Goal: Task Accomplishment & Management: Use online tool/utility

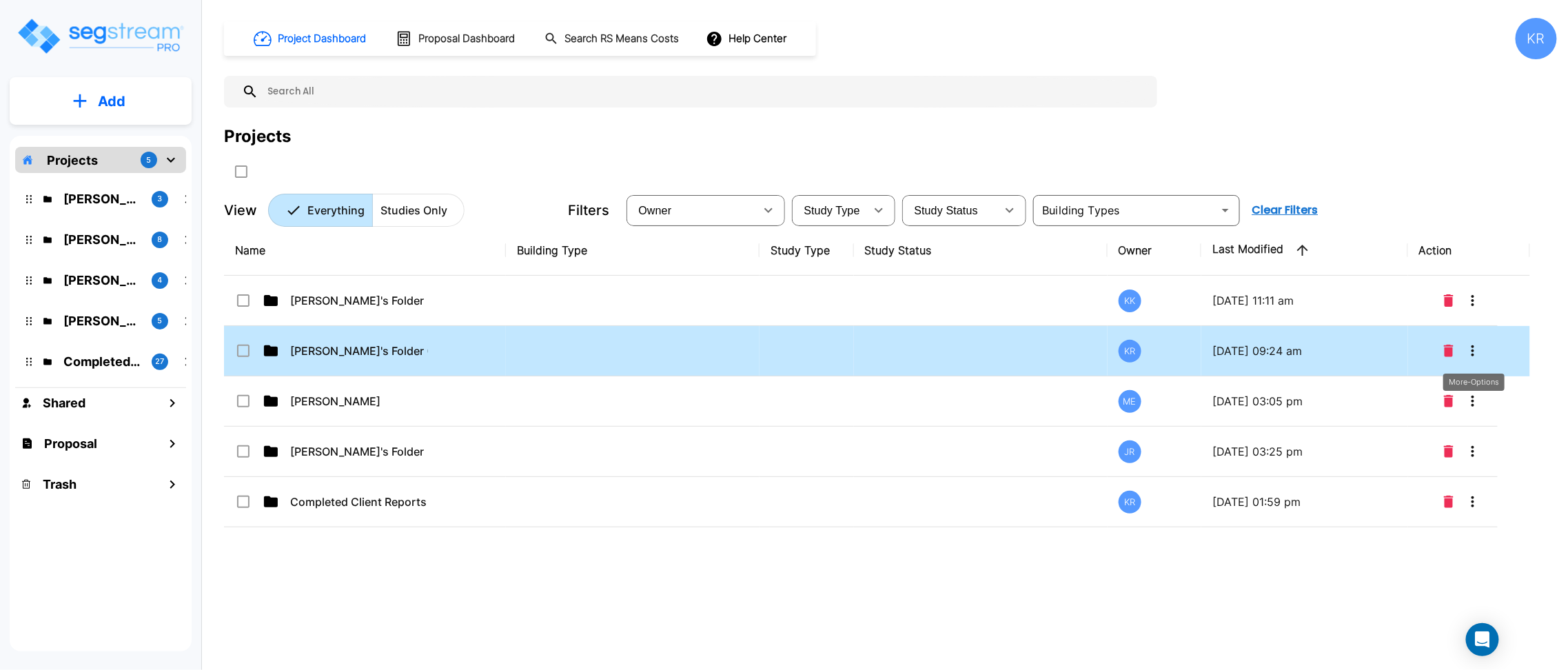
click at [1472, 346] on icon "More-Options" at bounding box center [1473, 351] width 17 height 17
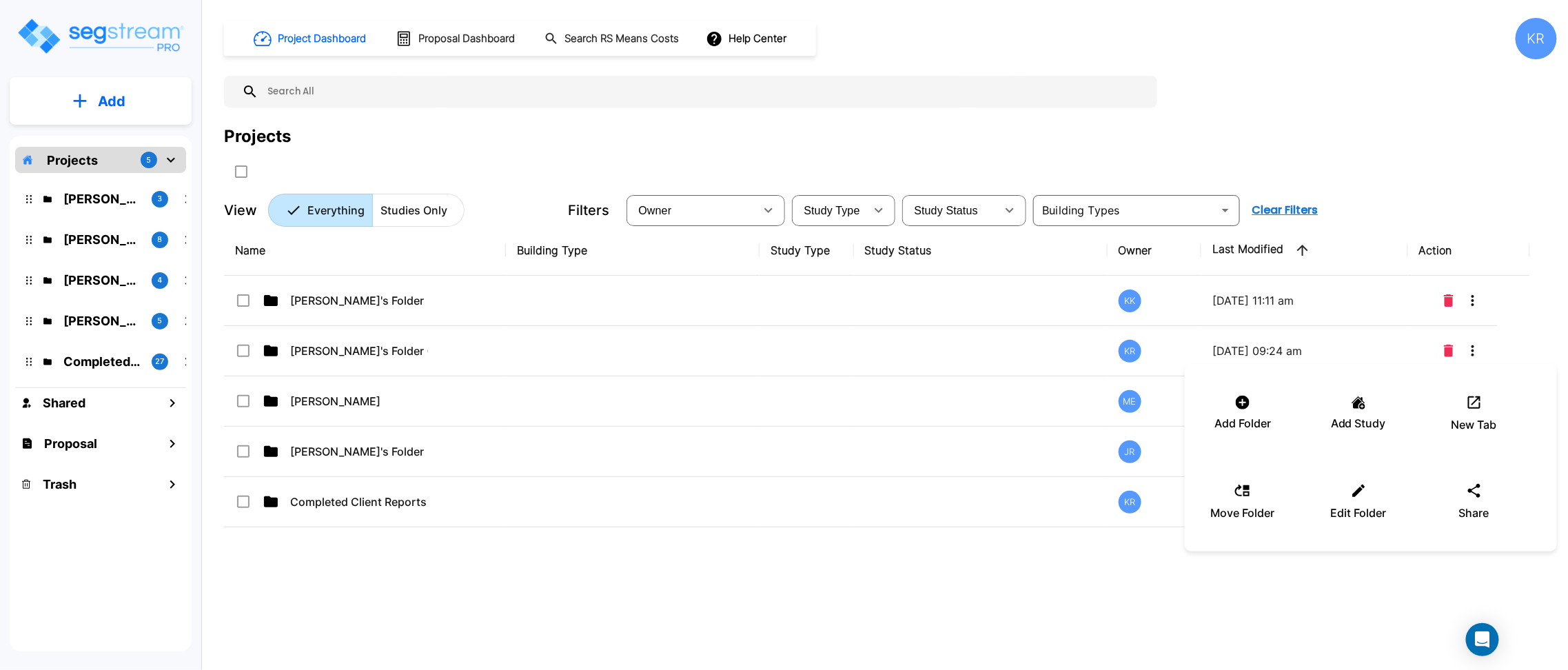
click at [427, 343] on div at bounding box center [784, 335] width 1568 height 670
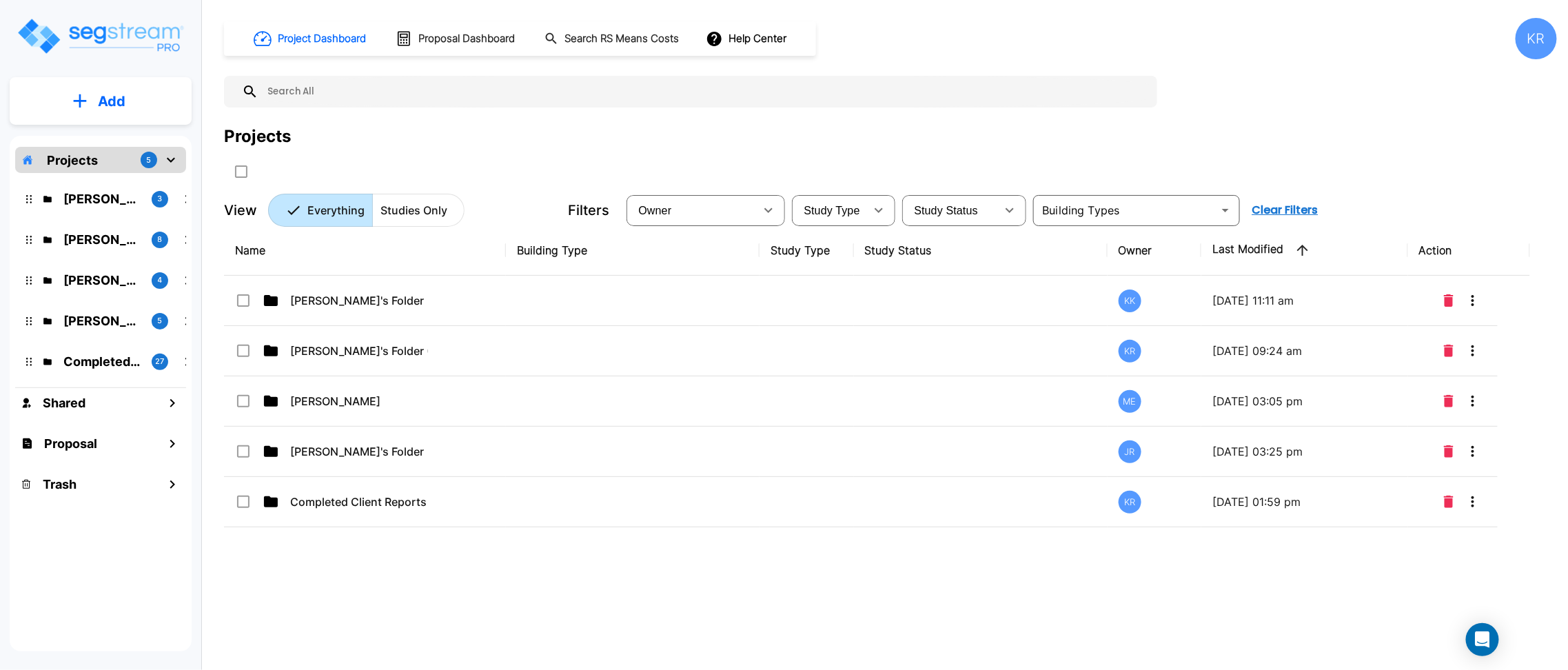
click at [427, 343] on div at bounding box center [784, 335] width 1568 height 670
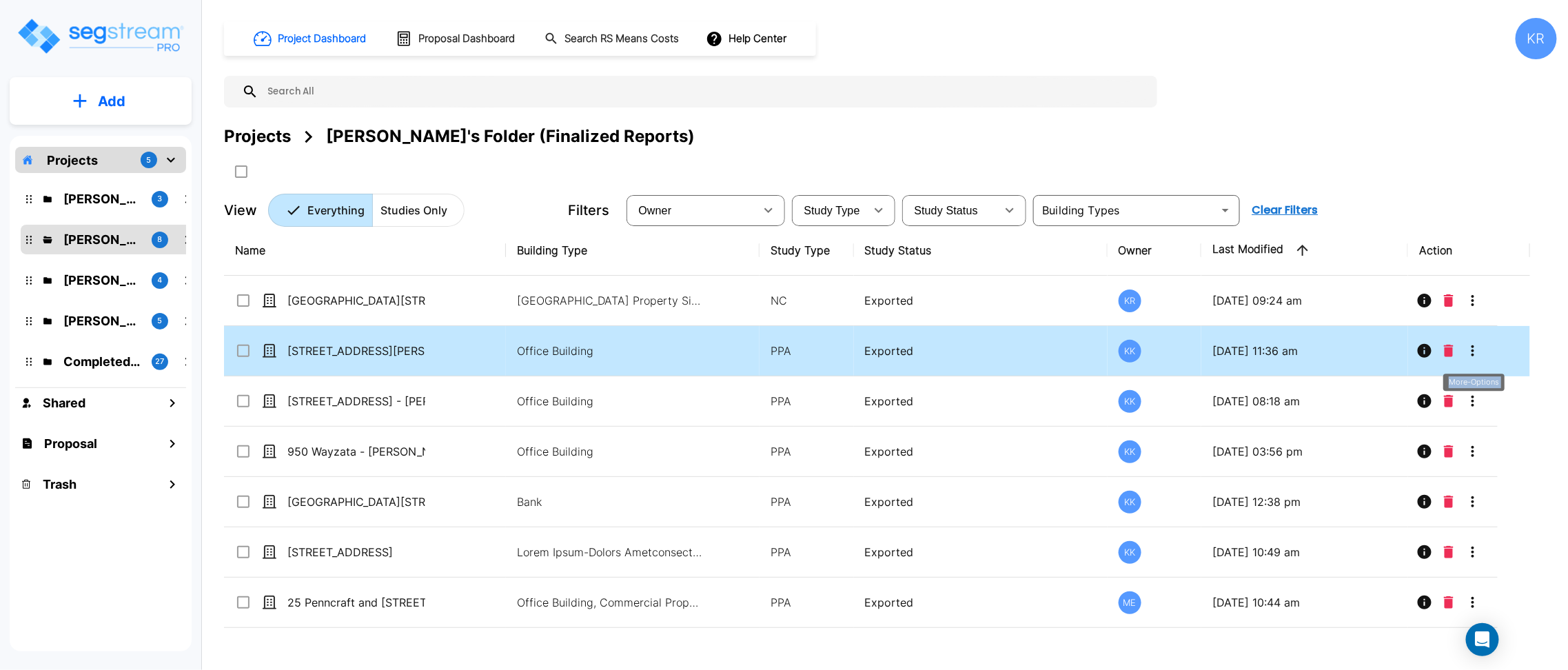
click at [1478, 348] on icon "More-Options" at bounding box center [1473, 351] width 17 height 17
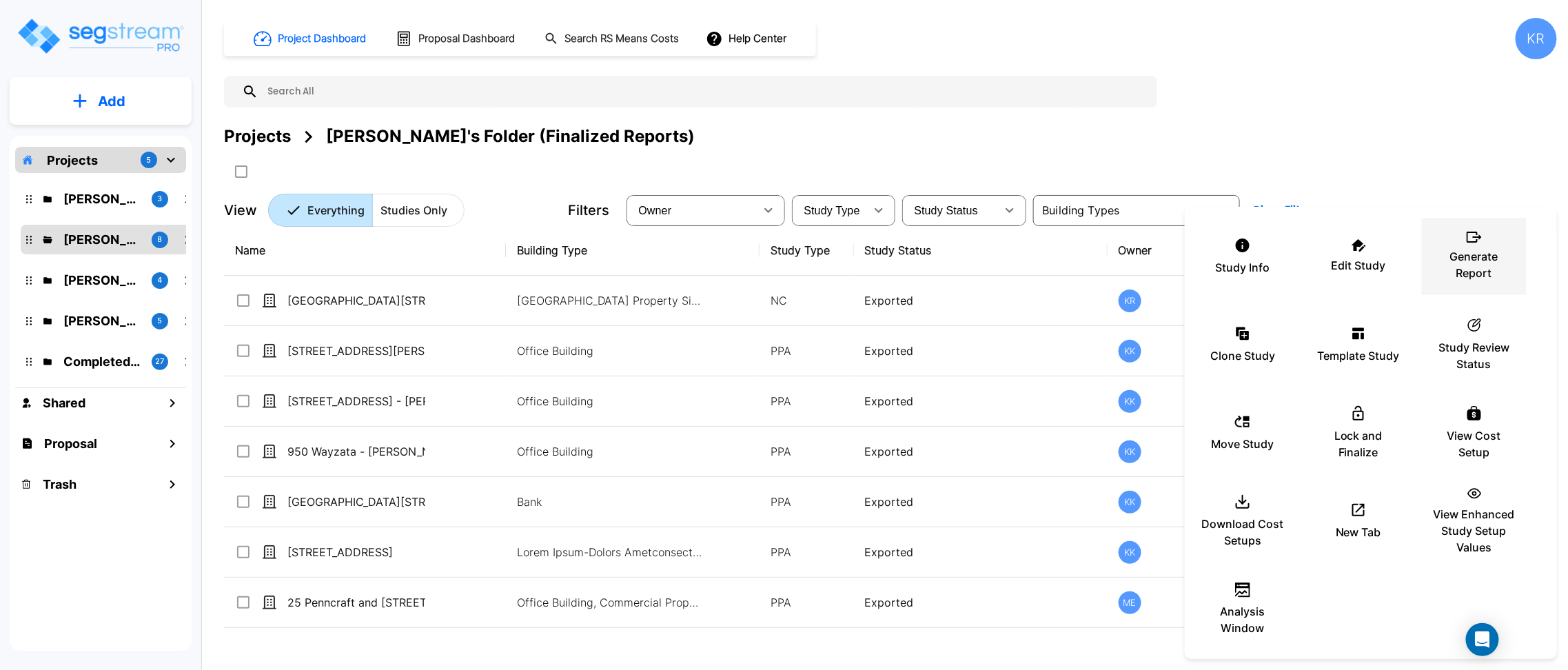
click at [1486, 264] on p "Generate Report" at bounding box center [1474, 264] width 83 height 33
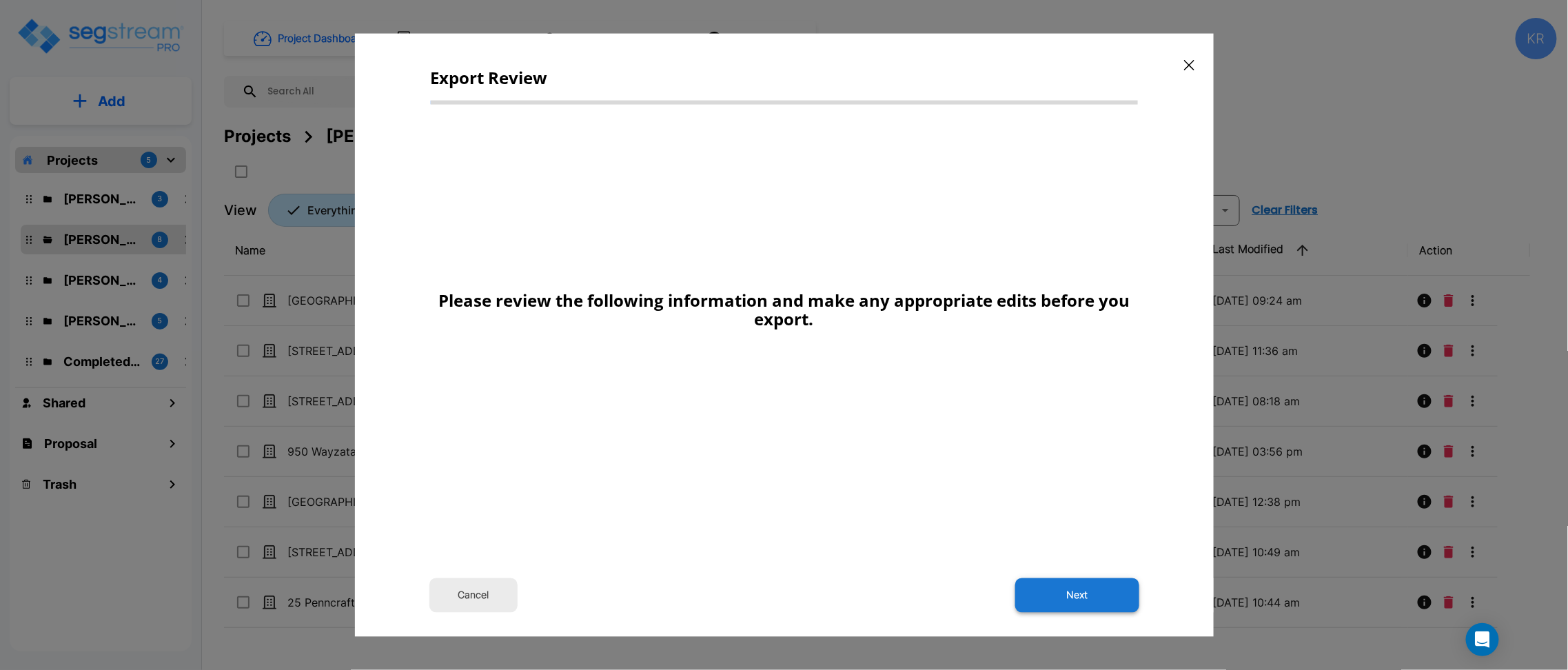
click at [1112, 591] on button "Next" at bounding box center [1078, 594] width 124 height 35
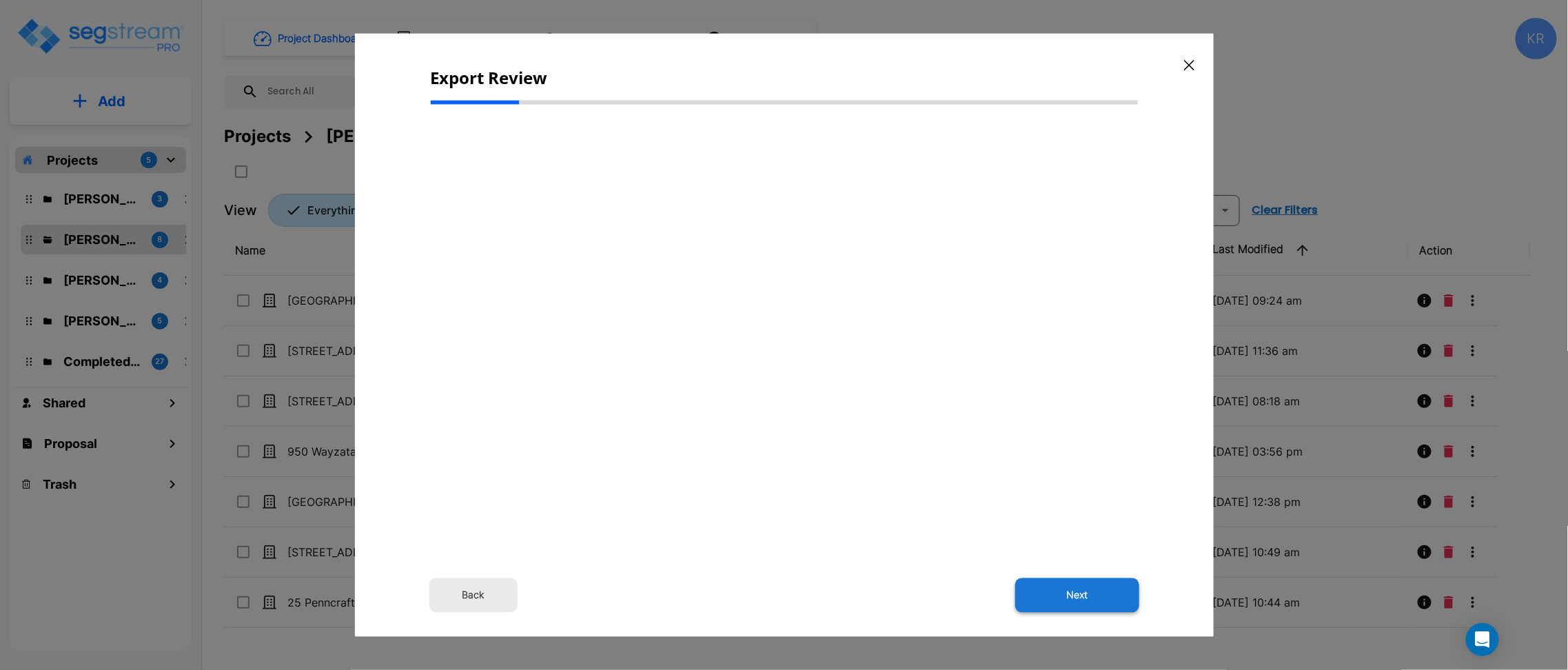
select select "2024"
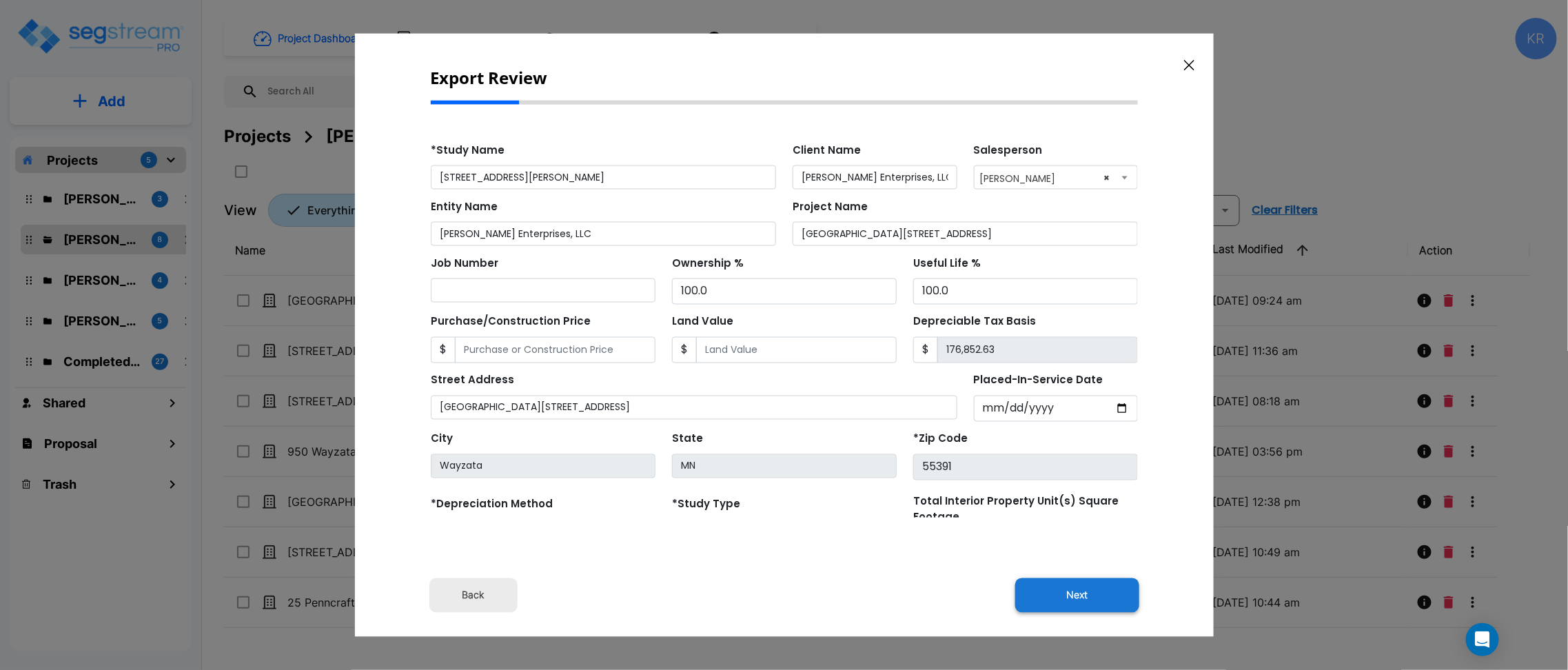
click at [1103, 592] on button "Next" at bounding box center [1078, 594] width 124 height 35
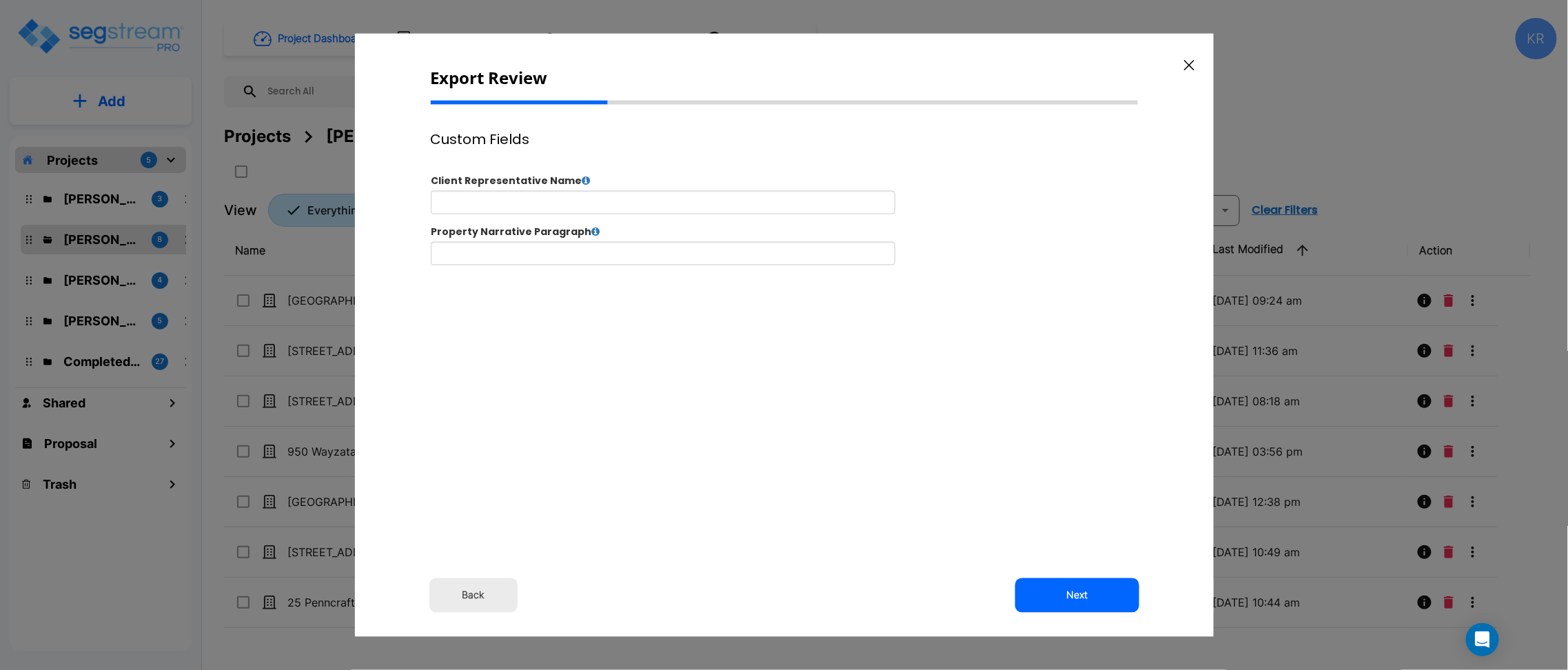
click at [1103, 592] on button "Next" at bounding box center [1078, 594] width 124 height 35
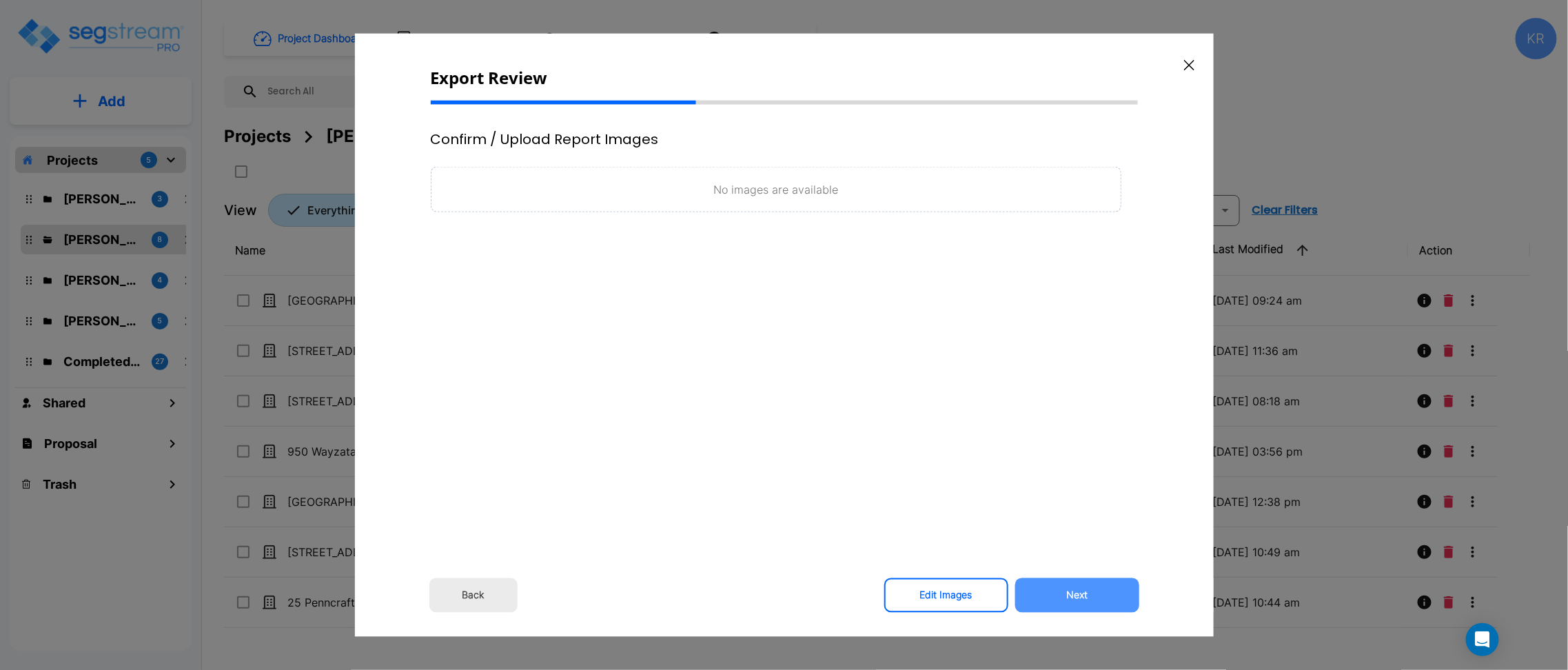
click at [1103, 592] on button "Next" at bounding box center [1078, 594] width 124 height 35
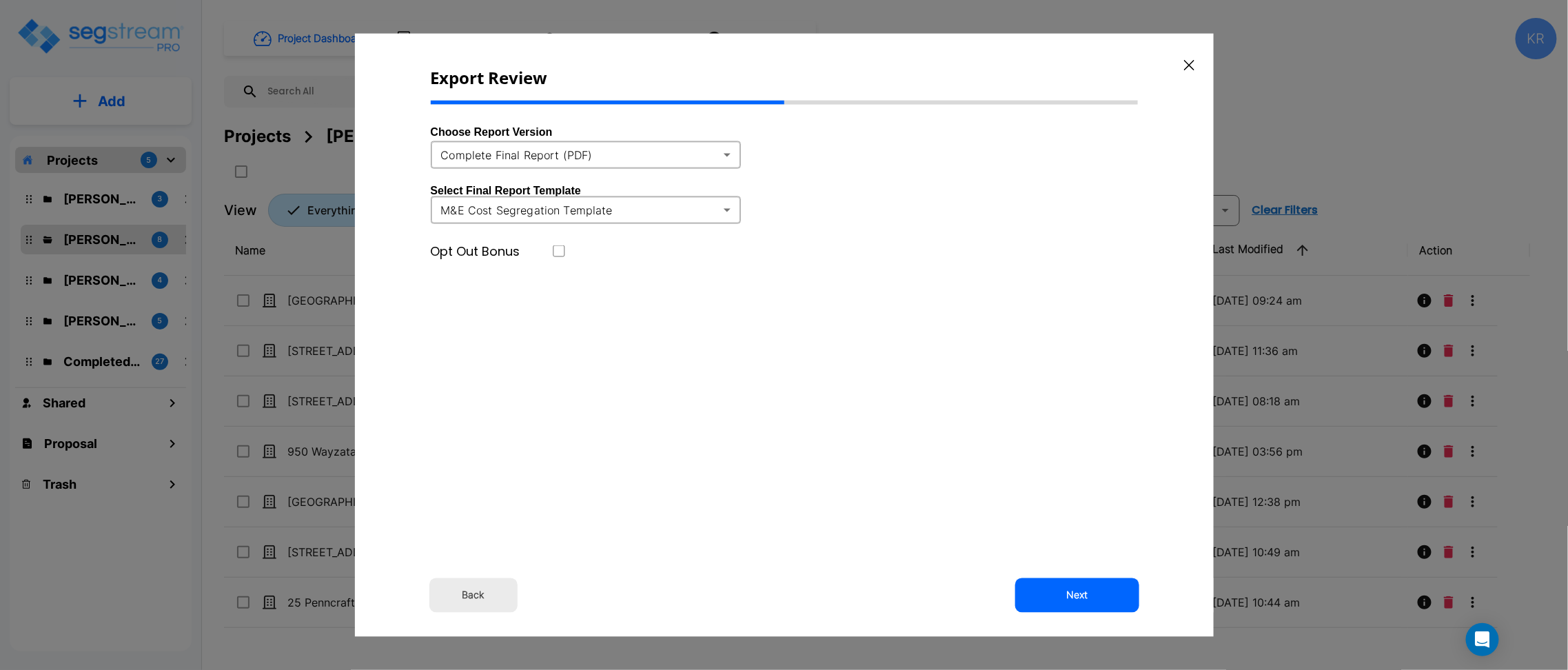
click at [670, 154] on body "× Your report is being generated. Be patient! × We're working on your Modificat…" at bounding box center [784, 335] width 1568 height 670
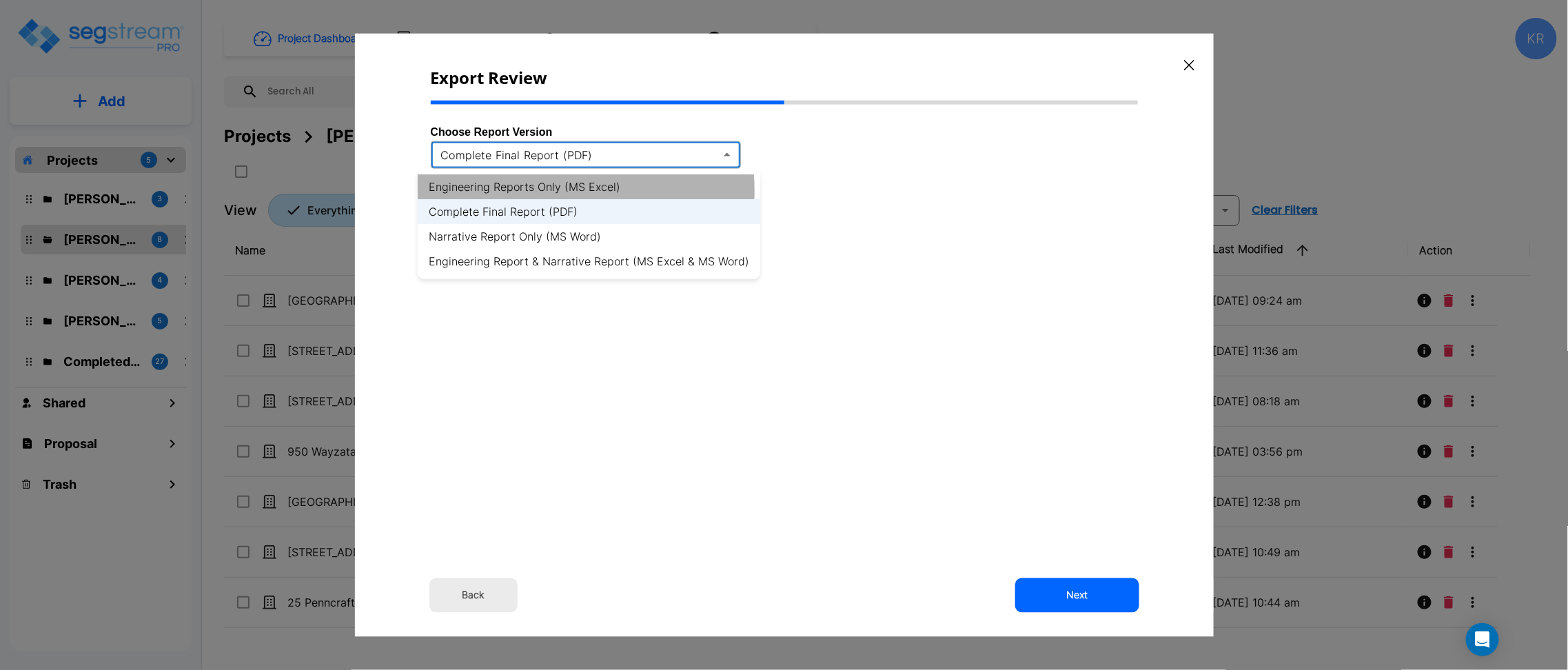
click at [523, 191] on li "Engineering Reports Only (MS Excel)" at bounding box center [589, 186] width 343 height 25
type input "xlsx"
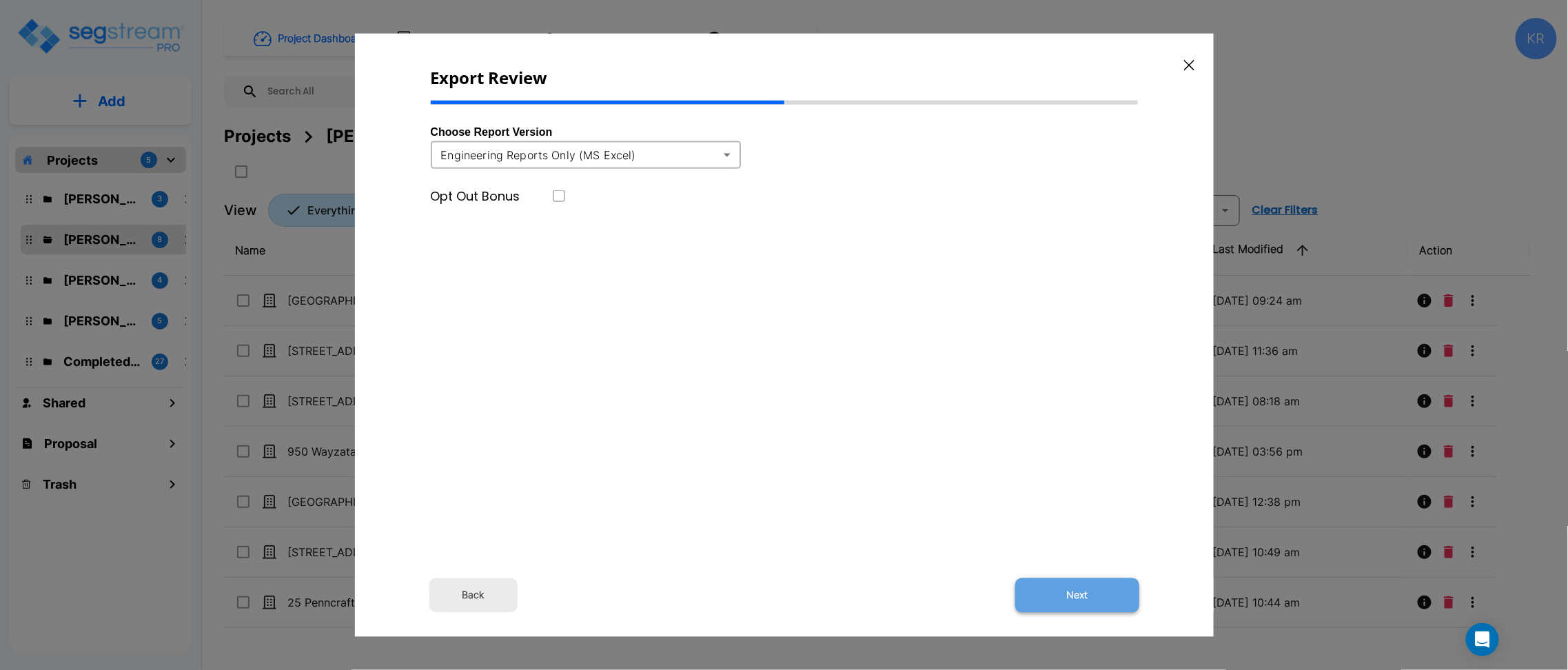
click at [1075, 593] on button "Next" at bounding box center [1078, 594] width 124 height 35
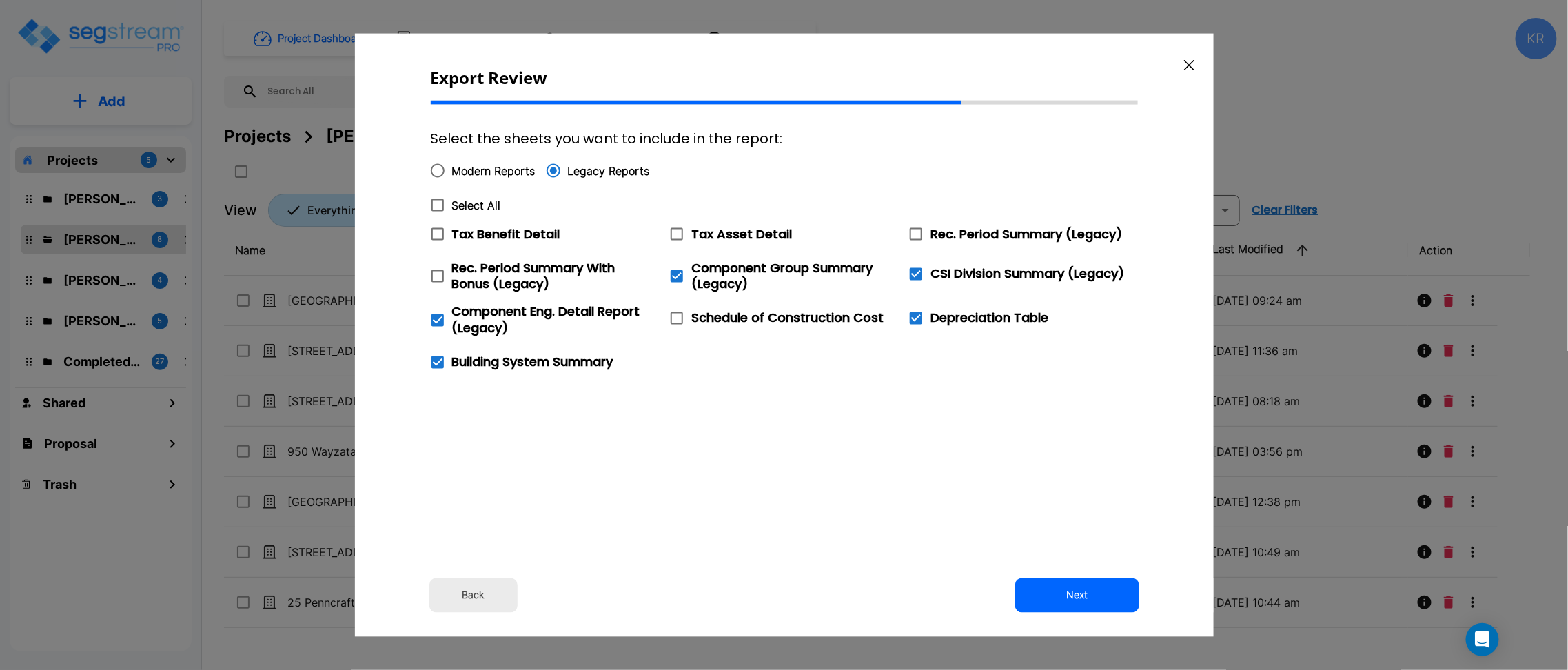
click at [438, 204] on icon at bounding box center [437, 205] width 17 height 17
click at [437, 202] on input "Select All" at bounding box center [430, 197] width 14 height 12
checkbox input "true"
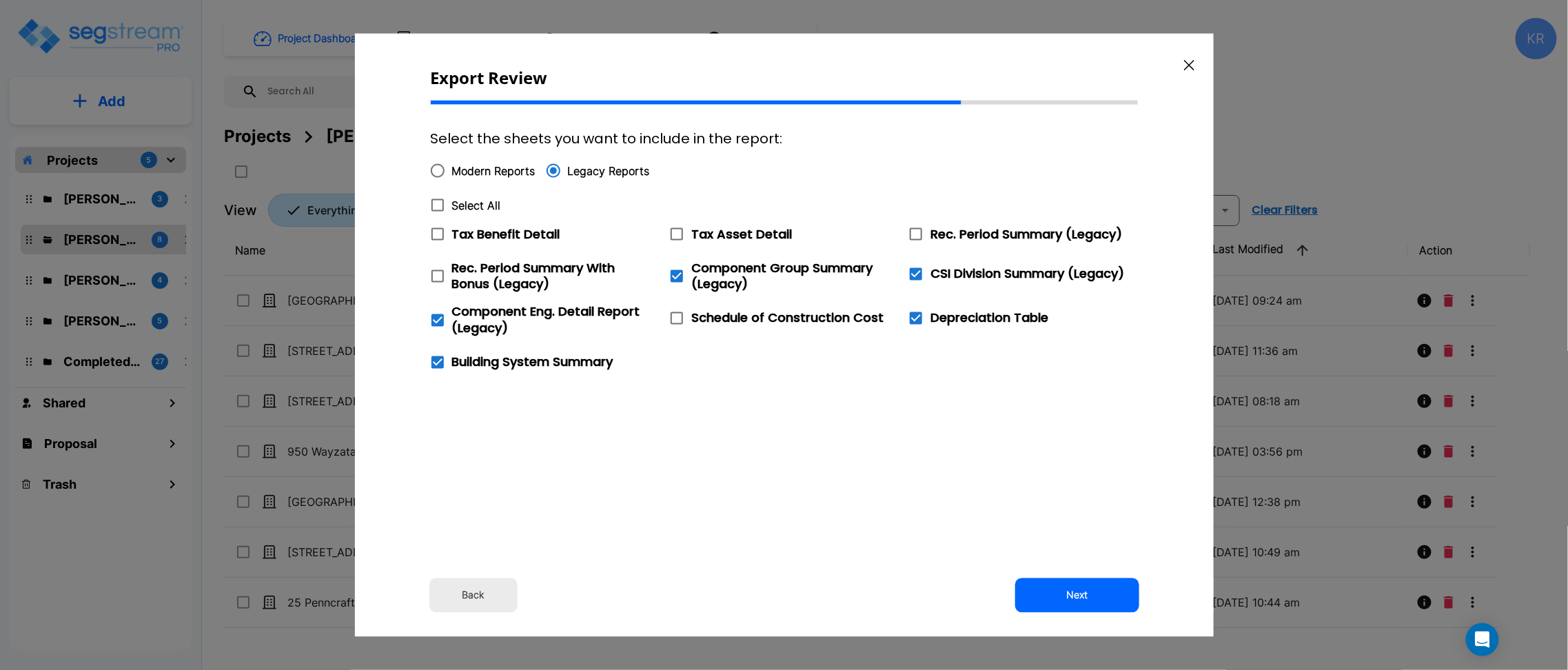
checkbox input "true"
click at [1095, 596] on button "Next" at bounding box center [1078, 594] width 124 height 35
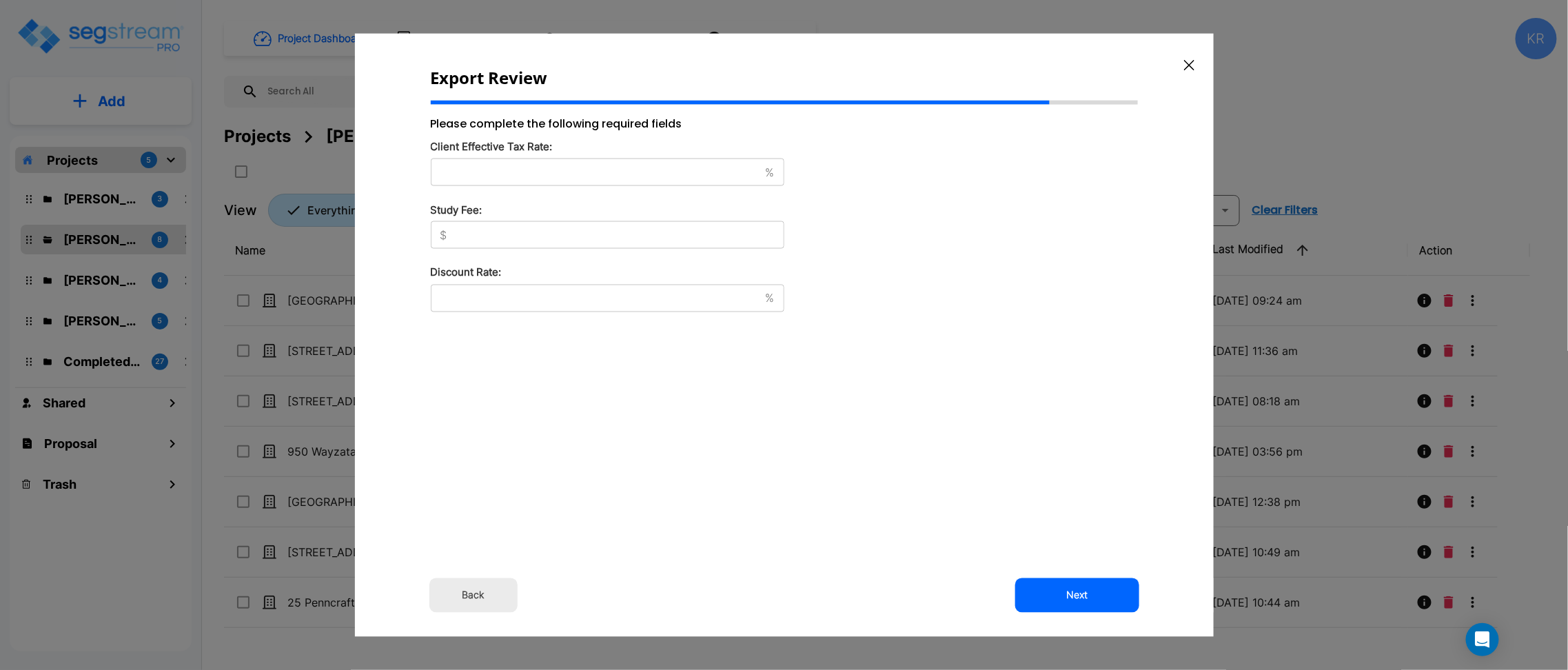
click at [511, 173] on input "text" at bounding box center [595, 171] width 329 height 14
type input "42"
click at [462, 237] on input "text" at bounding box center [618, 235] width 332 height 14
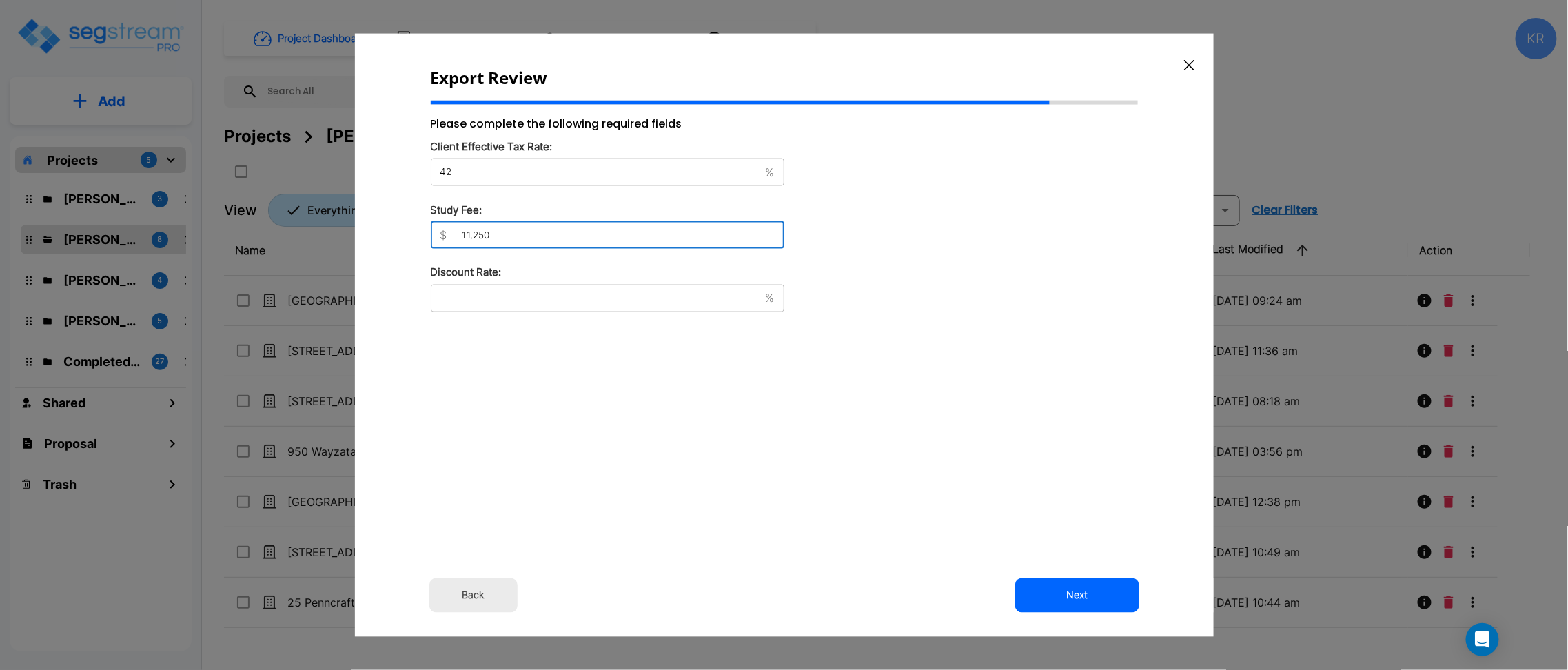
type input "11,250"
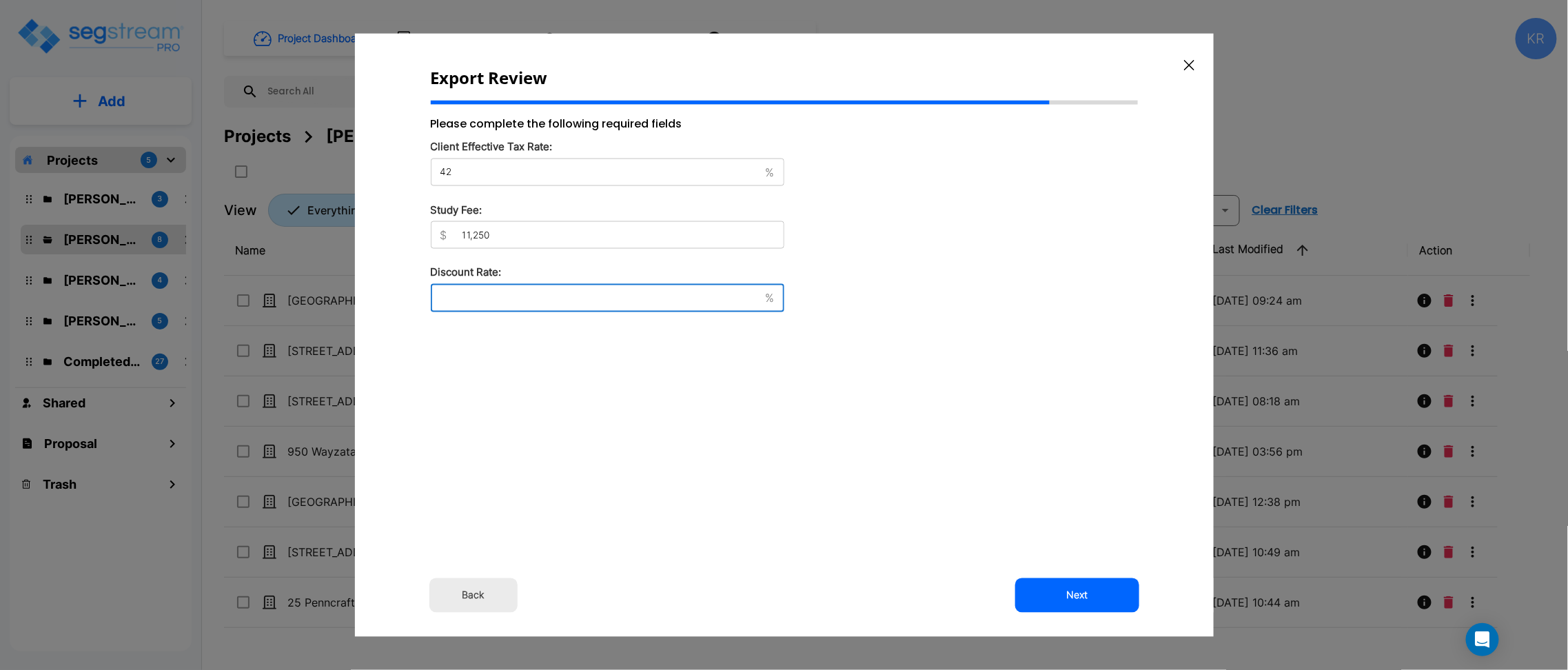
click at [462, 301] on input "text" at bounding box center [595, 298] width 329 height 14
type input "8"
drag, startPoint x: 650, startPoint y: 380, endPoint x: 853, endPoint y: 463, distance: 219.3
click at [650, 381] on div "Please complete the following required fields Client Effective Tax Rate: 42 % ​…" at bounding box center [607, 317] width 353 height 402
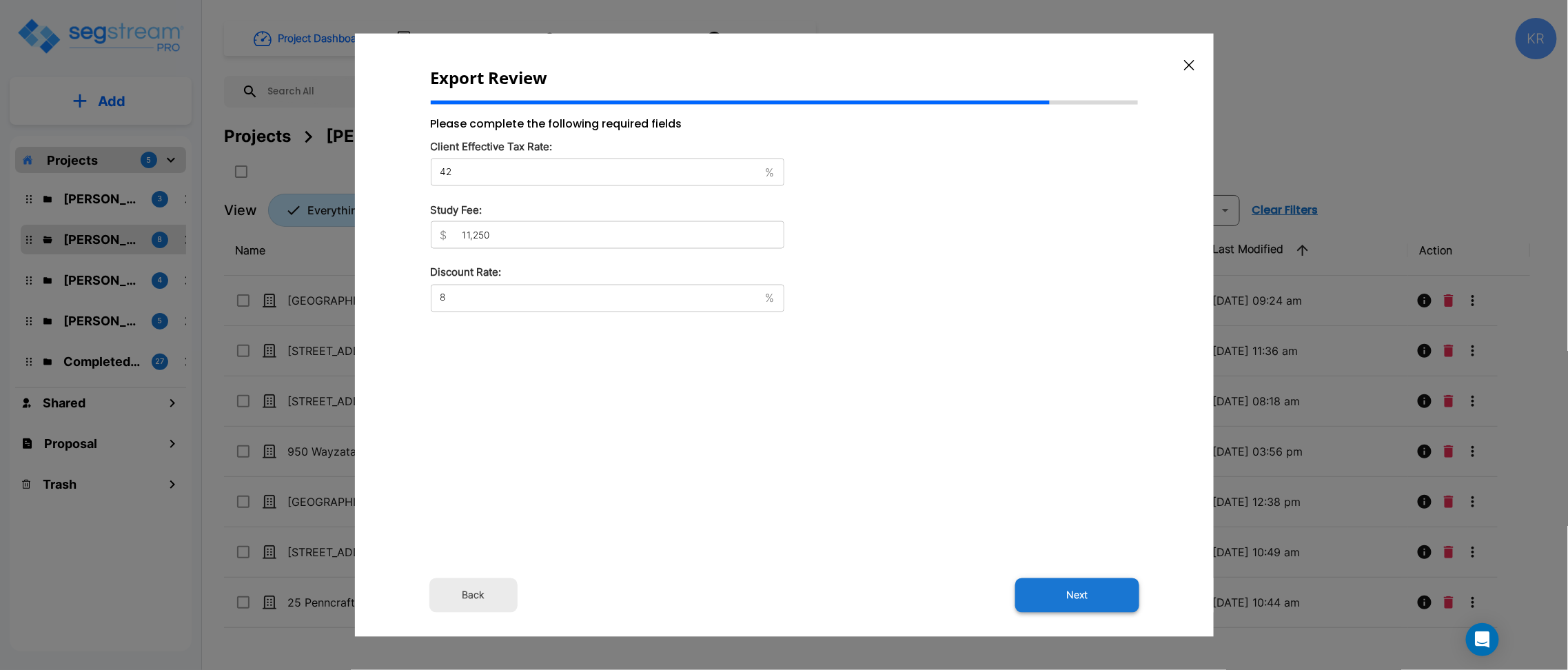
click at [1081, 589] on button "Next" at bounding box center [1078, 594] width 124 height 35
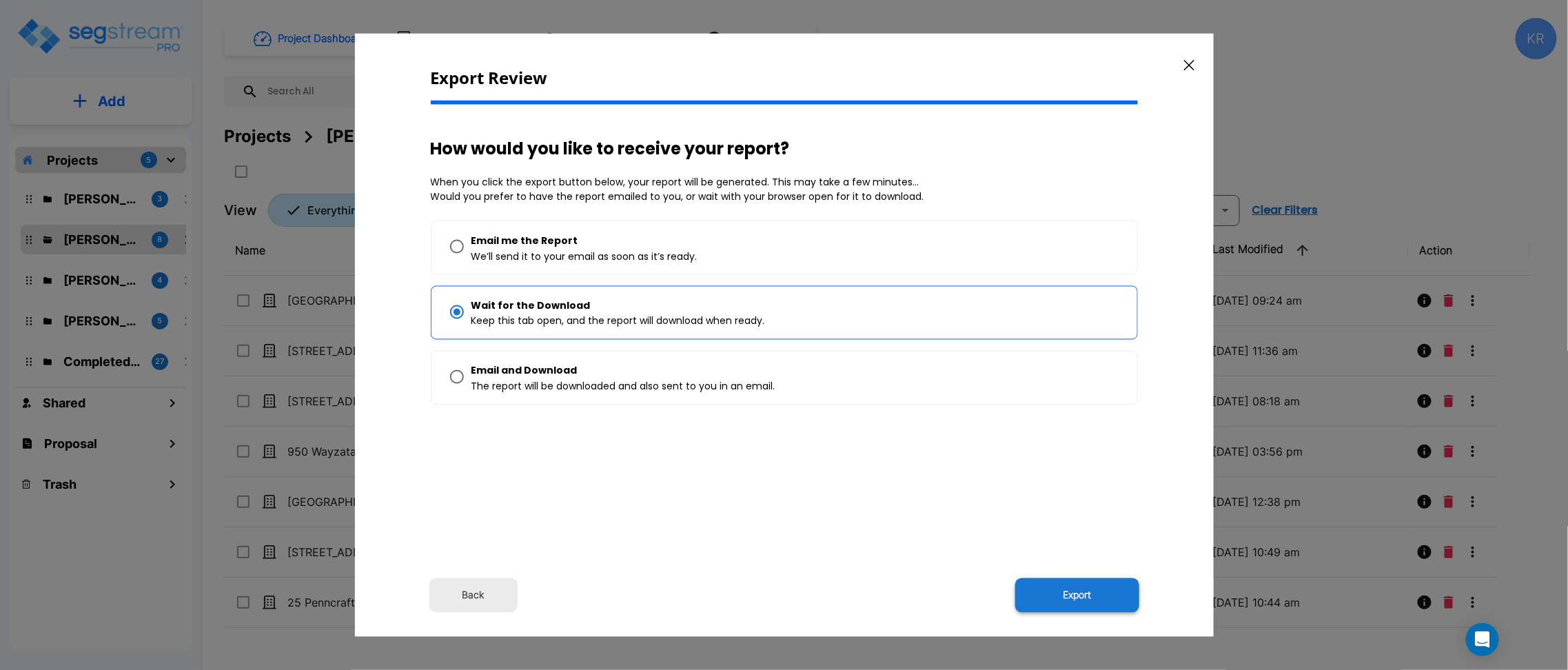
click at [1083, 591] on button "Export" at bounding box center [1078, 594] width 124 height 35
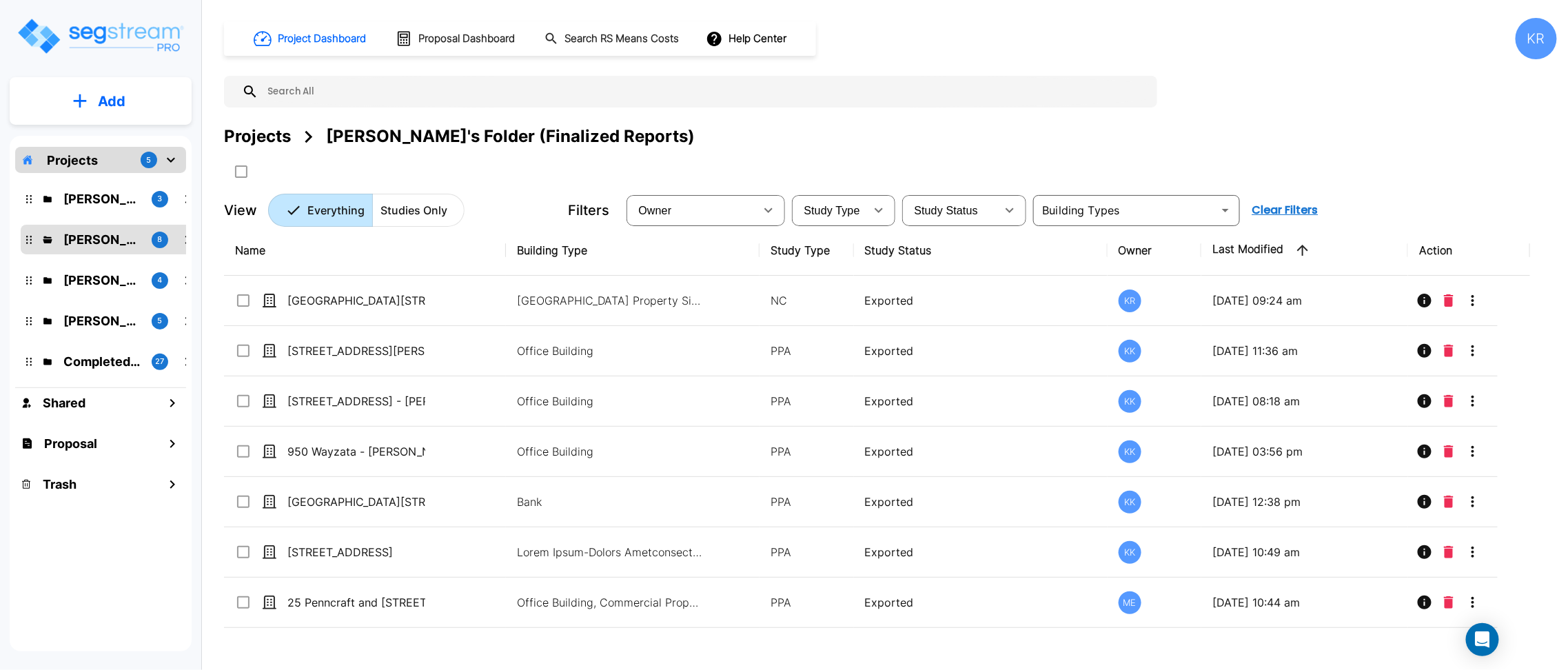
click at [1087, 56] on div "Project Dashboard Proposal Dashboard Search RS Means Costs Help Center KR" at bounding box center [890, 38] width 1333 height 41
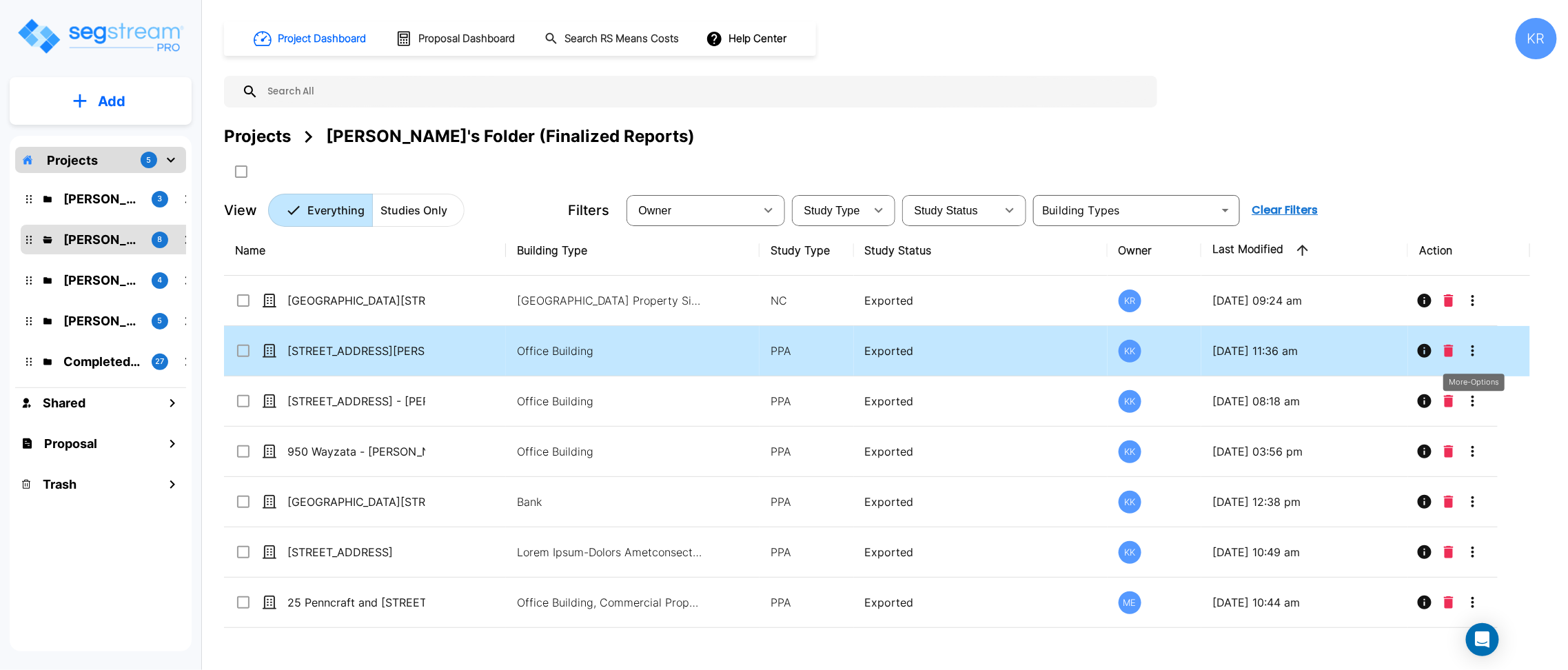
click at [1474, 349] on icon "More-Options" at bounding box center [1473, 351] width 17 height 17
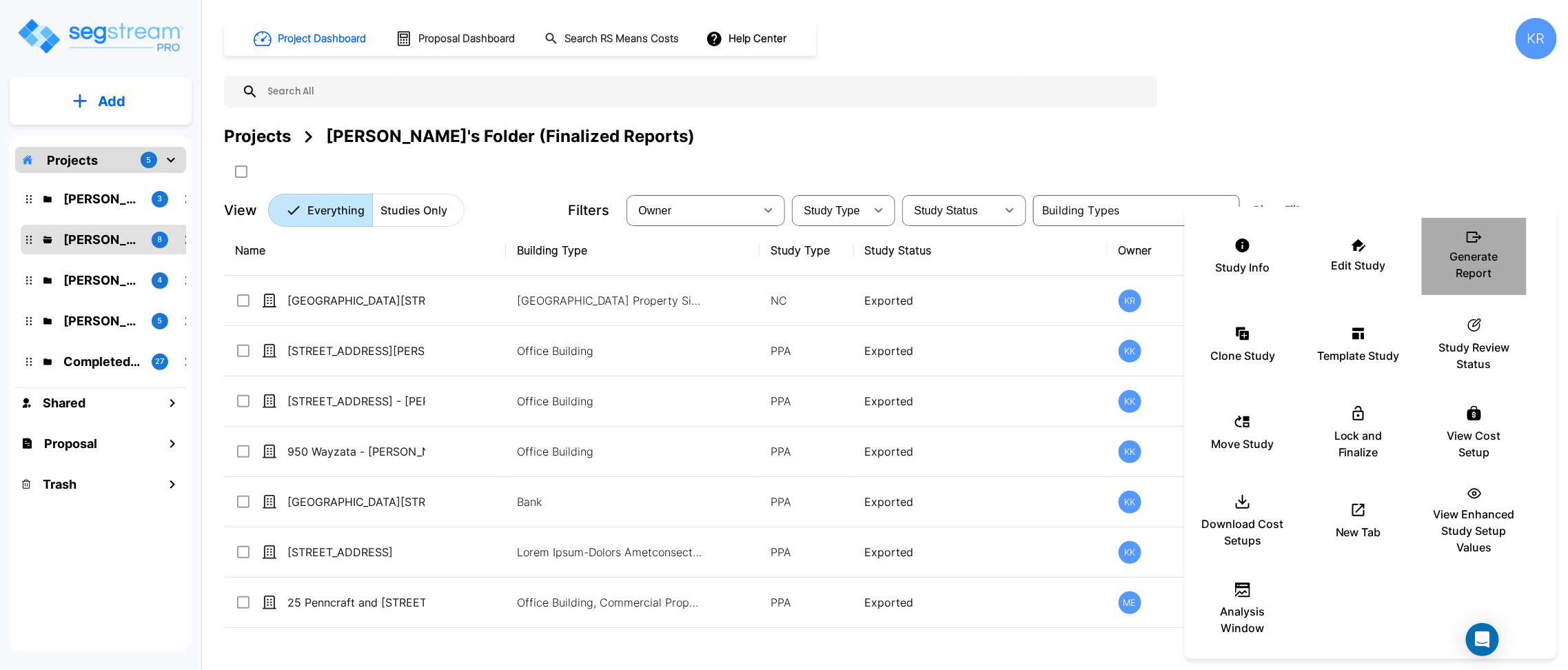
click at [1483, 268] on p "Generate Report" at bounding box center [1474, 264] width 83 height 33
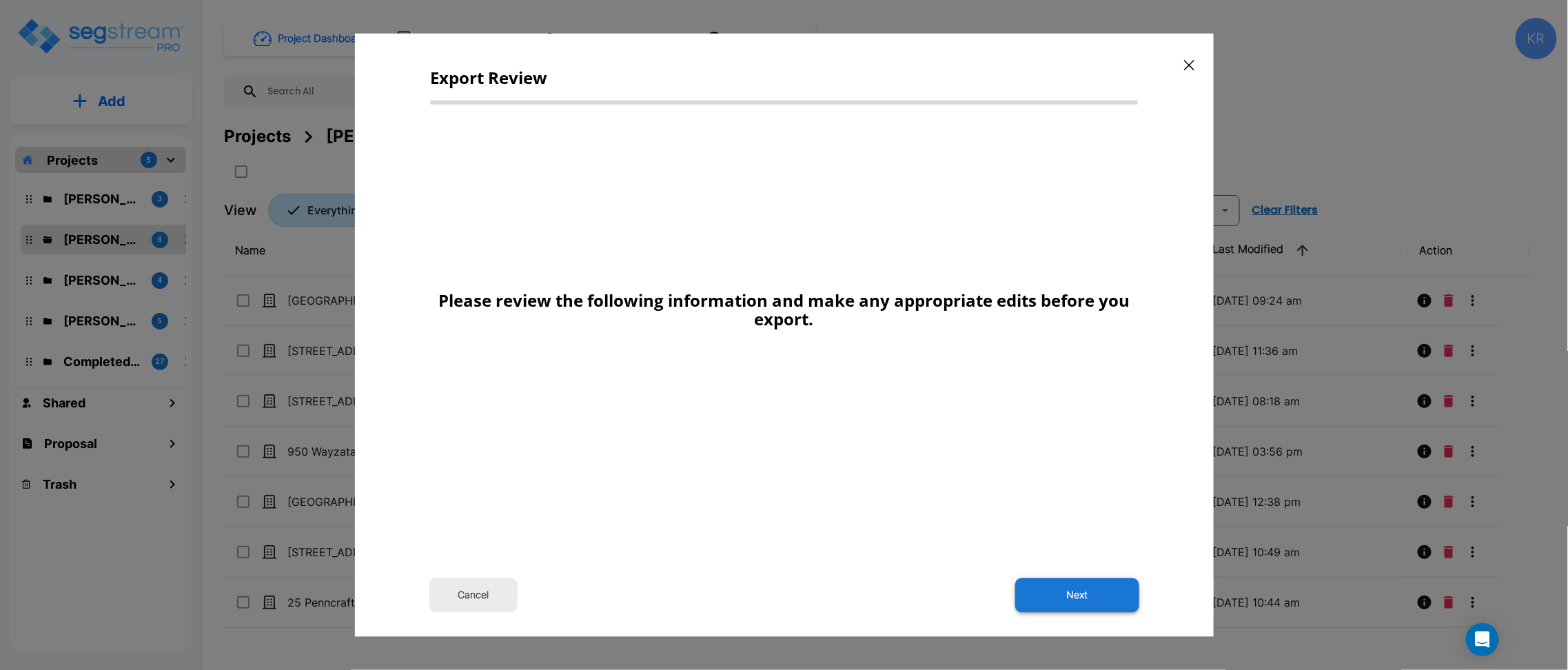
click at [1064, 590] on button "Next" at bounding box center [1078, 594] width 124 height 35
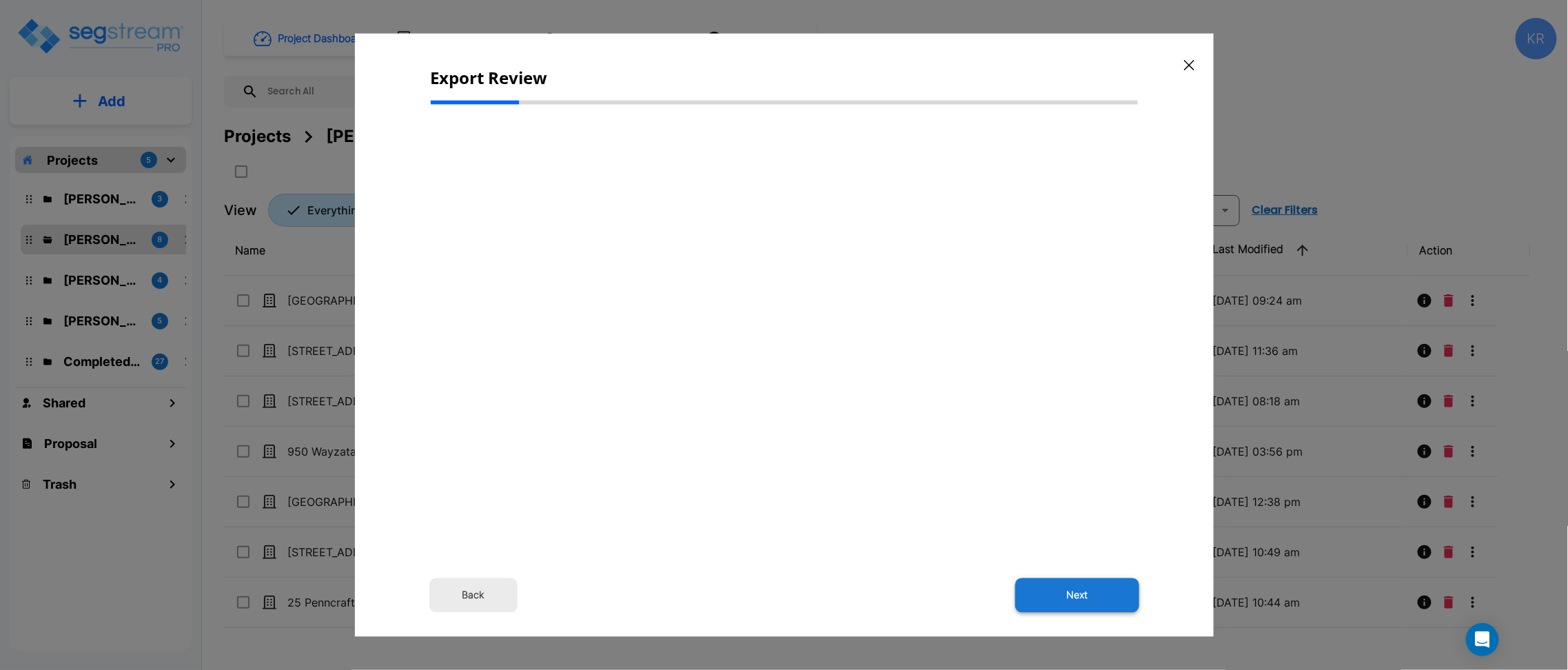
select select "2024"
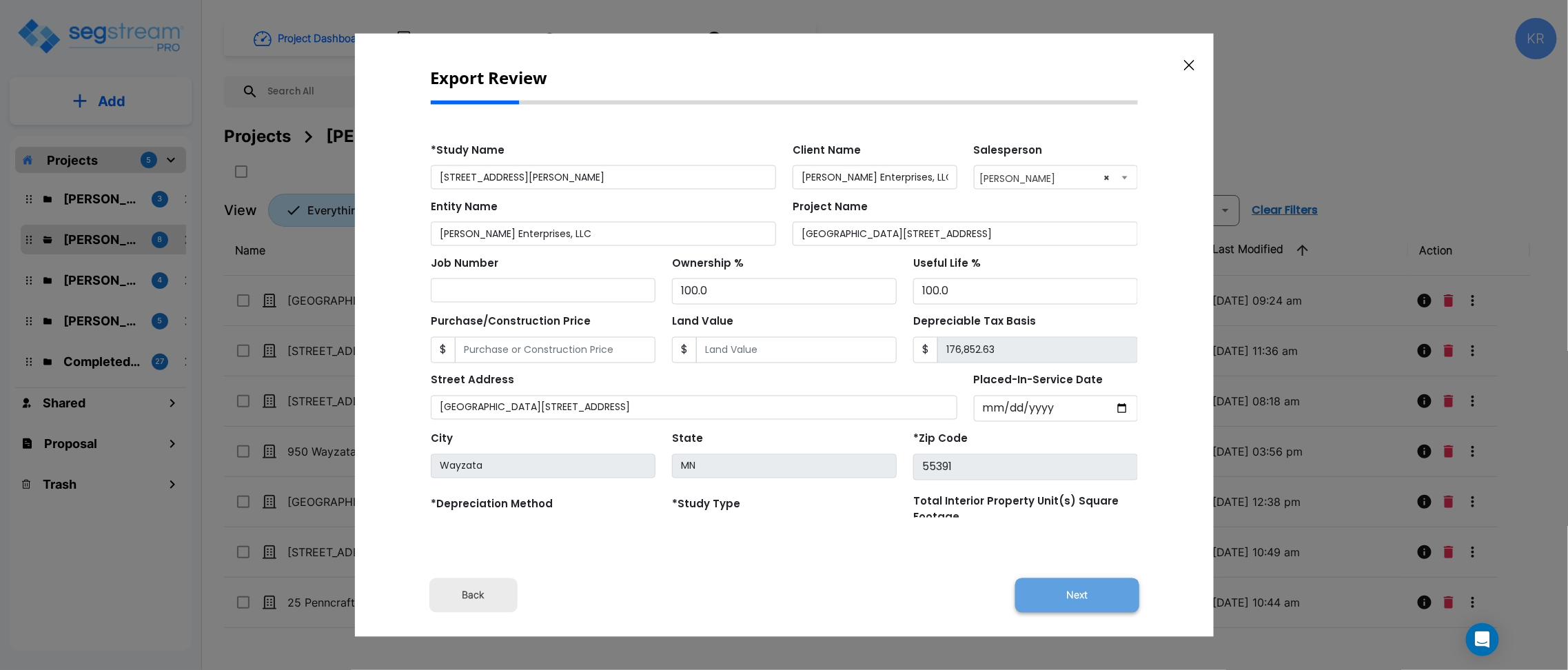
click at [1091, 597] on button "Next" at bounding box center [1078, 594] width 124 height 35
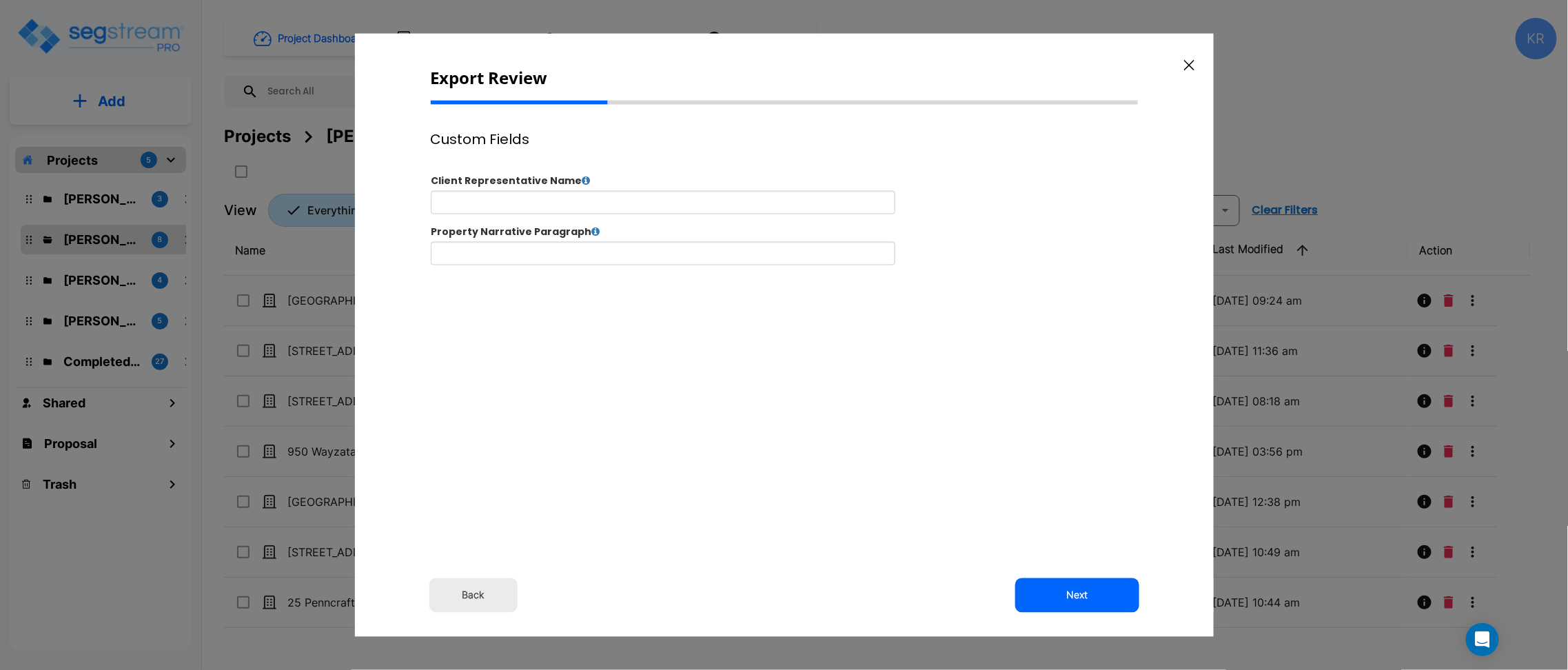
click at [1091, 597] on button "Next" at bounding box center [1078, 594] width 124 height 35
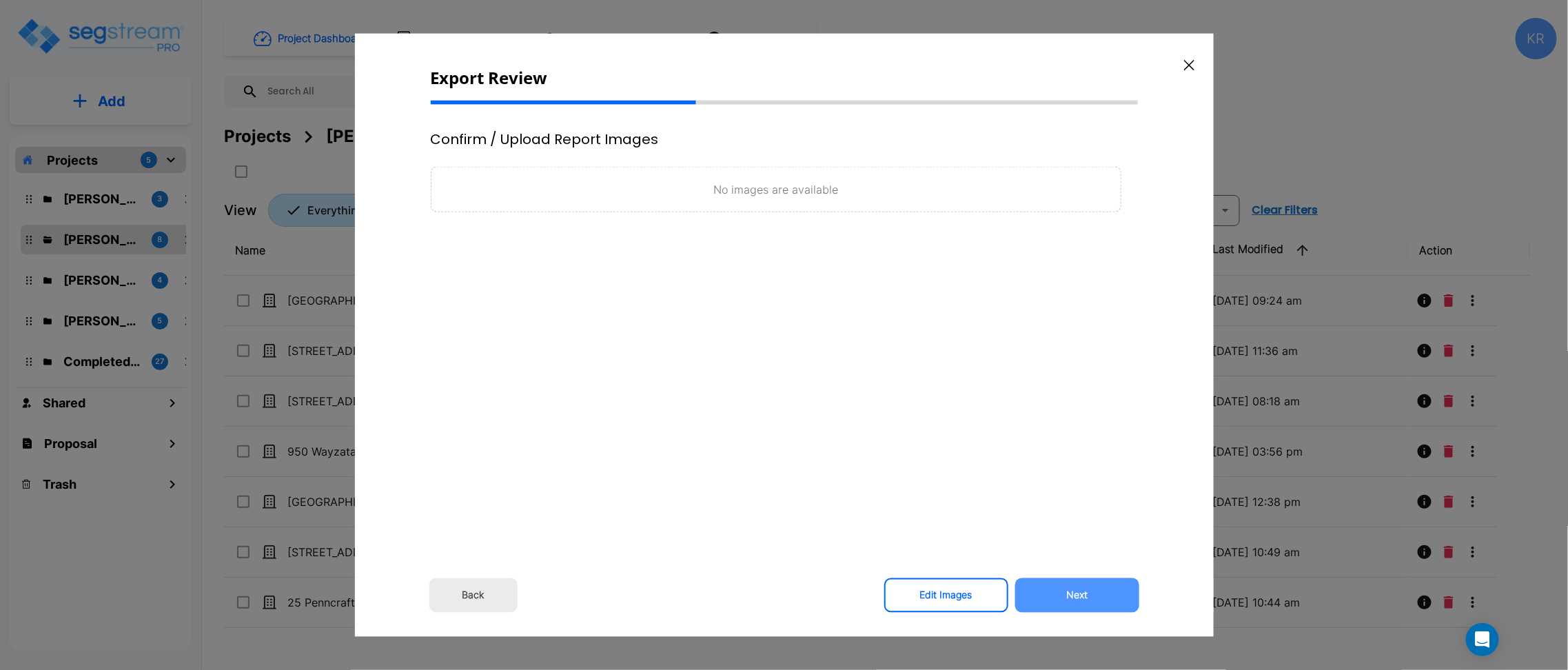
click at [1091, 597] on button "Next" at bounding box center [1078, 594] width 124 height 35
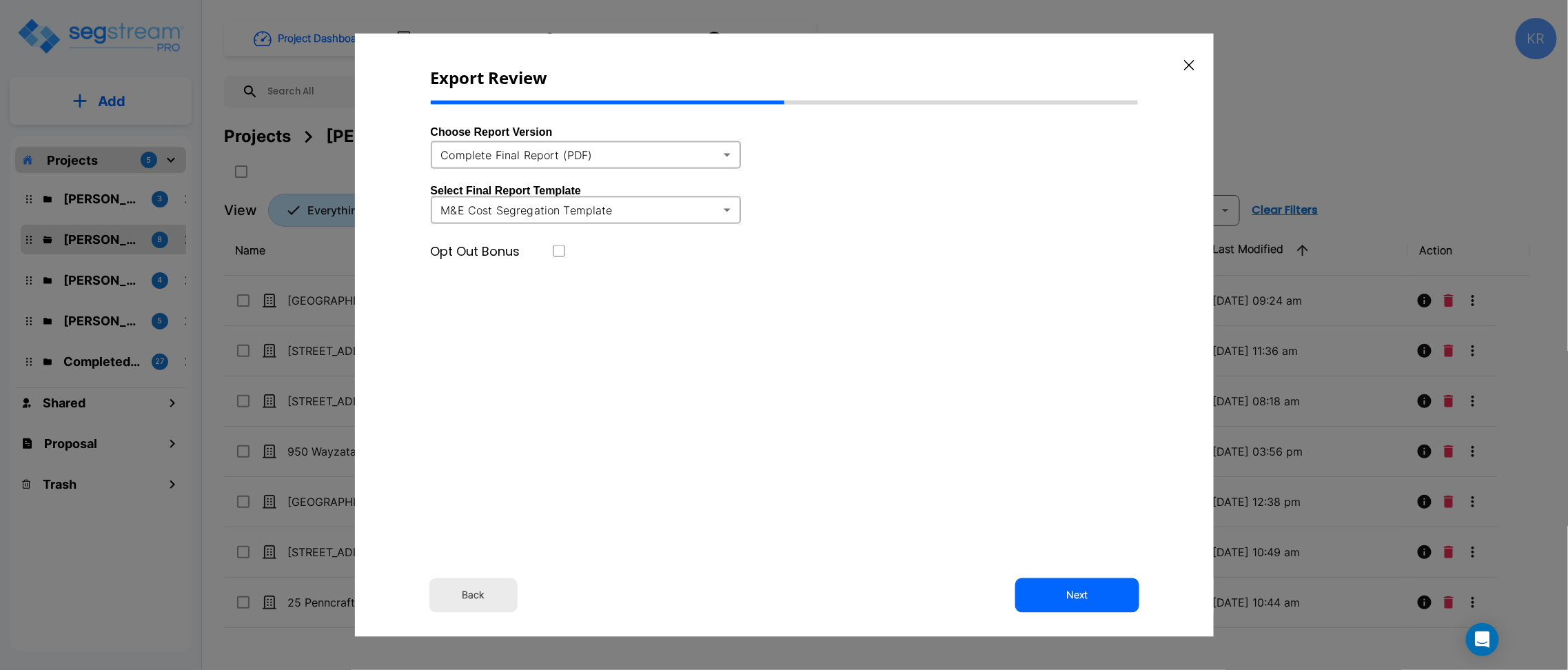
click at [652, 155] on body "× Your report is being generated. Be patient! × We're working on your Modificat…" at bounding box center [784, 335] width 1568 height 670
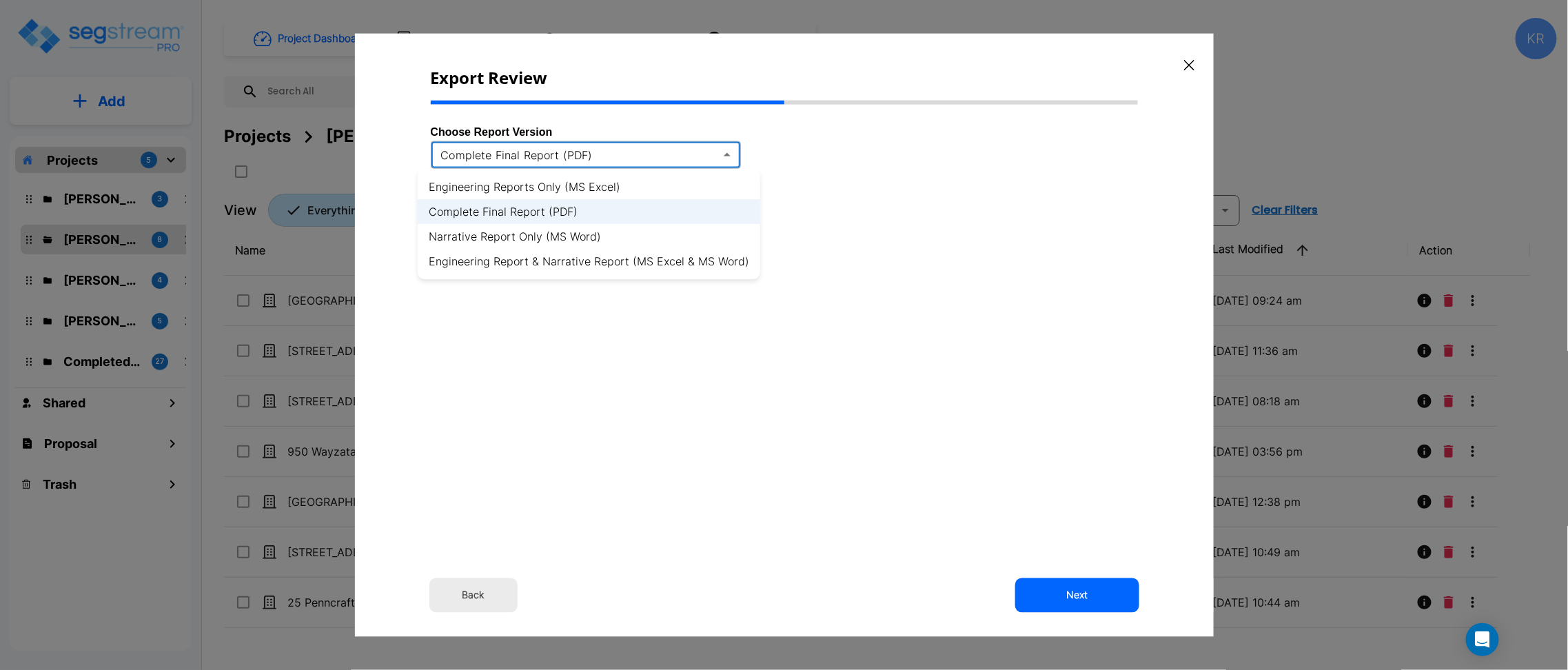
click at [554, 186] on li "Engineering Reports Only (MS Excel)" at bounding box center [589, 186] width 343 height 25
type input "xlsx"
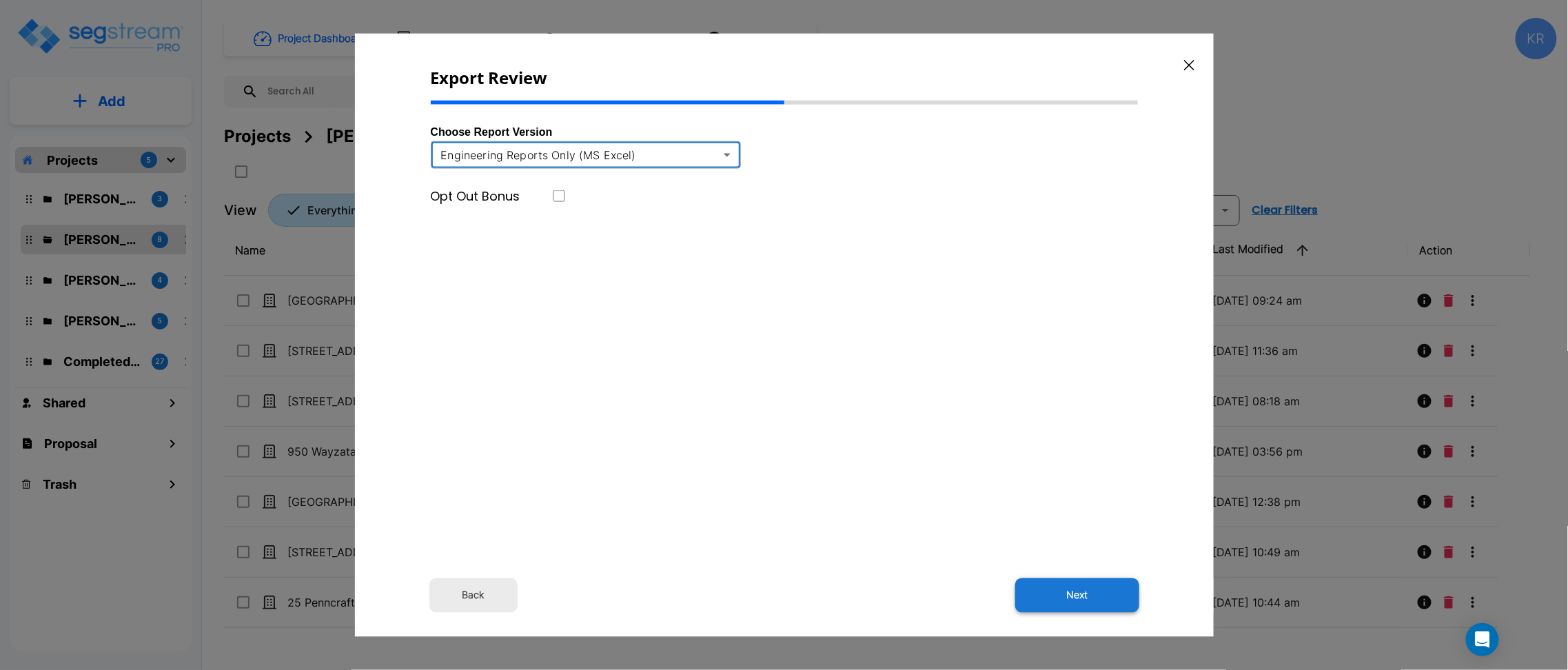
click at [1057, 595] on button "Next" at bounding box center [1078, 594] width 124 height 35
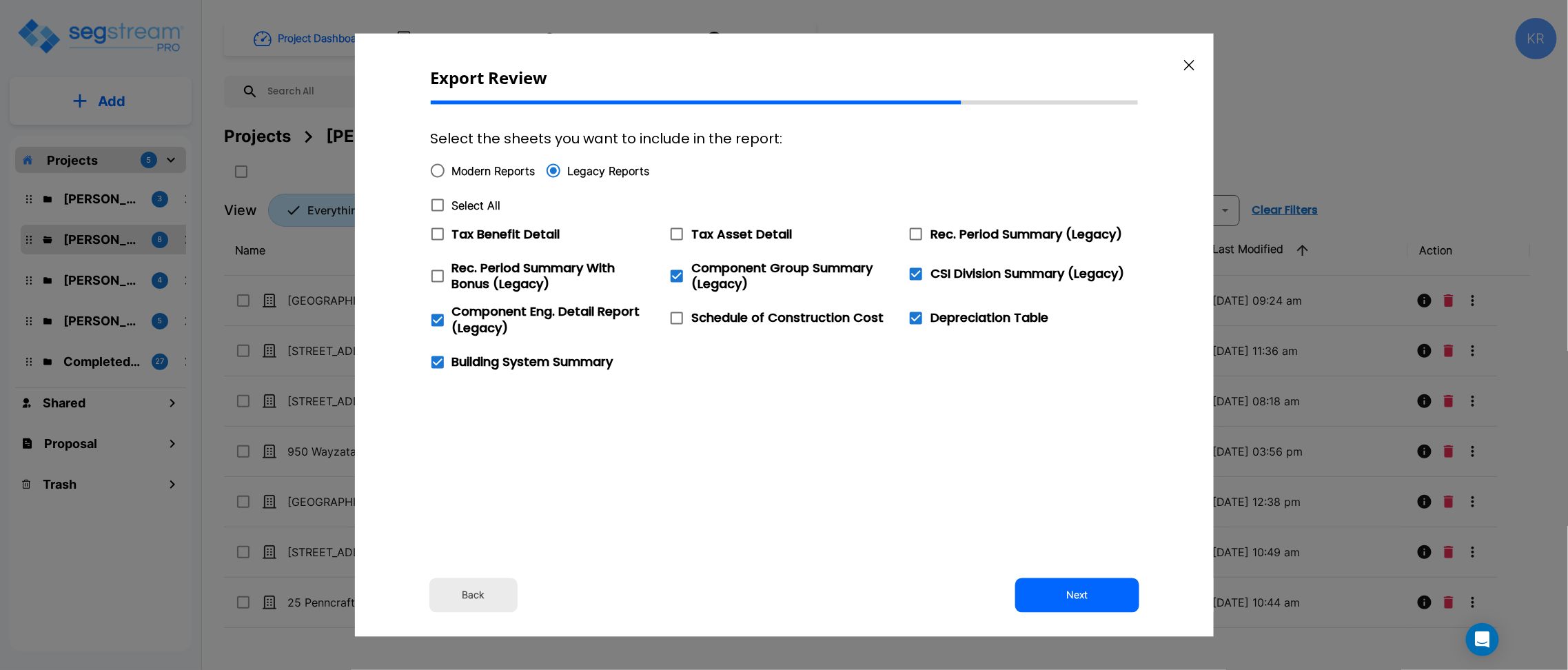
click at [461, 173] on span "Modern Reports" at bounding box center [494, 171] width 83 height 17
click at [452, 173] on input "Modern Reports" at bounding box center [438, 171] width 29 height 29
radio input "true"
checkbox input "false"
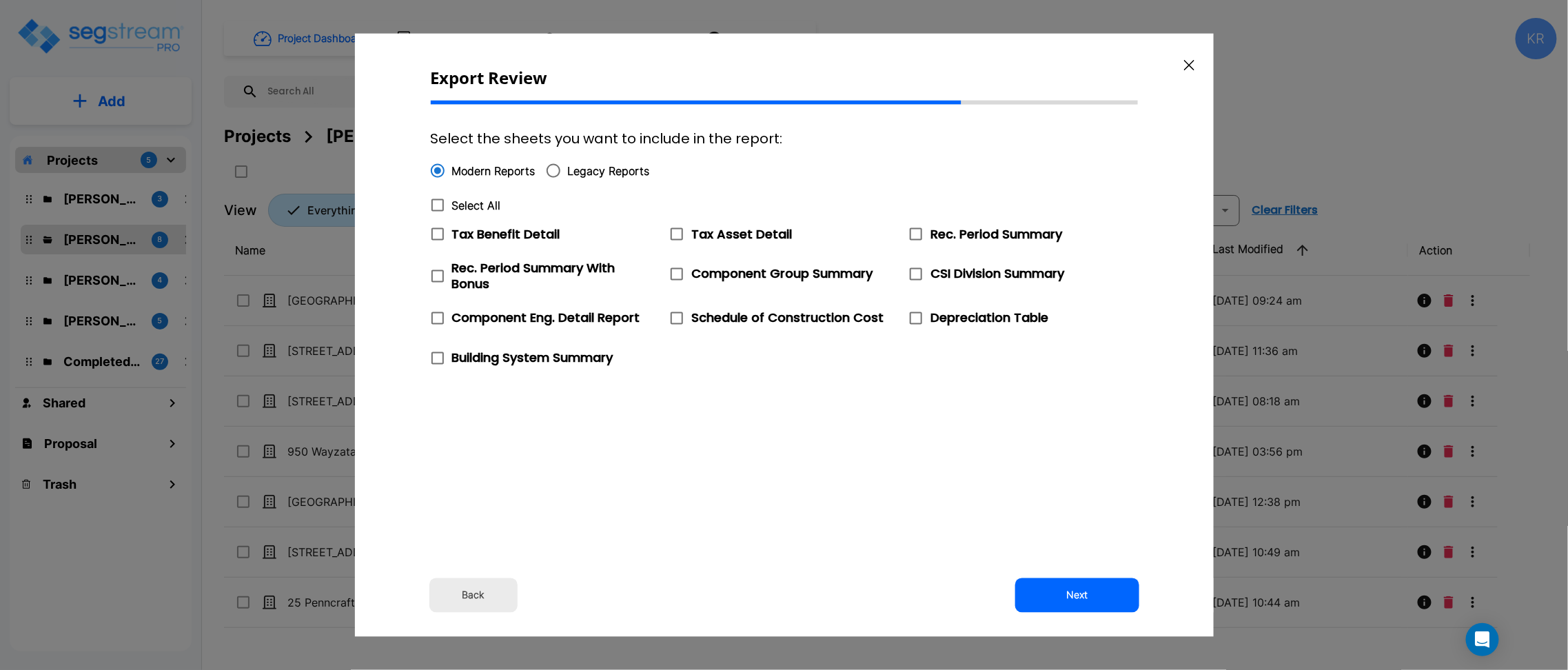
click at [440, 204] on icon at bounding box center [437, 205] width 17 height 17
click at [437, 202] on input "Select All" at bounding box center [430, 197] width 14 height 12
checkbox input "true"
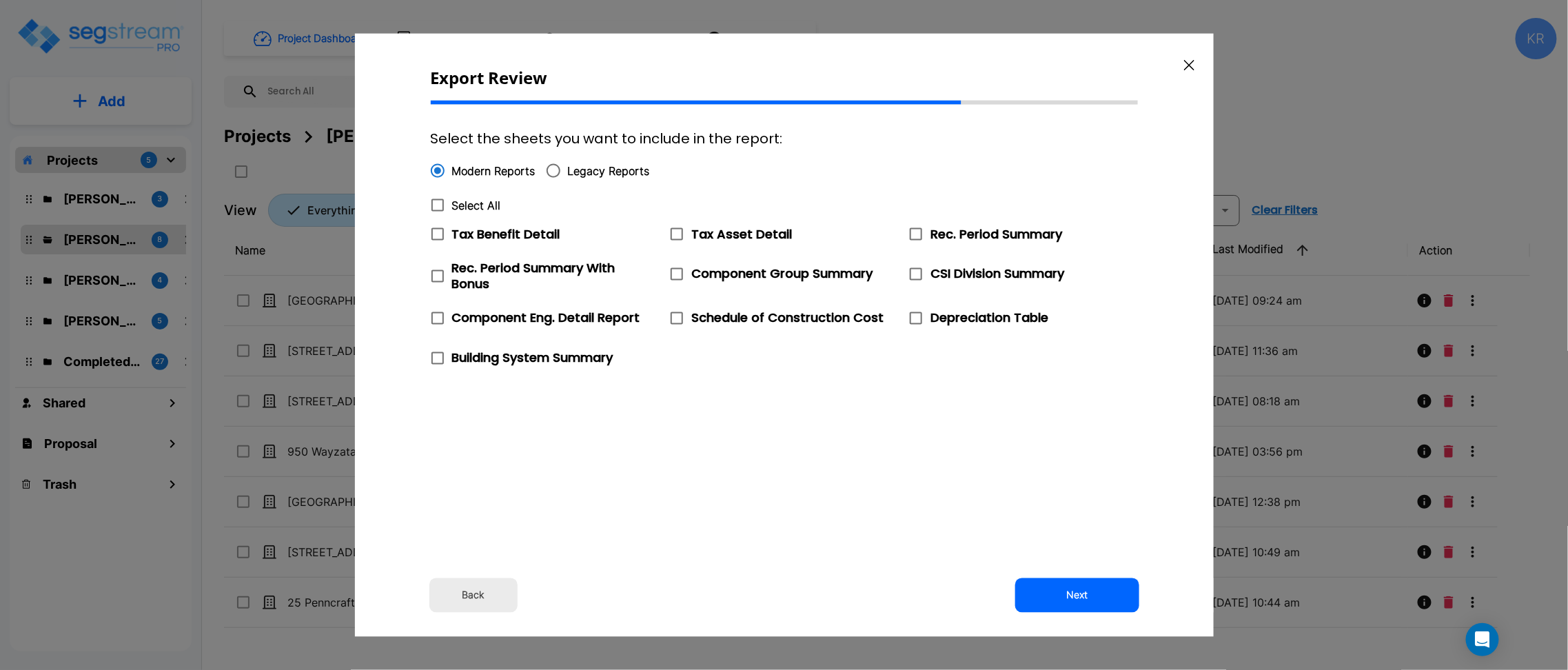
checkbox input "true"
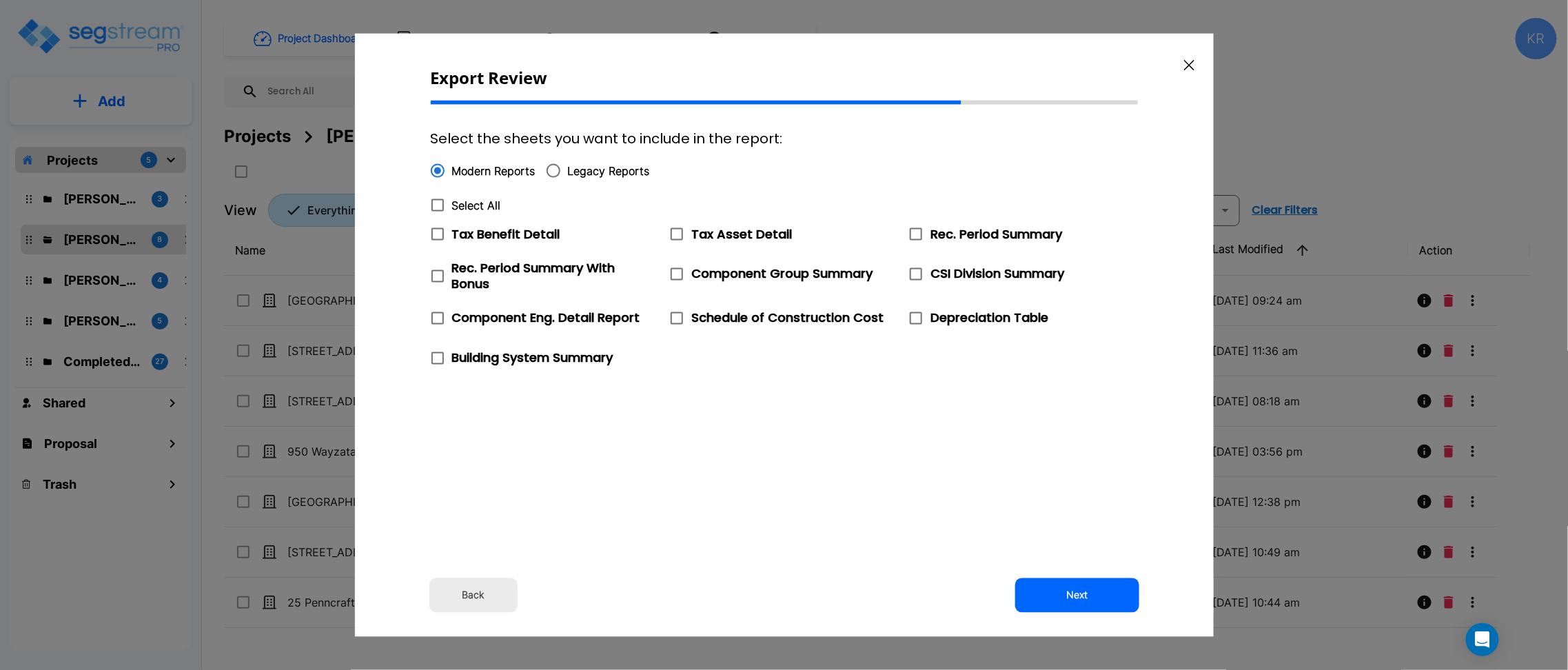
checkbox input "true"
click at [1063, 597] on button "Next" at bounding box center [1078, 594] width 124 height 35
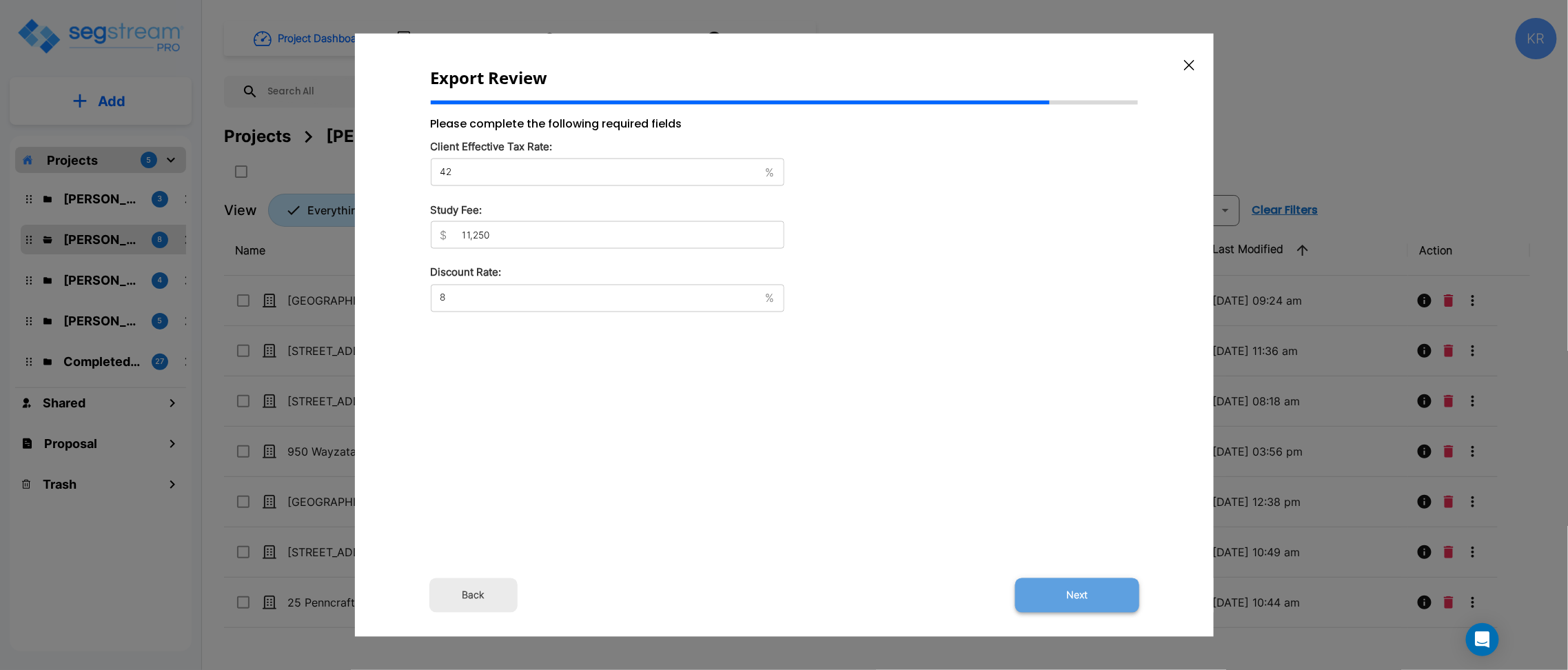
click at [1081, 599] on button "Next" at bounding box center [1078, 594] width 124 height 35
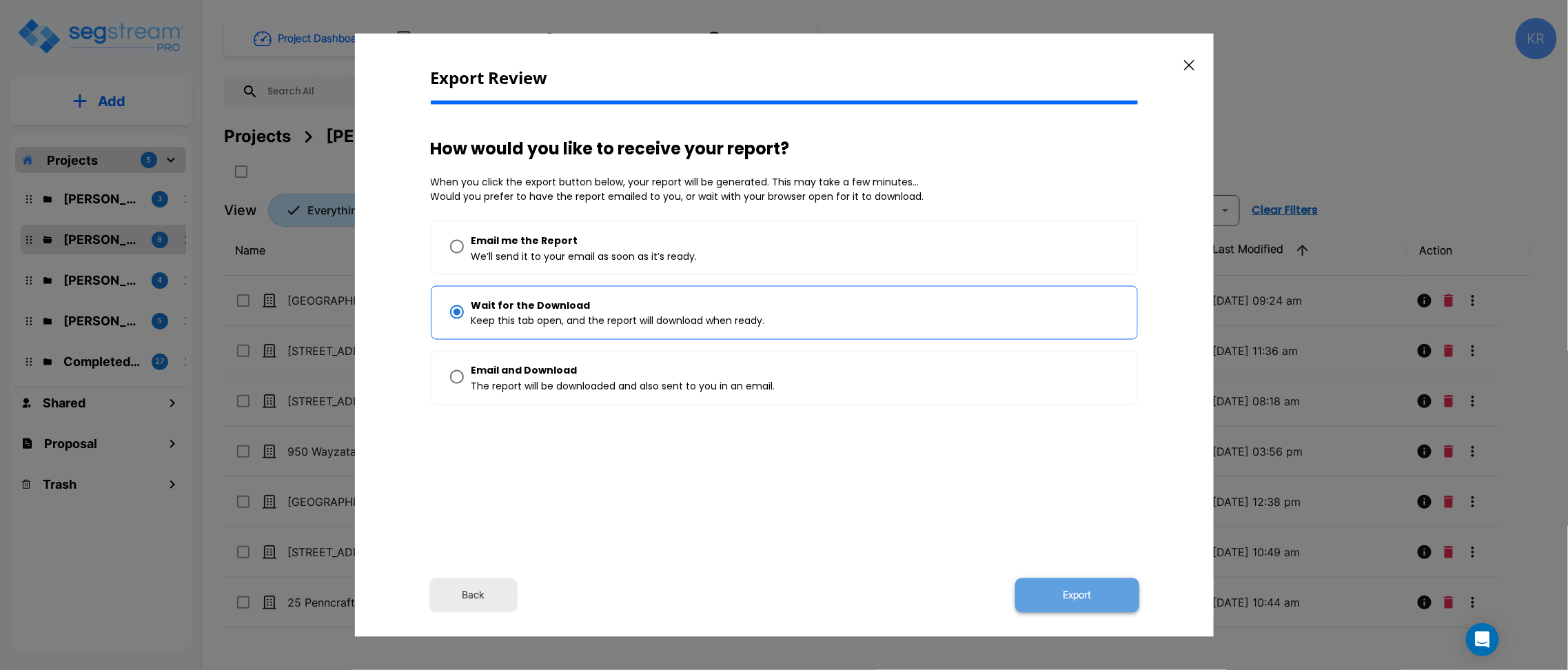
click at [1078, 589] on button "Export" at bounding box center [1078, 594] width 124 height 35
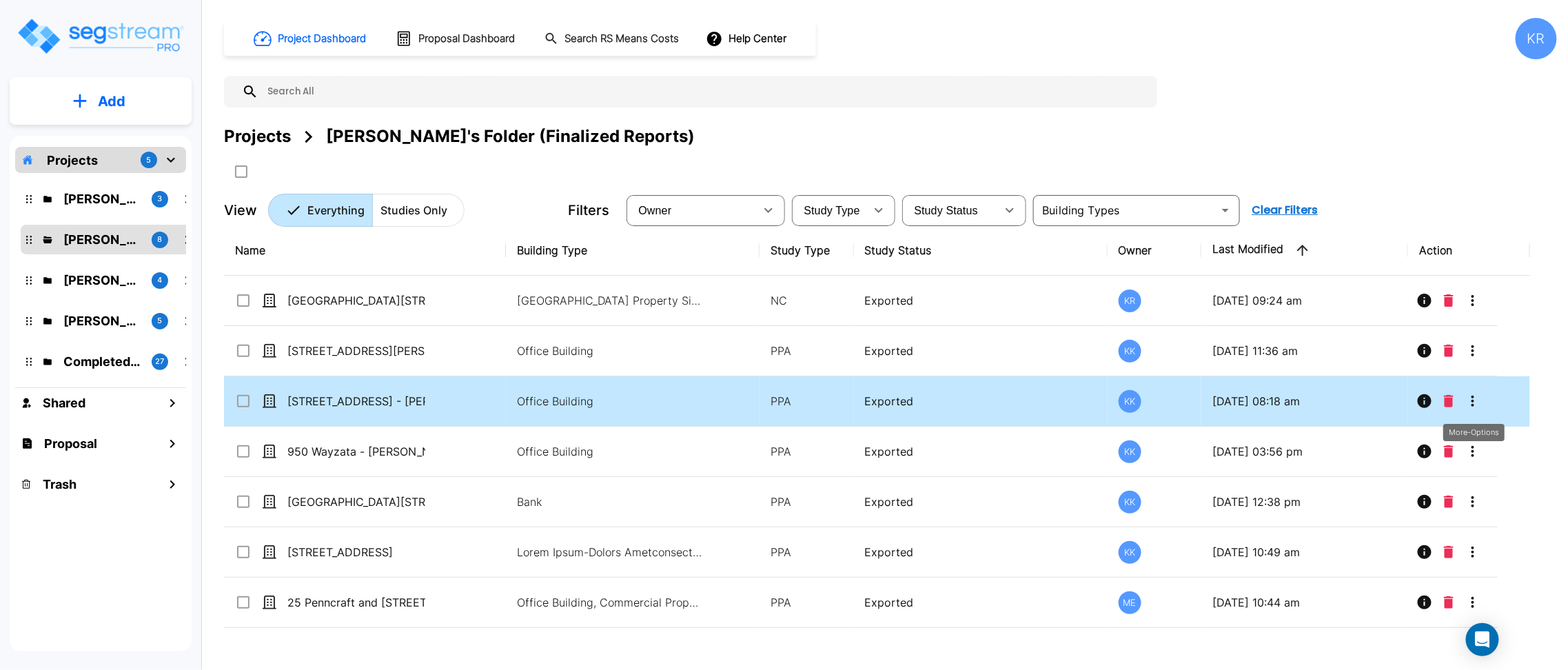
click at [1472, 398] on icon "More-Options" at bounding box center [1473, 402] width 2 height 11
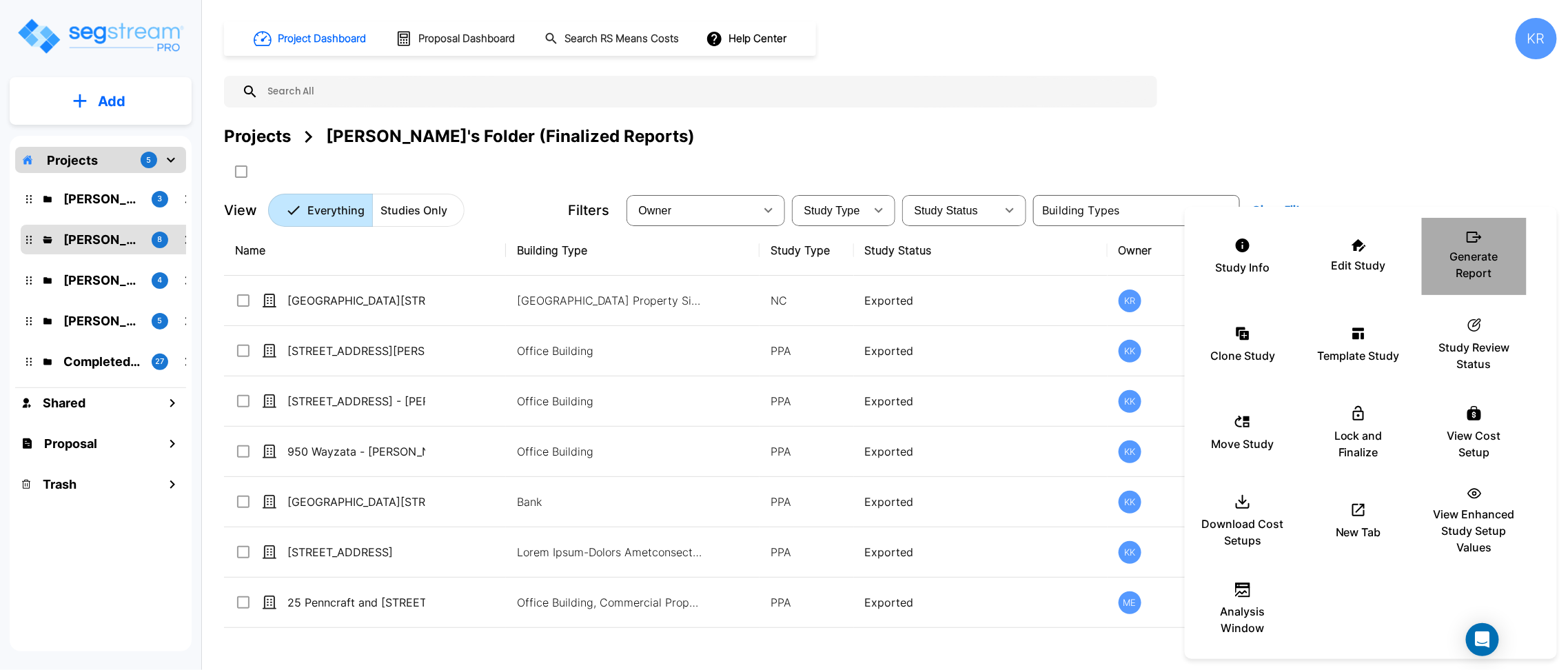
click at [1487, 243] on div "Generate Report" at bounding box center [1474, 256] width 83 height 69
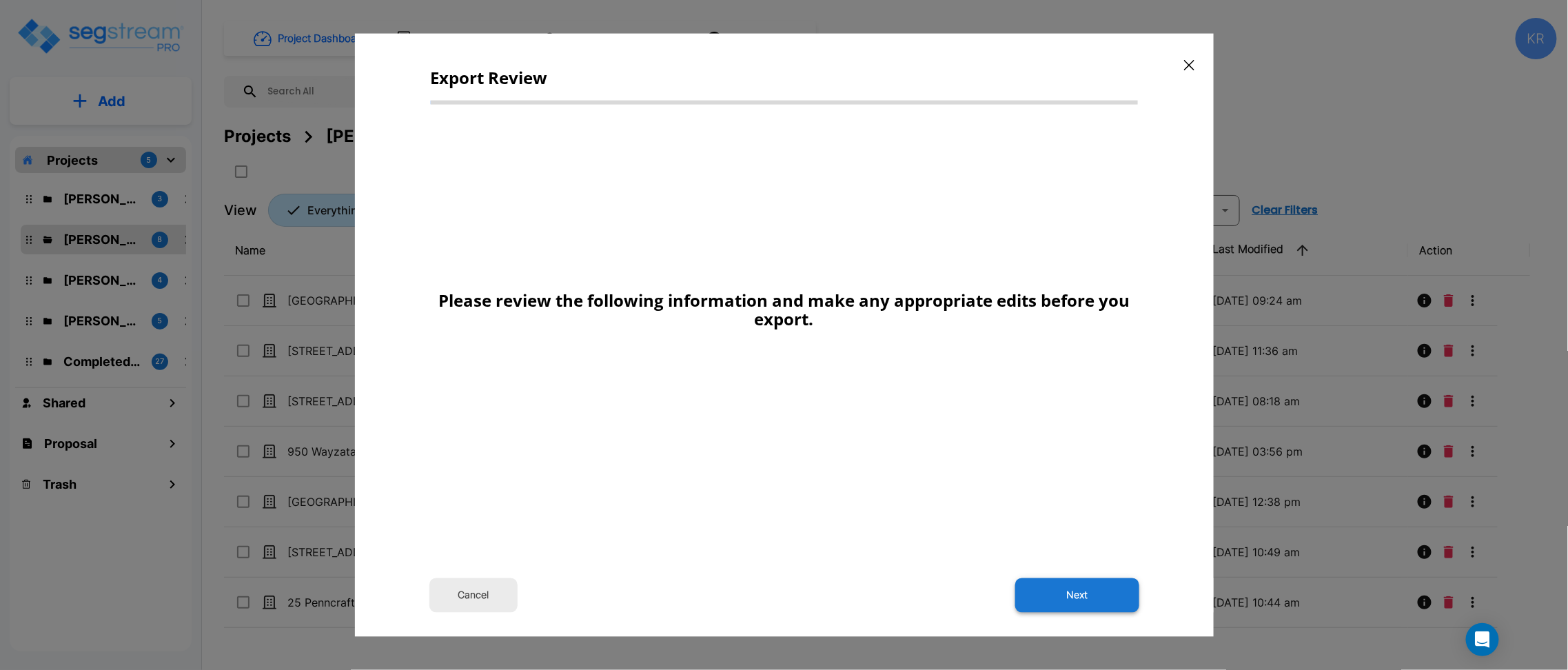
click at [1085, 599] on button "Next" at bounding box center [1078, 594] width 124 height 35
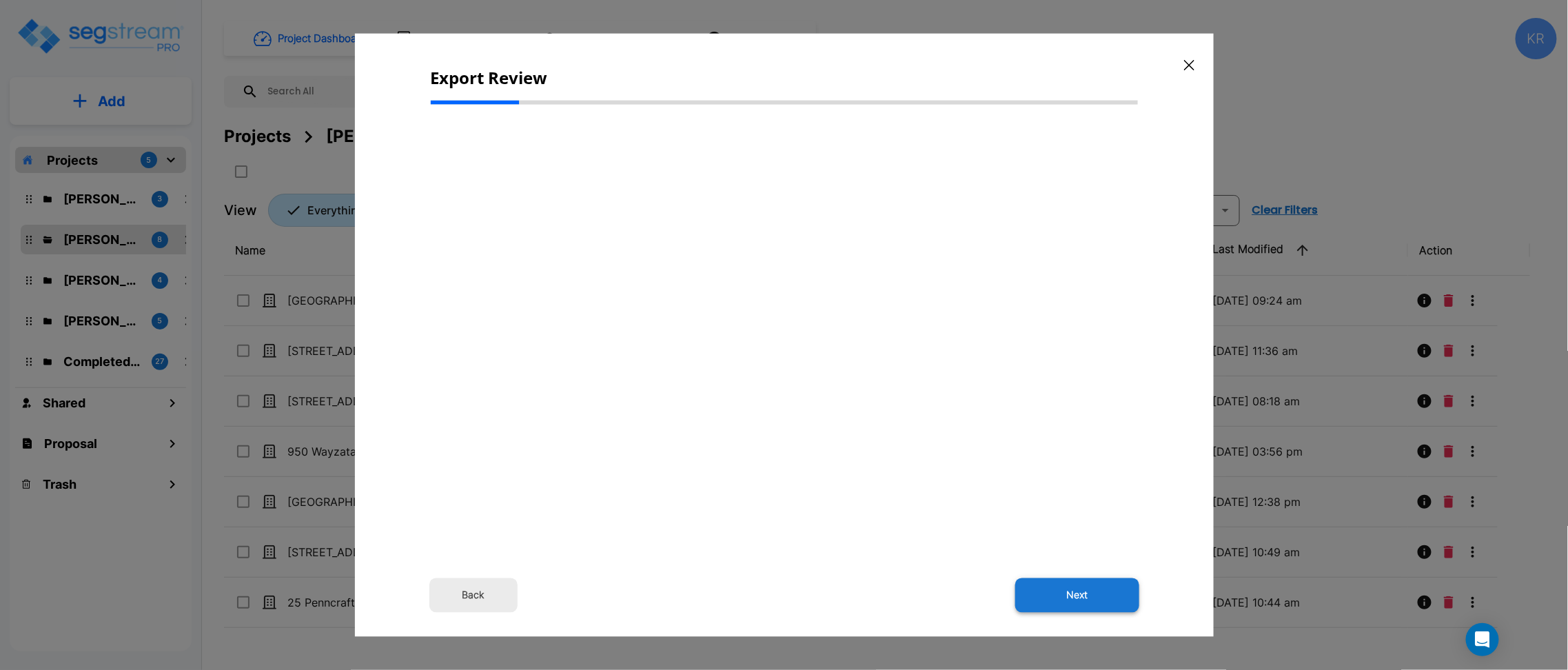
select select "2024"
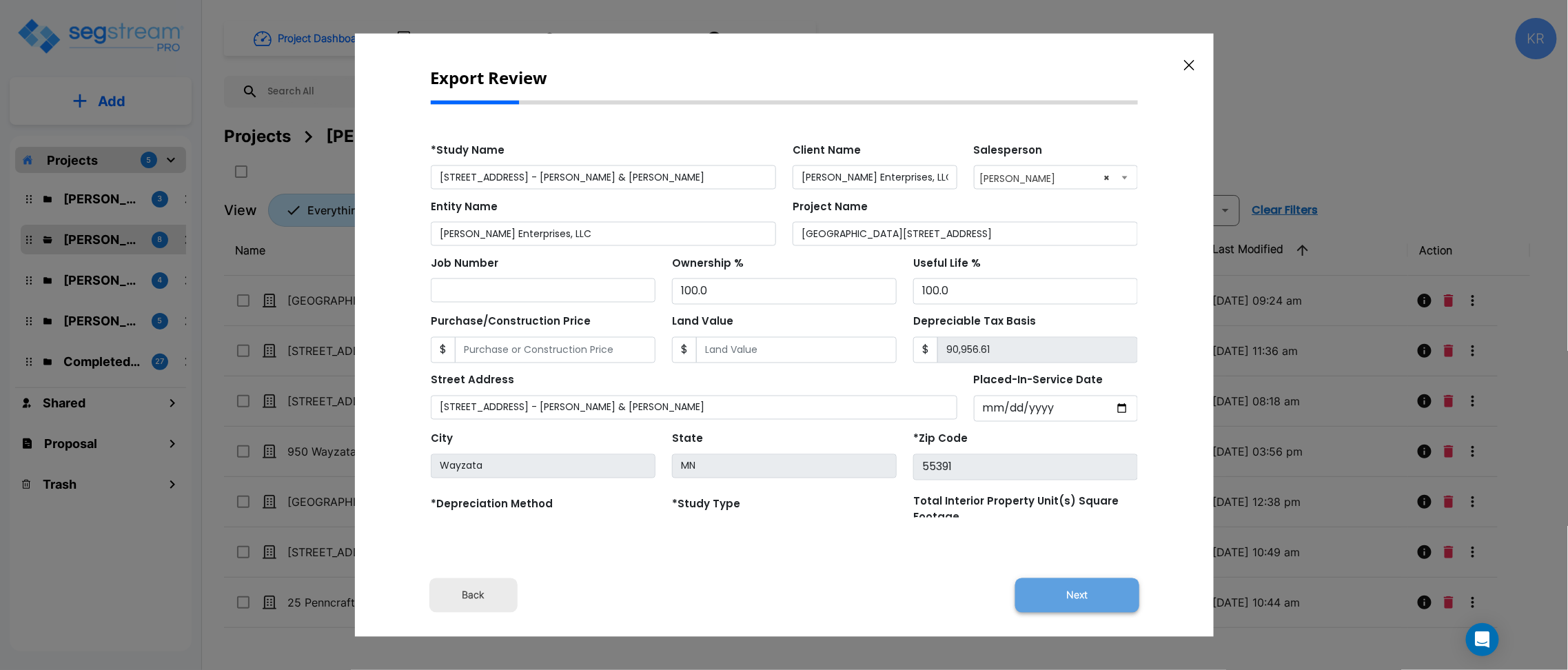
click at [1086, 596] on button "Next" at bounding box center [1078, 594] width 124 height 35
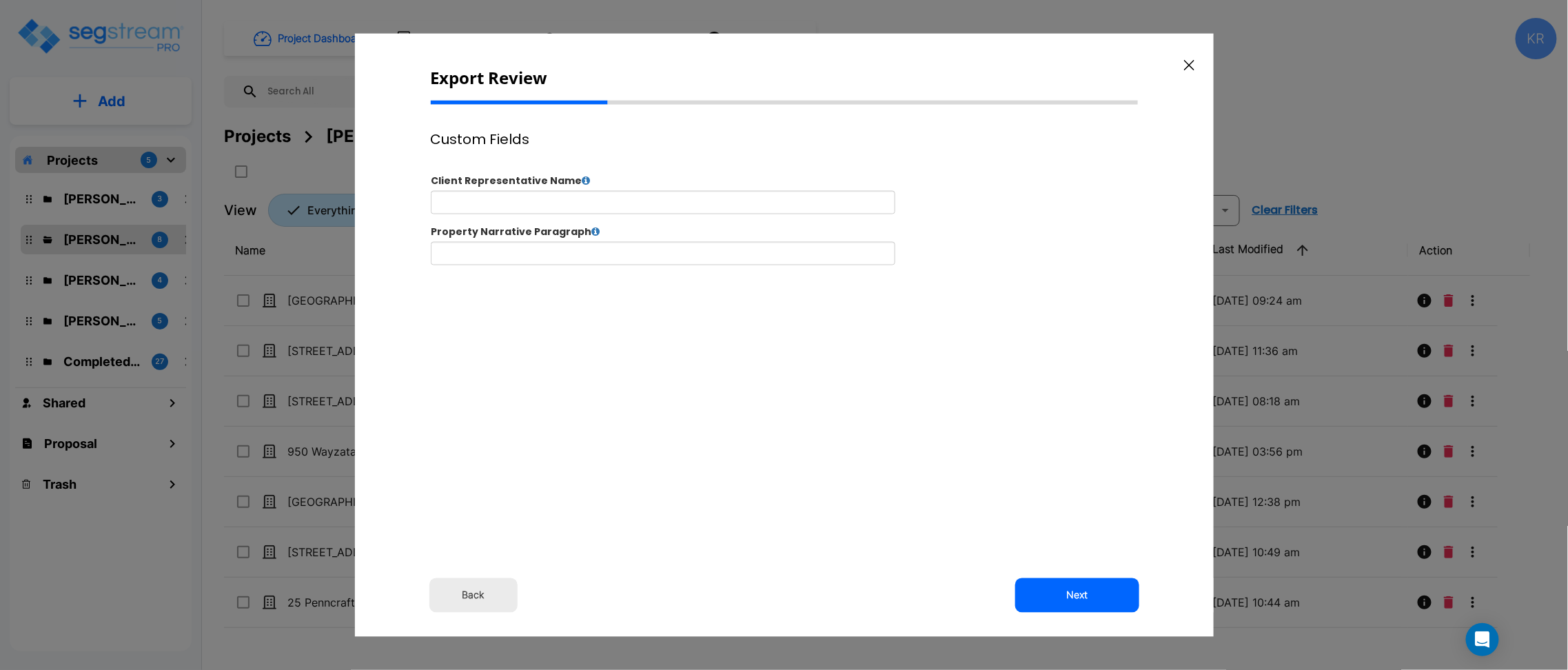
click at [1086, 596] on button "Next" at bounding box center [1078, 594] width 124 height 35
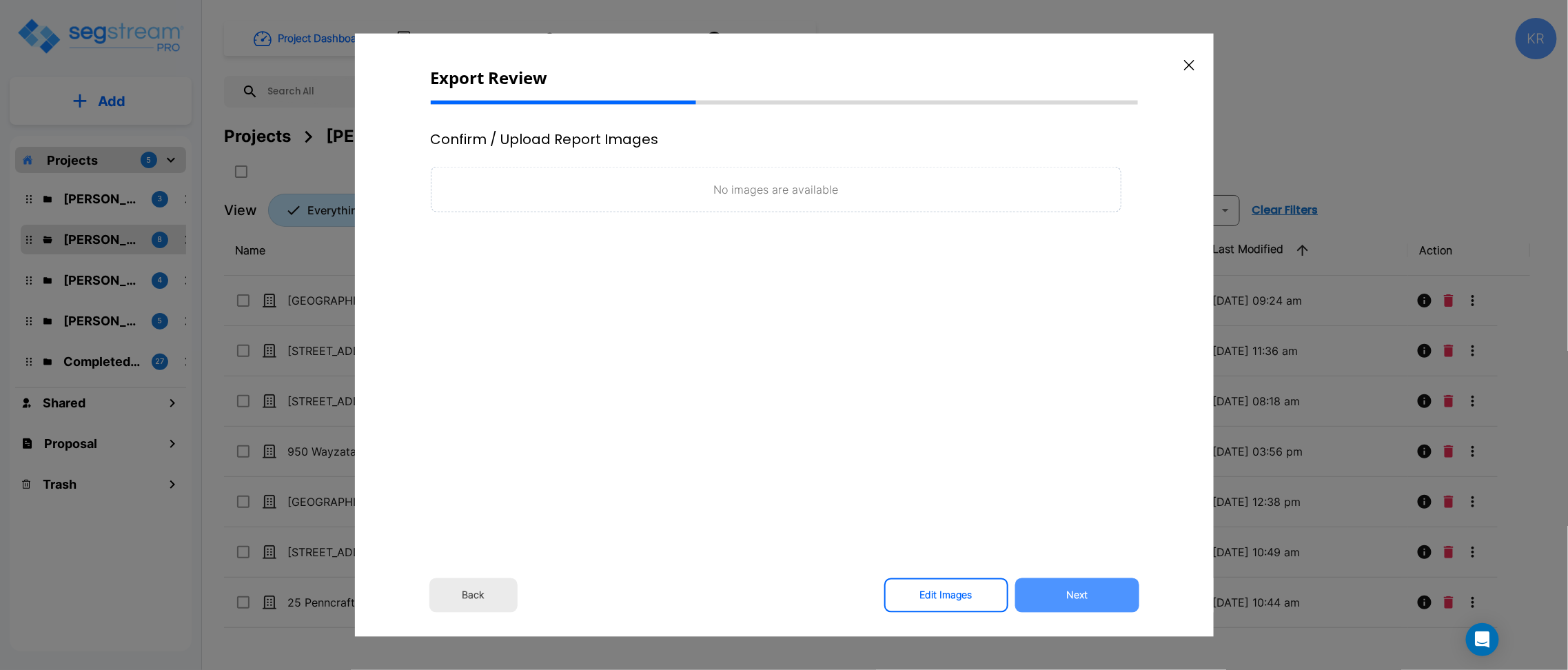
click at [1086, 596] on button "Next" at bounding box center [1078, 594] width 124 height 35
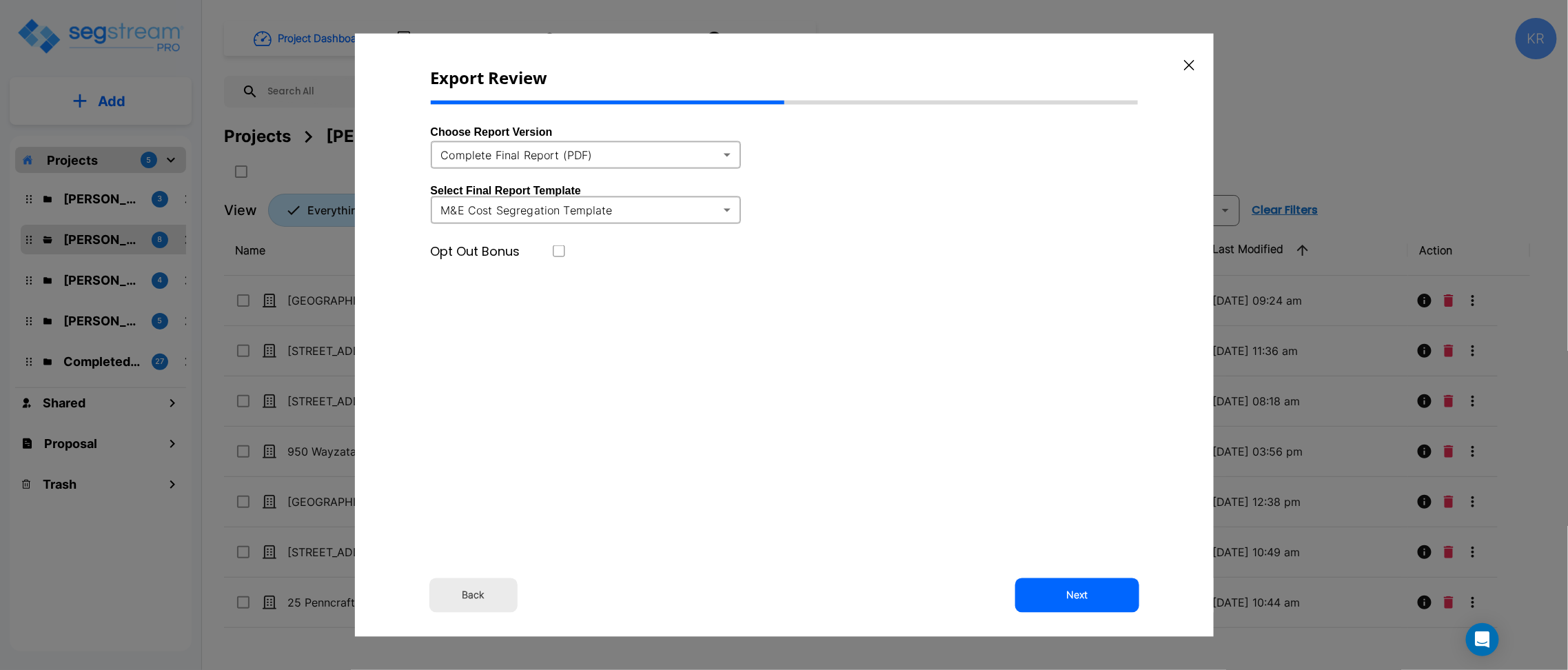
click at [650, 153] on body "× Your report is being generated. Be patient! × We're working on your Modificat…" at bounding box center [784, 335] width 1568 height 670
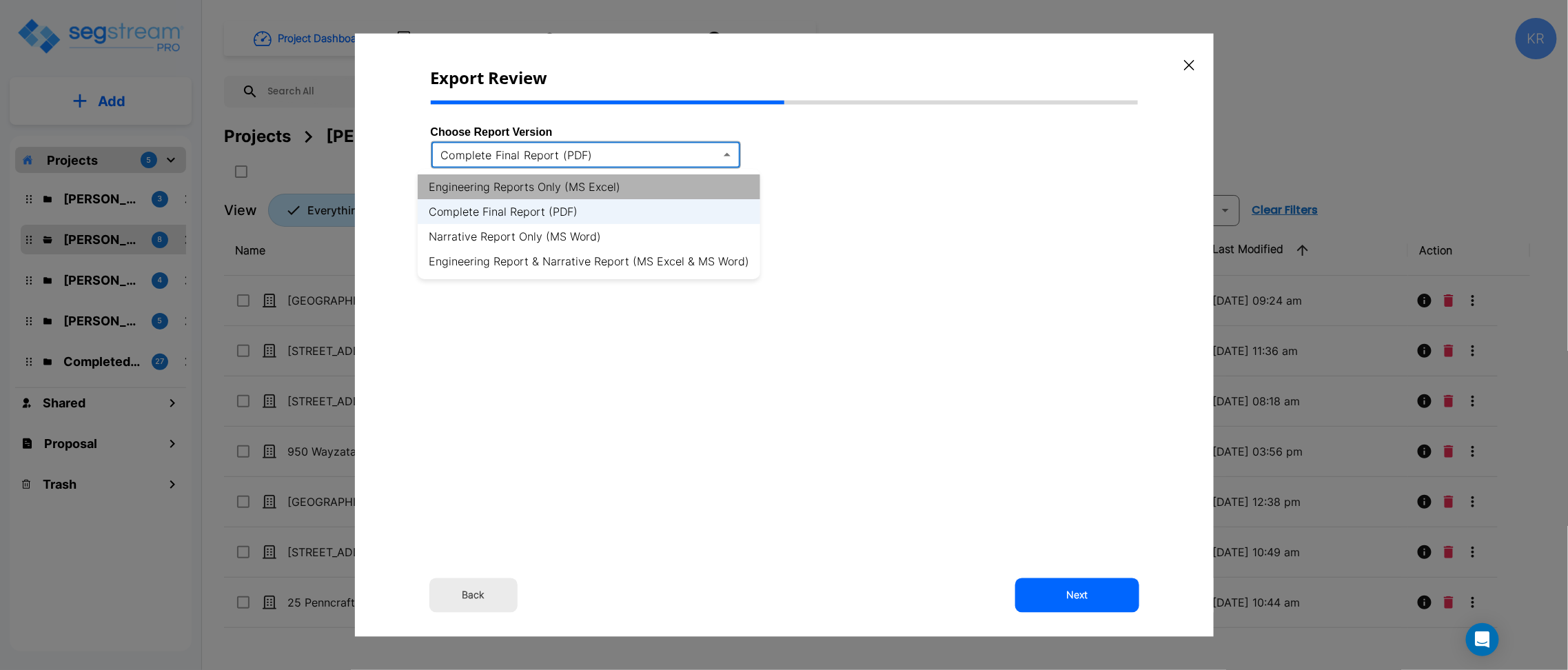
click at [609, 183] on li "Engineering Reports Only (MS Excel)" at bounding box center [589, 186] width 343 height 25
type input "xlsx"
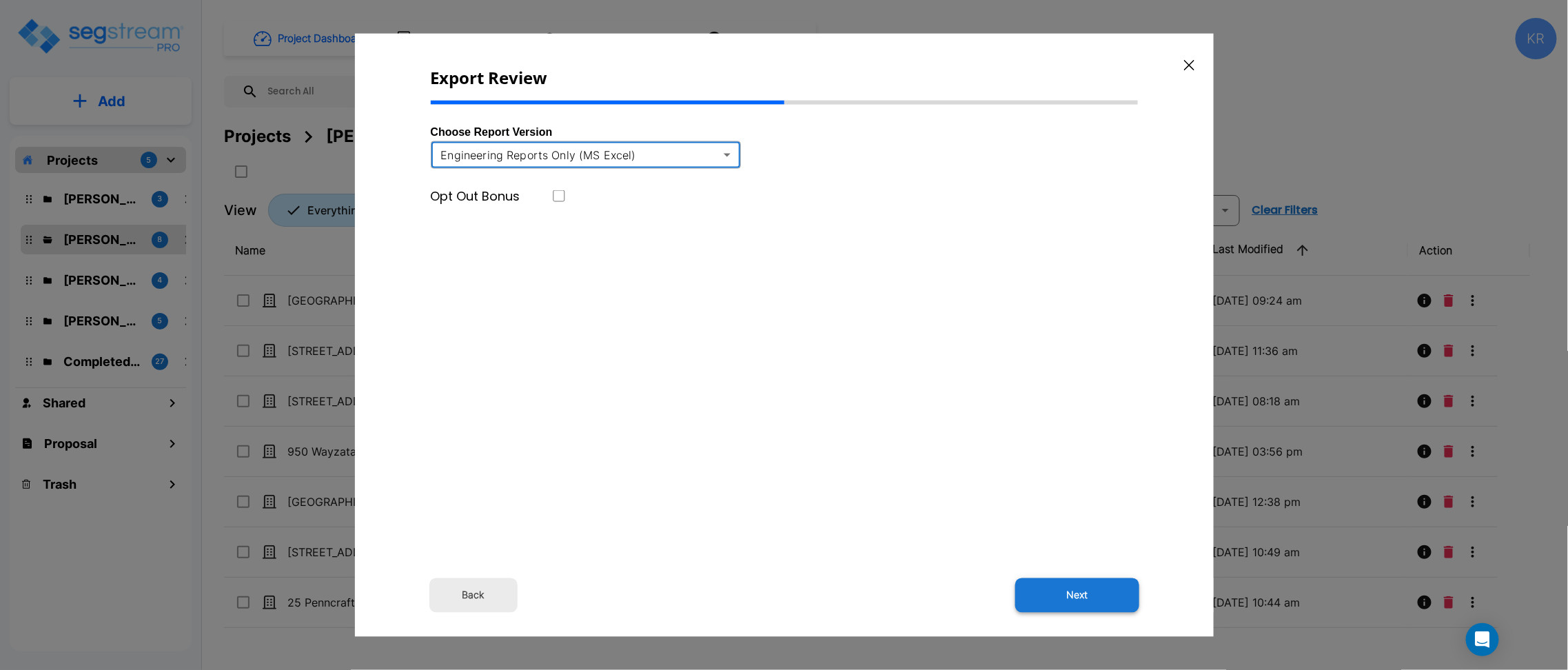
click at [1083, 601] on button "Next" at bounding box center [1078, 594] width 124 height 35
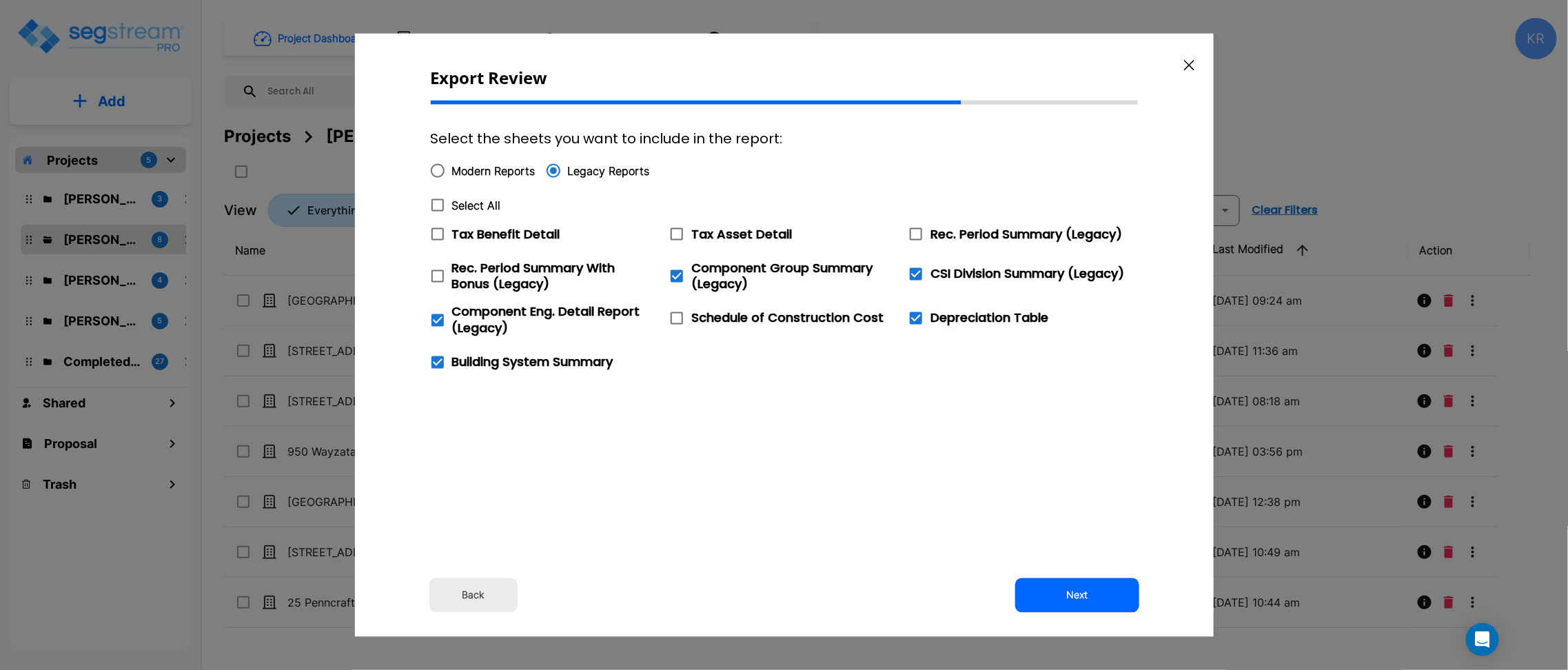
click at [440, 204] on icon at bounding box center [437, 205] width 17 height 17
click at [437, 202] on input "Select All" at bounding box center [430, 197] width 14 height 12
checkbox input "true"
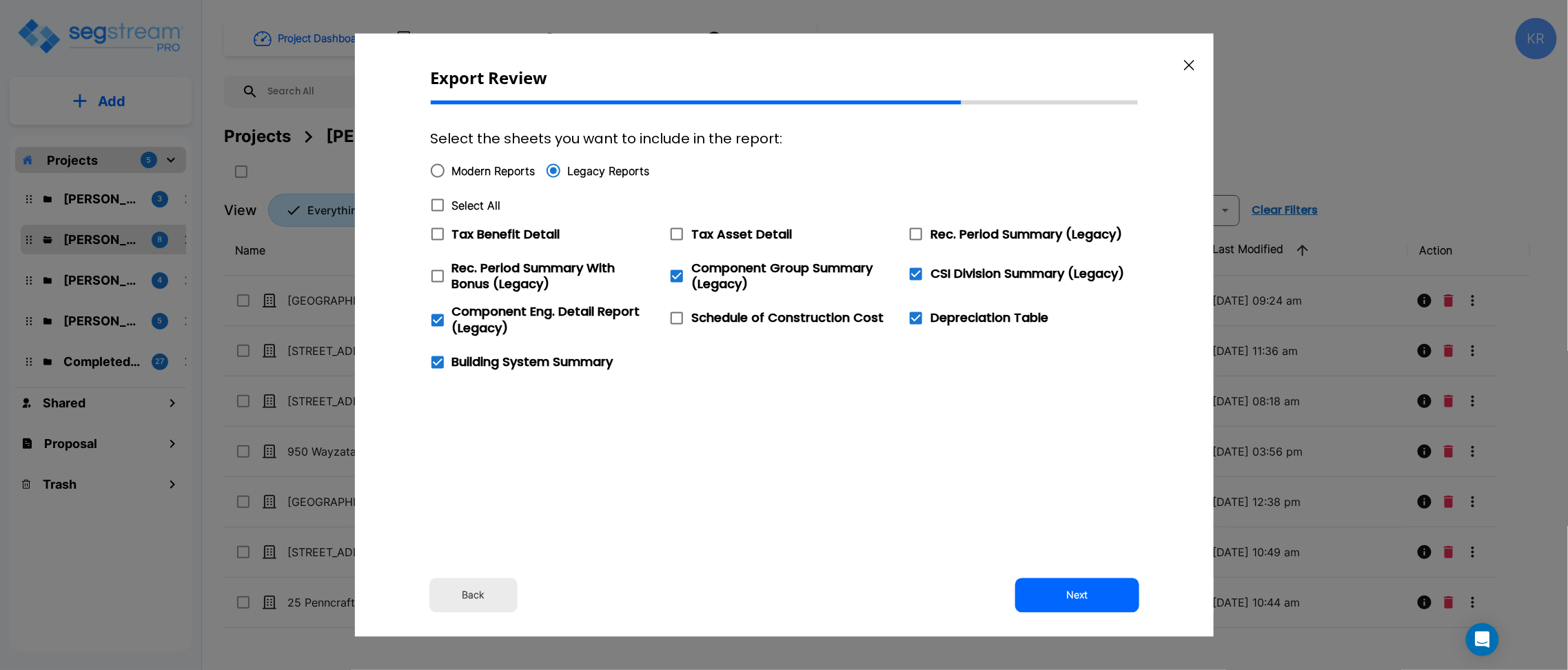
checkbox input "true"
click at [1111, 590] on button "Next" at bounding box center [1078, 594] width 124 height 35
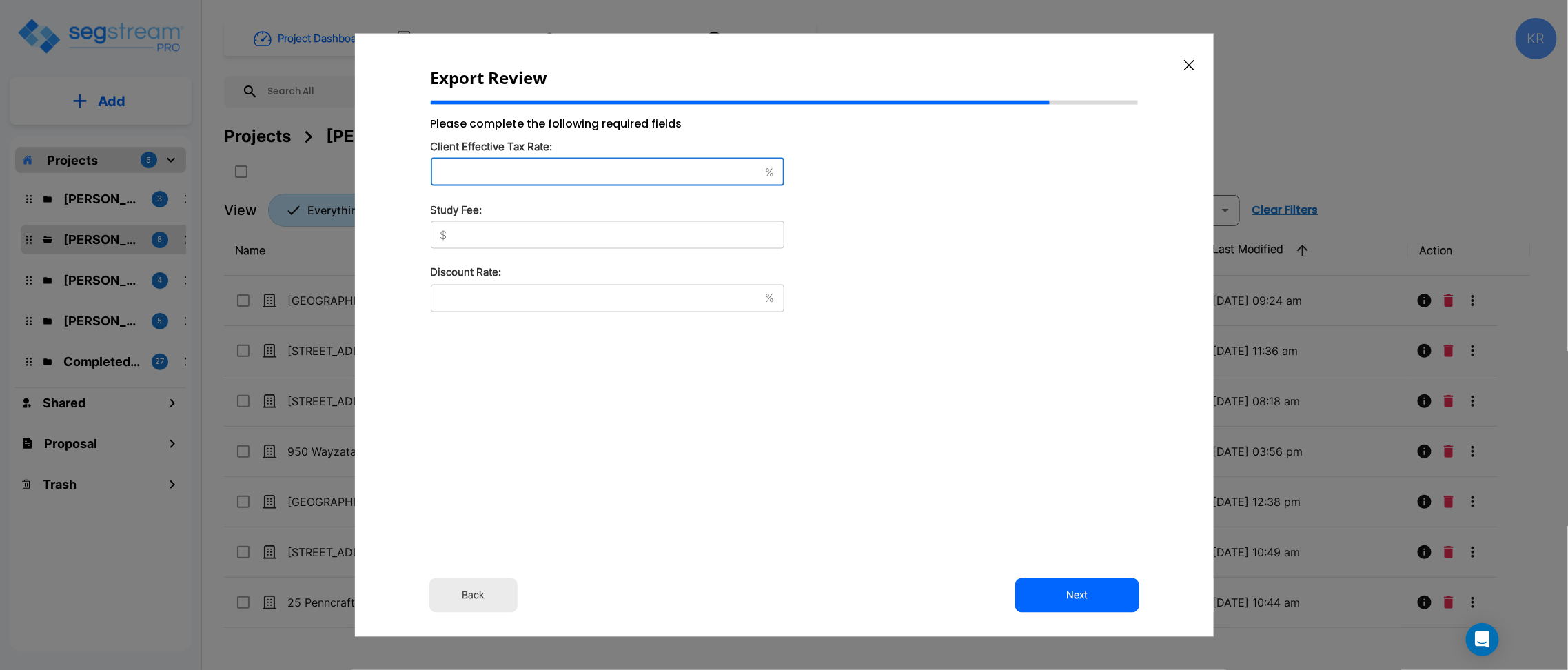
click at [475, 173] on input "text" at bounding box center [595, 171] width 329 height 14
type input "42"
click at [457, 235] on input "text" at bounding box center [618, 235] width 332 height 14
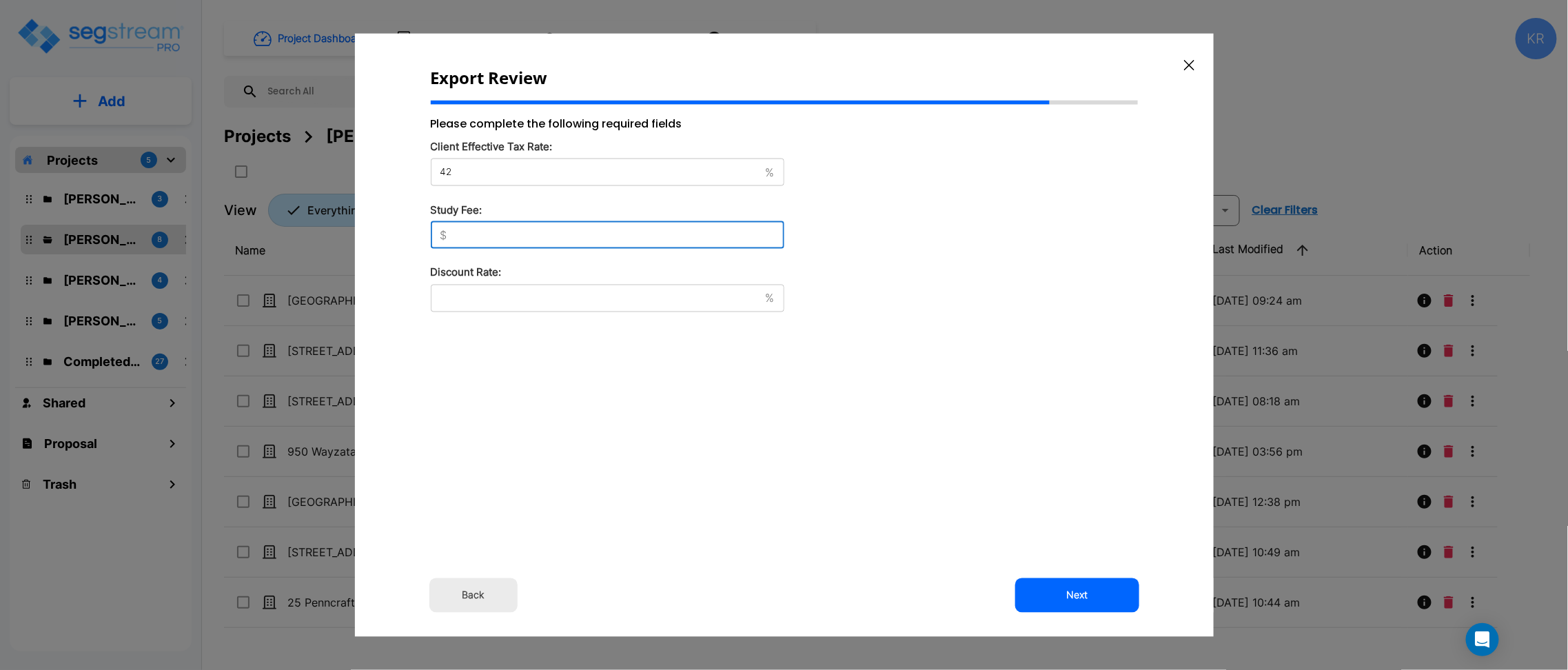
click at [469, 230] on input "text" at bounding box center [618, 235] width 332 height 14
type input "11,250"
click at [444, 305] on div "% ​" at bounding box center [607, 298] width 353 height 27
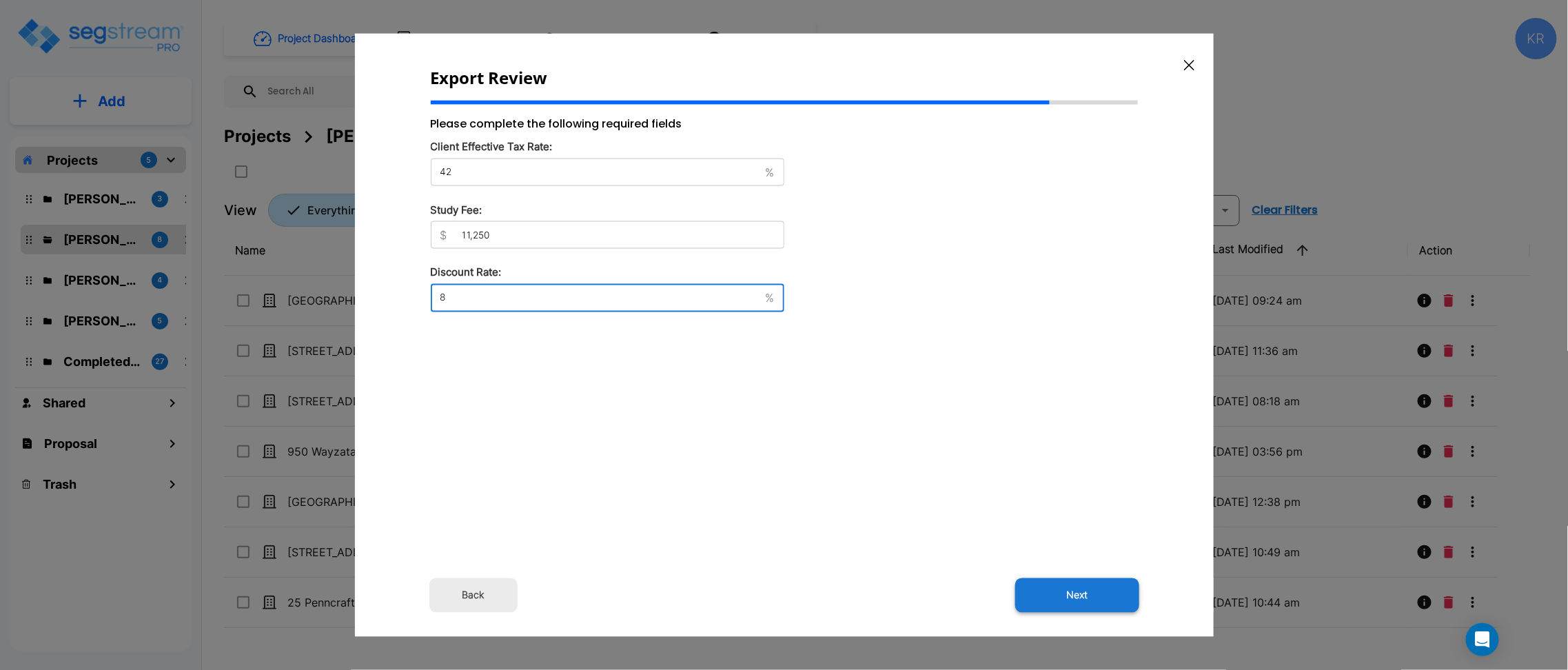
type input "8"
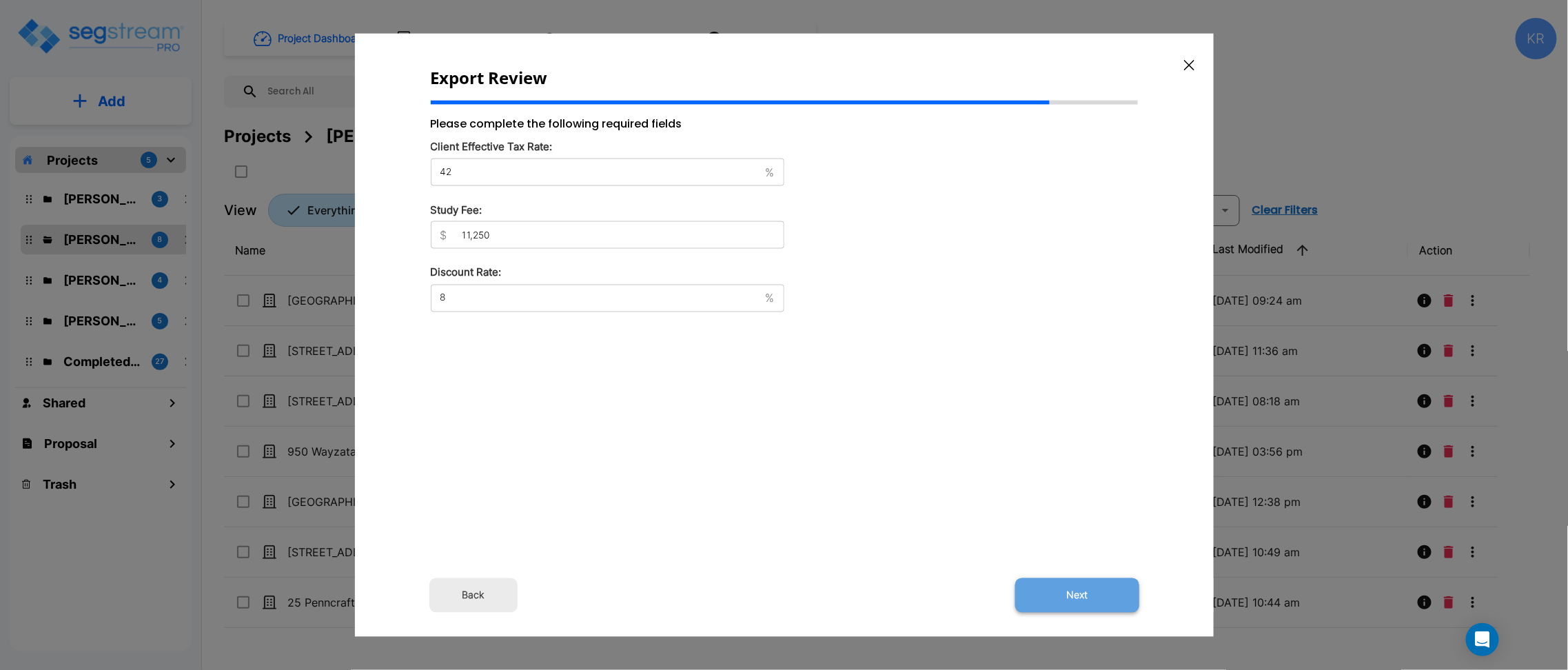
click at [1083, 590] on button "Next" at bounding box center [1078, 594] width 124 height 35
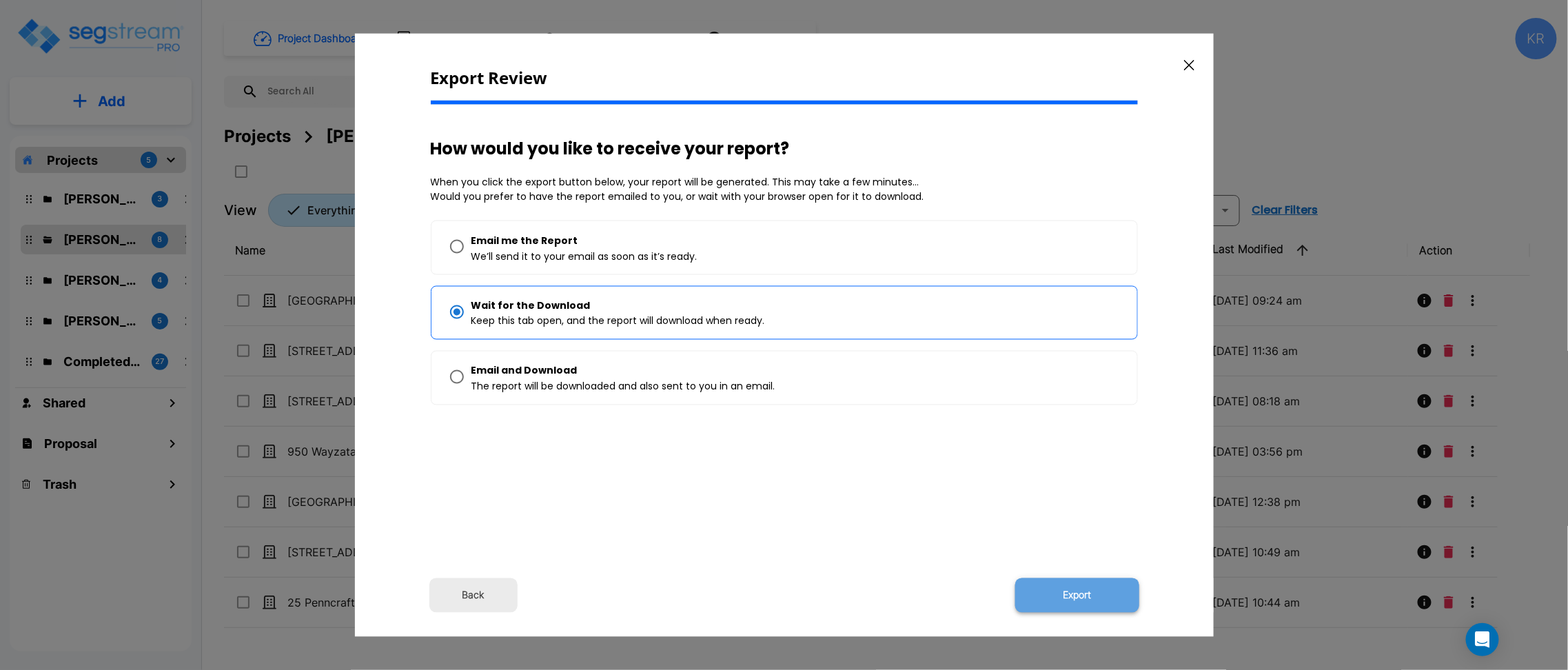
click at [1086, 593] on button "Export" at bounding box center [1078, 594] width 124 height 35
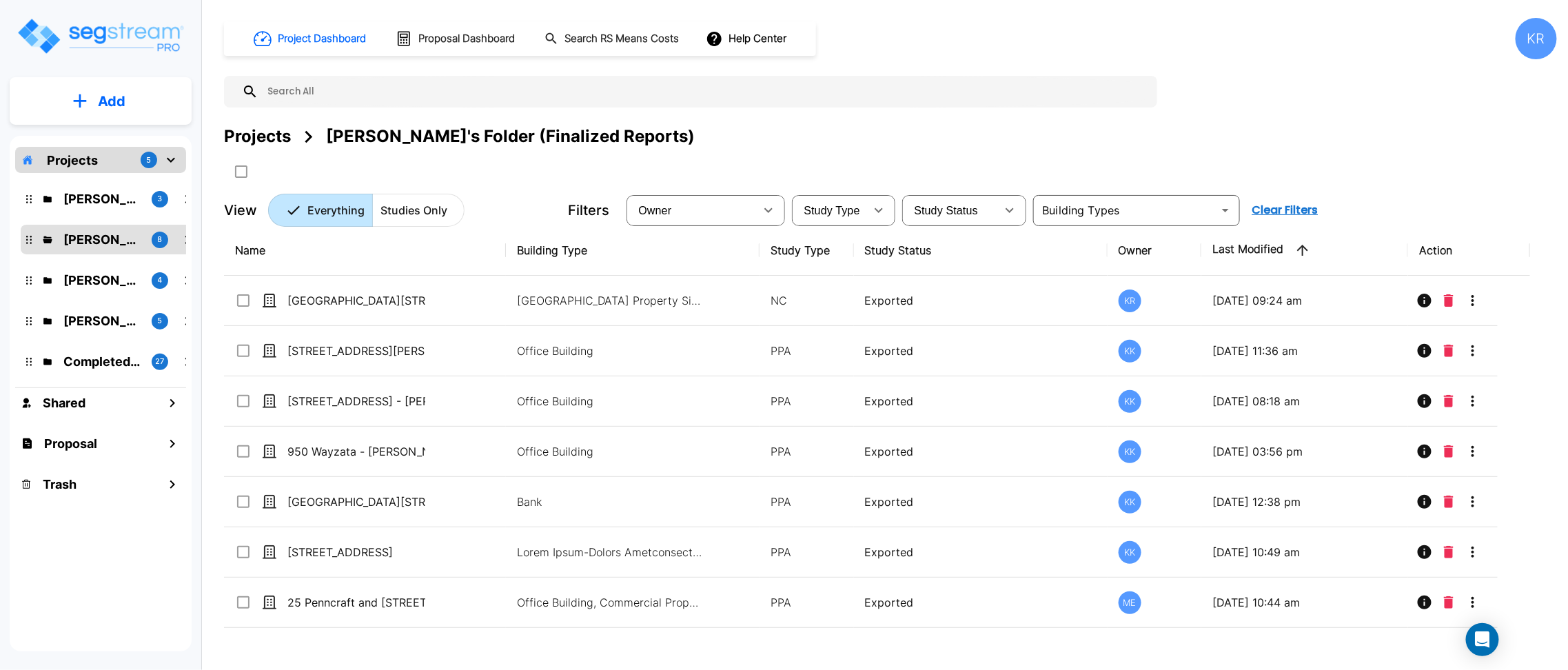
click at [1152, 45] on div "Project Dashboard Proposal Dashboard Search RS Means Costs Help Center KR" at bounding box center [890, 38] width 1333 height 41
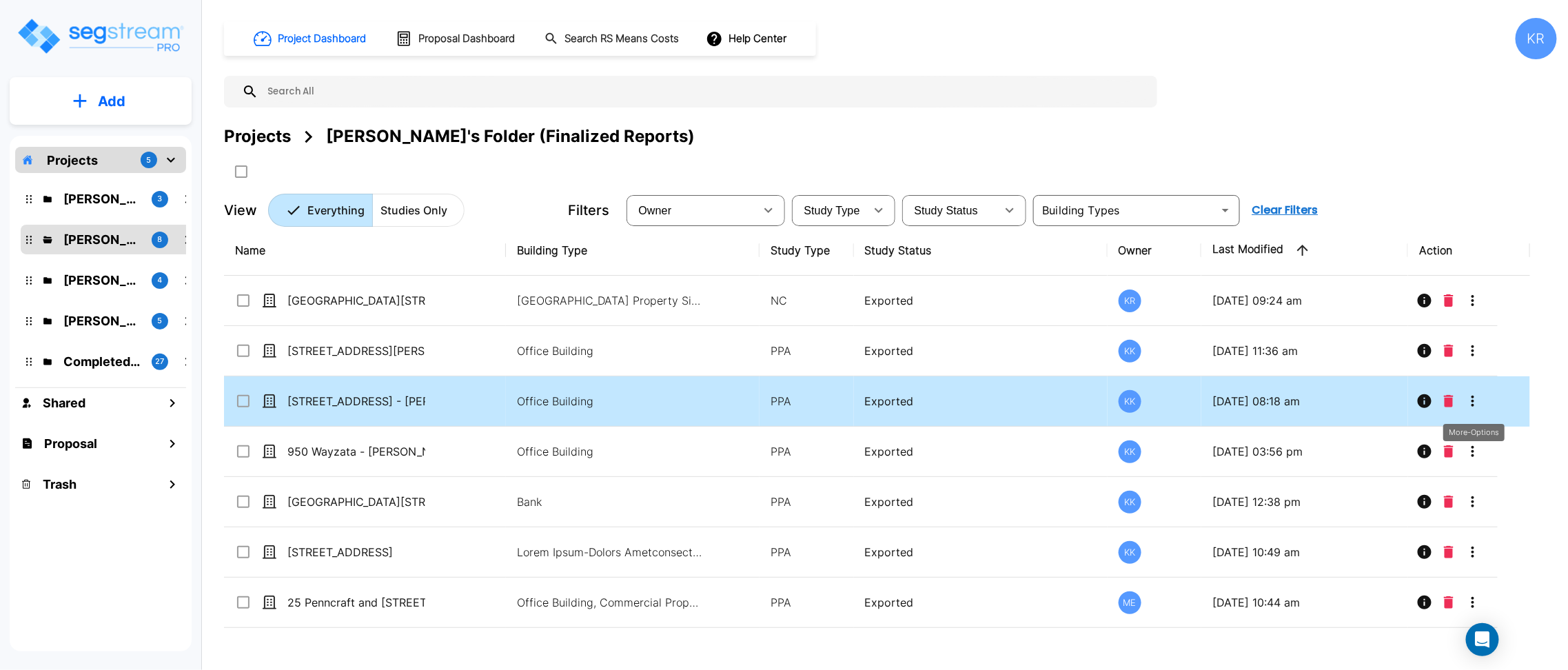
click at [1475, 397] on icon "More-Options" at bounding box center [1473, 401] width 17 height 17
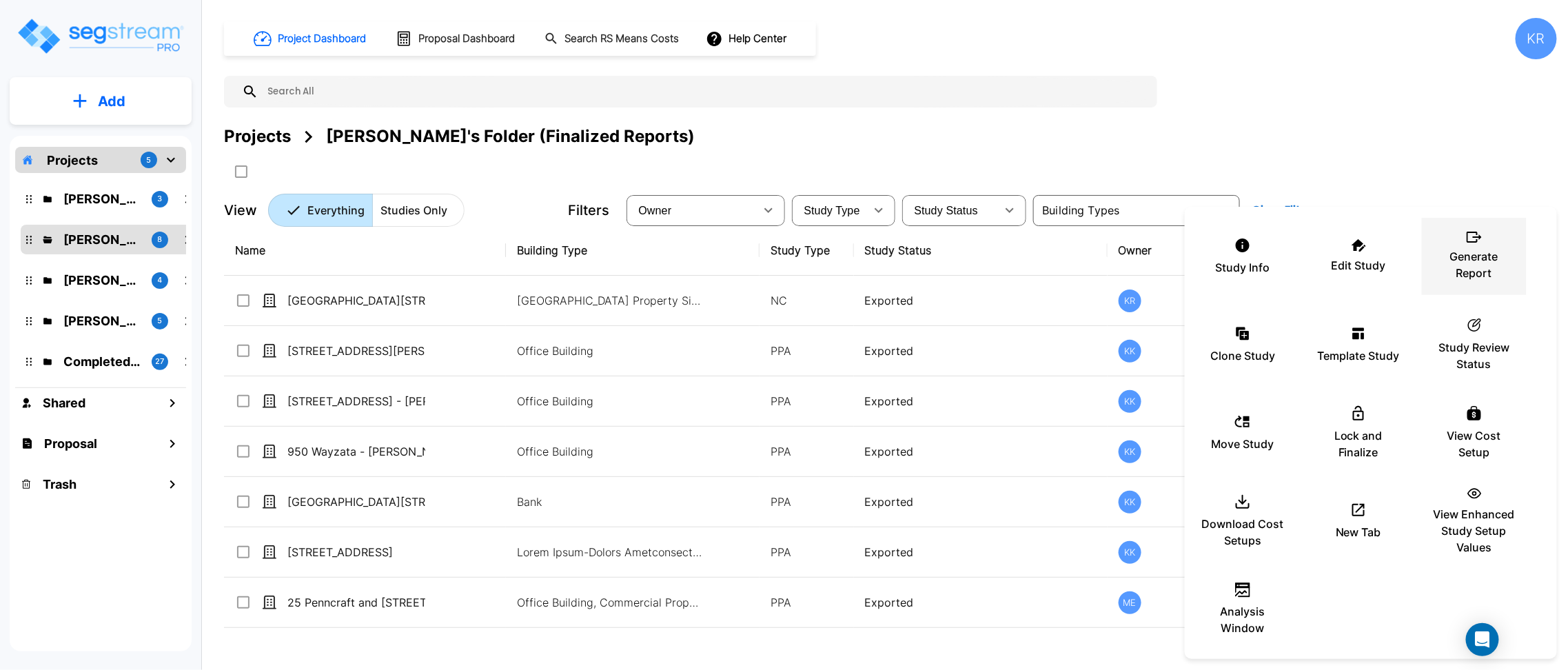
click at [1462, 277] on p "Generate Report" at bounding box center [1474, 264] width 83 height 33
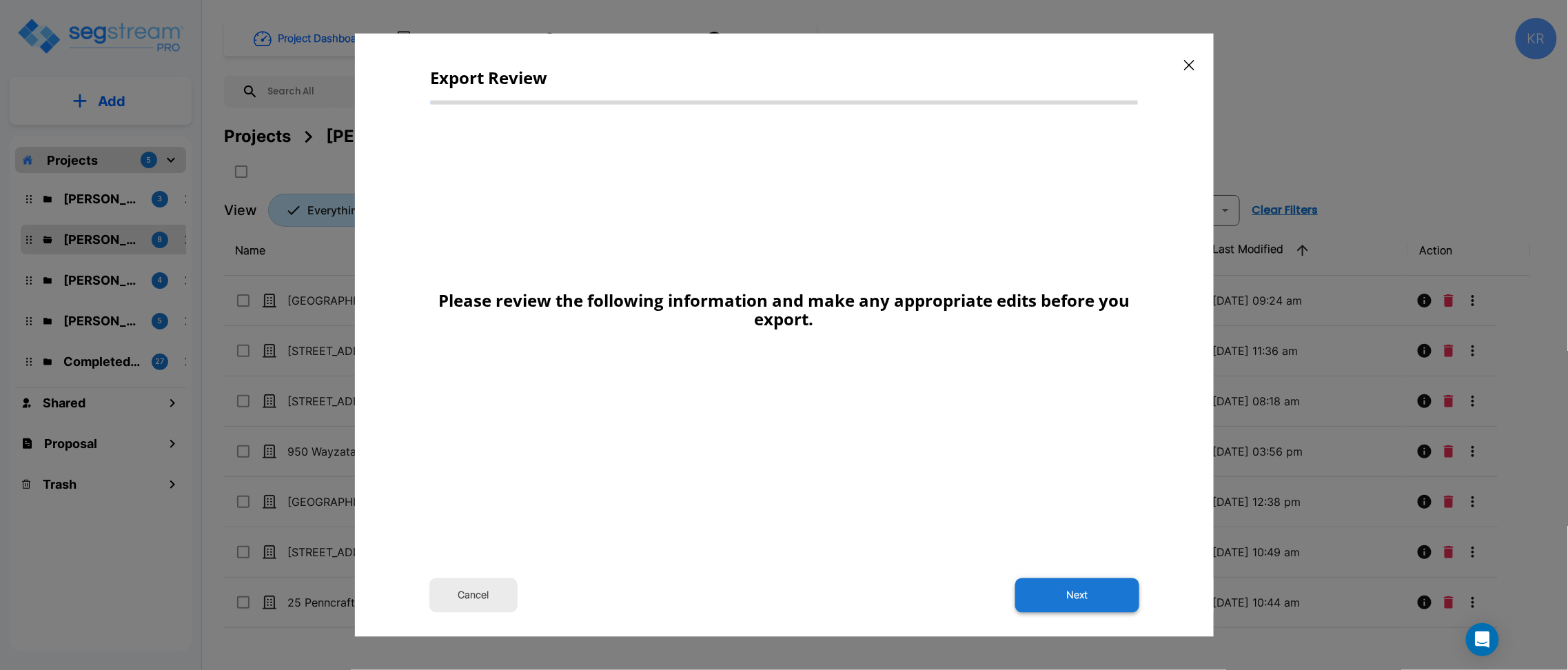
click at [1061, 585] on div "Export Review Please review the following information and make any appropriate …" at bounding box center [784, 335] width 859 height 603
click at [1059, 594] on button "Next" at bounding box center [1078, 594] width 124 height 35
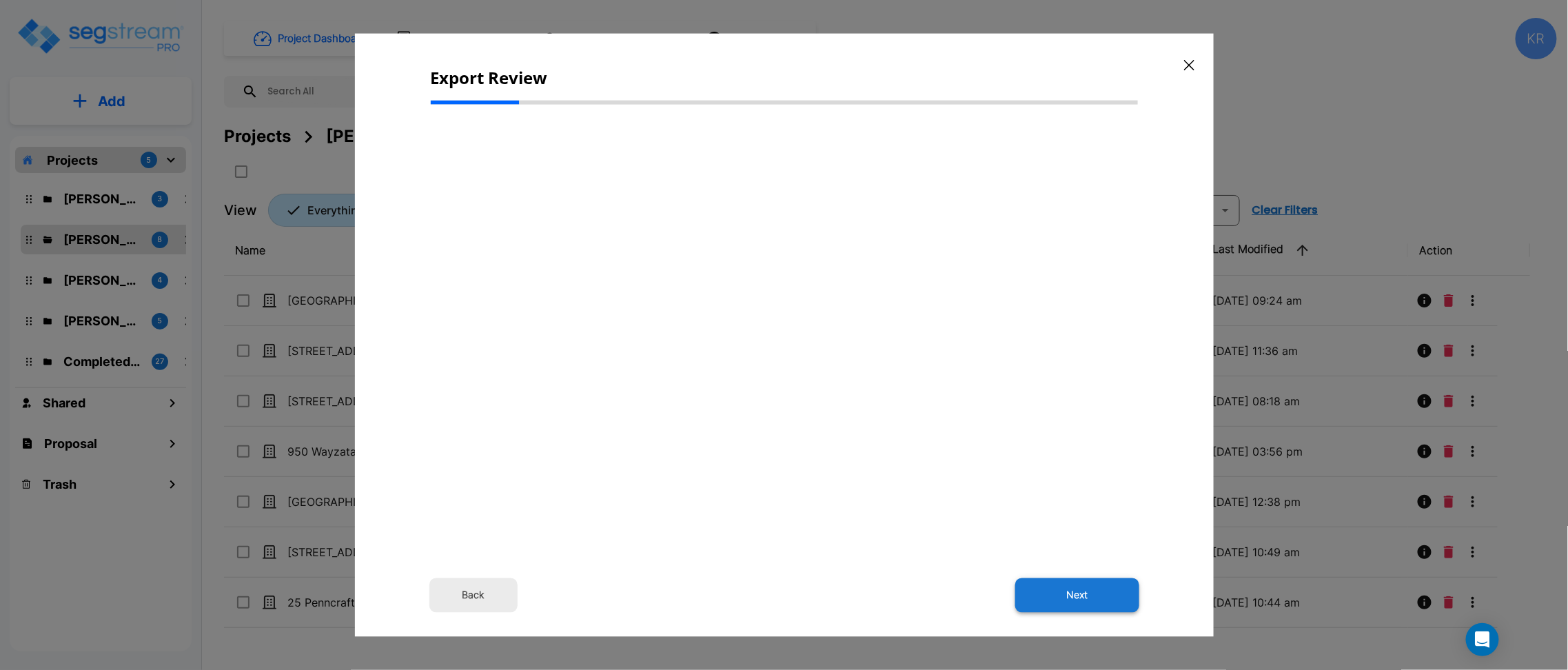
select select "2024"
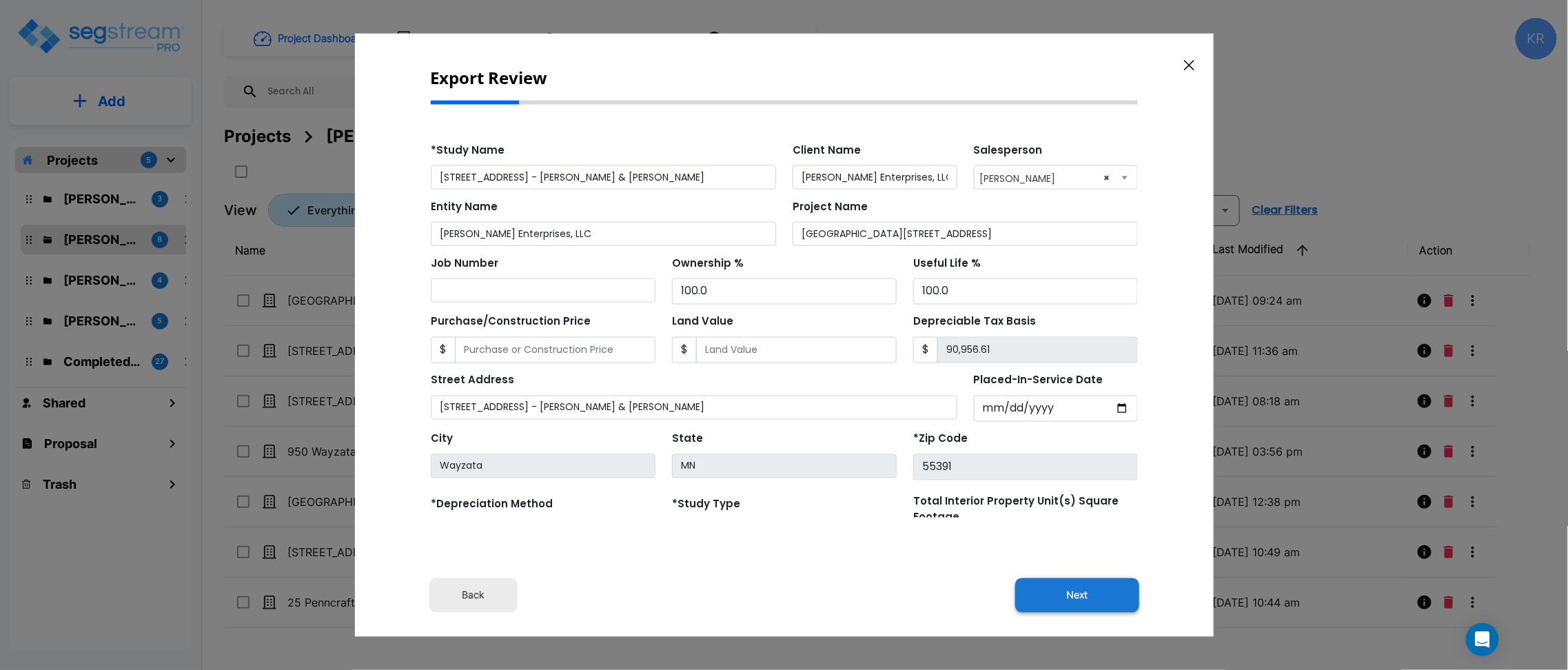
click at [1059, 595] on button "Next" at bounding box center [1078, 594] width 124 height 35
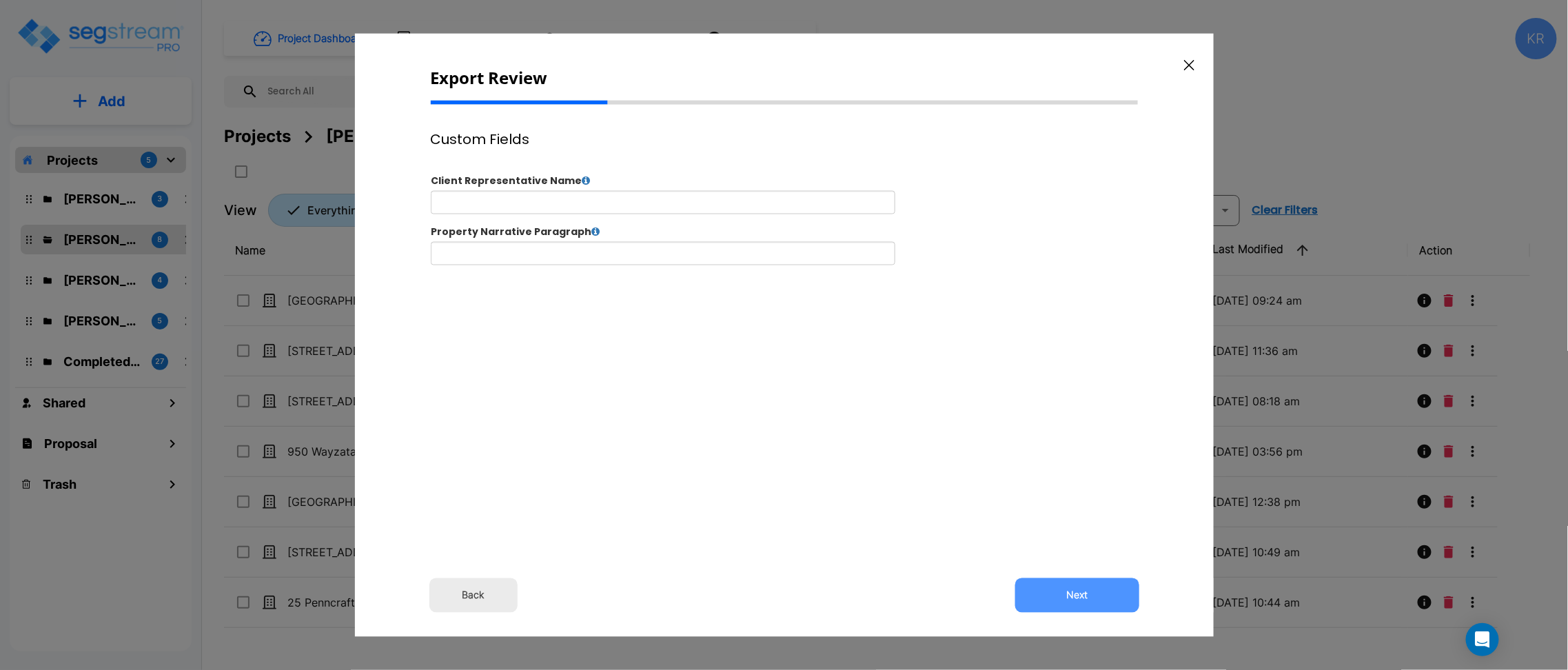
click at [1059, 595] on button "Next" at bounding box center [1078, 594] width 124 height 35
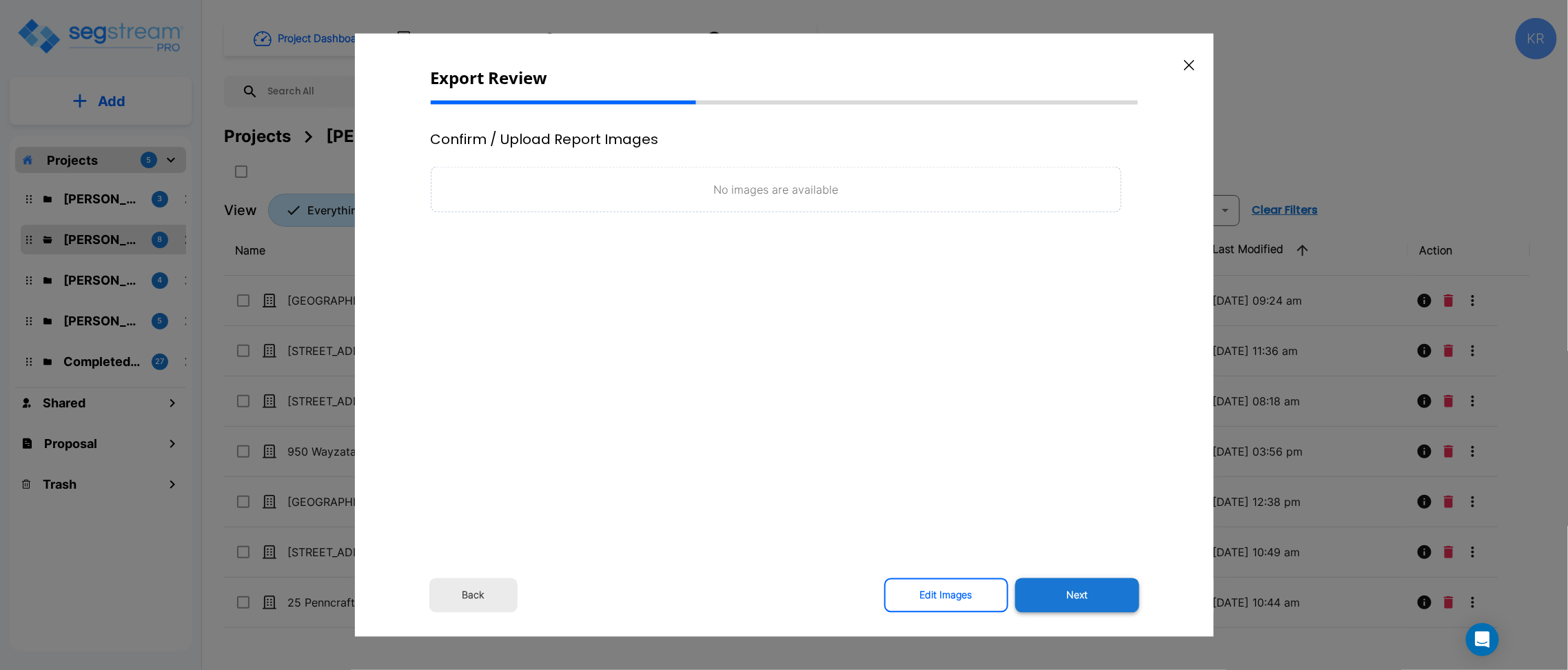
click at [1059, 597] on button "Next" at bounding box center [1078, 594] width 124 height 35
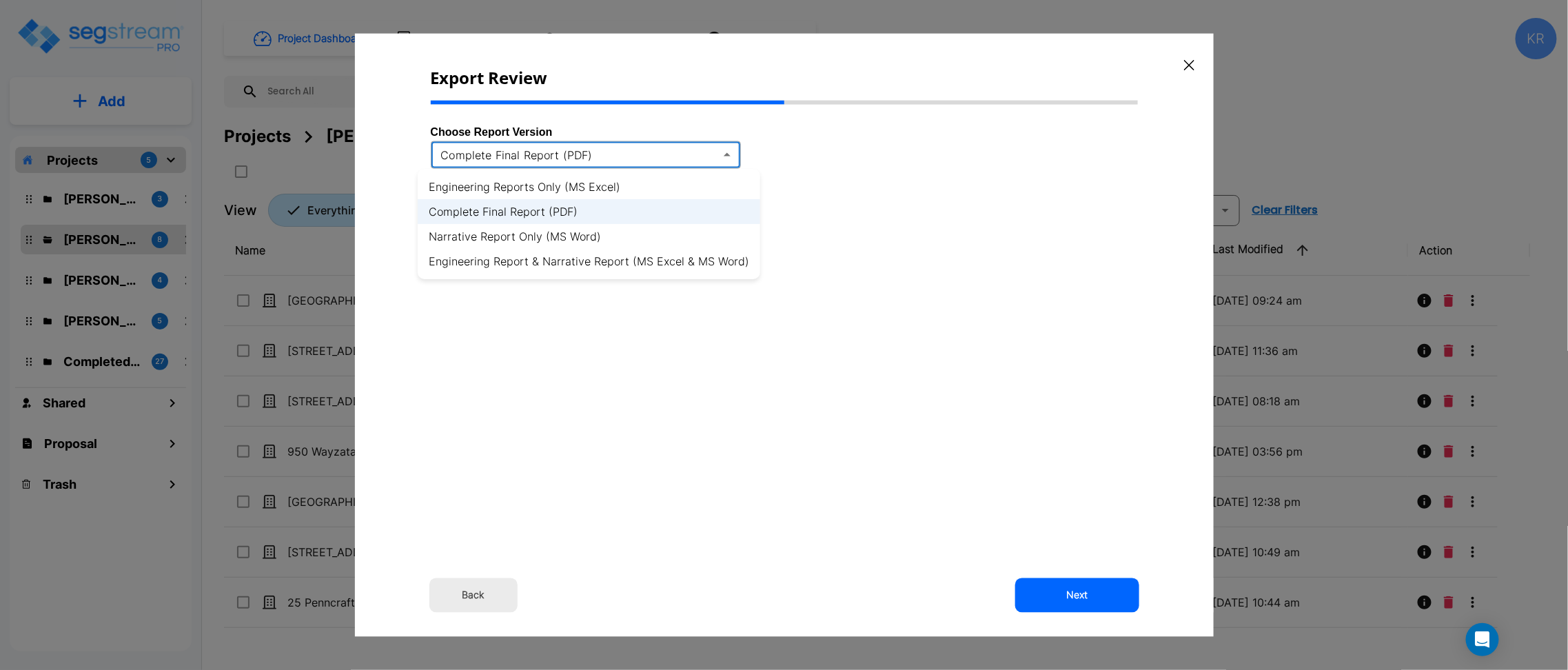
click at [616, 155] on body "× Your report is being generated. Be patient! × We're working on your Modificat…" at bounding box center [784, 335] width 1568 height 670
click at [576, 184] on li "Engineering Reports Only (MS Excel)" at bounding box center [589, 186] width 343 height 25
type input "xlsx"
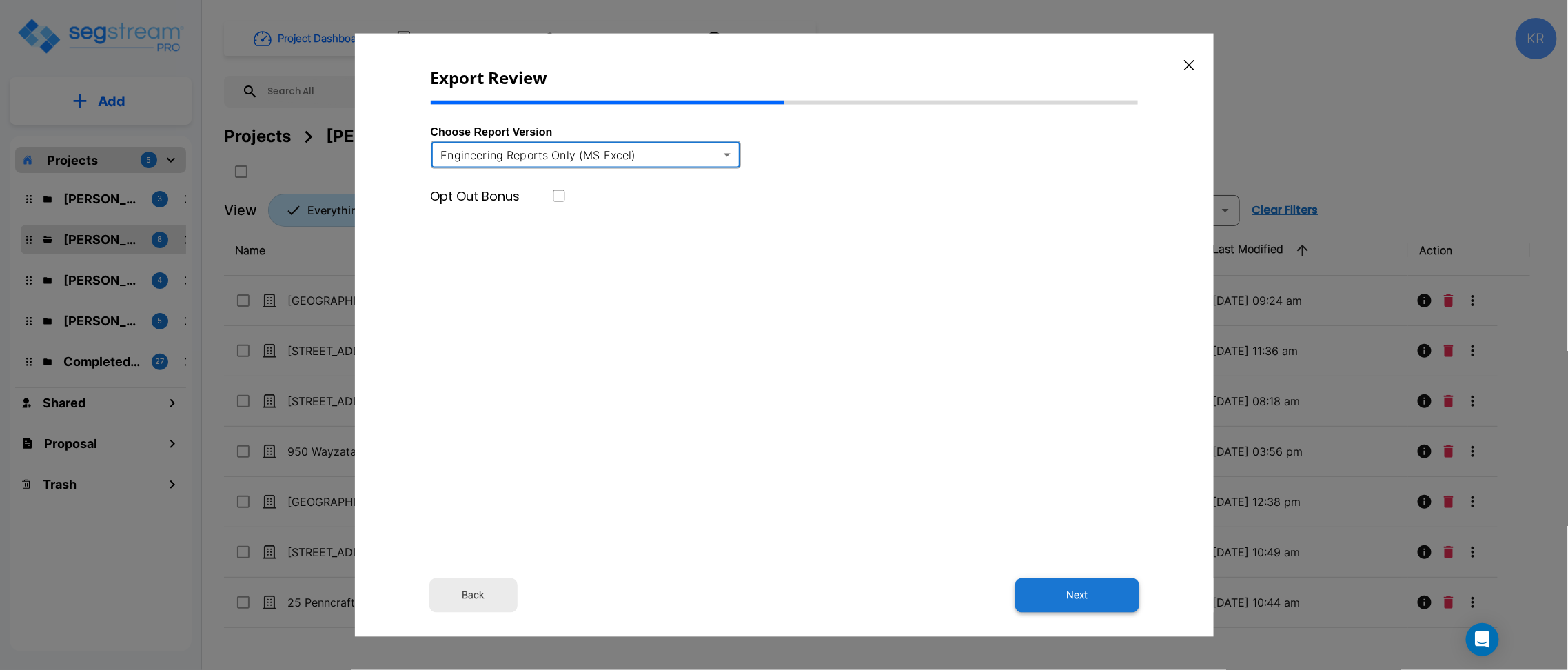
click at [1077, 595] on button "Next" at bounding box center [1078, 594] width 124 height 35
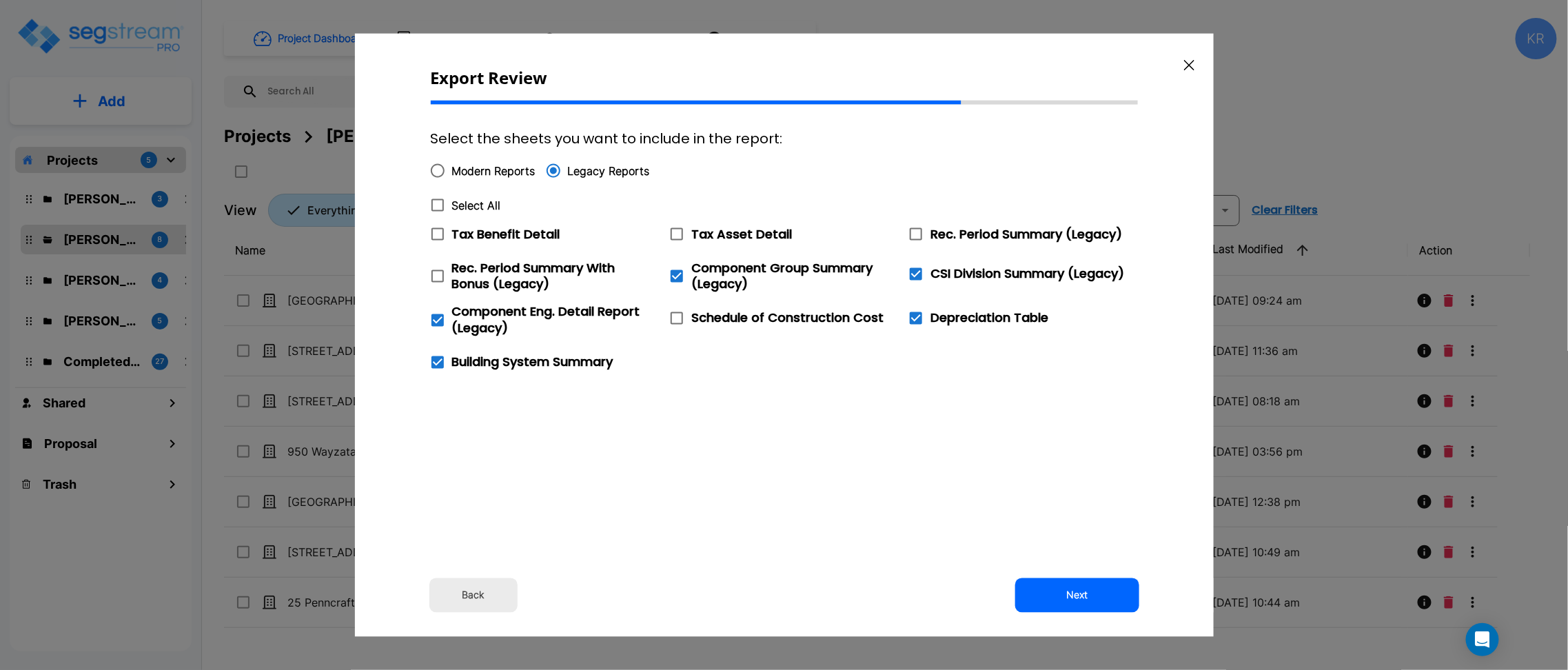
click at [440, 170] on input "Modern Reports" at bounding box center [438, 171] width 29 height 29
radio input "true"
checkbox input "false"
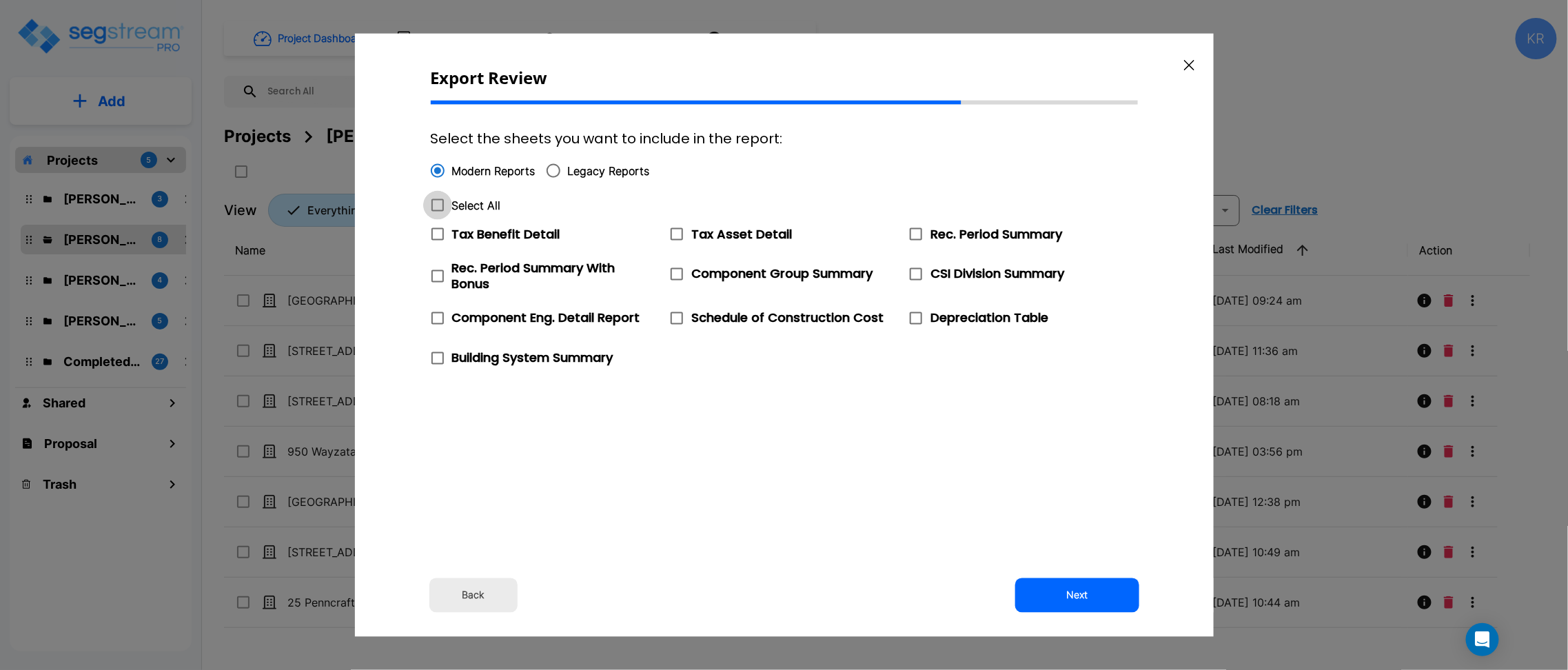
click at [438, 206] on icon at bounding box center [437, 205] width 17 height 17
click at [437, 202] on input "Select All" at bounding box center [430, 197] width 14 height 12
checkbox input "true"
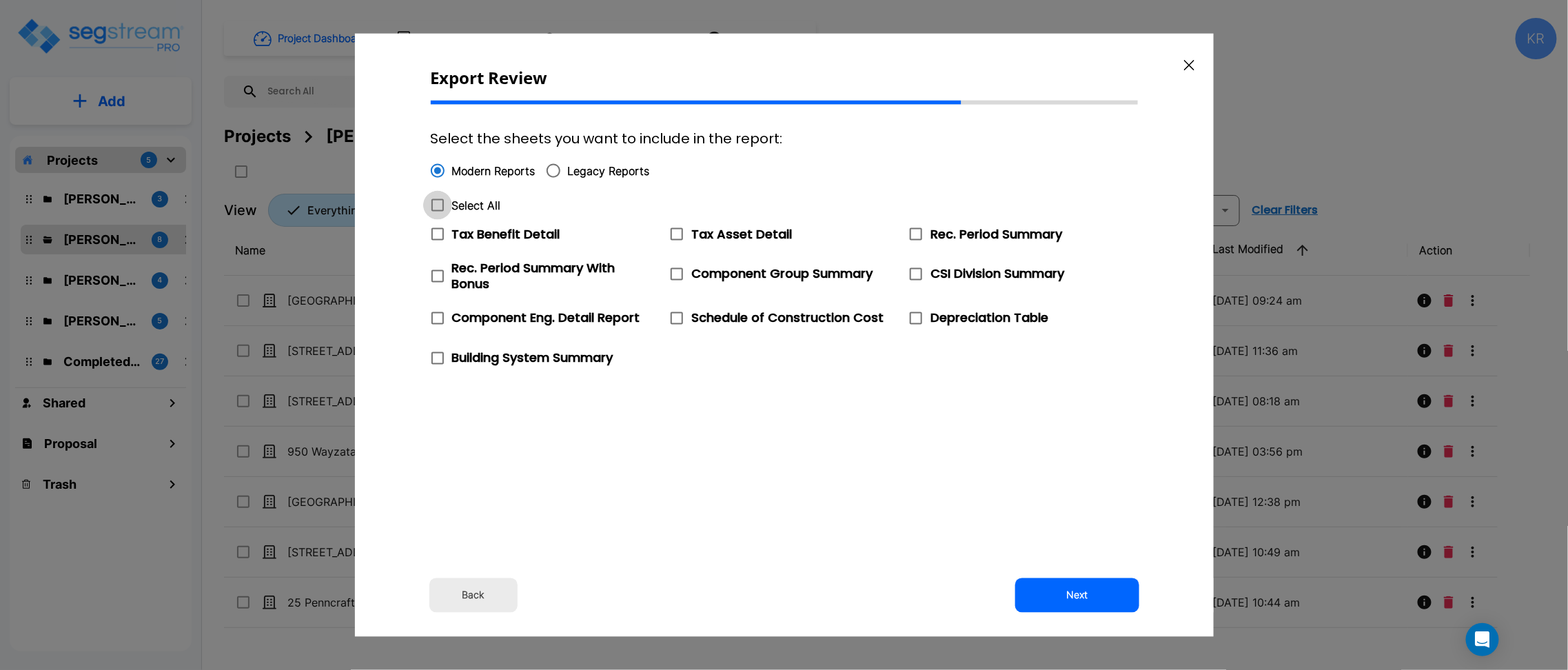
checkbox input "true"
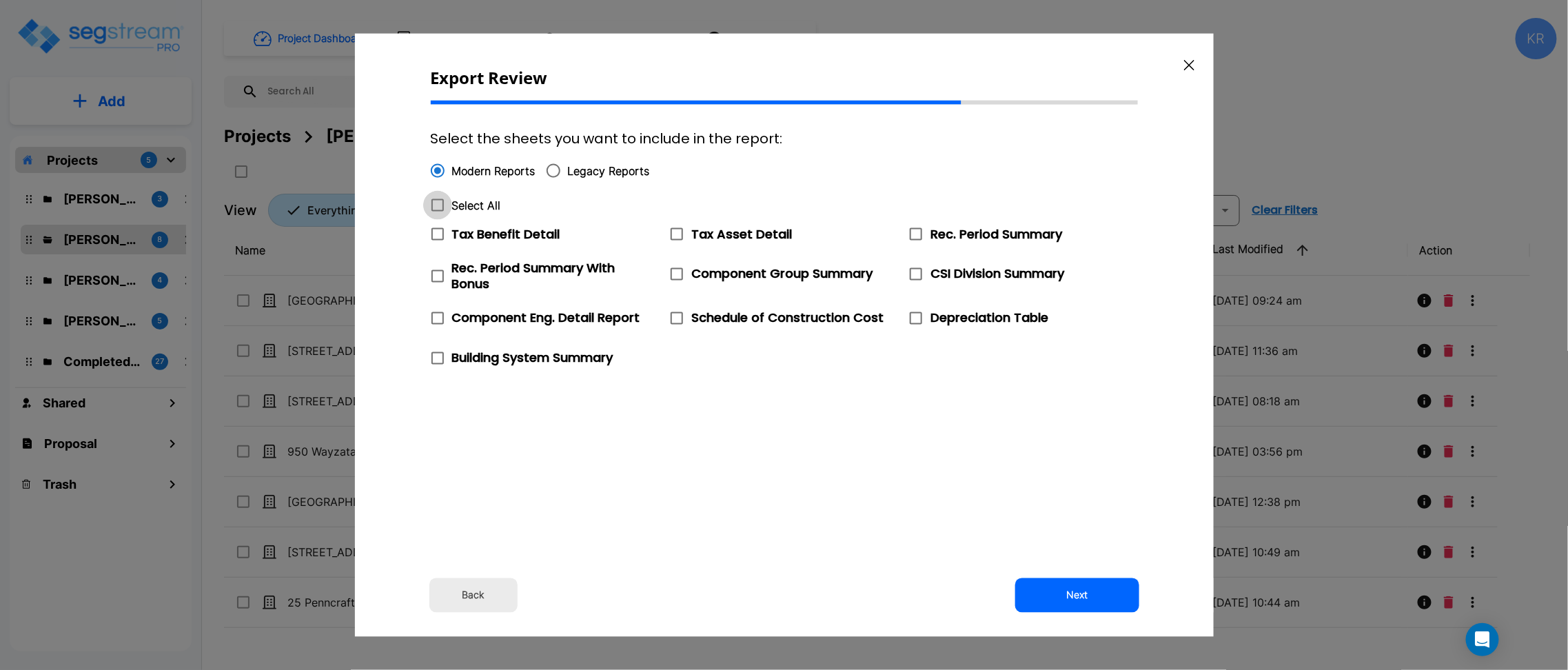
checkbox input "true"
click at [1114, 597] on button "Next" at bounding box center [1078, 594] width 124 height 35
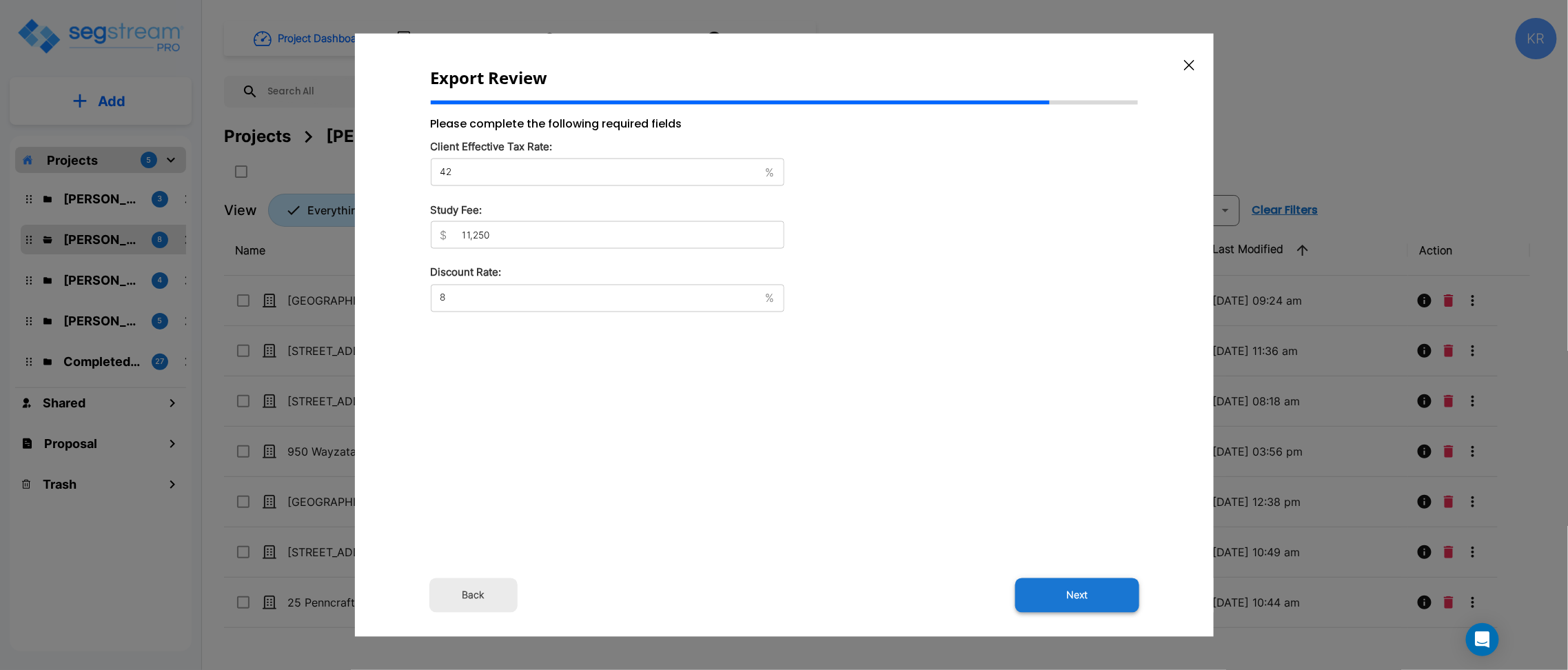
click at [1096, 592] on button "Next" at bounding box center [1078, 594] width 124 height 35
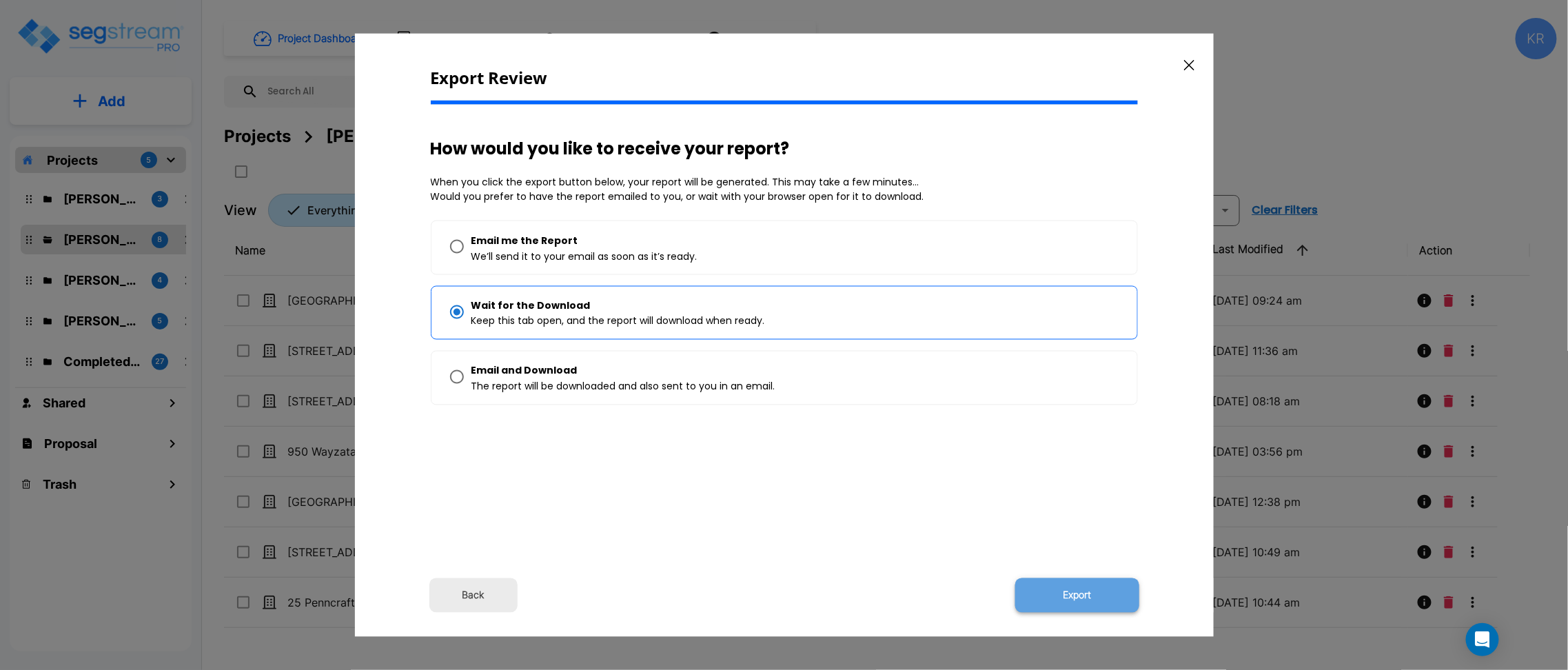
click at [1098, 590] on button "Export" at bounding box center [1078, 594] width 124 height 35
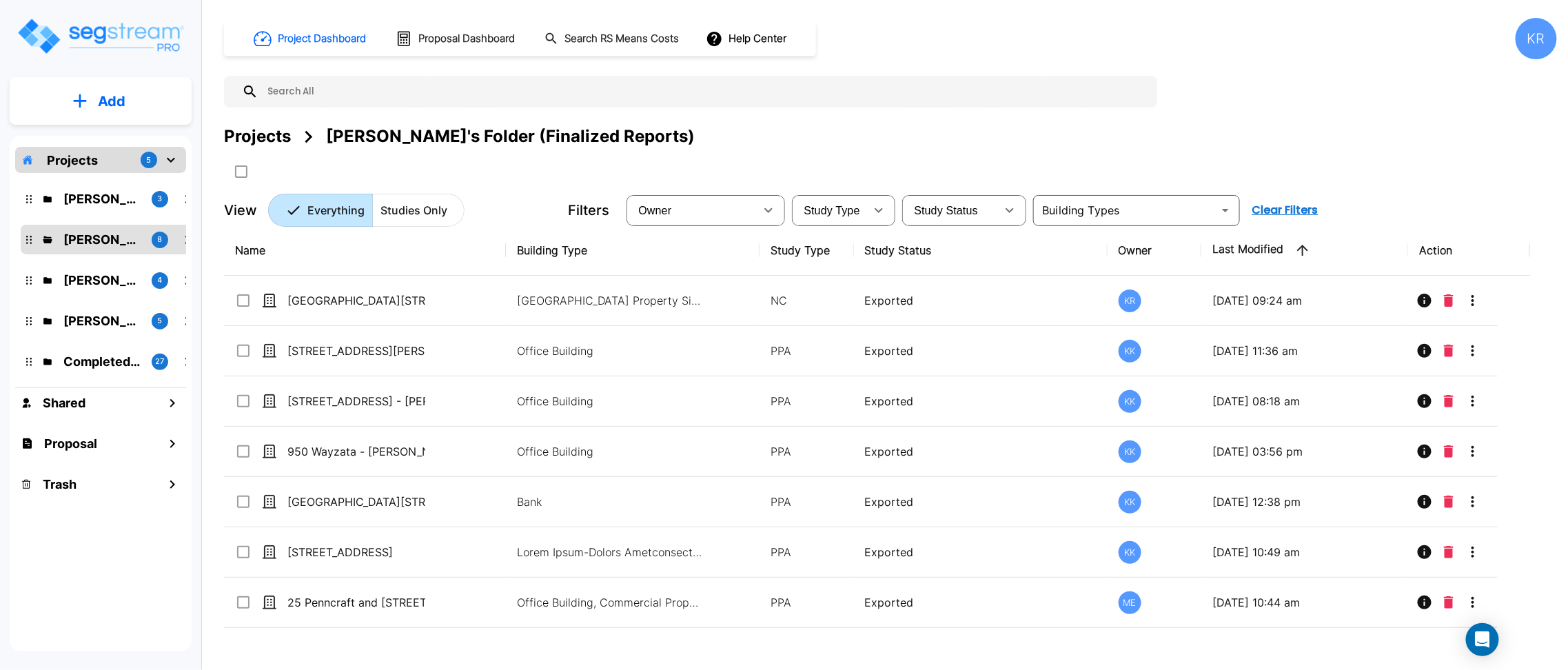
click at [1002, 36] on div "Project Dashboard Proposal Dashboard Search RS Means Costs Help Center KR" at bounding box center [890, 38] width 1333 height 41
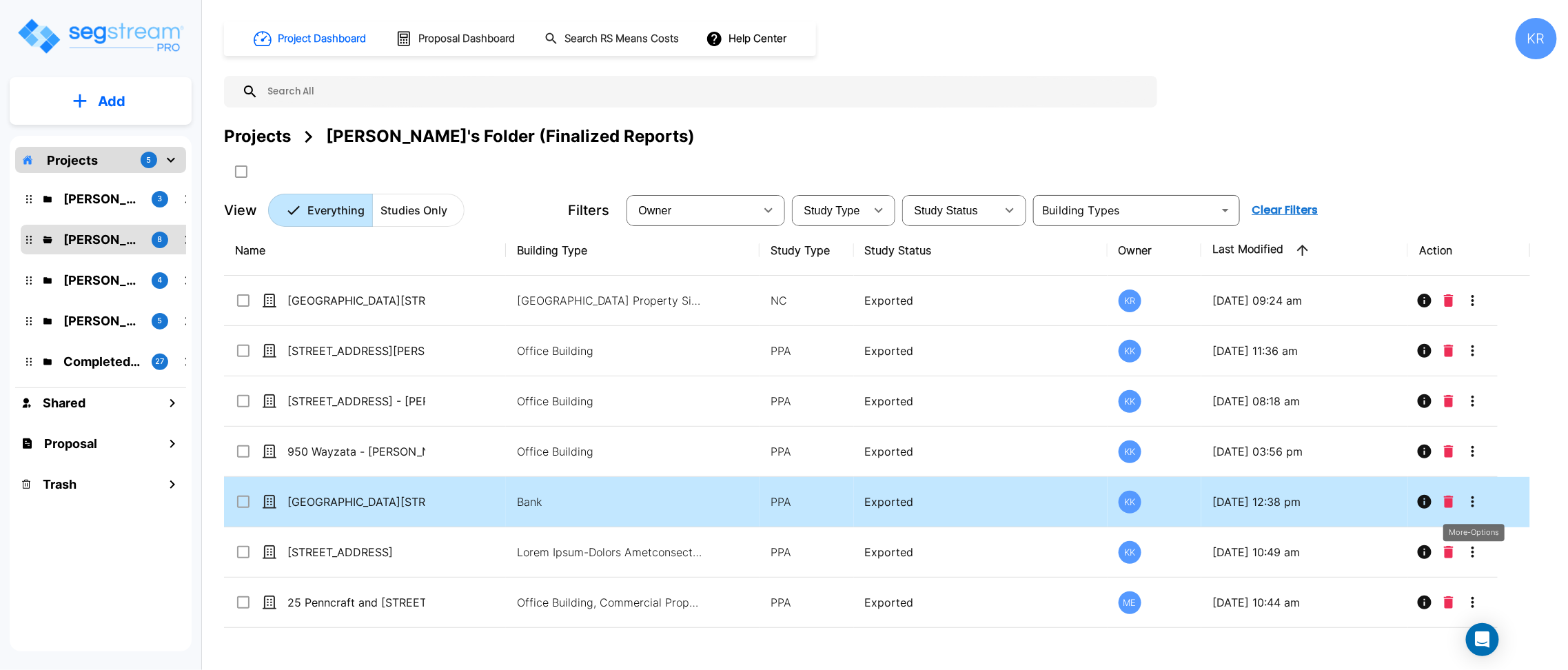
click at [1471, 497] on icon "More-Options" at bounding box center [1473, 501] width 17 height 17
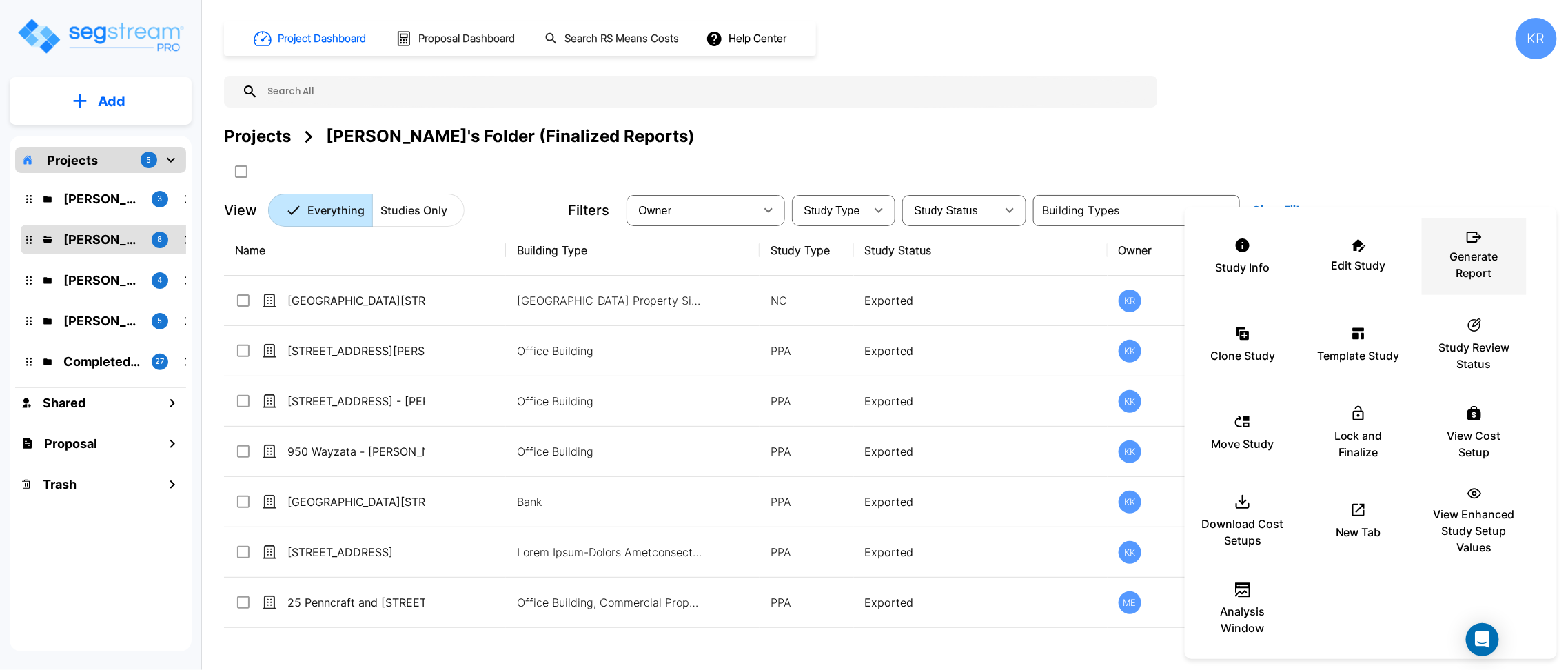
click at [1505, 239] on div "Generate Report" at bounding box center [1474, 256] width 83 height 69
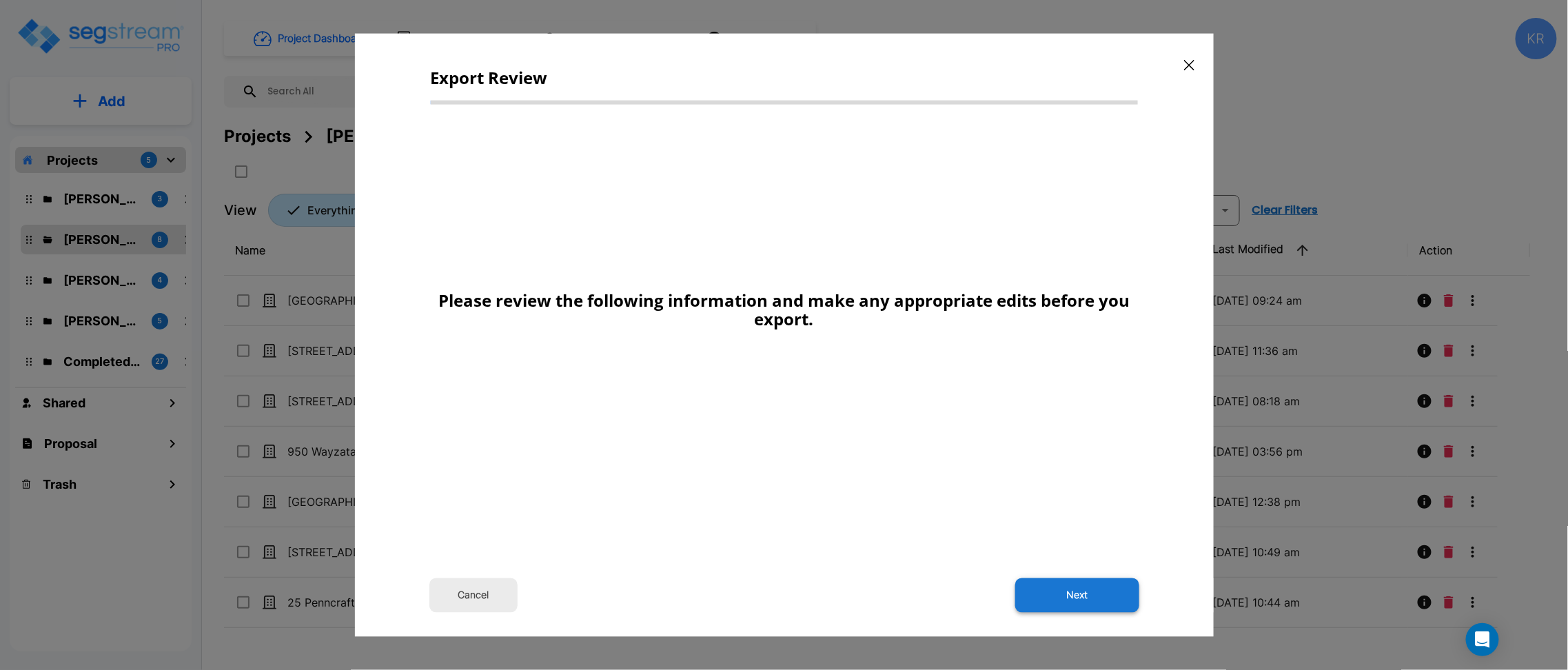
click at [1082, 605] on button "Next" at bounding box center [1078, 594] width 124 height 35
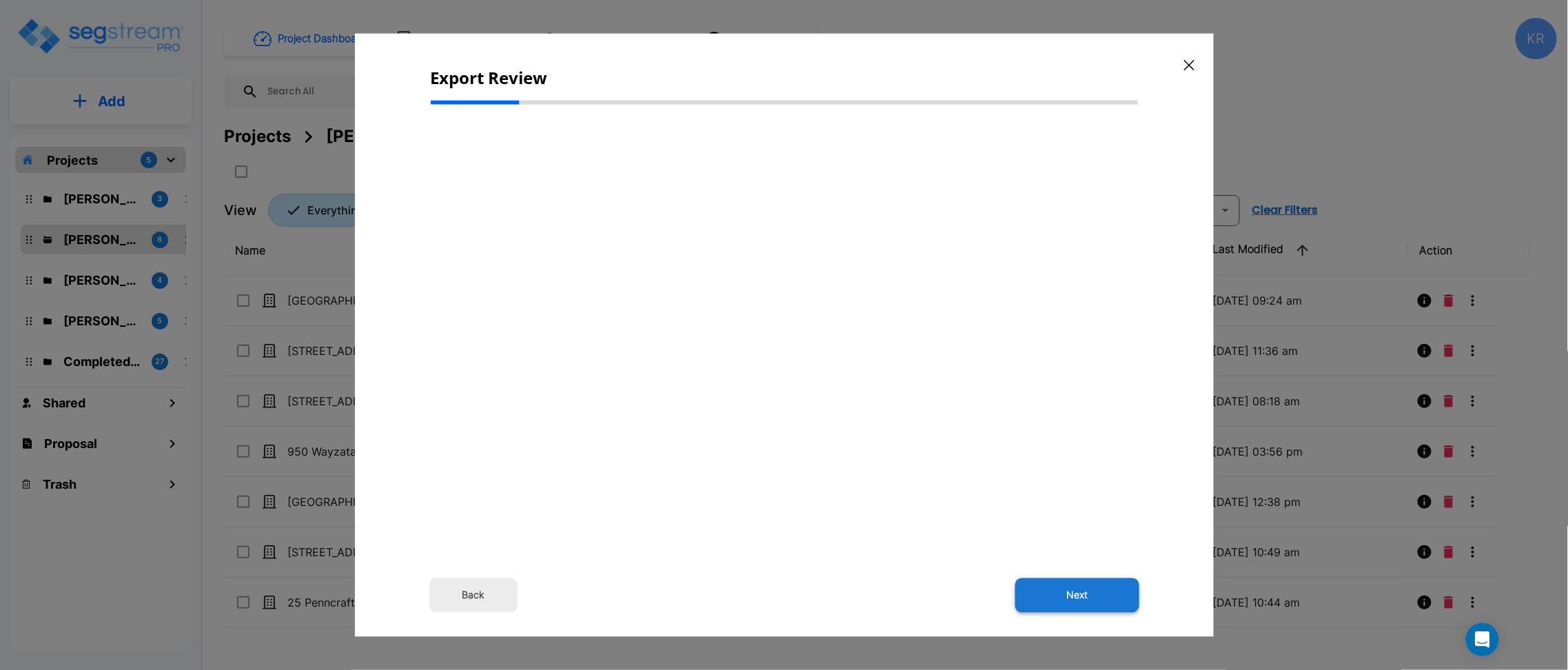
select select "2024"
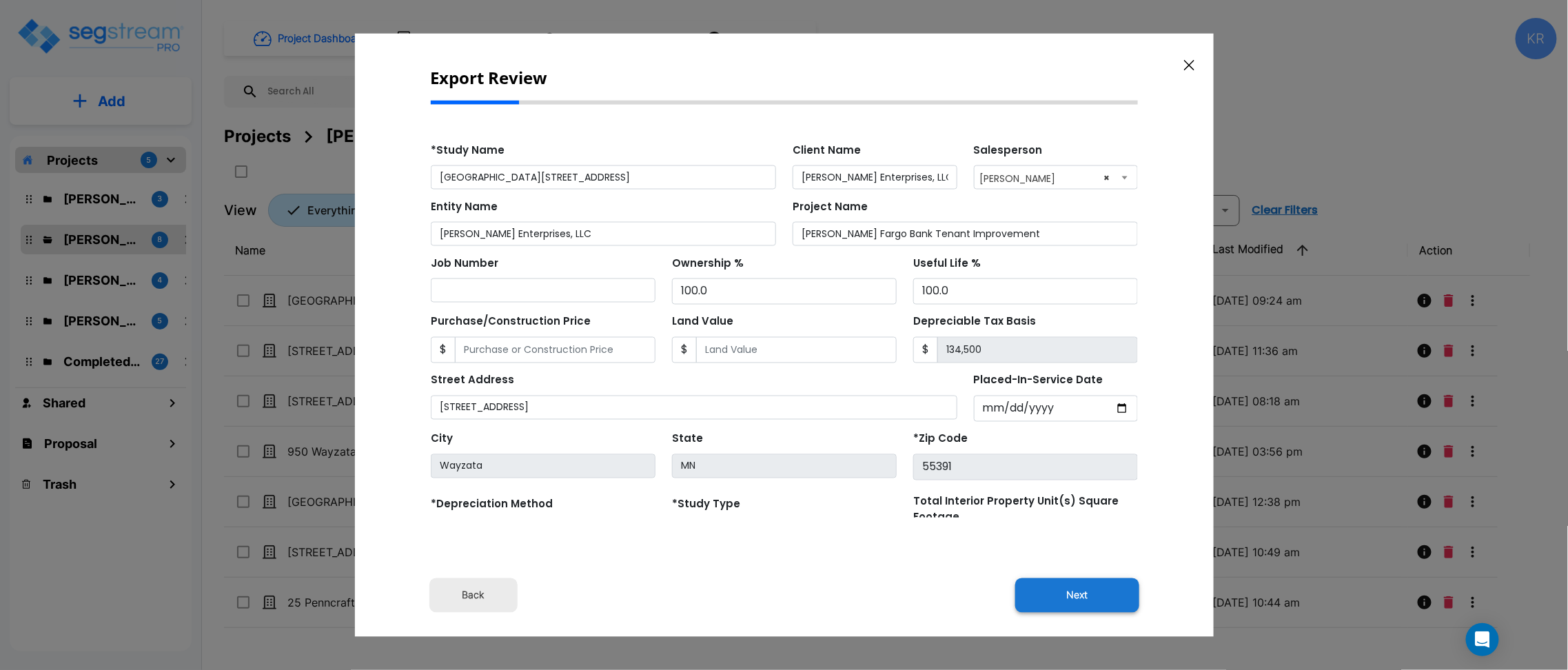
click at [1083, 601] on button "Next" at bounding box center [1078, 594] width 124 height 35
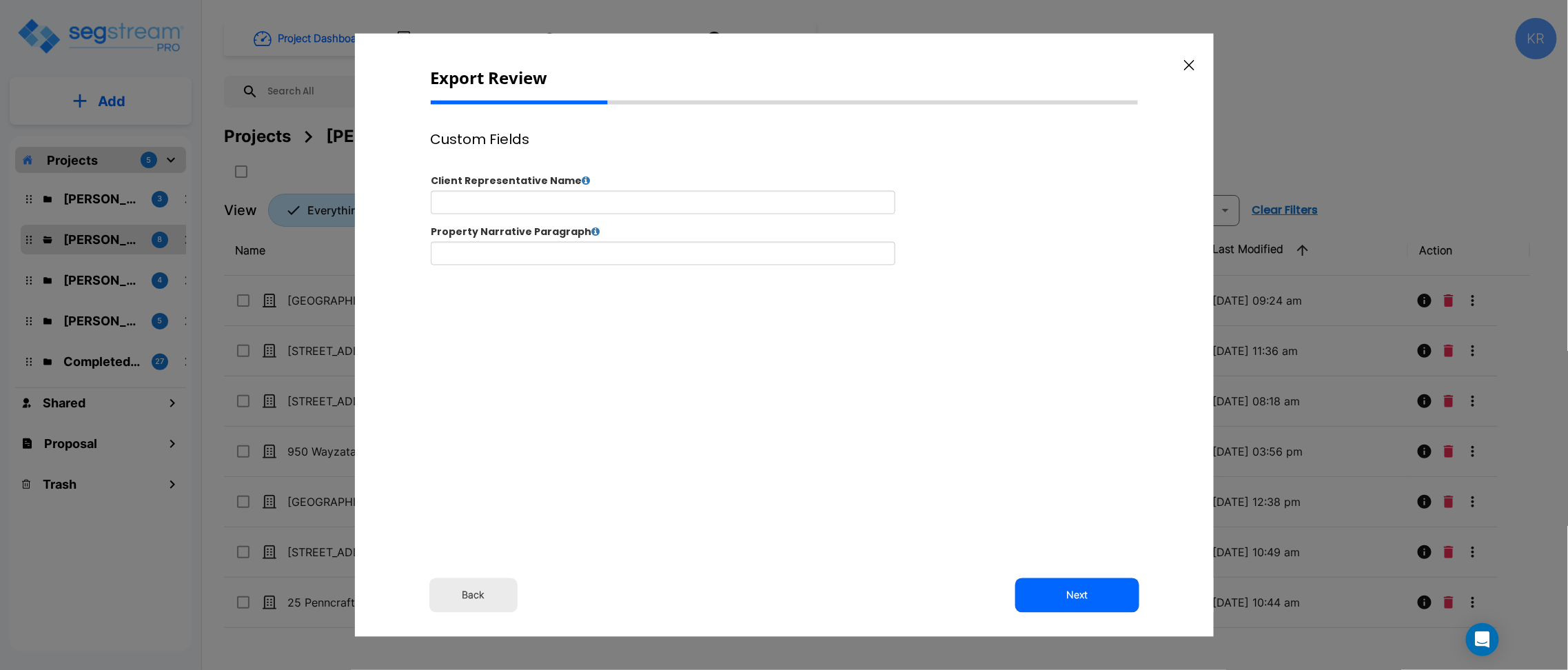
click at [1083, 601] on button "Next" at bounding box center [1078, 594] width 124 height 35
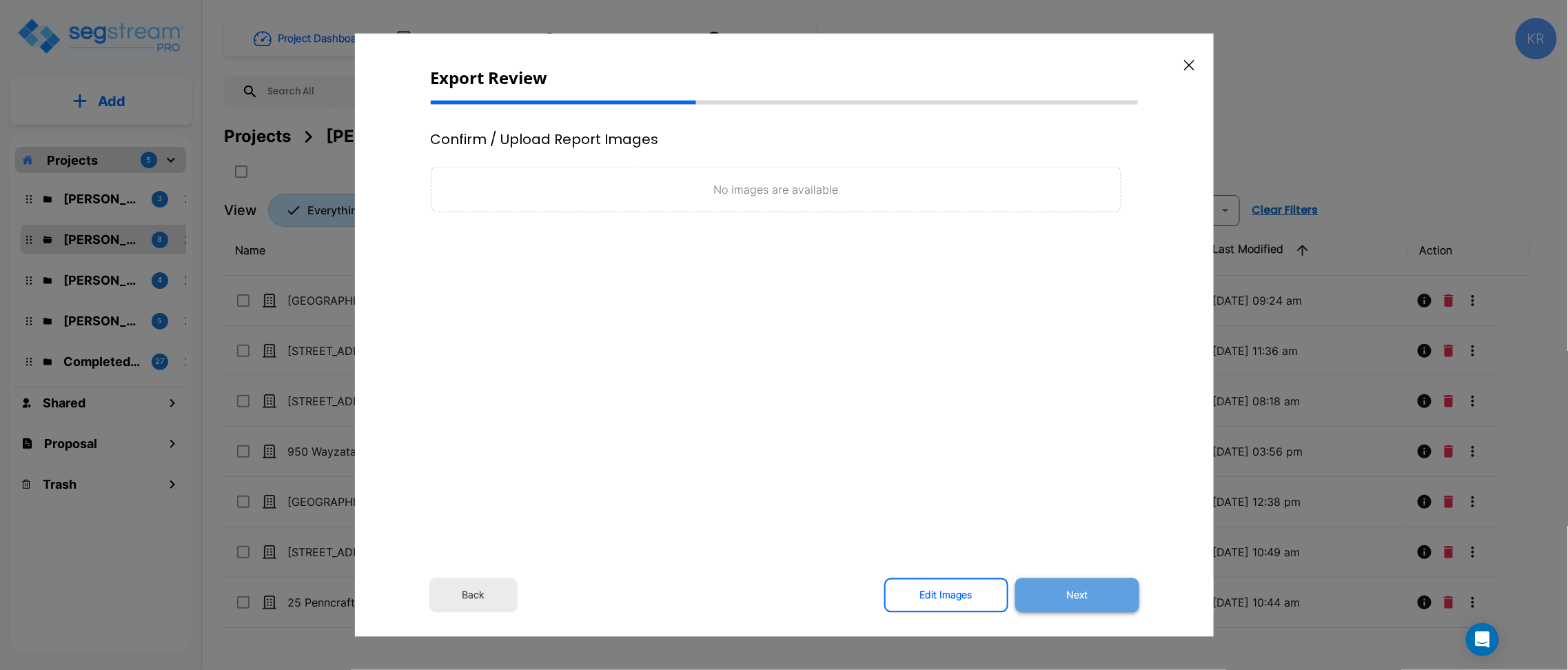
click at [1083, 600] on button "Next" at bounding box center [1078, 594] width 124 height 35
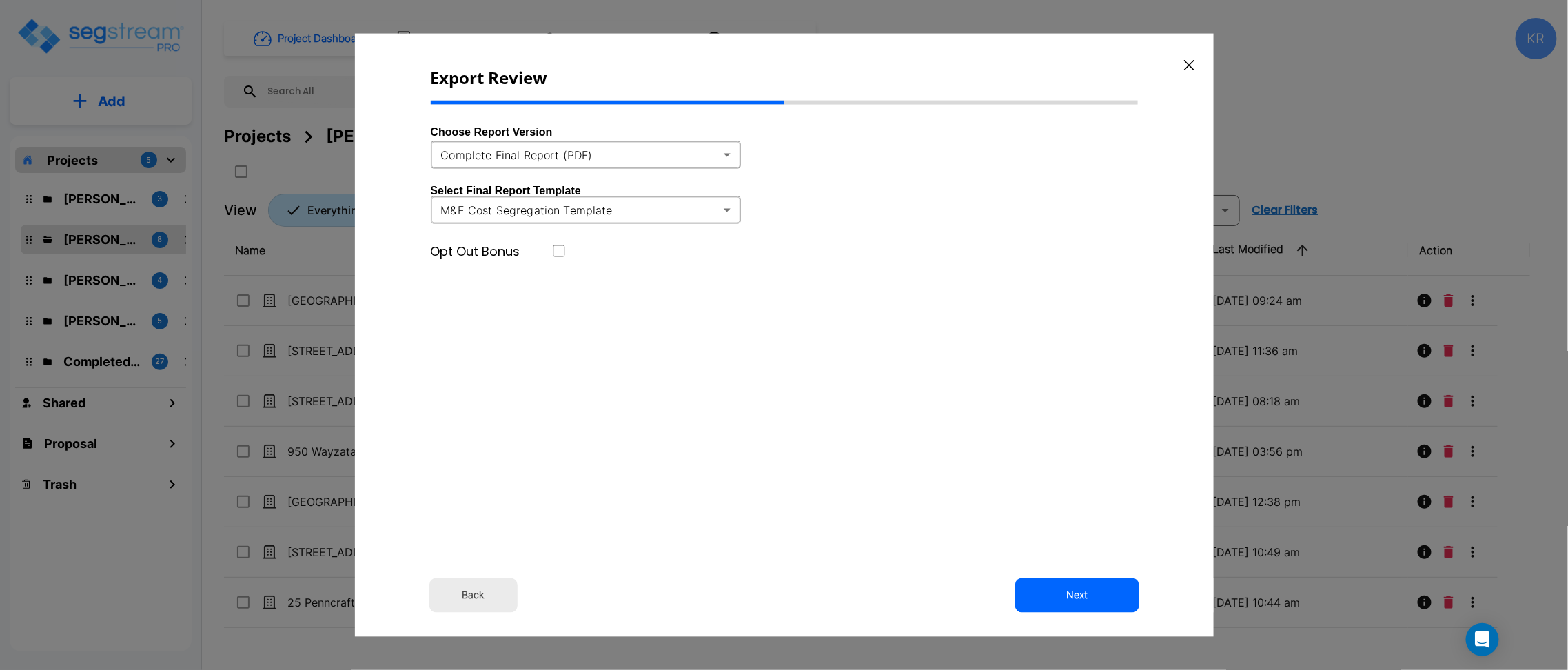
click at [629, 156] on body "× Your report is being generated. Be patient! × We're working on your Modificat…" at bounding box center [784, 335] width 1568 height 670
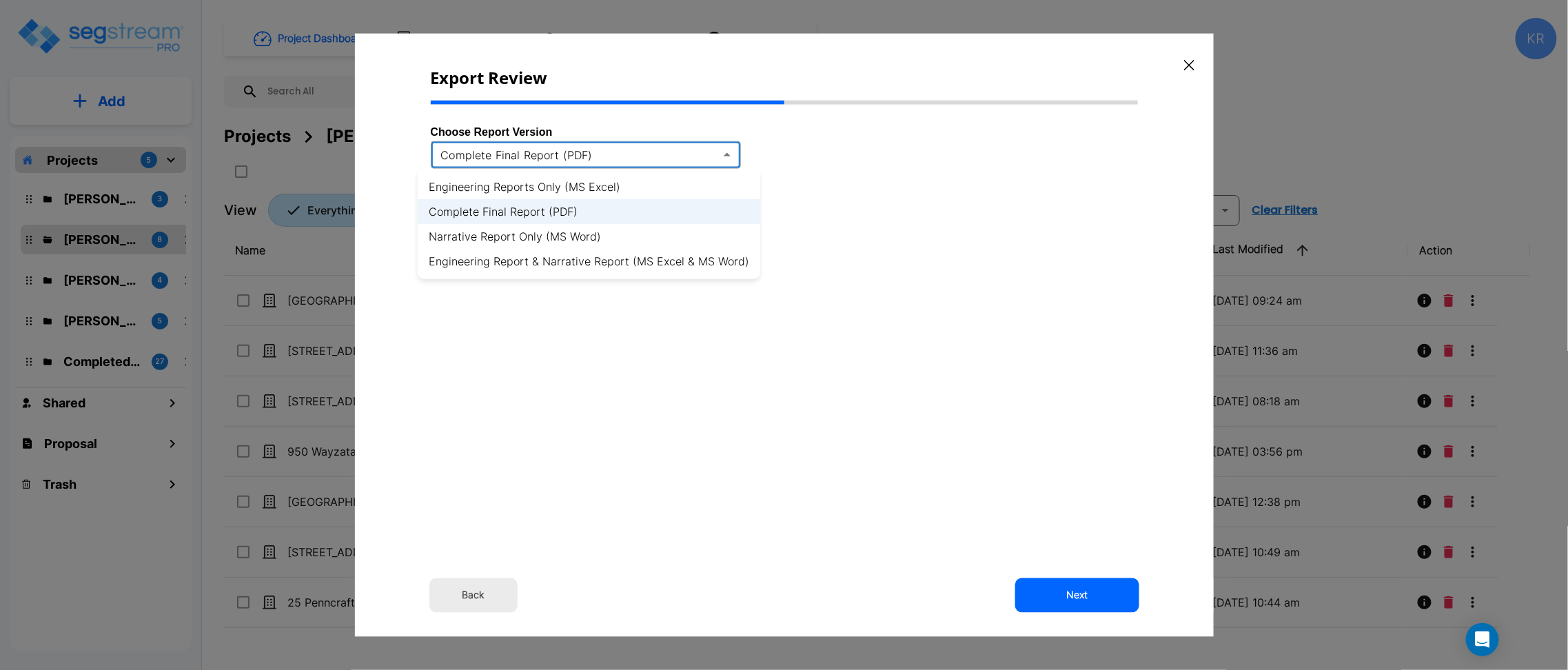
click at [620, 184] on li "Engineering Reports Only (MS Excel)" at bounding box center [589, 186] width 343 height 25
type input "xlsx"
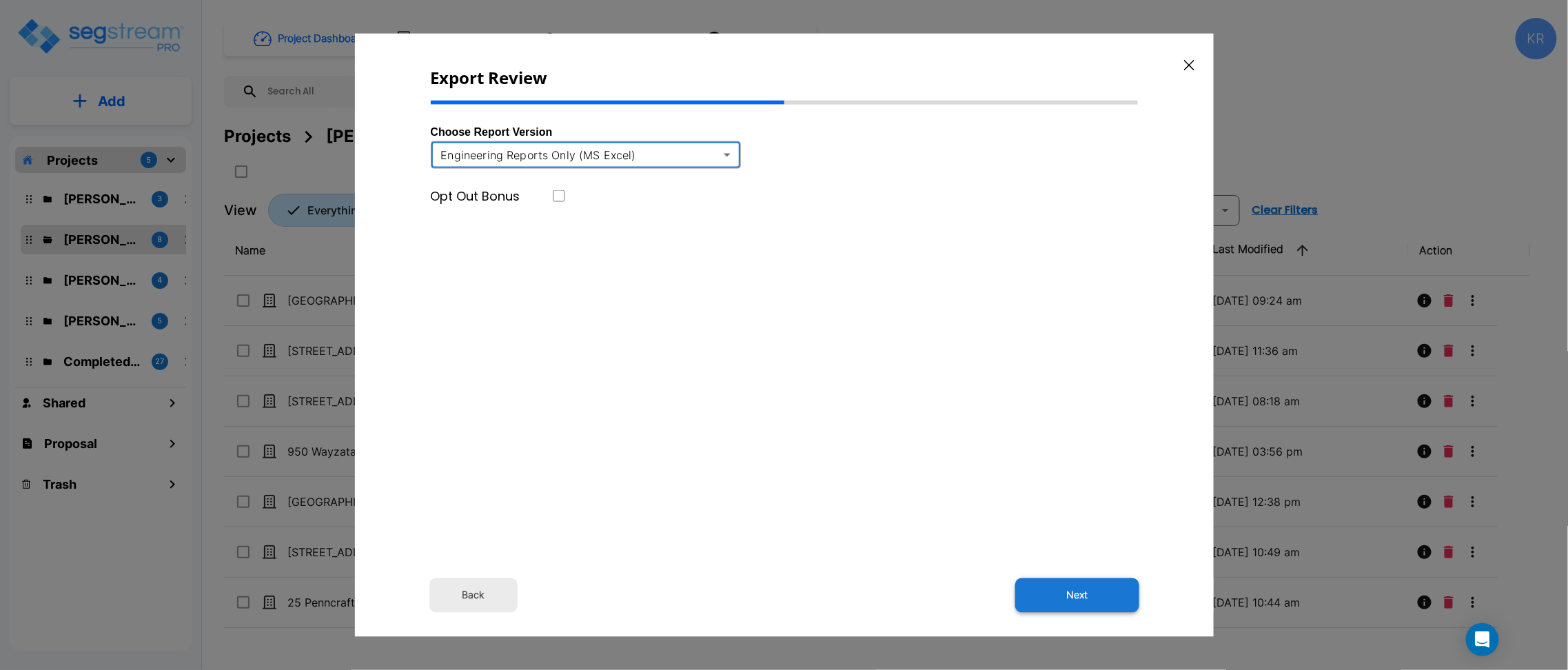
click at [1112, 592] on button "Next" at bounding box center [1078, 594] width 124 height 35
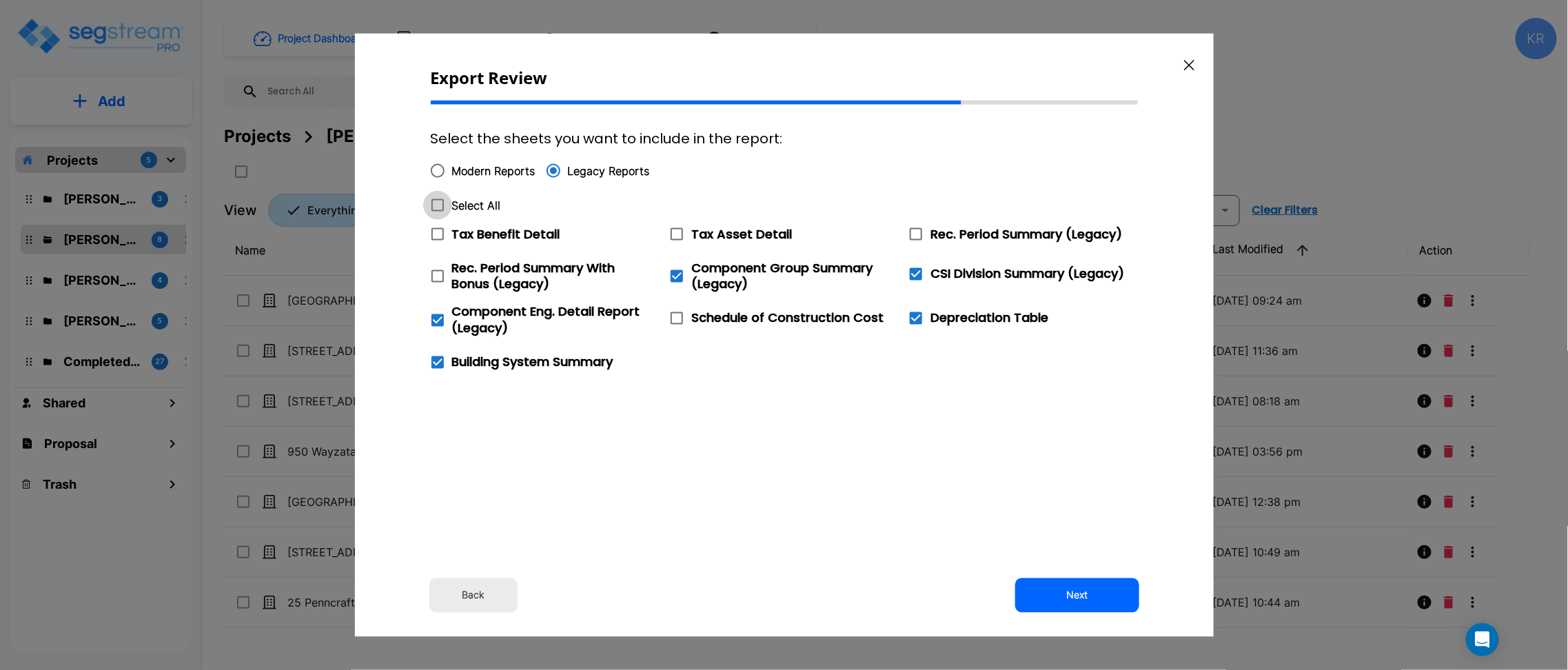
click at [436, 209] on icon at bounding box center [437, 205] width 17 height 17
click at [436, 202] on input "Select All" at bounding box center [430, 197] width 14 height 12
checkbox input "true"
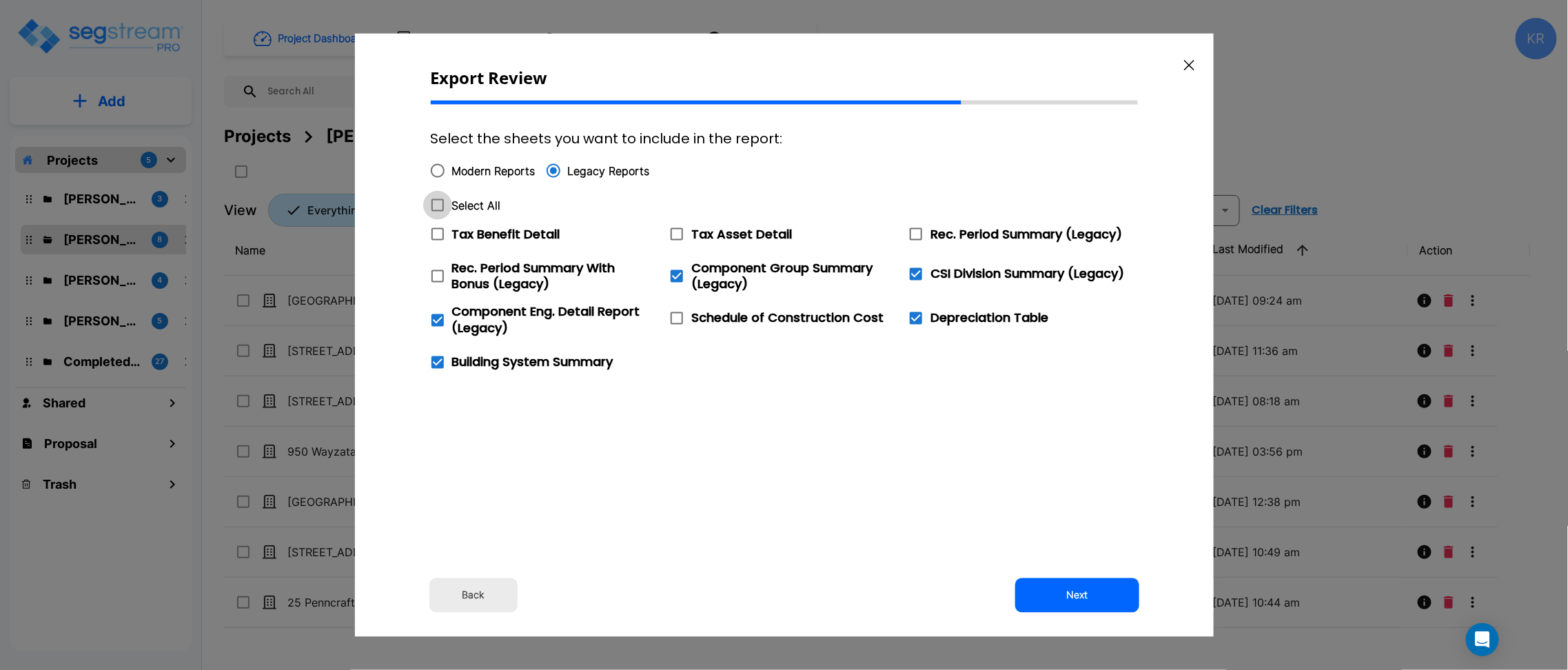
checkbox input "true"
click at [1108, 597] on button "Next" at bounding box center [1078, 594] width 124 height 35
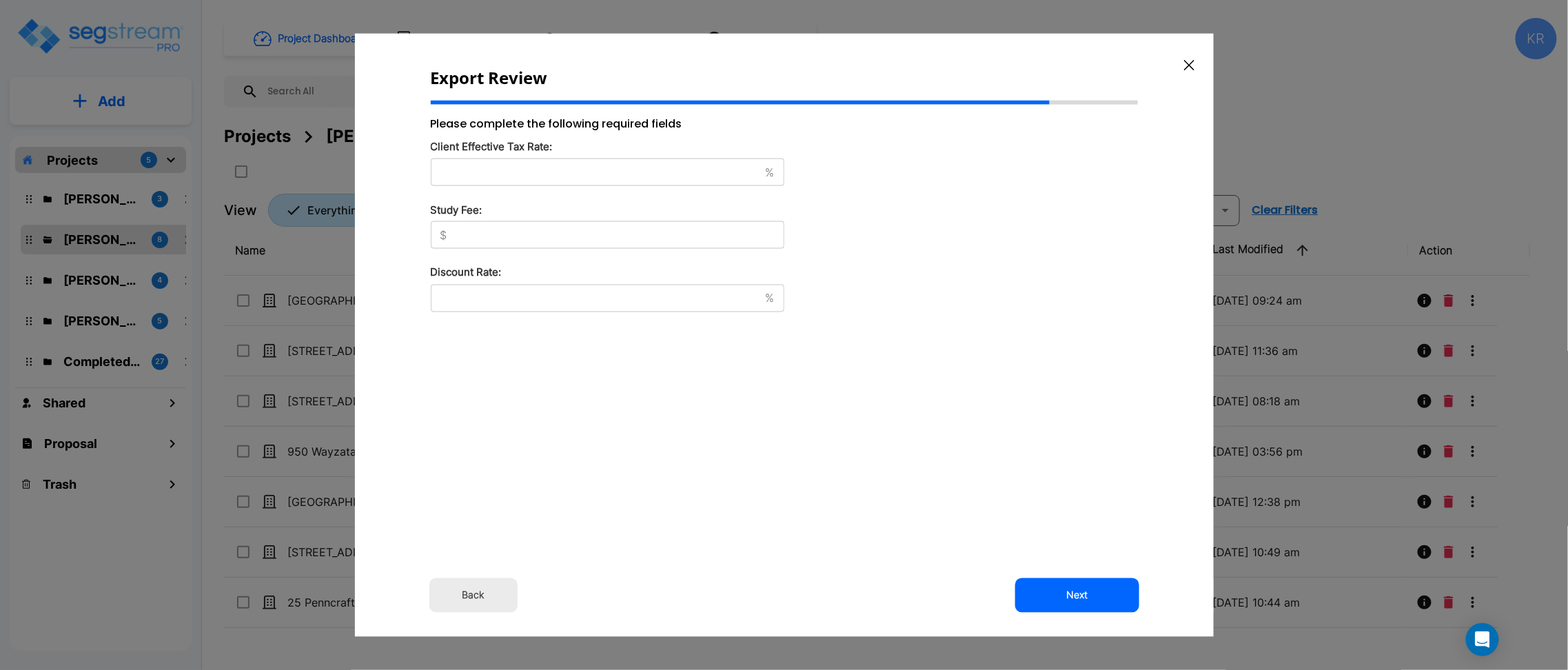
click at [447, 164] on input "text" at bounding box center [595, 171] width 329 height 14
type input "42"
click at [486, 245] on div "$ ​" at bounding box center [607, 235] width 353 height 27
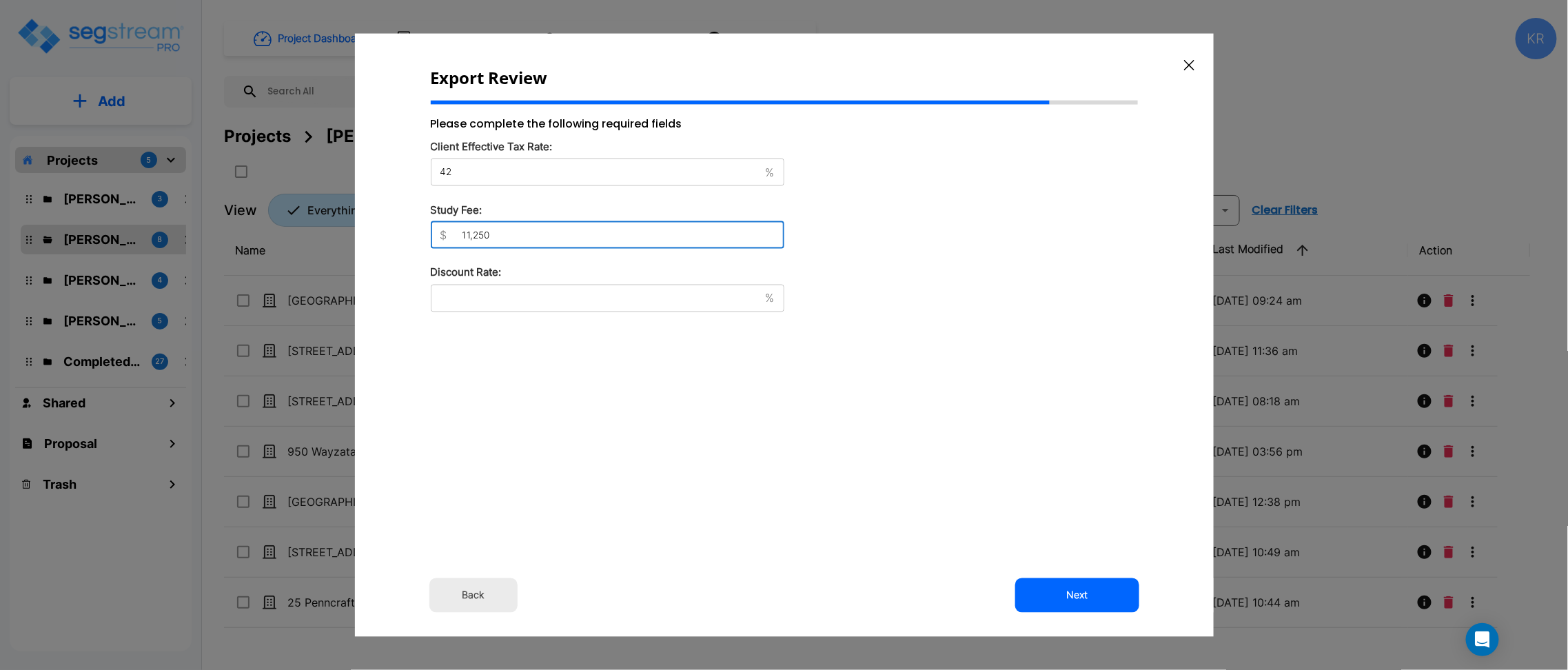
type input "11,250"
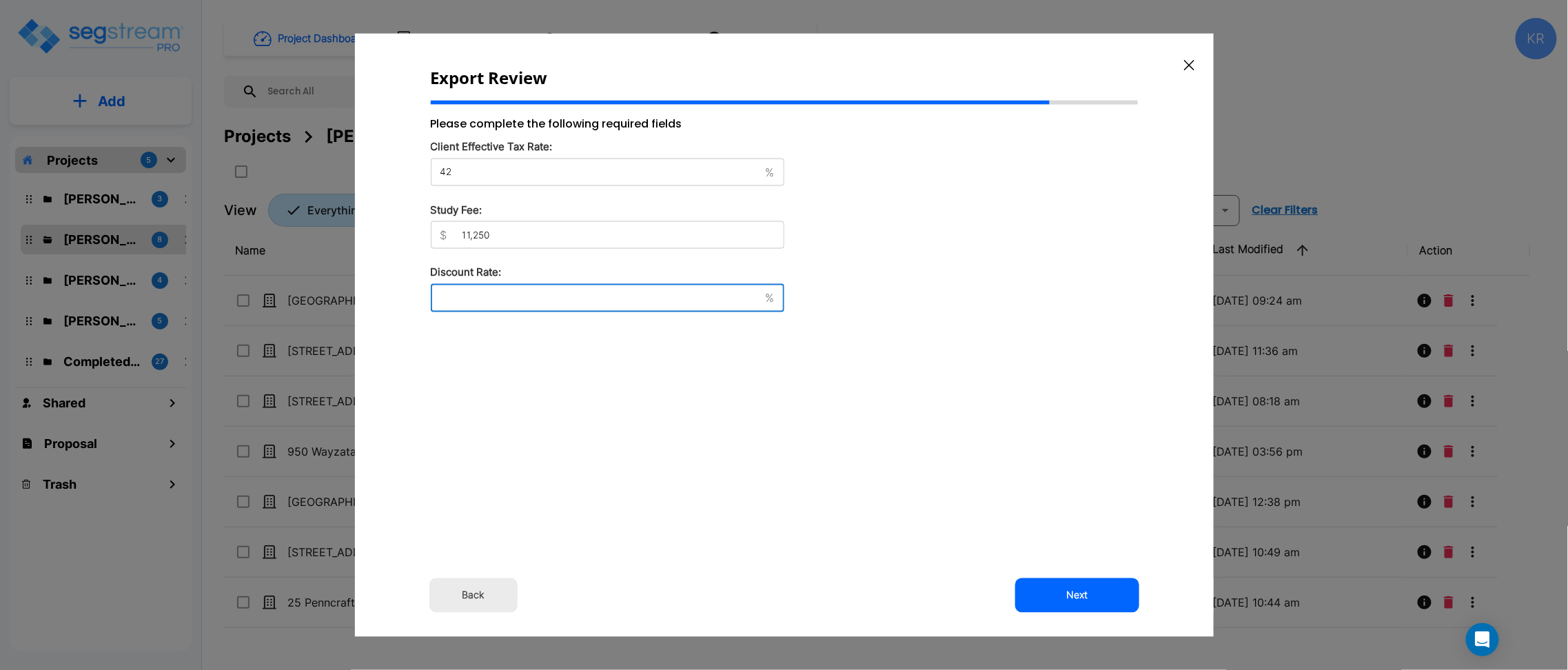
click at [481, 300] on input "text" at bounding box center [595, 298] width 329 height 14
type input "8"
click at [1061, 598] on button "Next" at bounding box center [1078, 594] width 124 height 35
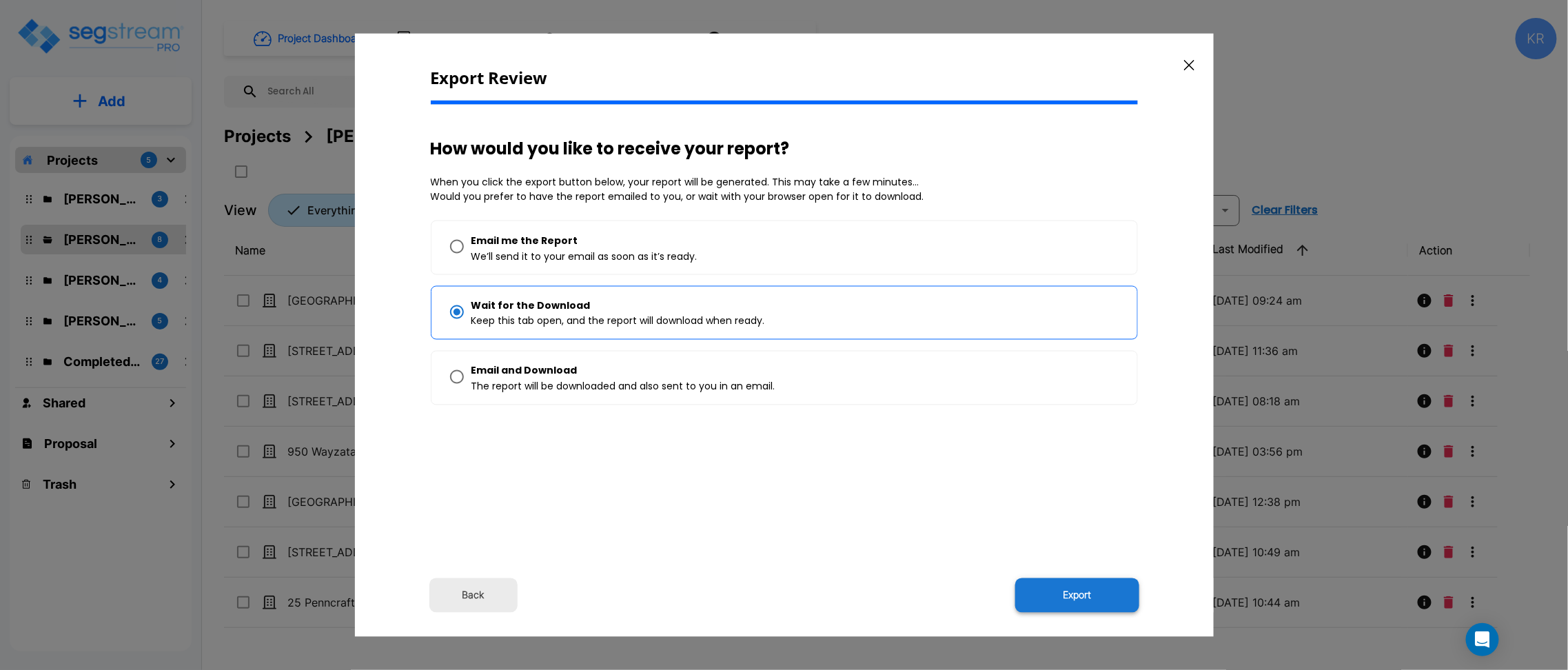
click at [1063, 597] on button "Export" at bounding box center [1078, 594] width 124 height 35
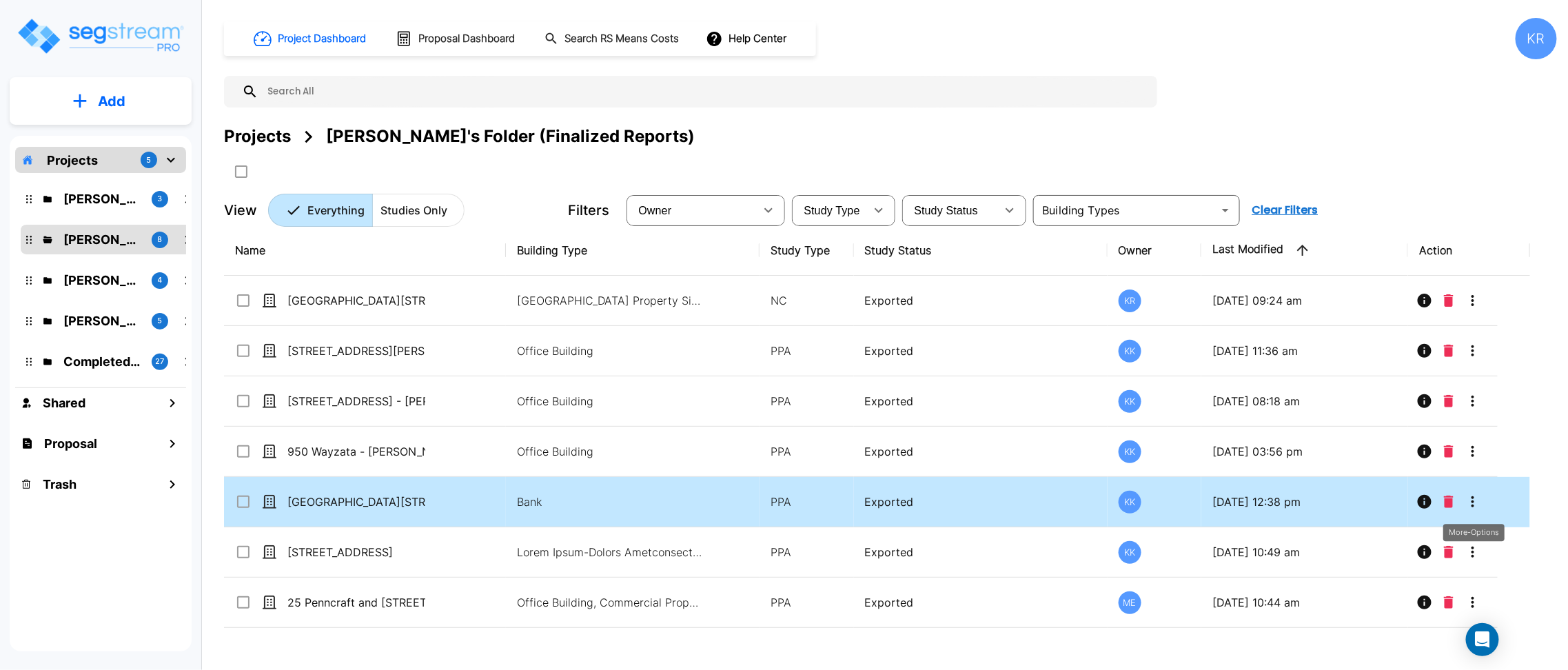
click at [1474, 493] on icon "More-Options" at bounding box center [1473, 501] width 17 height 17
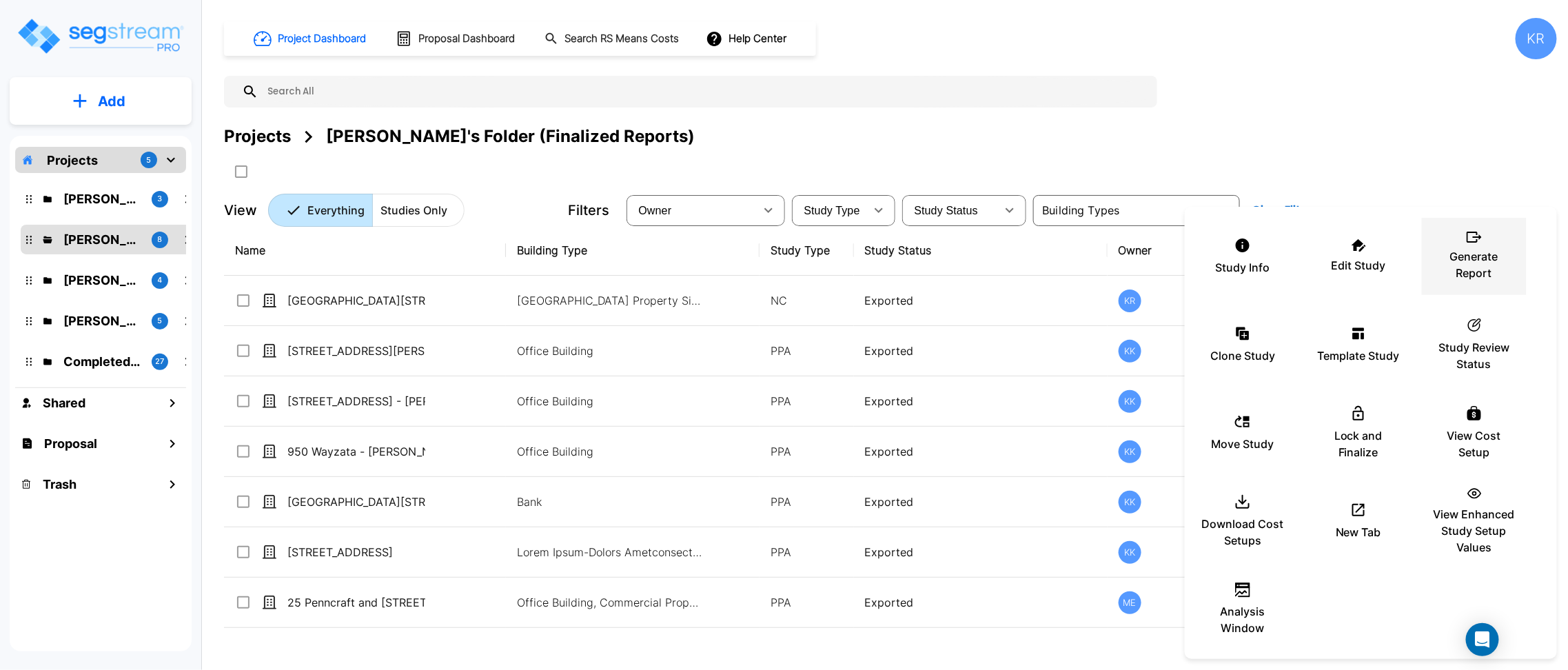
click at [1462, 273] on p "Generate Report" at bounding box center [1474, 264] width 83 height 33
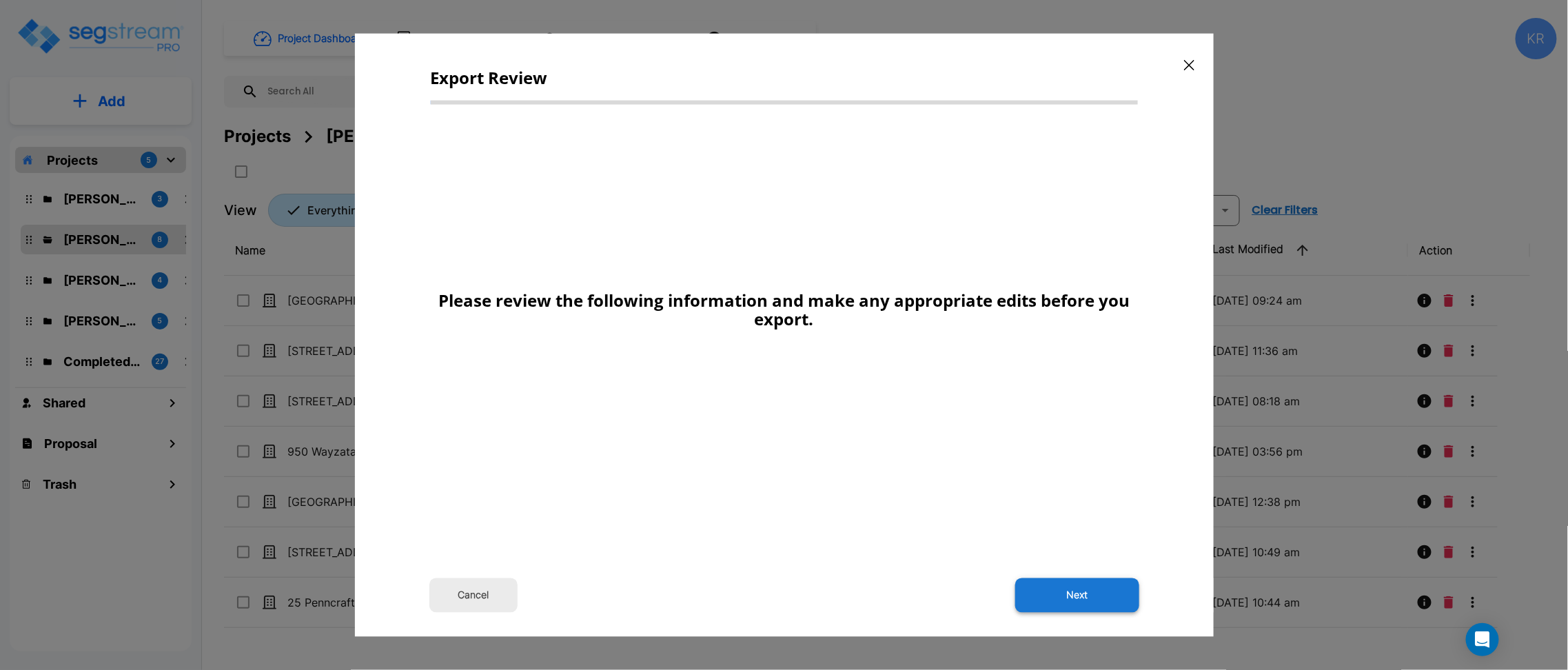
click at [1077, 596] on button "Next" at bounding box center [1078, 594] width 124 height 35
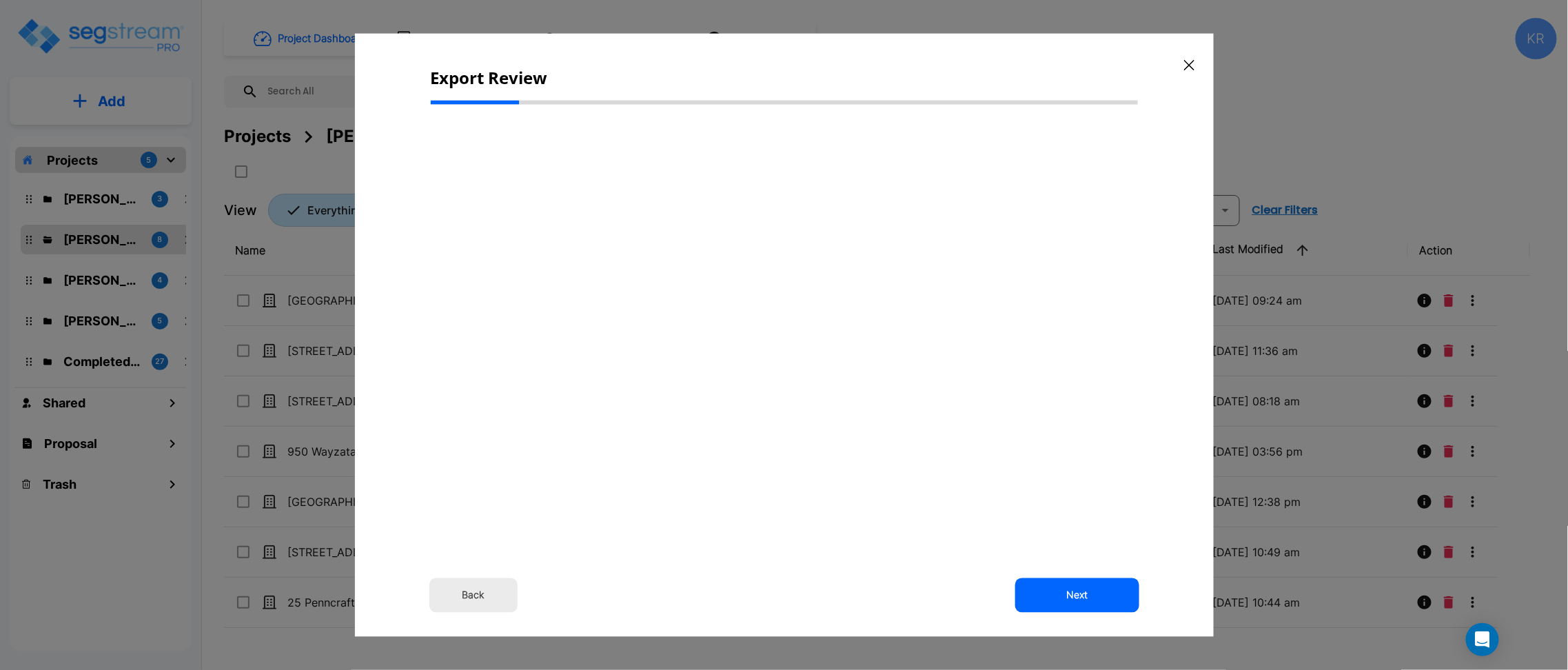
select select "2024"
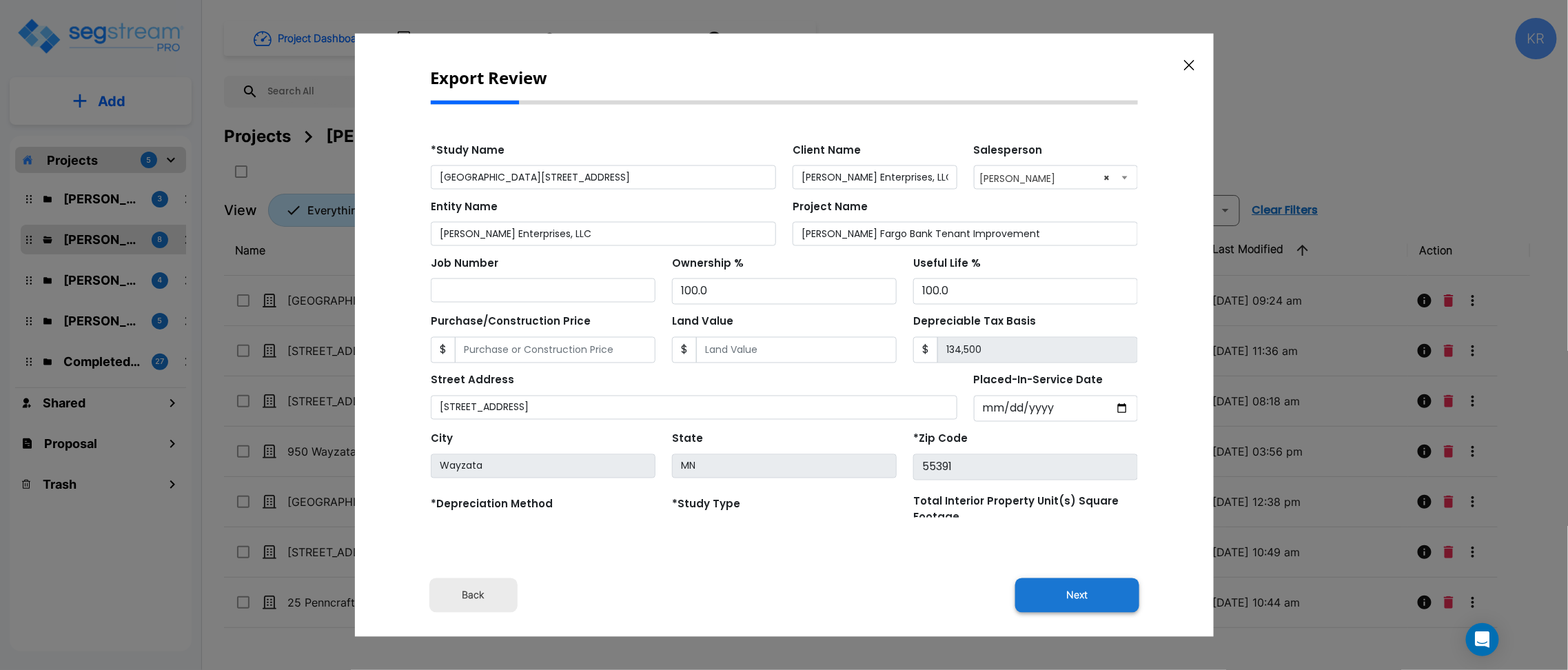
click at [1114, 590] on button "Next" at bounding box center [1078, 594] width 124 height 35
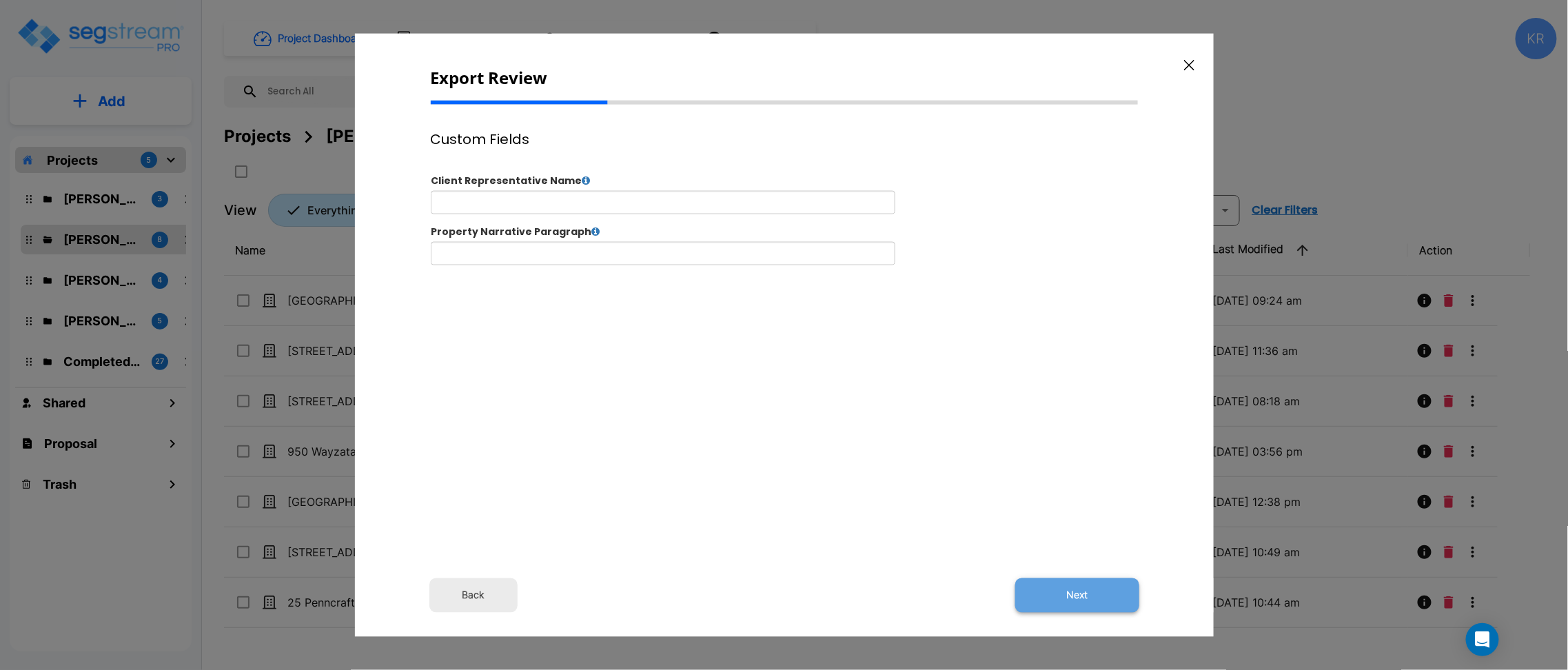
click at [1037, 588] on button "Next" at bounding box center [1078, 594] width 124 height 35
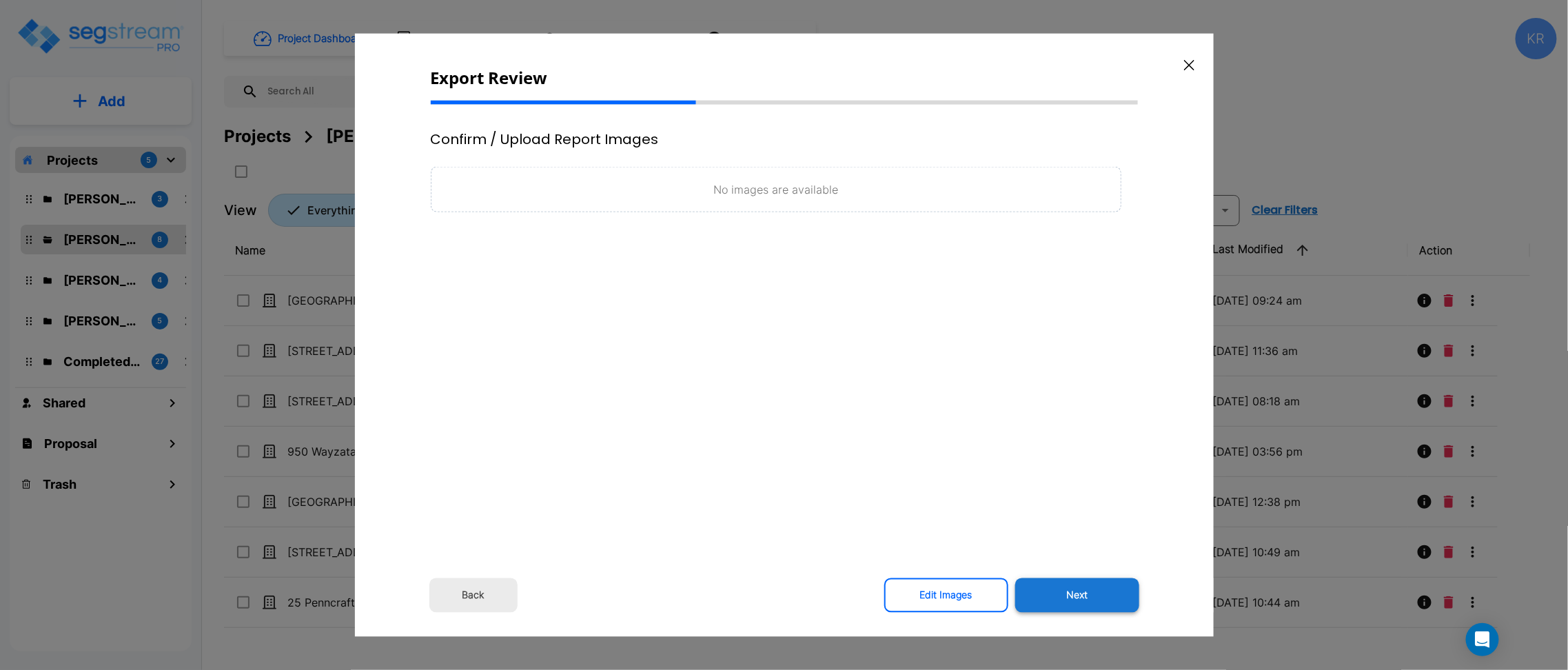
click at [1045, 594] on button "Next" at bounding box center [1078, 594] width 124 height 35
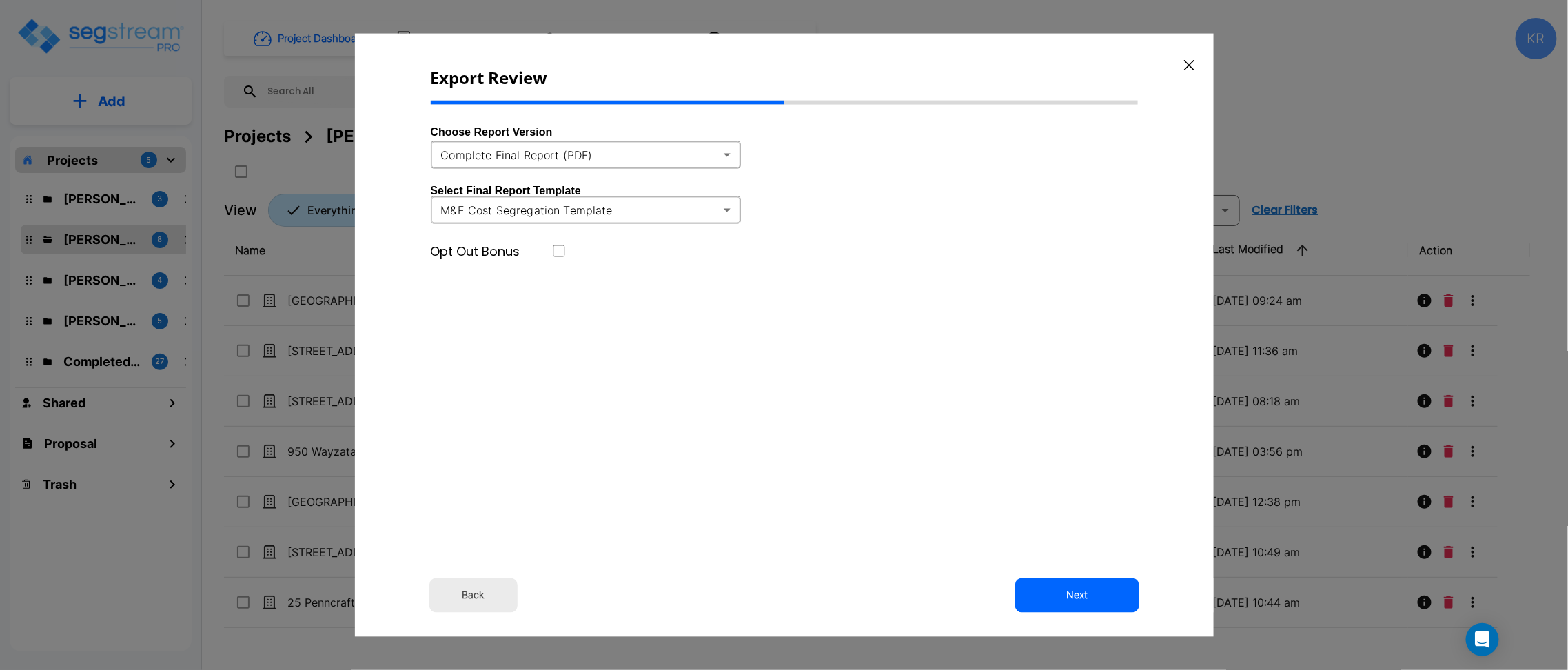
click at [612, 147] on body "× Your report is being generated. Be patient! × We're working on your Modificat…" at bounding box center [784, 335] width 1568 height 670
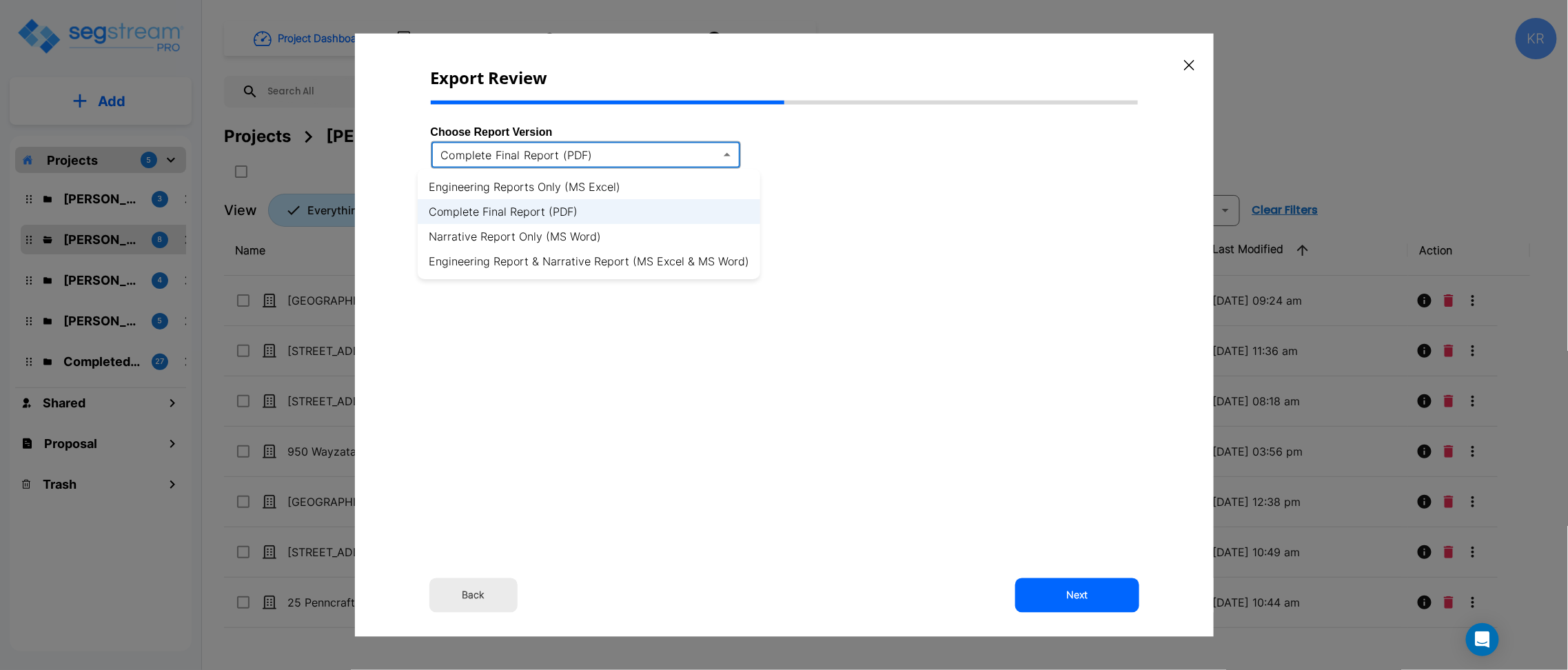
click at [590, 185] on li "Engineering Reports Only (MS Excel)" at bounding box center [589, 186] width 343 height 25
type input "xlsx"
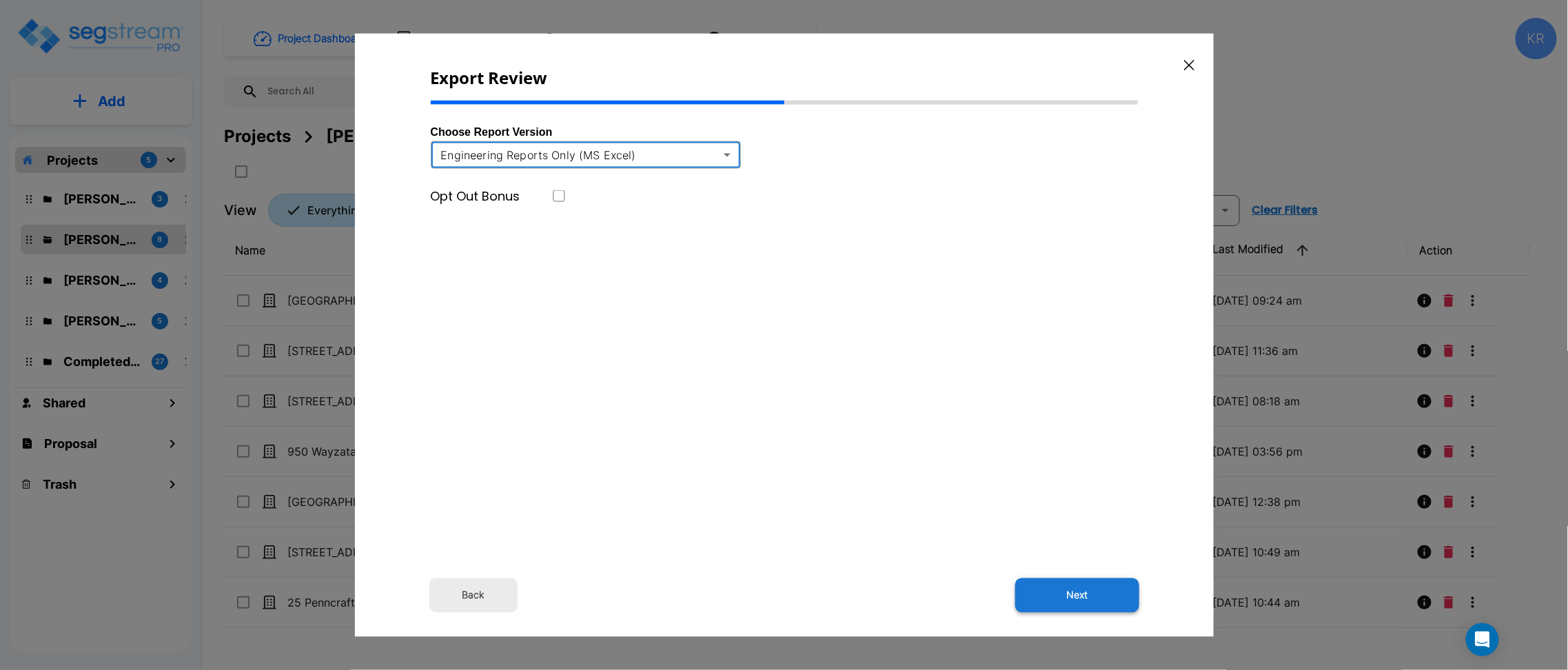
click at [1099, 585] on button "Next" at bounding box center [1078, 594] width 124 height 35
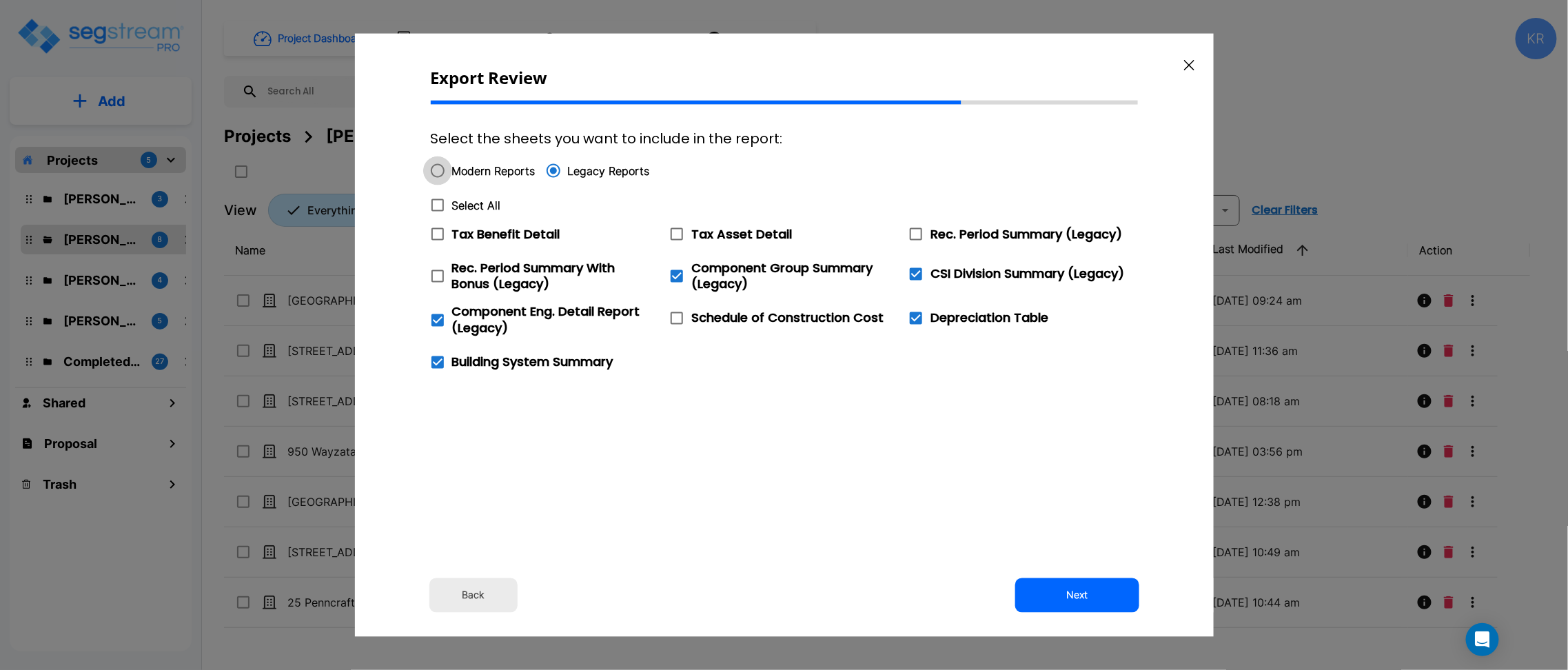
click at [432, 169] on input "Modern Reports" at bounding box center [438, 171] width 29 height 29
radio input "true"
checkbox input "false"
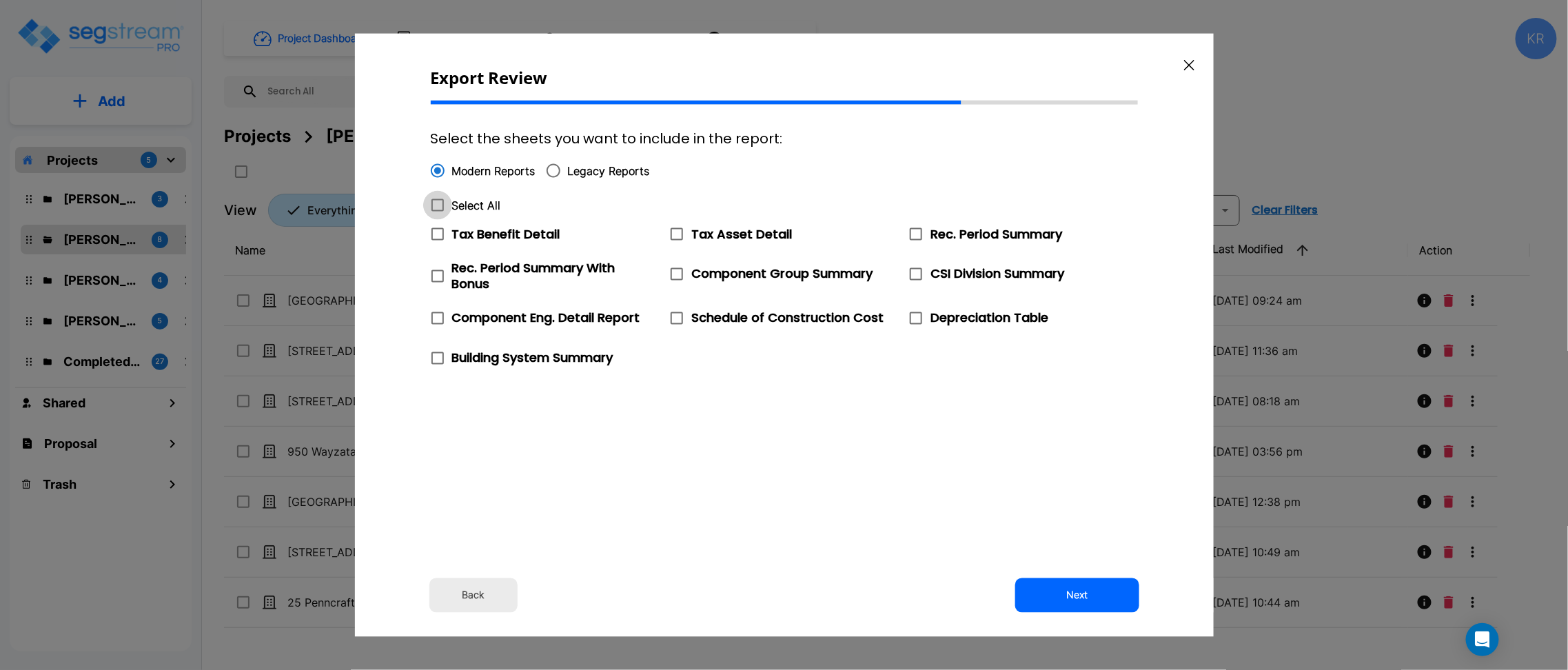
click at [434, 206] on icon at bounding box center [437, 205] width 17 height 17
click at [434, 202] on input "Select All" at bounding box center [430, 197] width 14 height 12
checkbox input "true"
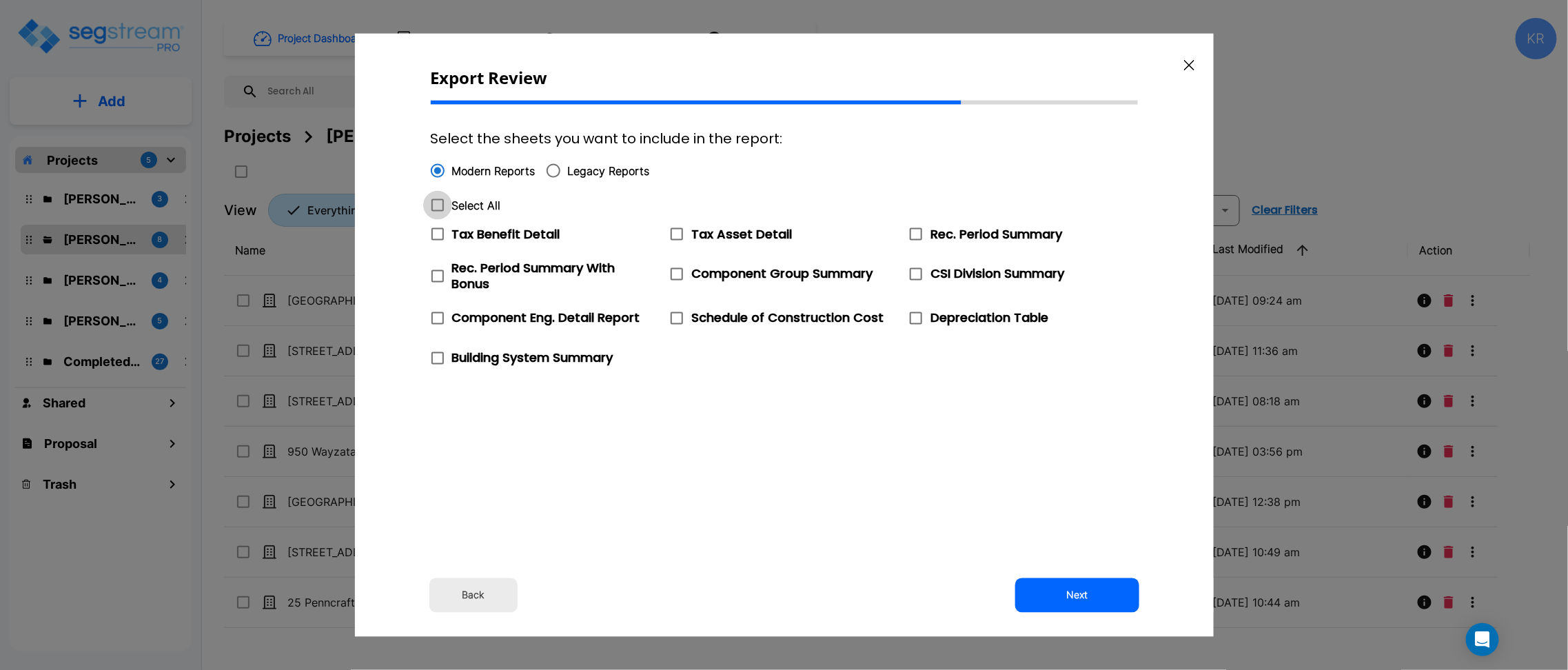
checkbox input "true"
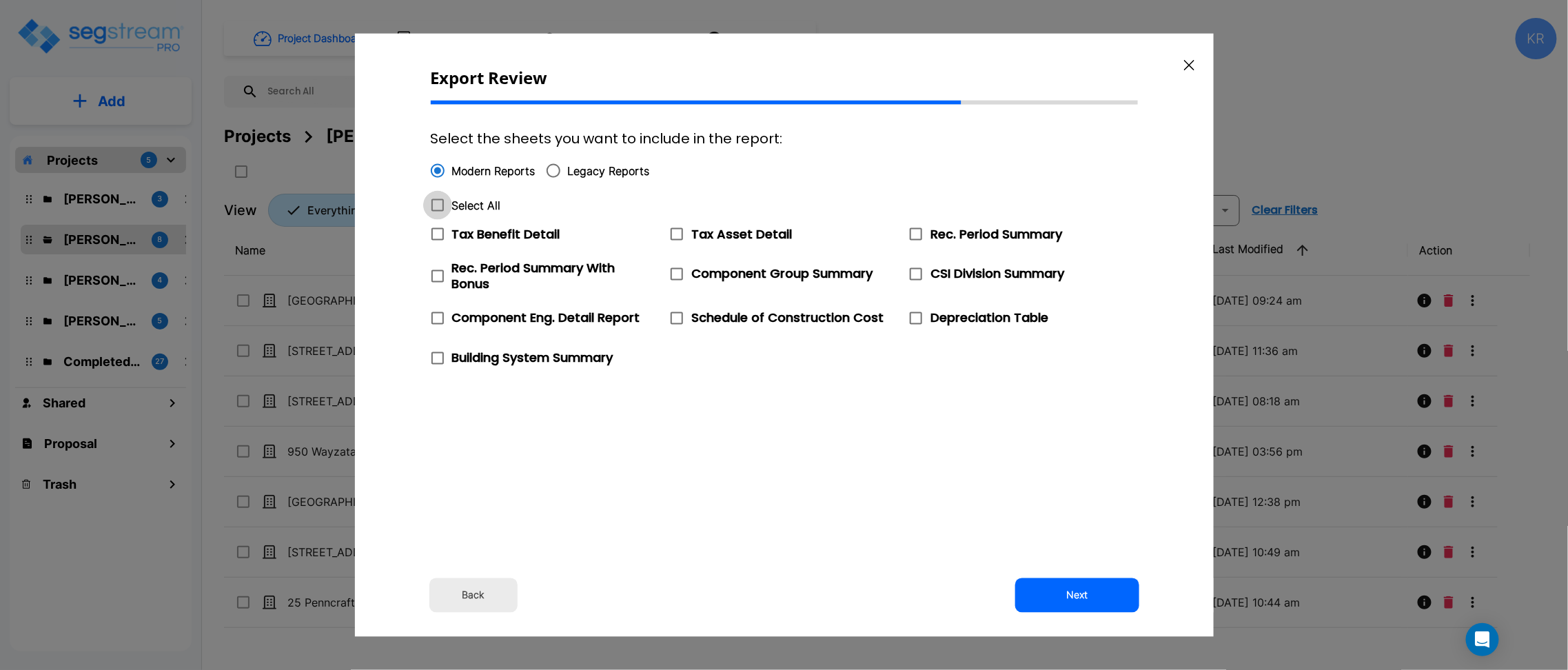
checkbox input "true"
click at [1074, 595] on button "Next" at bounding box center [1078, 594] width 124 height 35
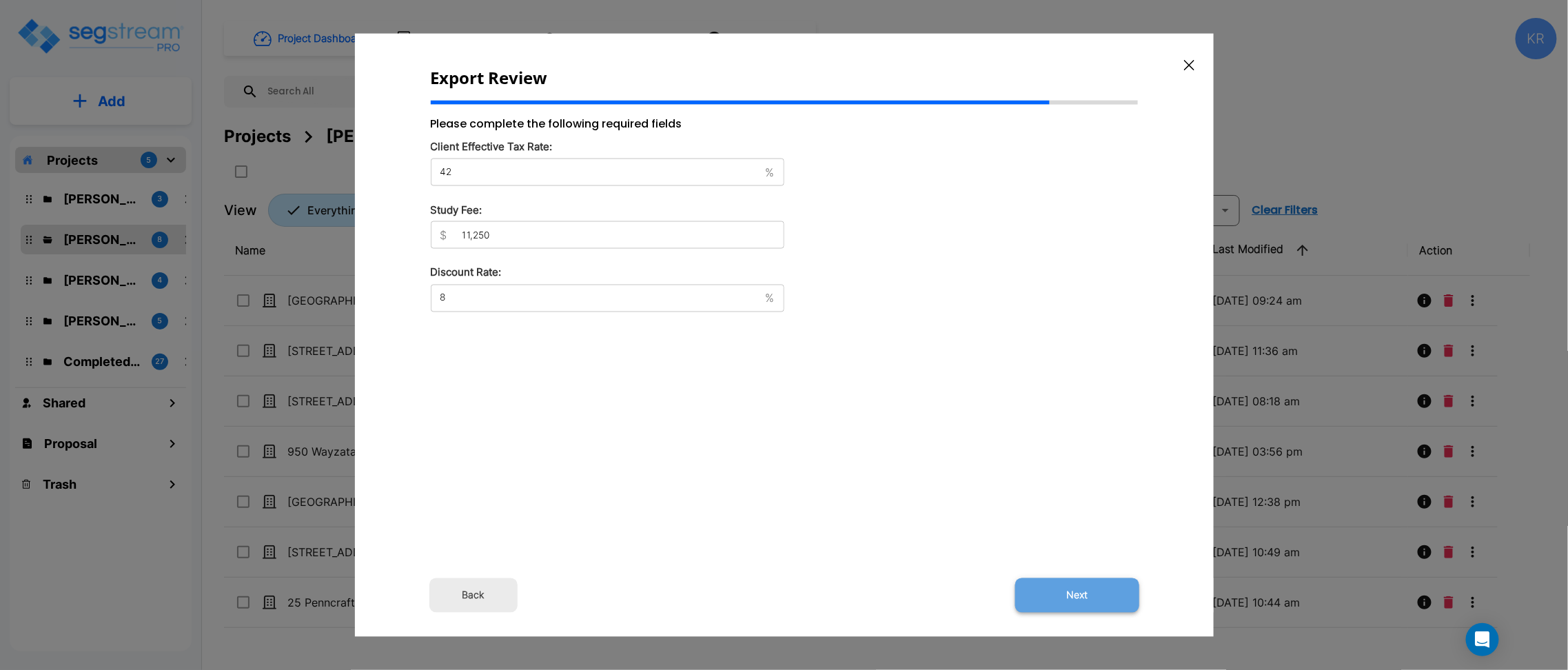
click at [1082, 584] on button "Next" at bounding box center [1078, 594] width 124 height 35
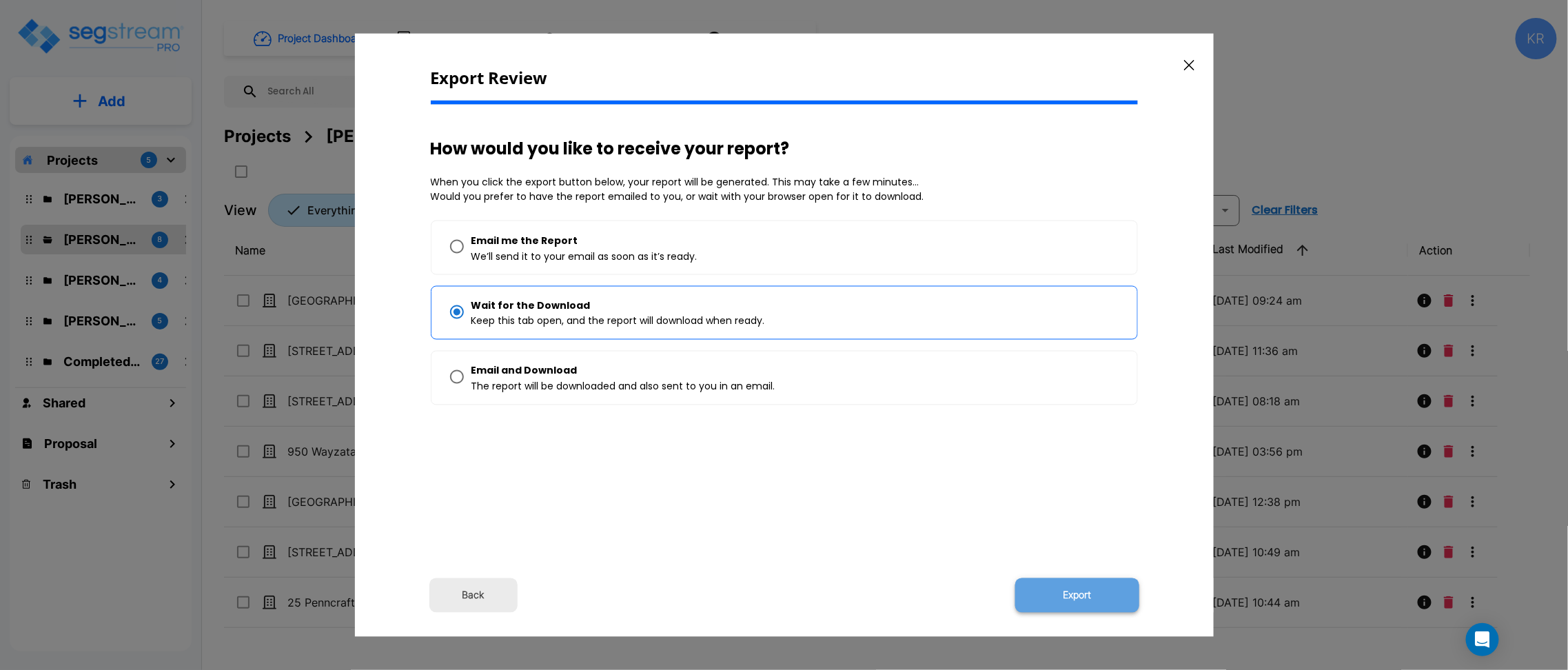
click at [1082, 595] on button "Export" at bounding box center [1078, 594] width 124 height 35
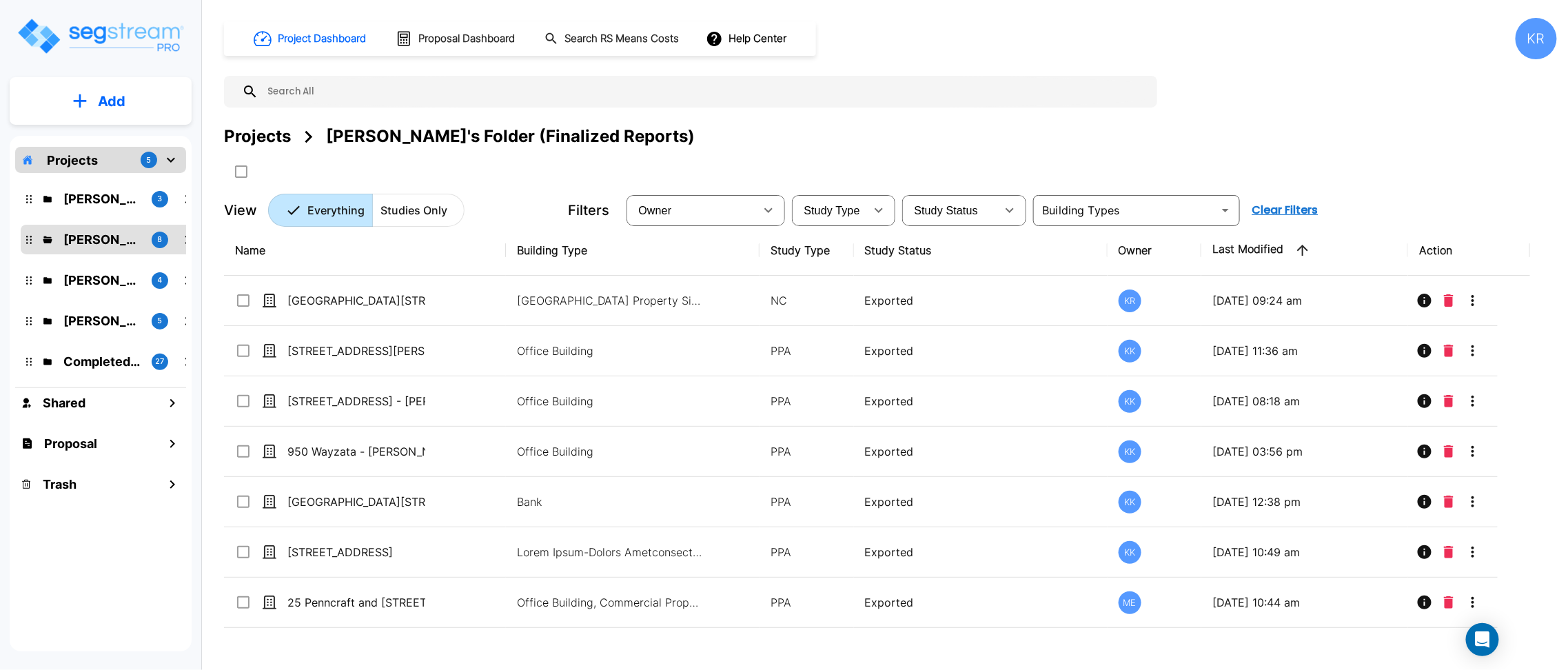
click at [1011, 24] on div "Project Dashboard Proposal Dashboard Search RS Means Costs Help Center KR" at bounding box center [890, 38] width 1333 height 41
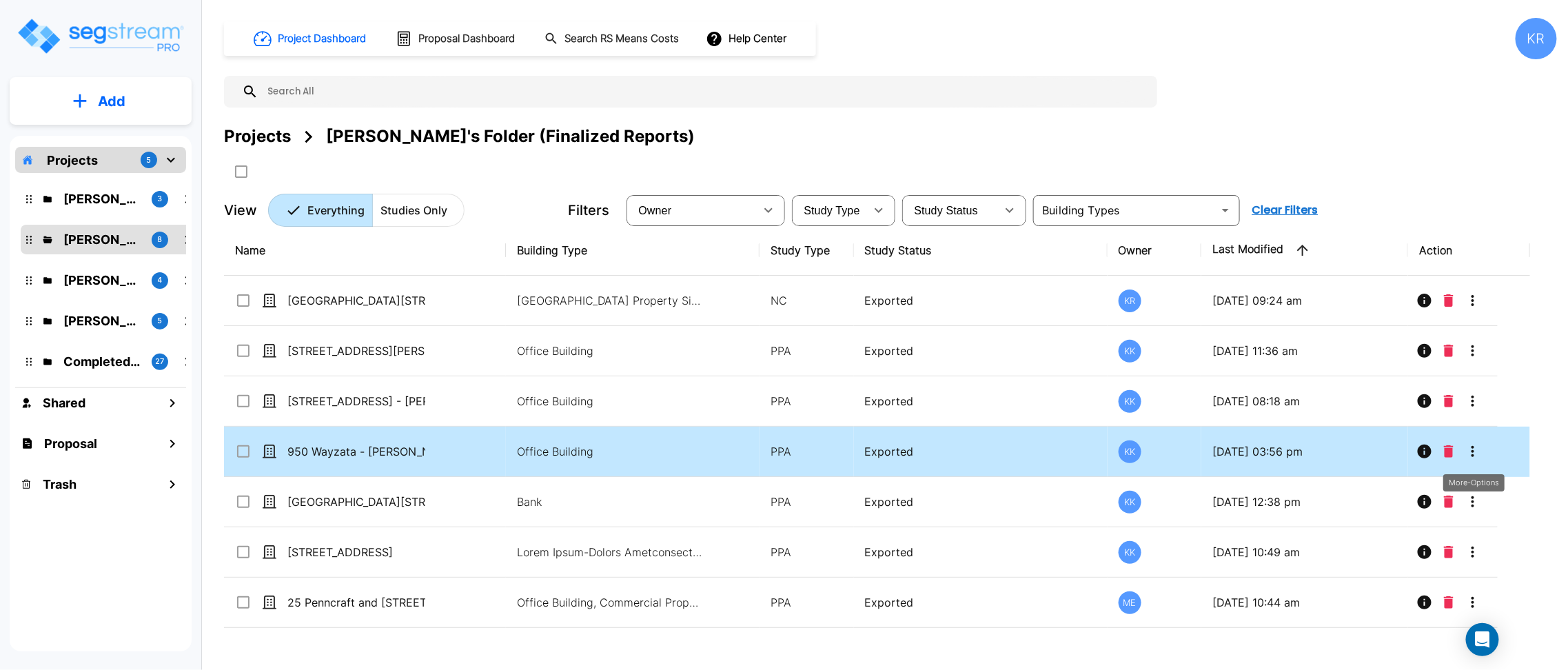
click at [1474, 444] on icon "More-Options" at bounding box center [1473, 451] width 17 height 17
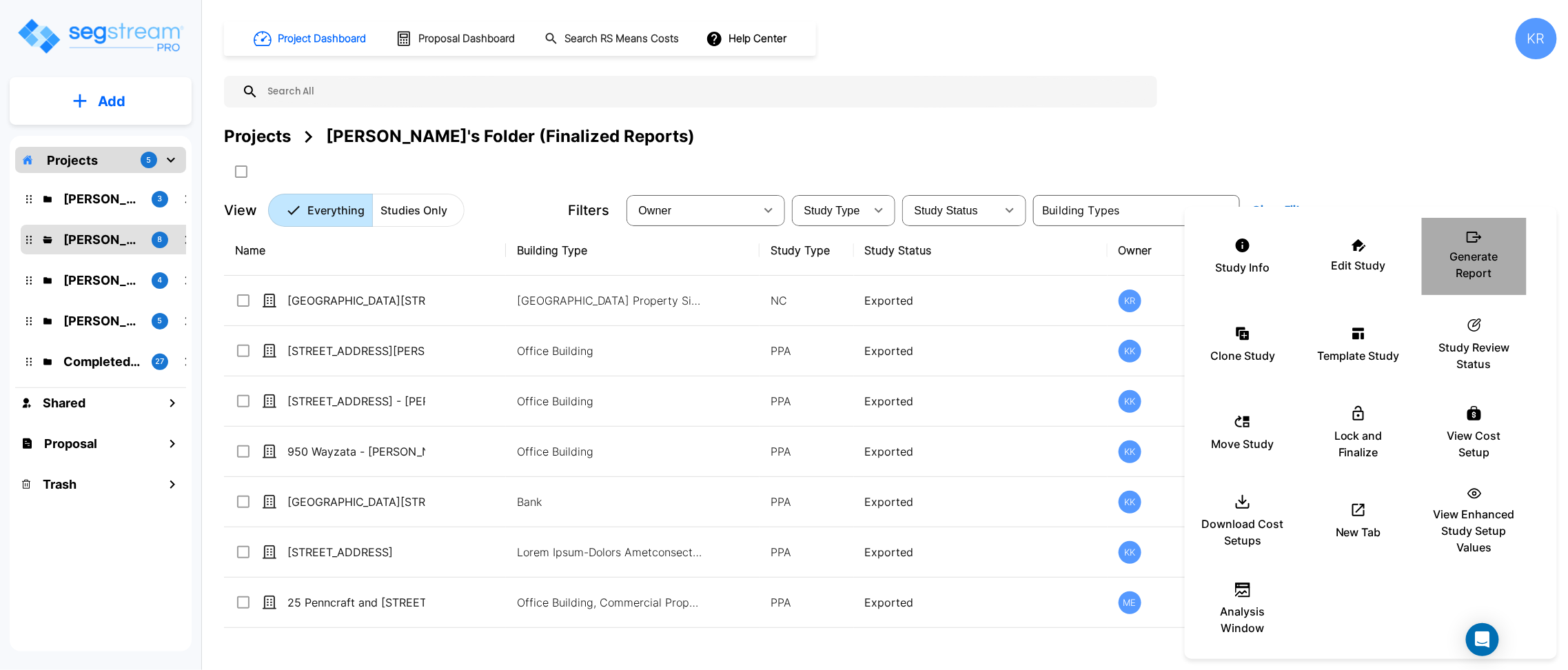
click at [1469, 266] on p "Generate Report" at bounding box center [1474, 264] width 83 height 33
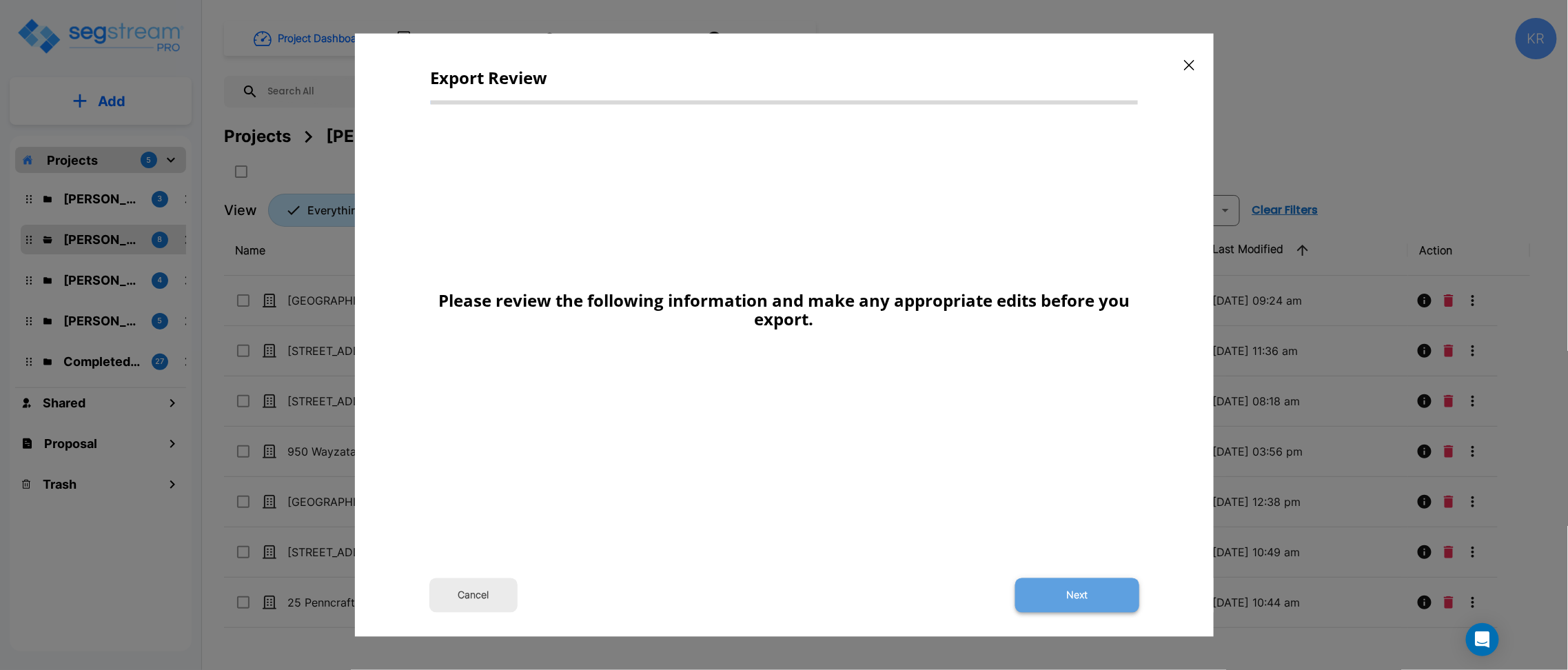
click at [1078, 595] on button "Next" at bounding box center [1078, 594] width 124 height 35
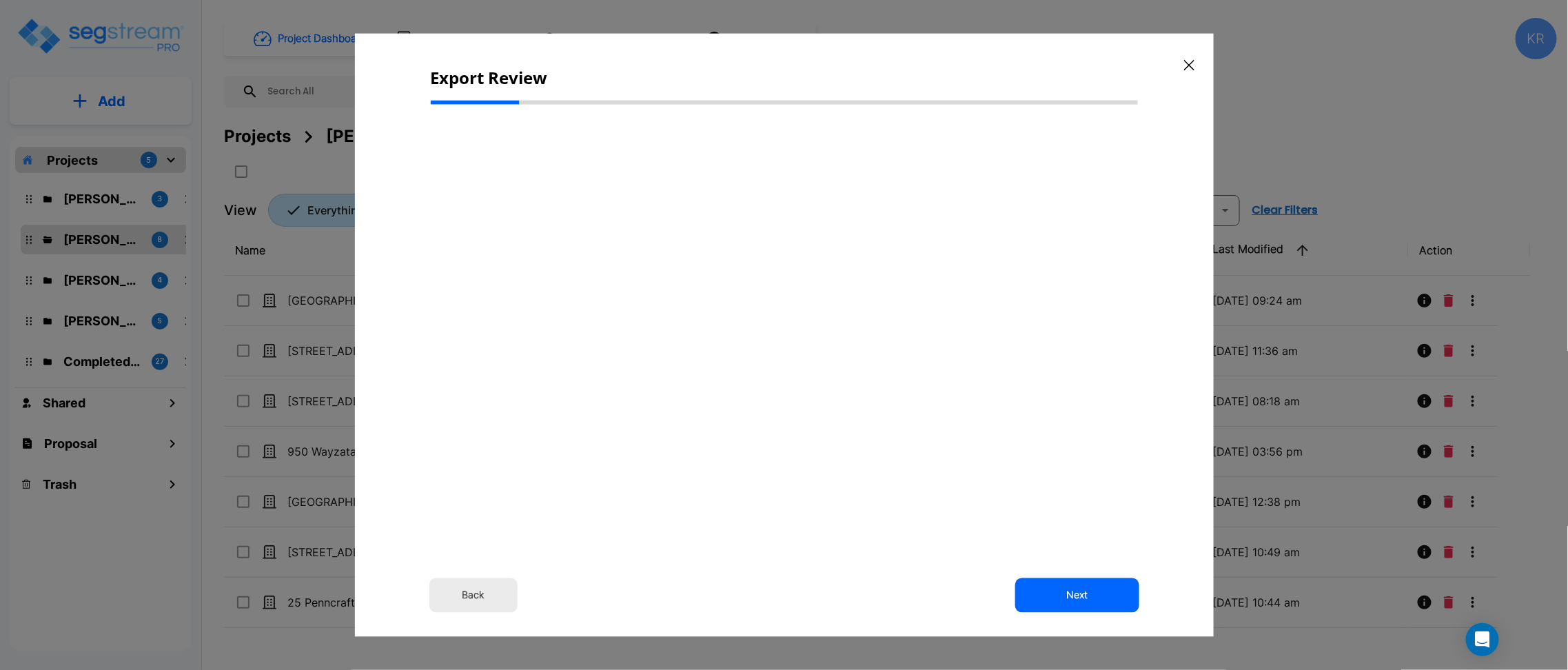
select select "2024"
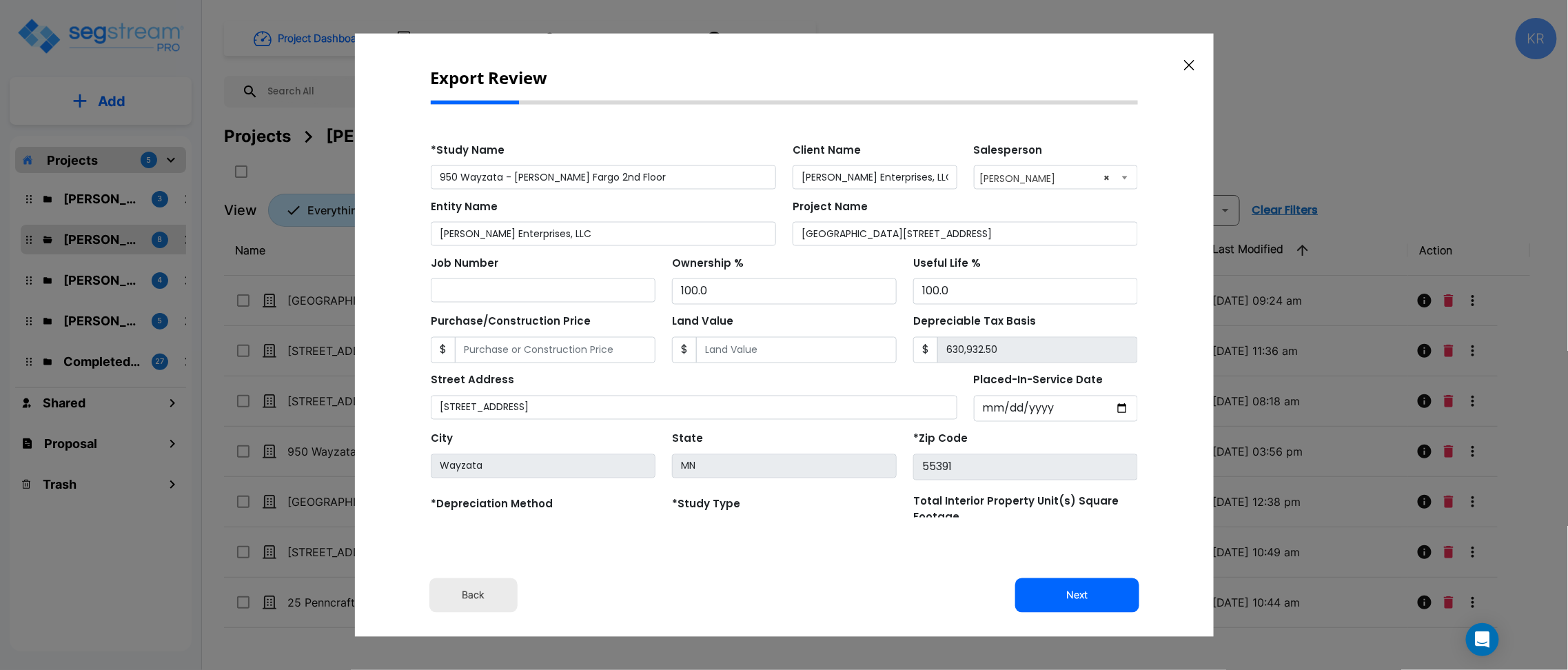
click at [1078, 595] on button "Next" at bounding box center [1078, 594] width 124 height 35
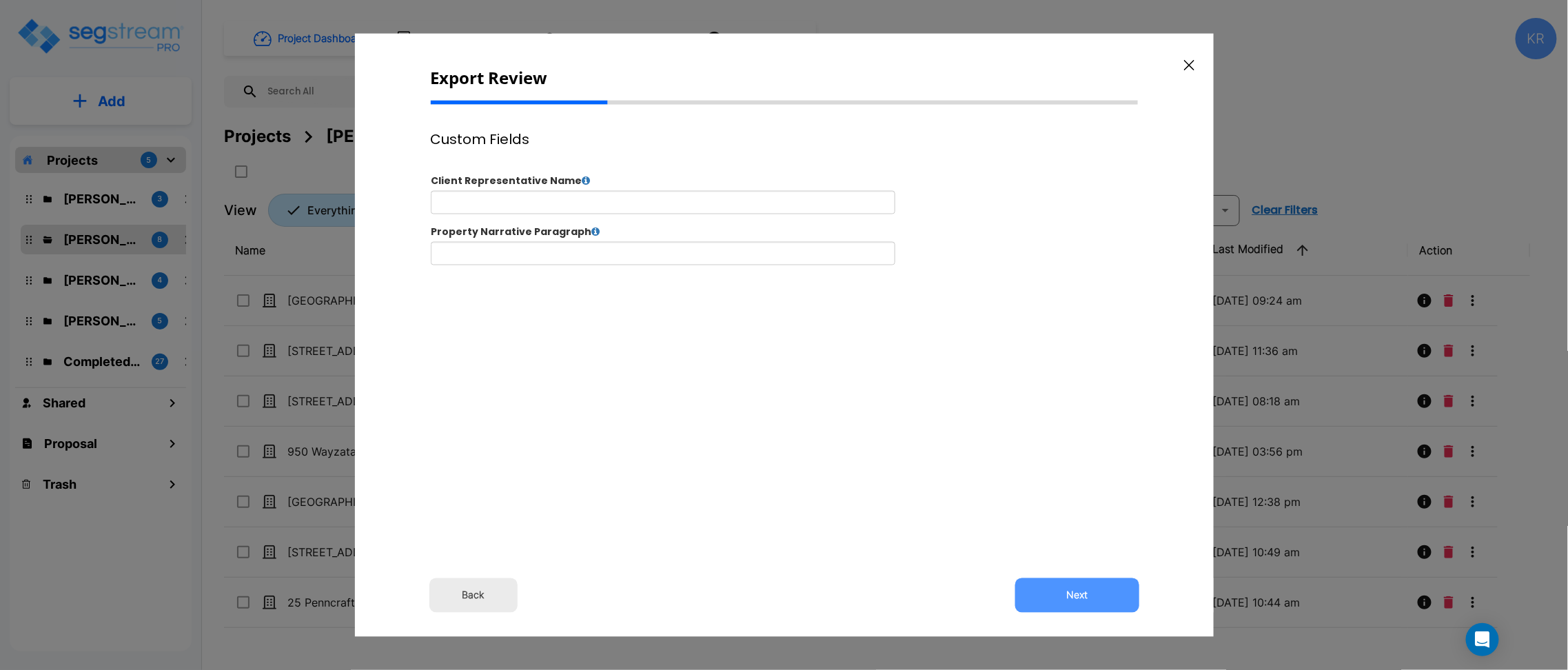
click at [1078, 595] on button "Next" at bounding box center [1078, 594] width 124 height 35
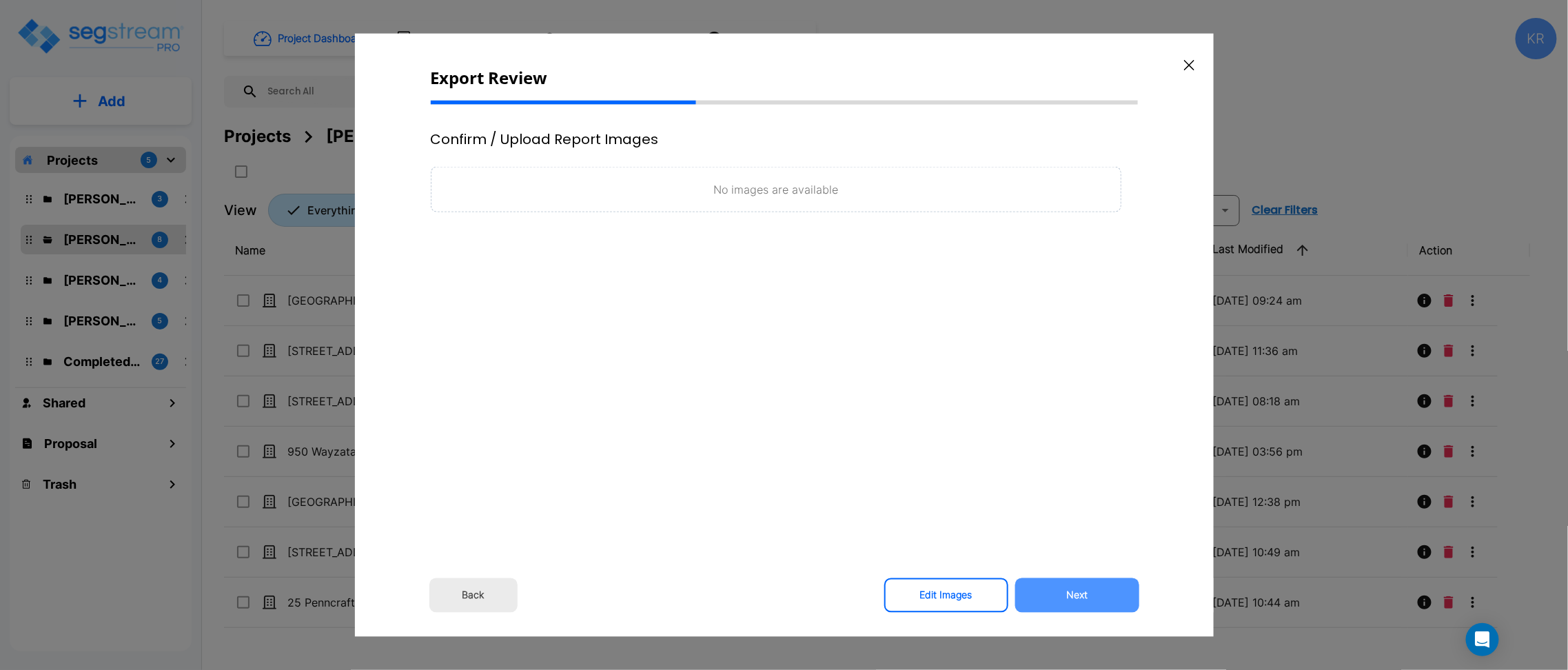
click at [1078, 595] on button "Next" at bounding box center [1078, 594] width 124 height 35
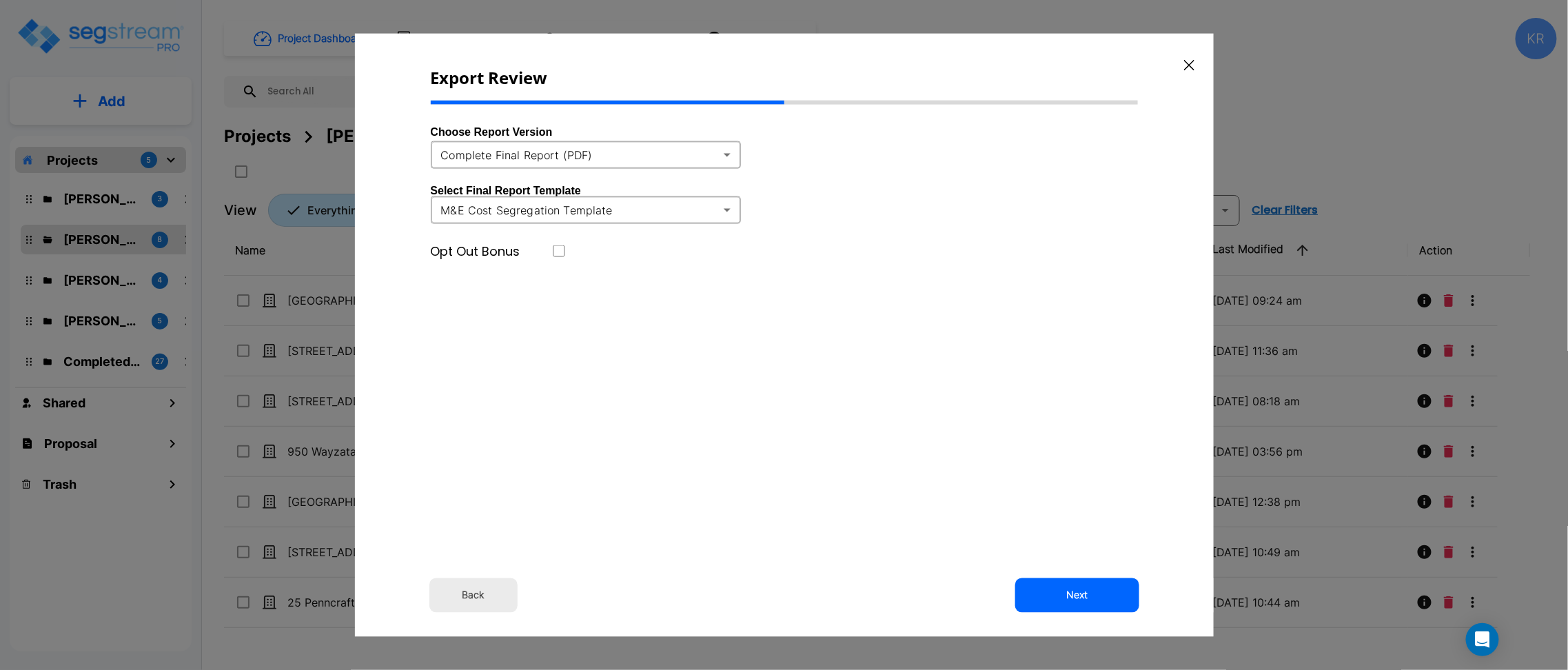
click at [626, 156] on body "× Your report is being generated. Be patient! × We're working on your Modificat…" at bounding box center [784, 335] width 1568 height 670
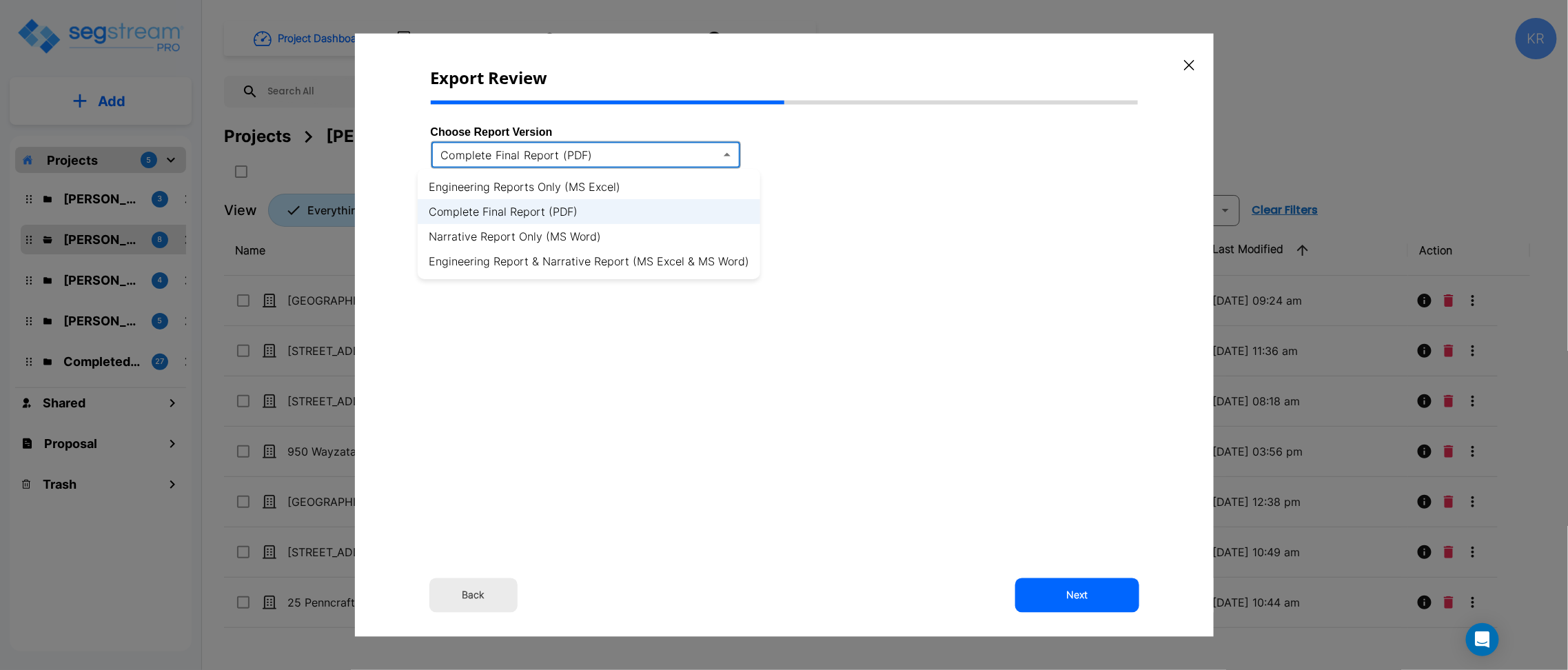
click at [572, 189] on li "Engineering Reports Only (MS Excel)" at bounding box center [589, 186] width 343 height 25
type input "xlsx"
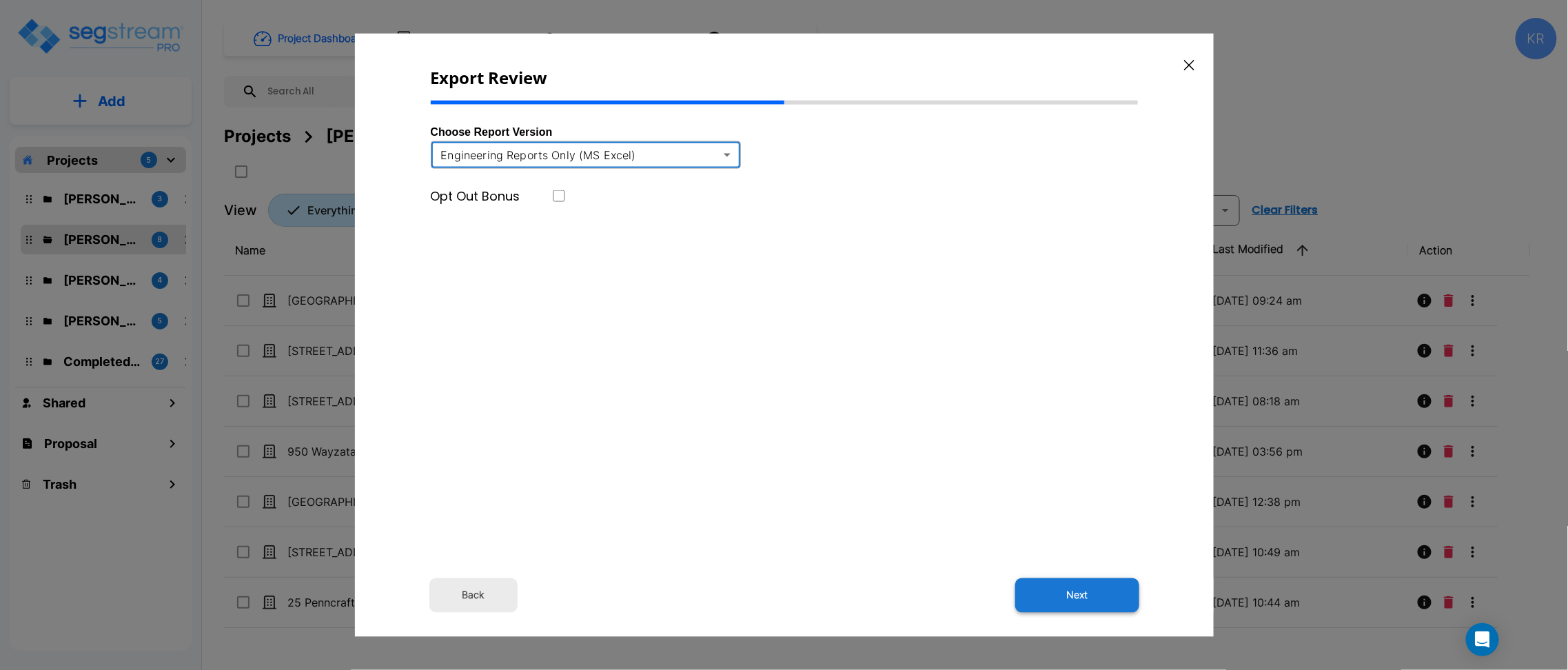
click at [1072, 594] on button "Next" at bounding box center [1078, 594] width 124 height 35
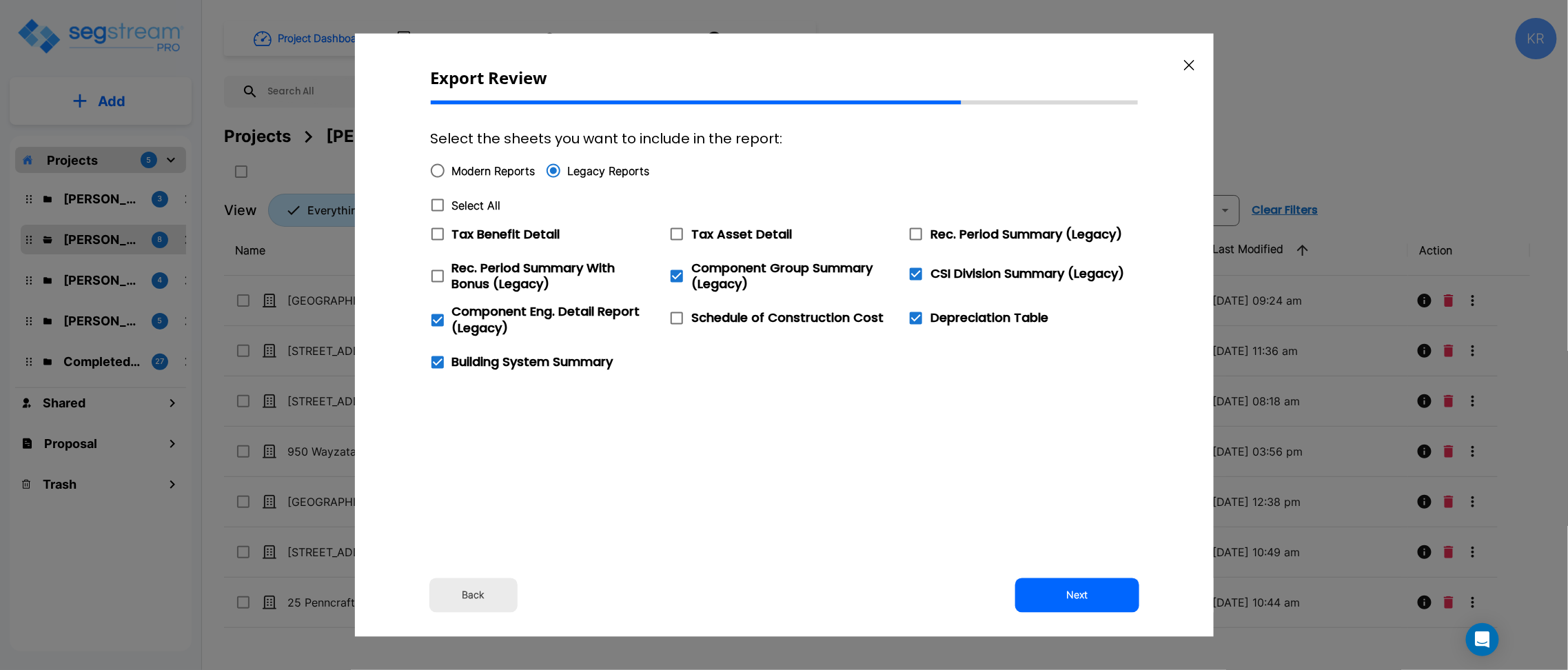
click at [439, 205] on icon at bounding box center [437, 205] width 17 height 17
click at [437, 202] on input "Select All" at bounding box center [430, 197] width 14 height 12
checkbox input "true"
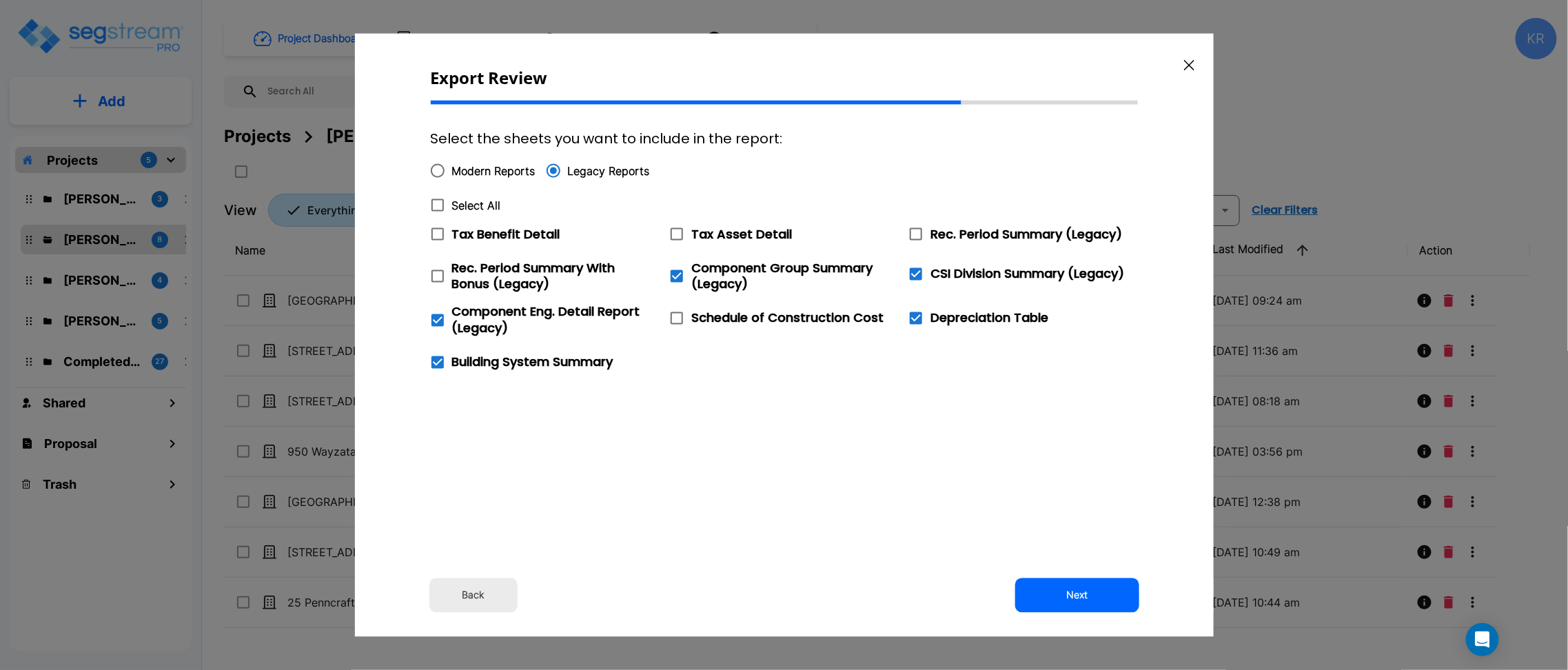
checkbox input "true"
click at [1083, 592] on button "Next" at bounding box center [1078, 594] width 124 height 35
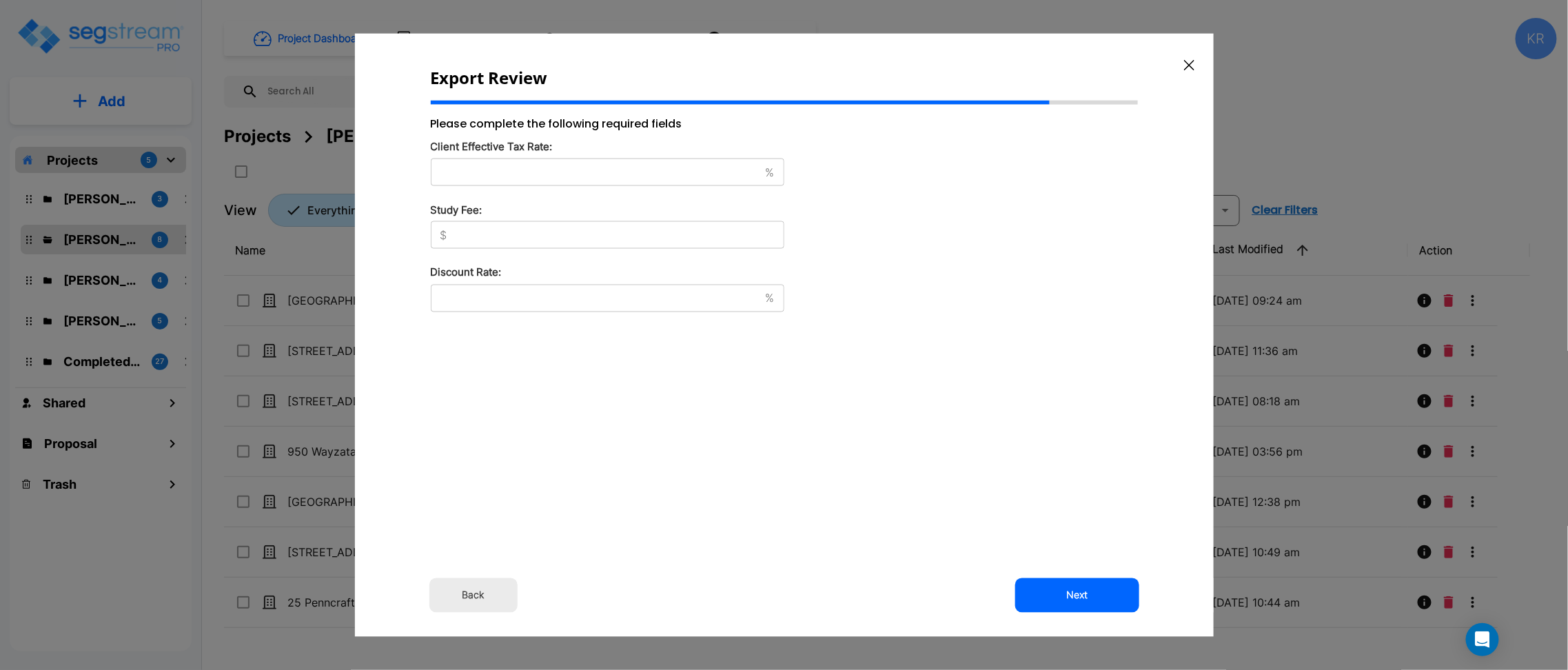
click at [480, 173] on input "text" at bounding box center [595, 171] width 329 height 14
type input "42"
click at [499, 239] on input "text" at bounding box center [618, 235] width 332 height 14
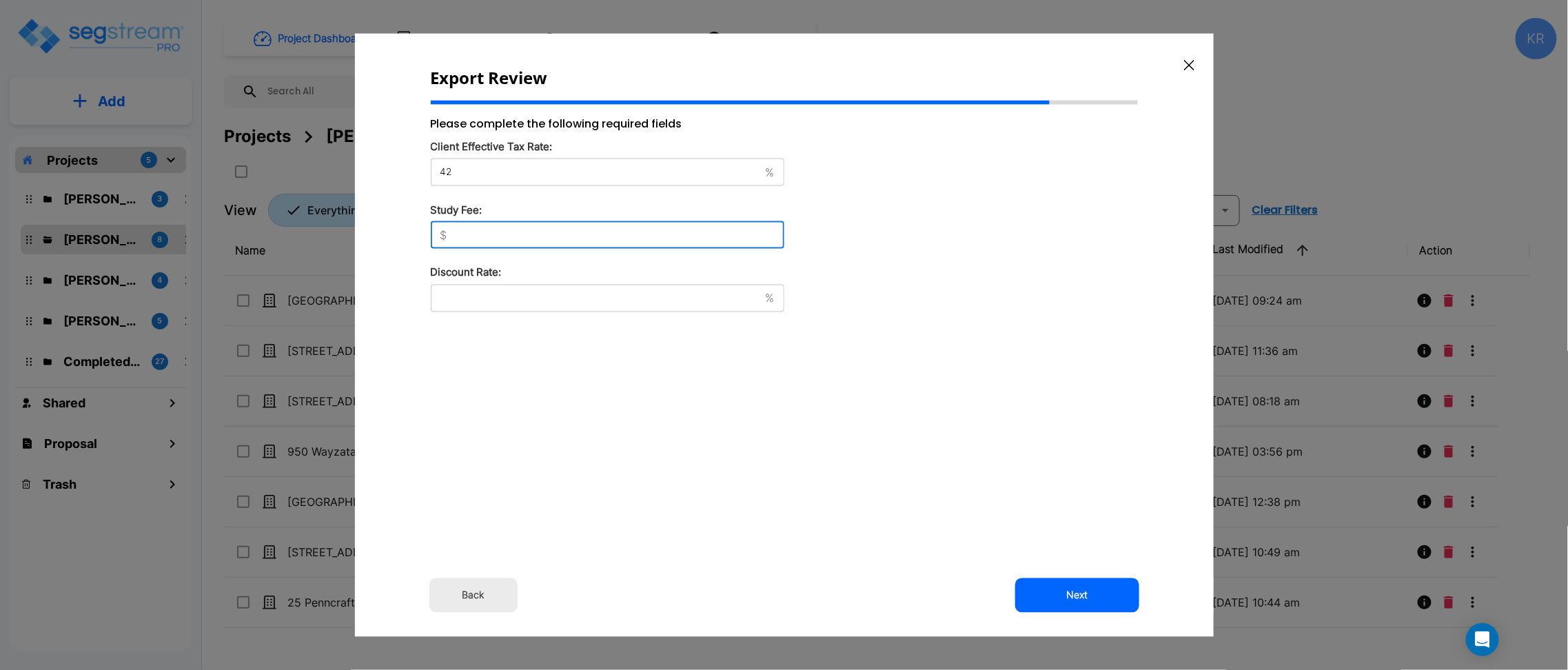
type input "11,250"
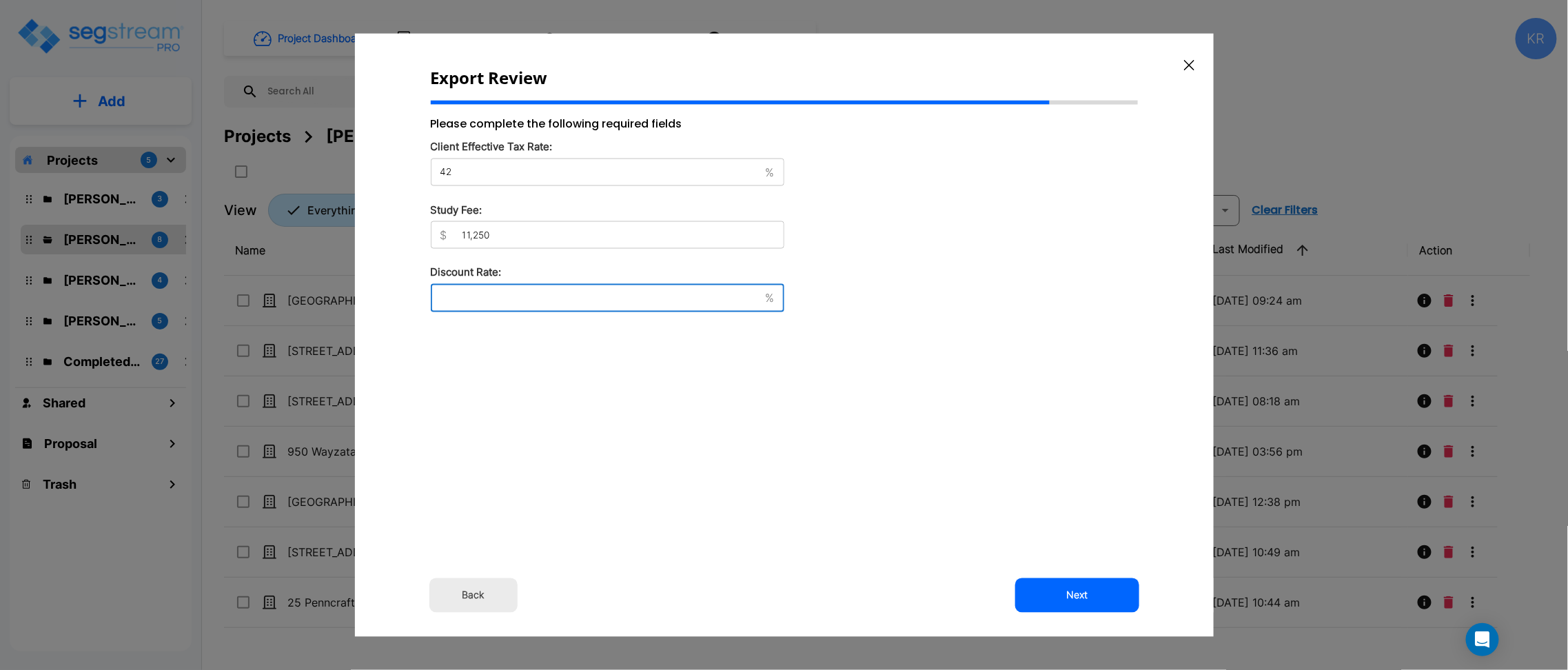
click at [515, 294] on input "text" at bounding box center [595, 298] width 329 height 14
type input "8"
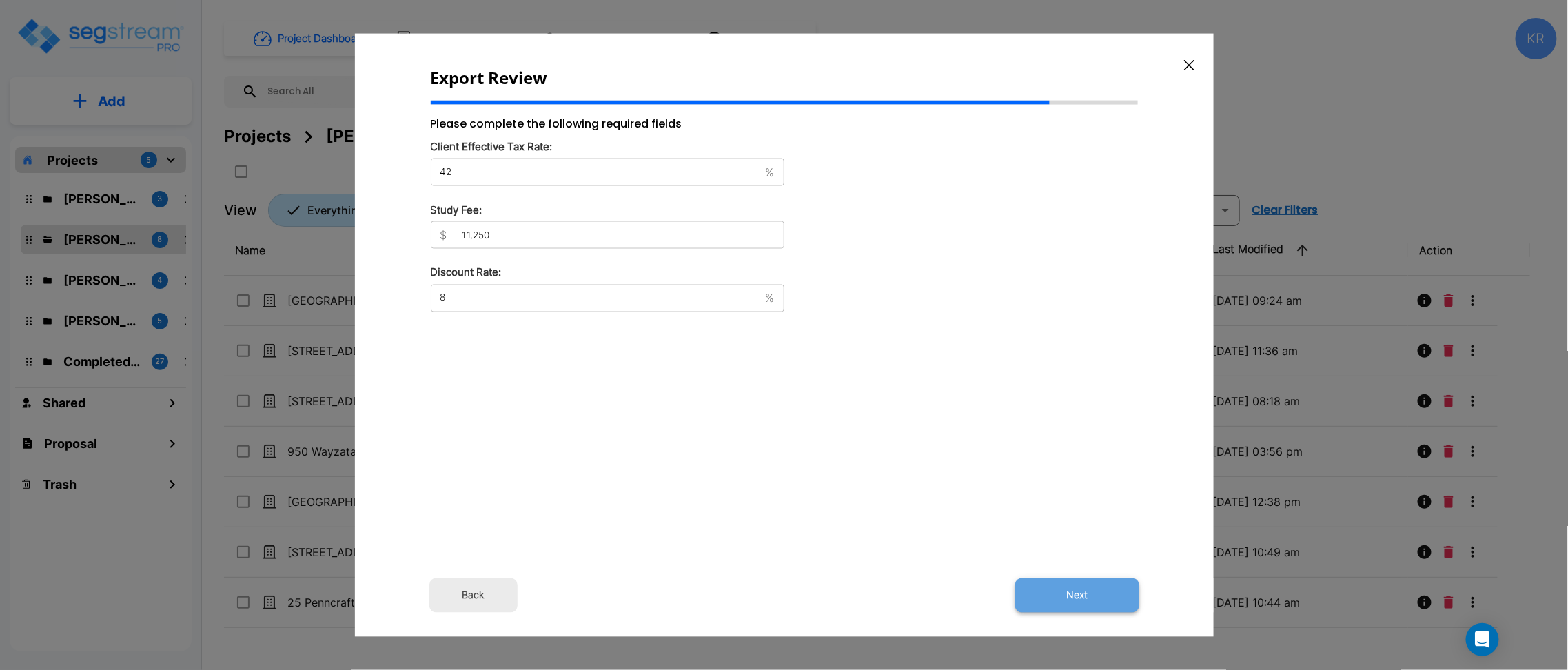
click at [1091, 589] on button "Next" at bounding box center [1078, 594] width 124 height 35
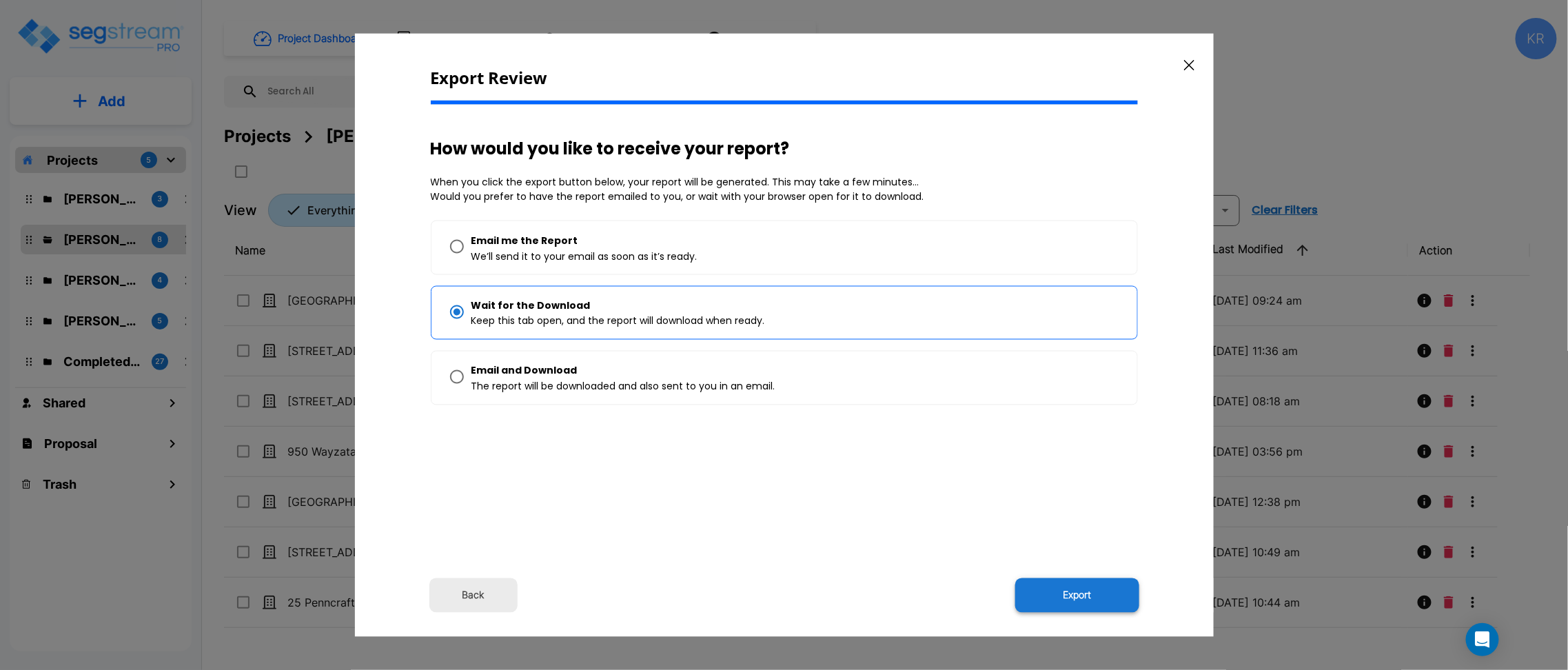
click at [1091, 600] on button "Export" at bounding box center [1078, 594] width 124 height 35
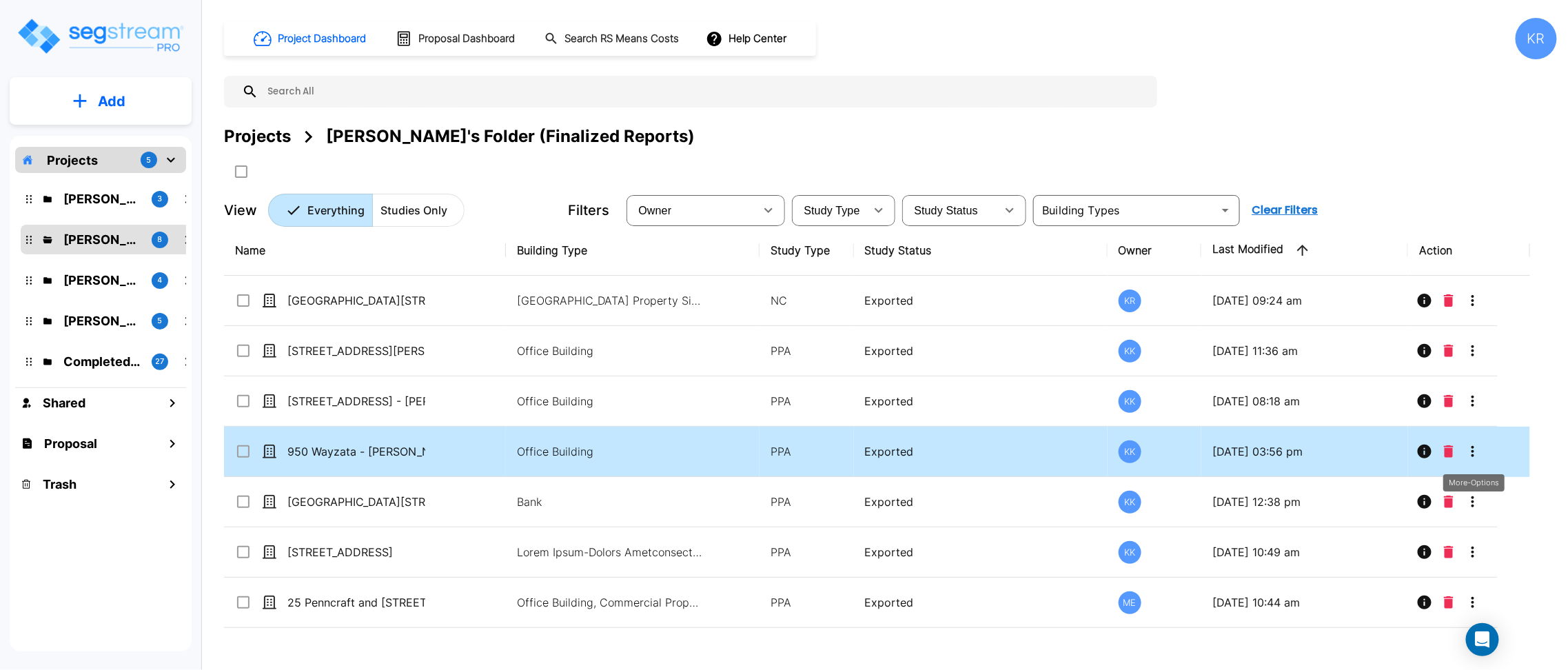
click at [1473, 451] on icon "More-Options" at bounding box center [1473, 452] width 2 height 11
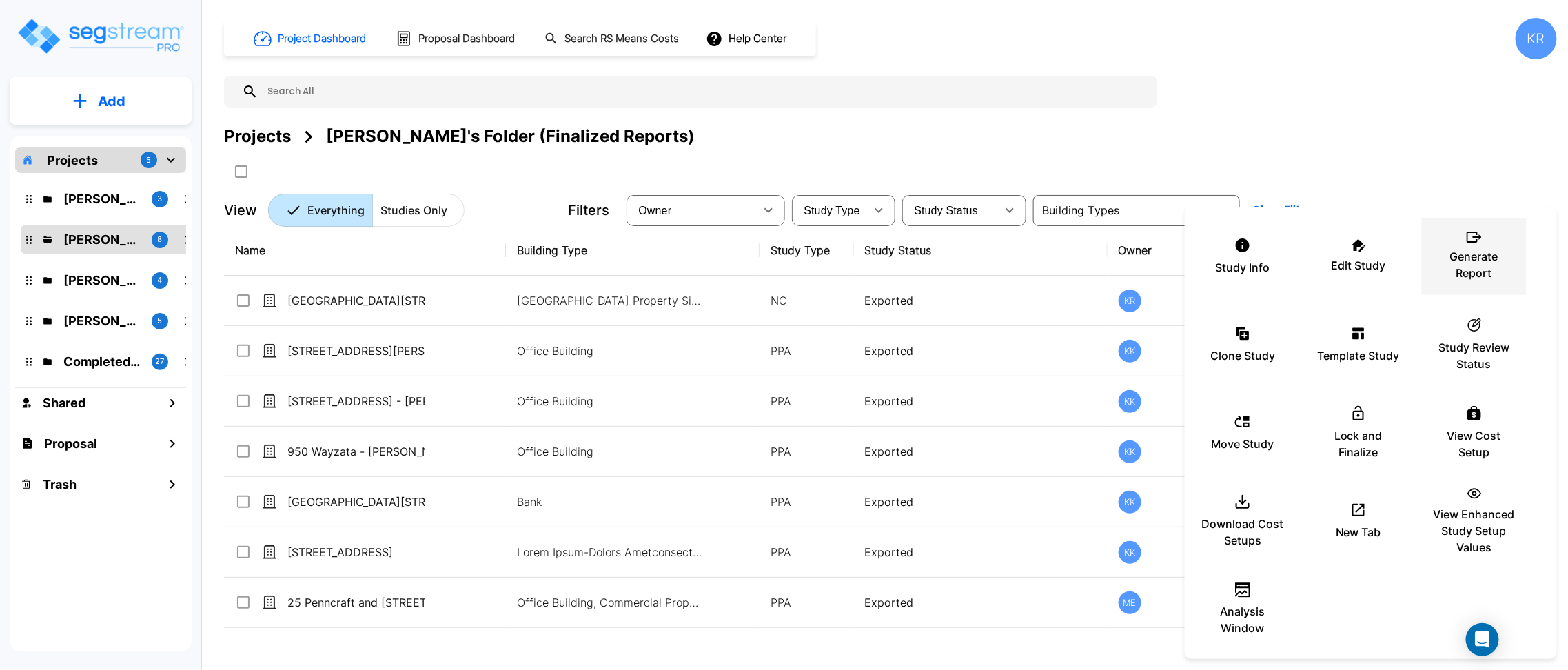
click at [1474, 282] on div "Generate Report" at bounding box center [1474, 256] width 83 height 69
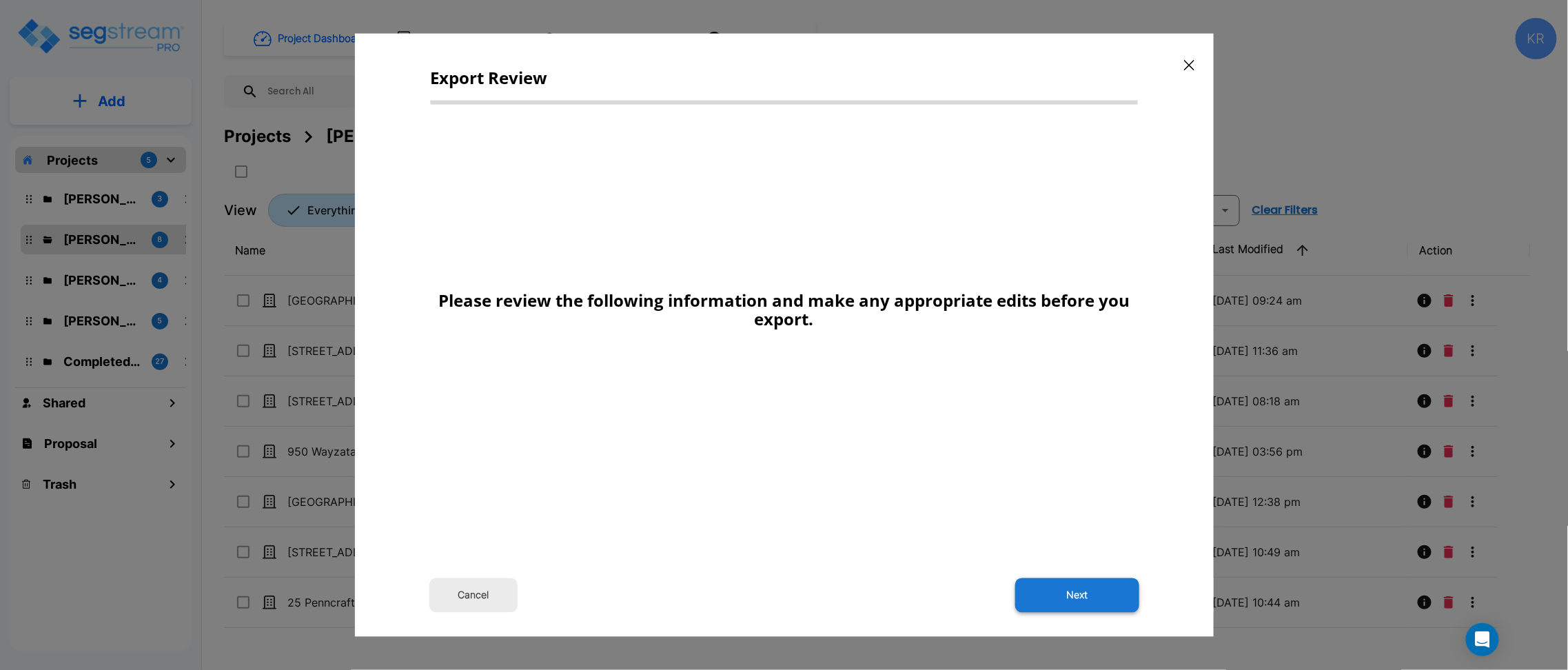
click at [1092, 584] on button "Next" at bounding box center [1078, 594] width 124 height 35
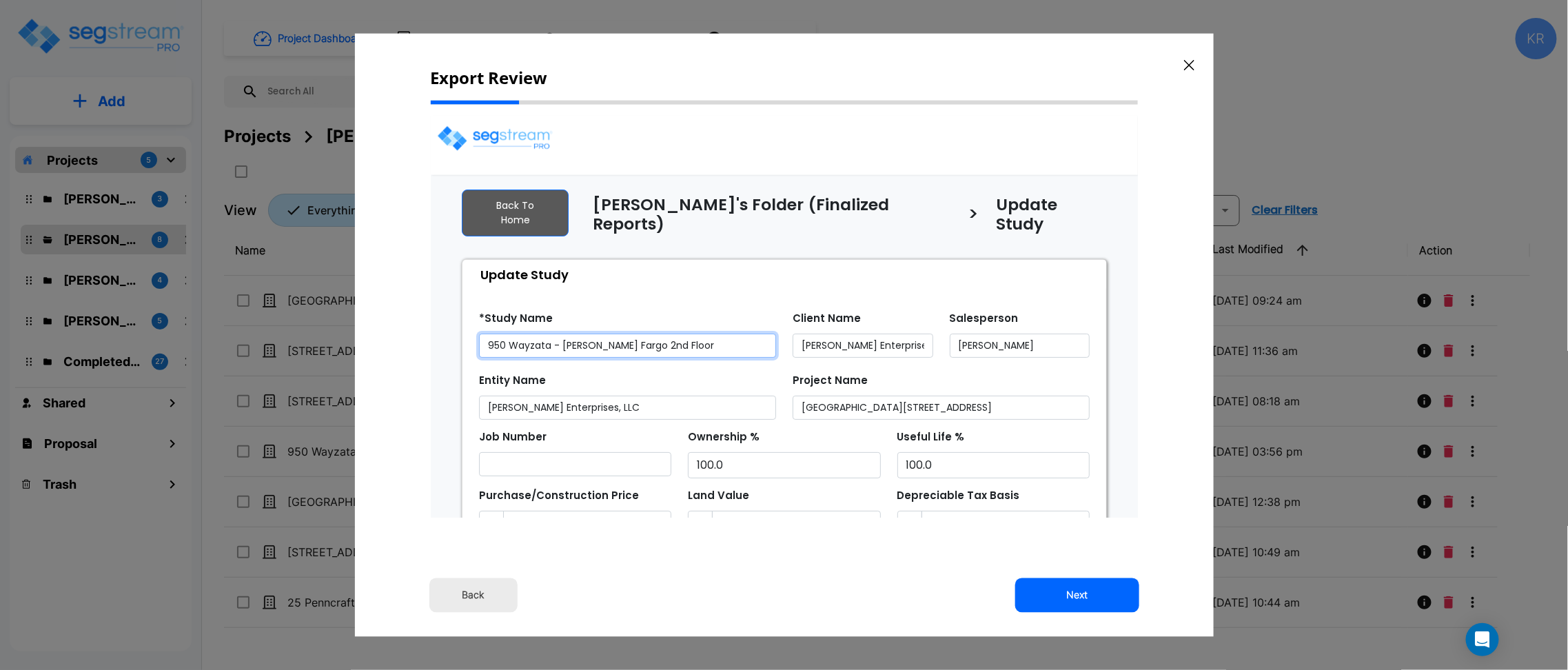
select select "2024"
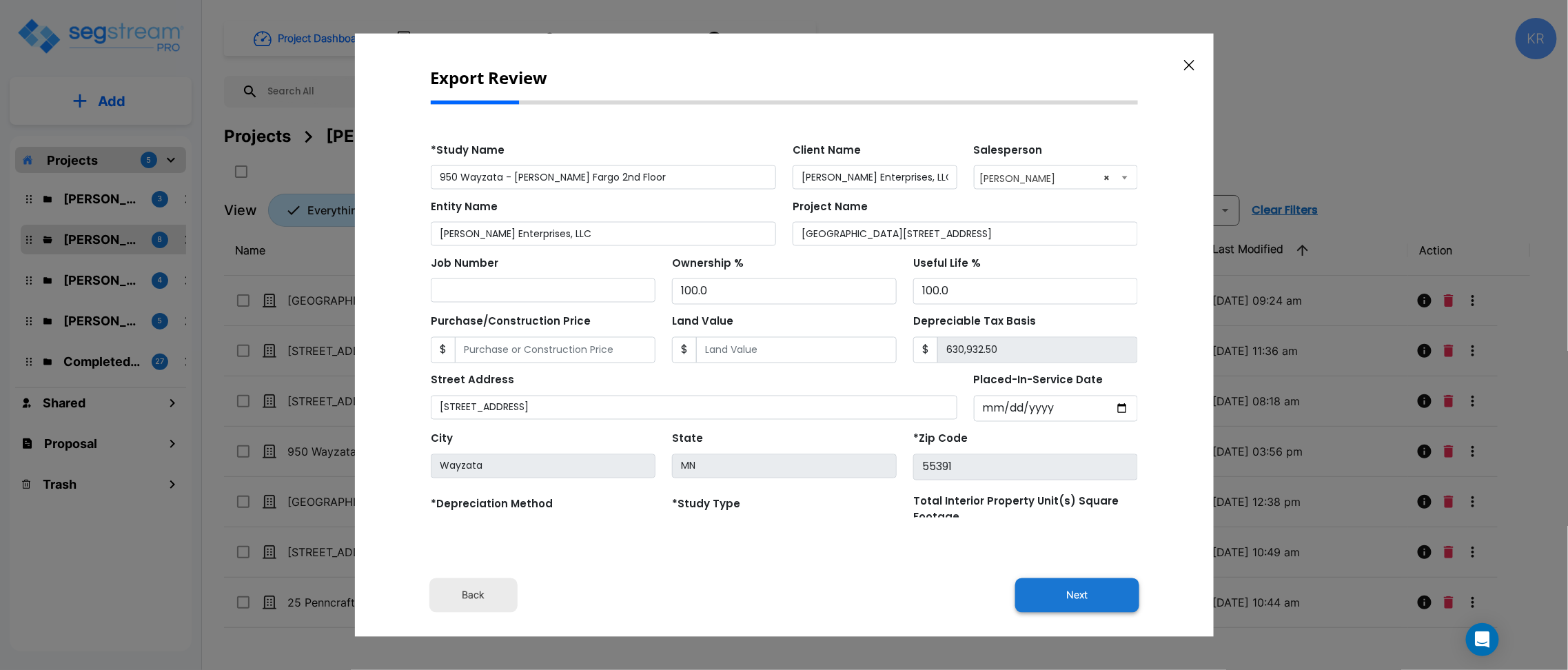
click at [1075, 599] on button "Next" at bounding box center [1078, 594] width 124 height 35
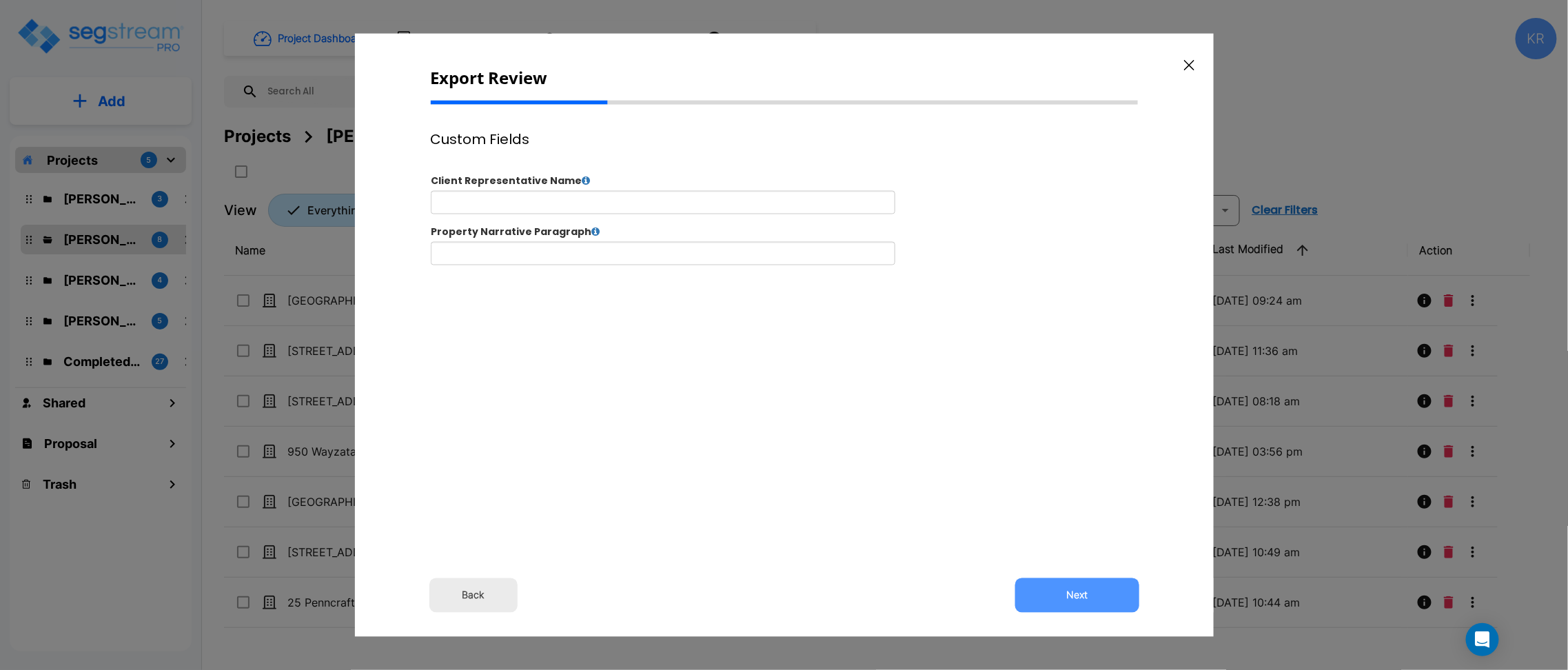
click at [1075, 598] on button "Next" at bounding box center [1078, 594] width 124 height 35
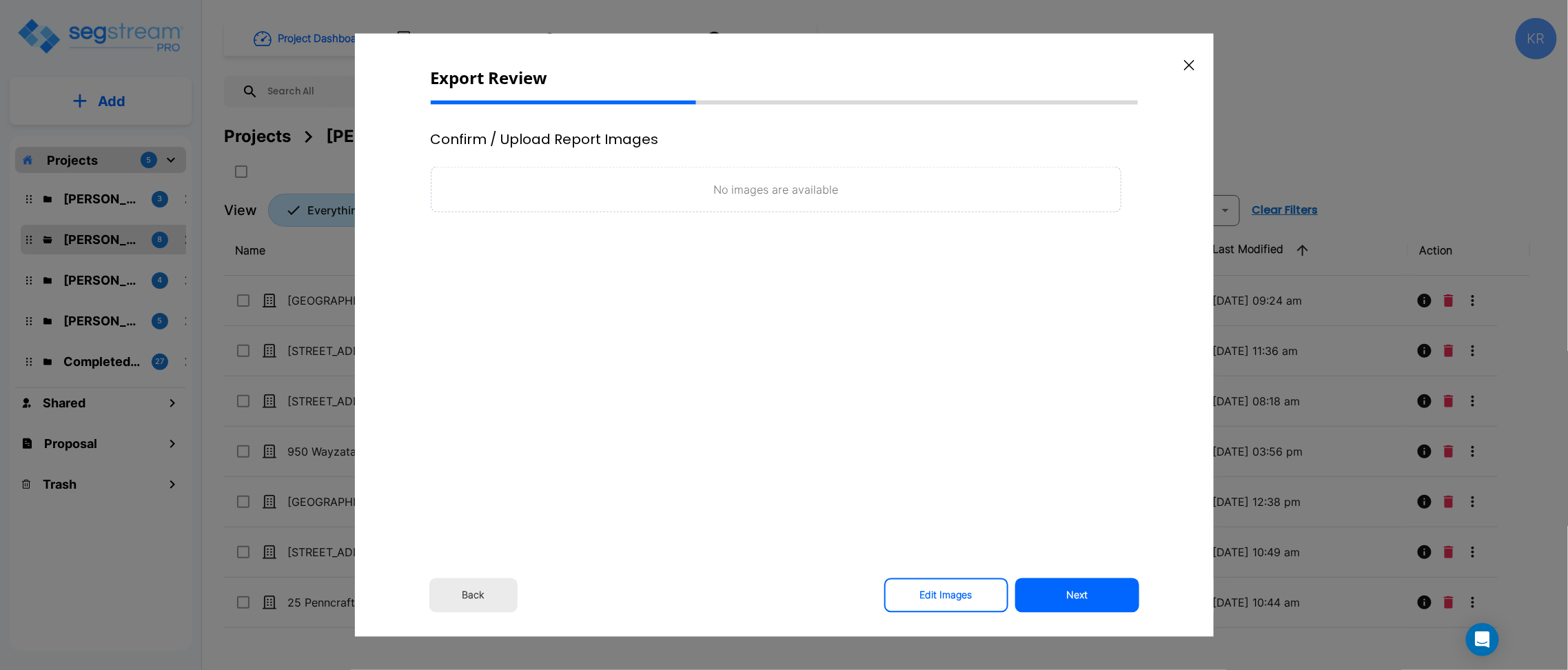
click at [1075, 598] on button "Next" at bounding box center [1078, 594] width 124 height 35
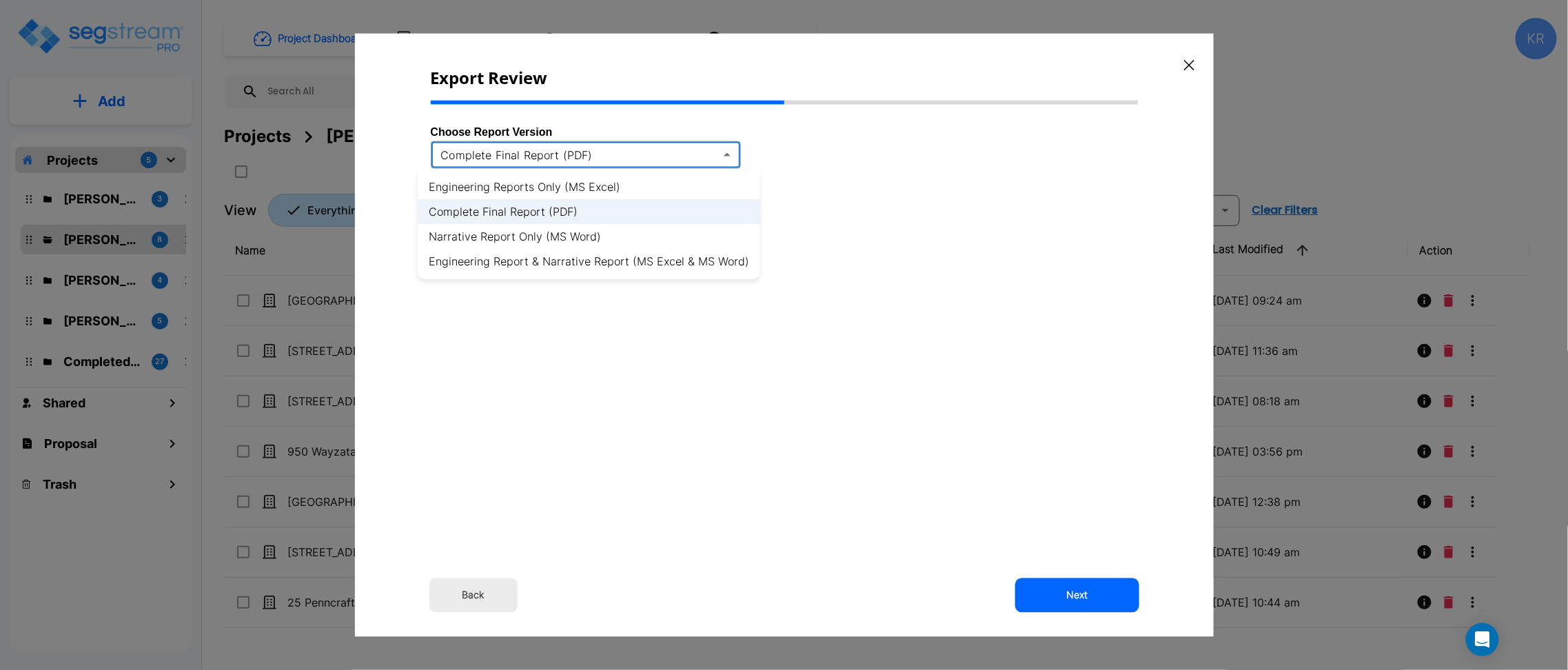
click at [505, 151] on body "× Your report is being generated. Be patient! × We're working on your Modificat…" at bounding box center [784, 335] width 1568 height 670
click at [537, 182] on li "Engineering Reports Only (MS Excel)" at bounding box center [589, 186] width 343 height 25
type input "xlsx"
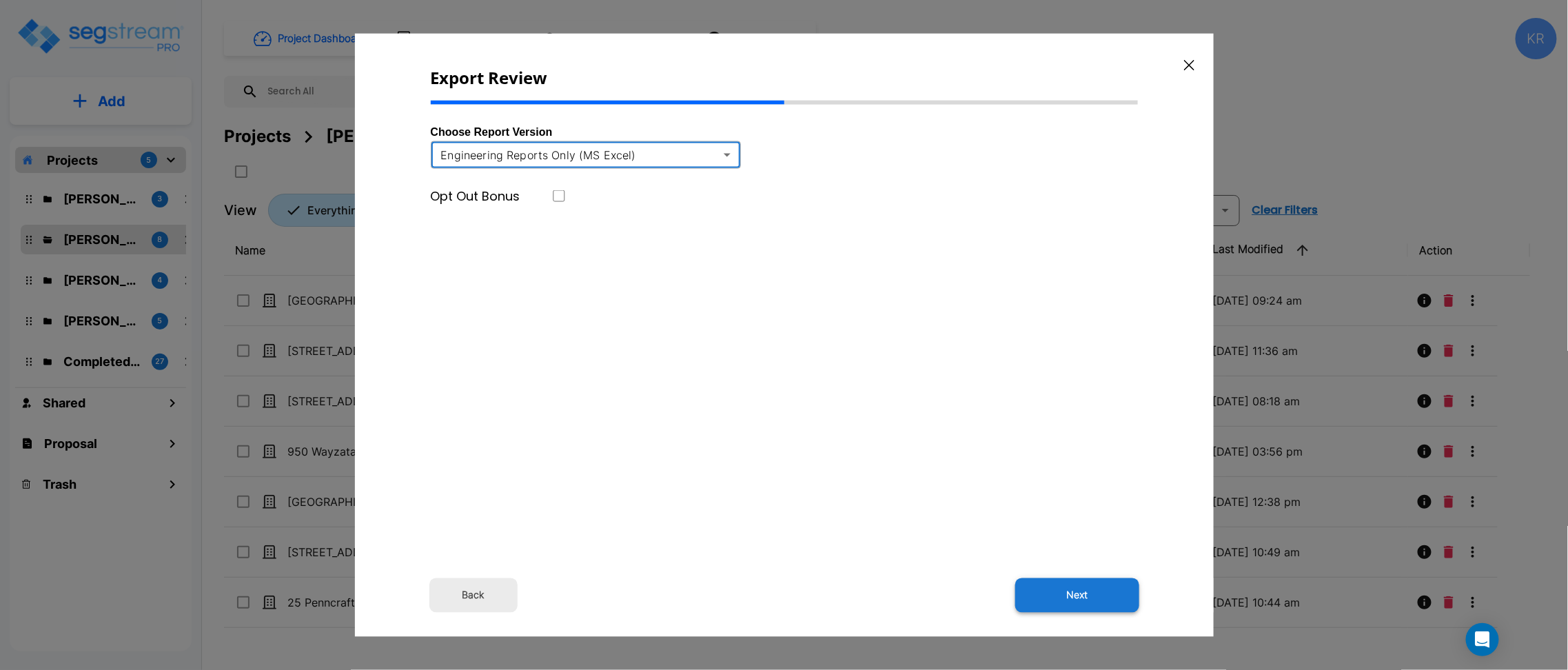
click at [1089, 588] on button "Next" at bounding box center [1078, 594] width 124 height 35
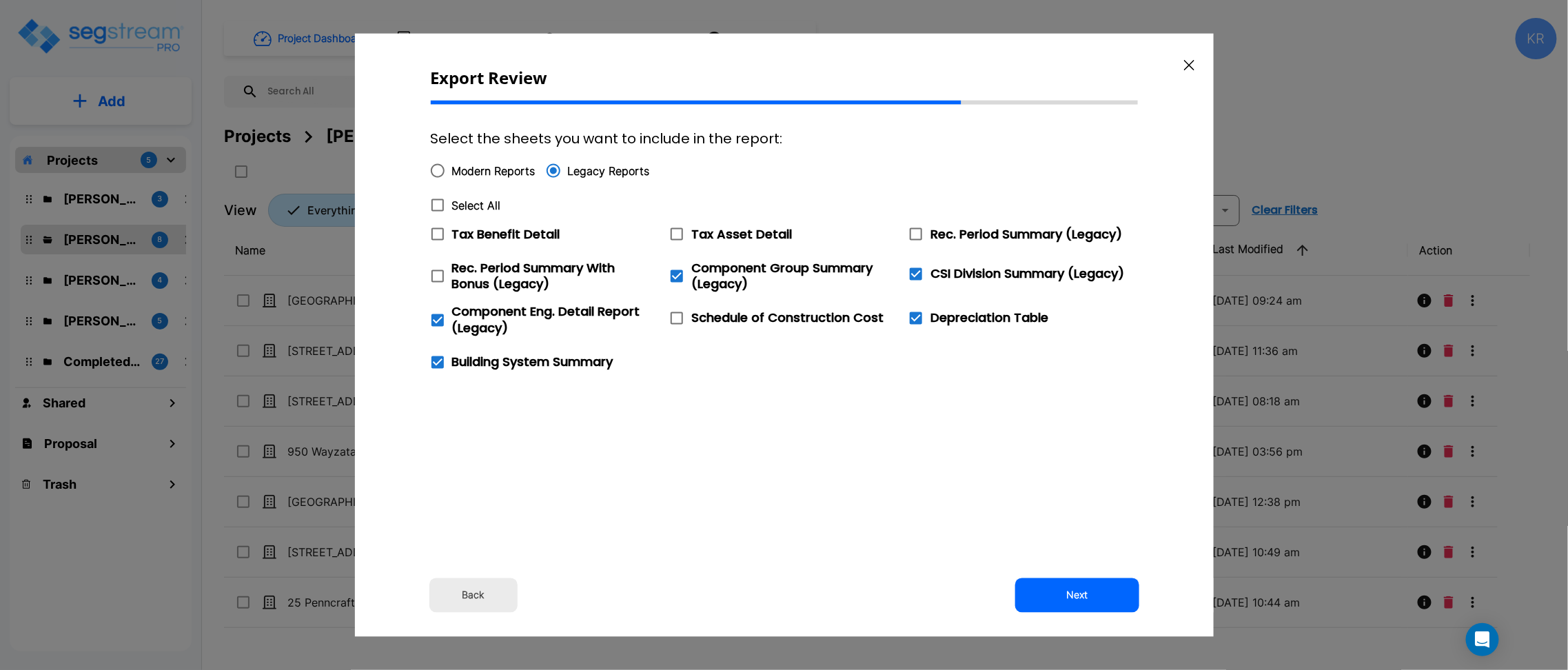
click at [441, 173] on input "Modern Reports" at bounding box center [438, 171] width 29 height 29
radio input "true"
checkbox input "false"
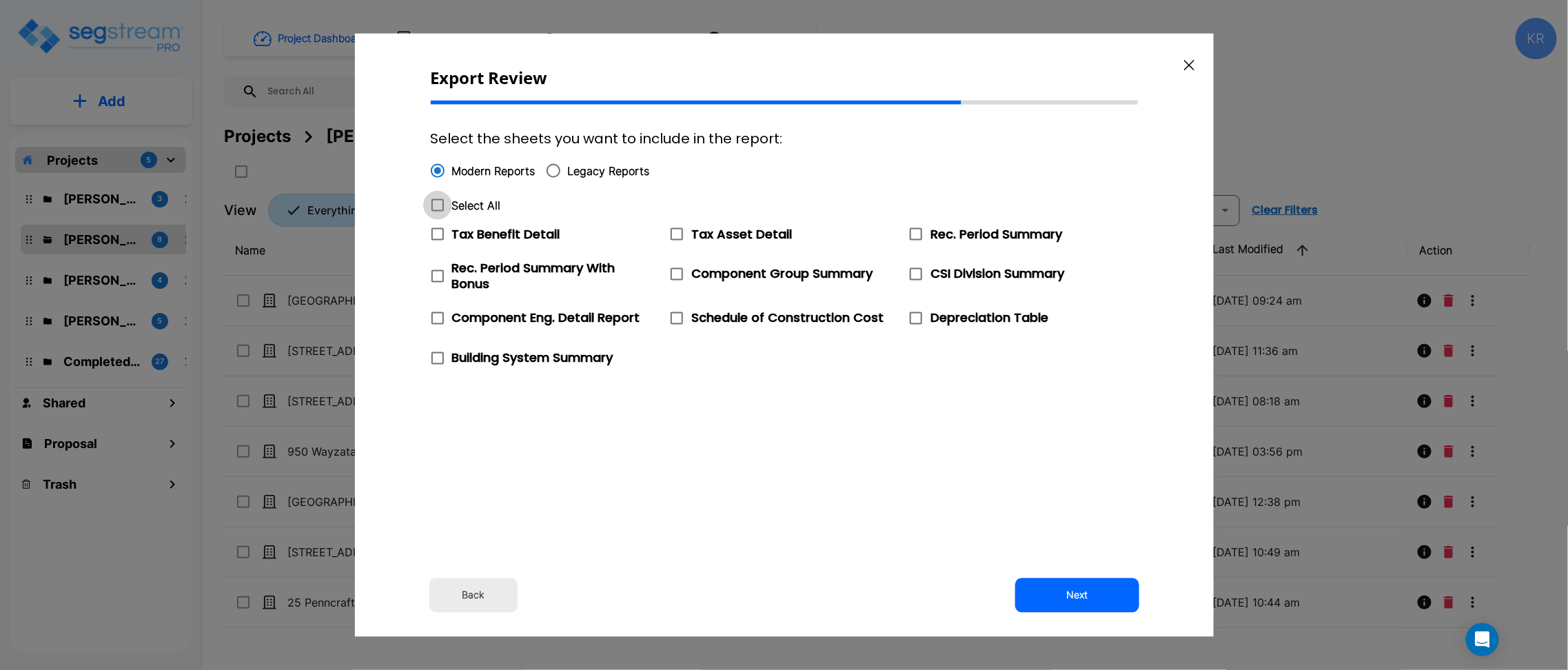
click at [442, 204] on icon at bounding box center [437, 205] width 17 height 17
click at [437, 202] on input "Select All" at bounding box center [430, 197] width 14 height 12
checkbox input "true"
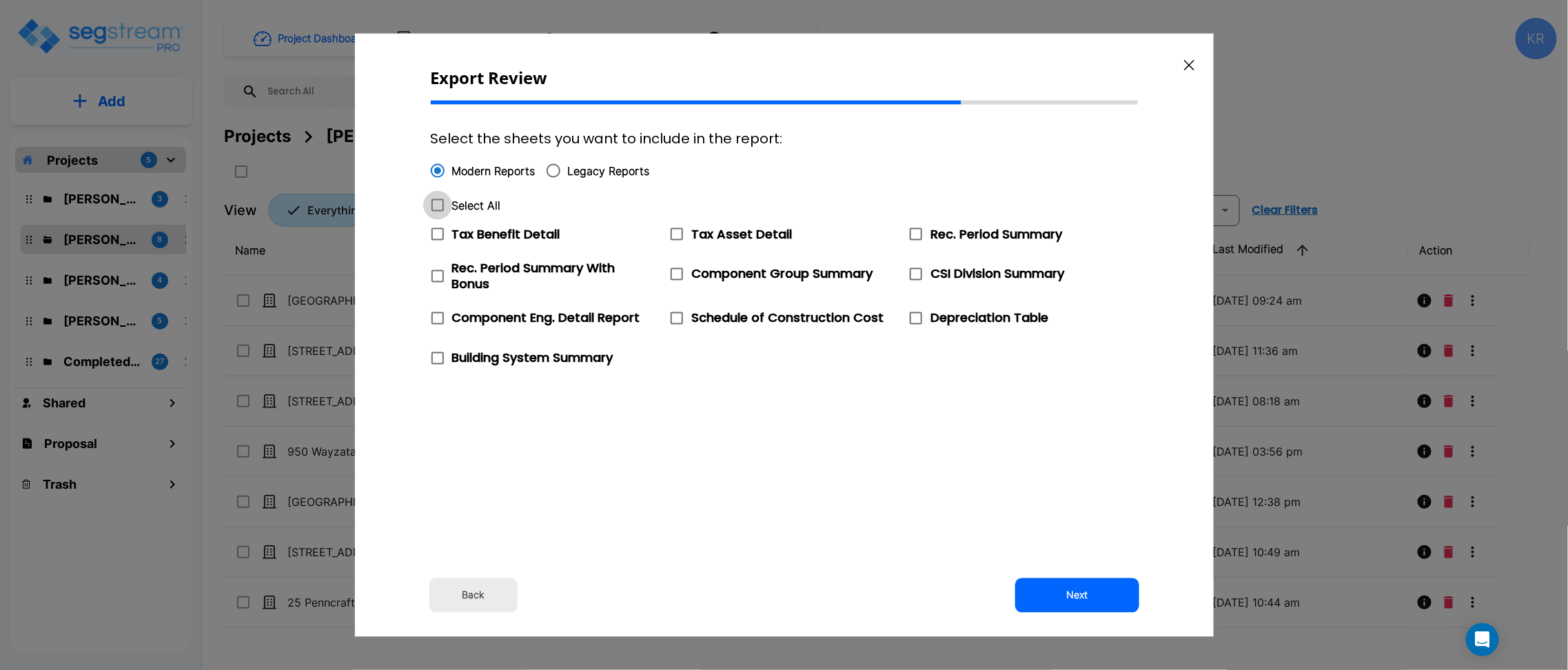
checkbox input "true"
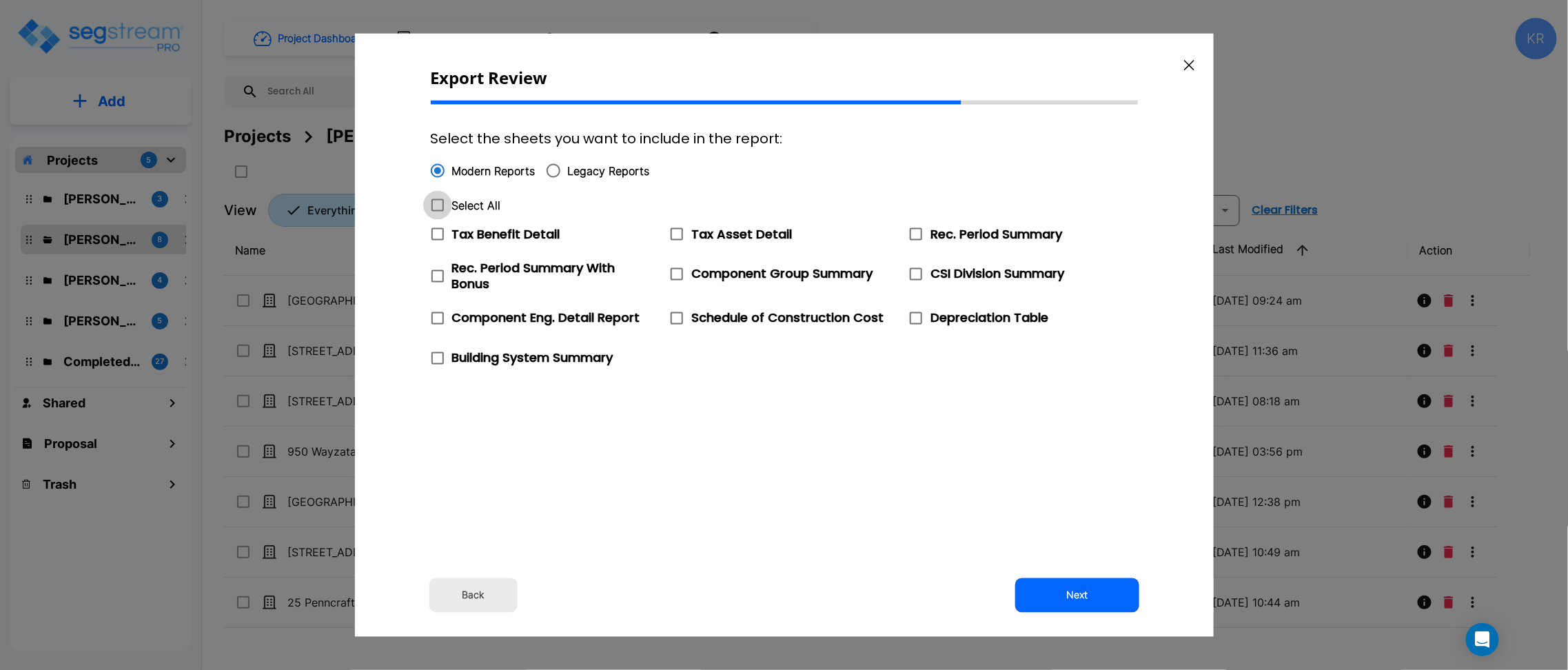
checkbox input "true"
click at [1067, 590] on button "Next" at bounding box center [1078, 594] width 124 height 35
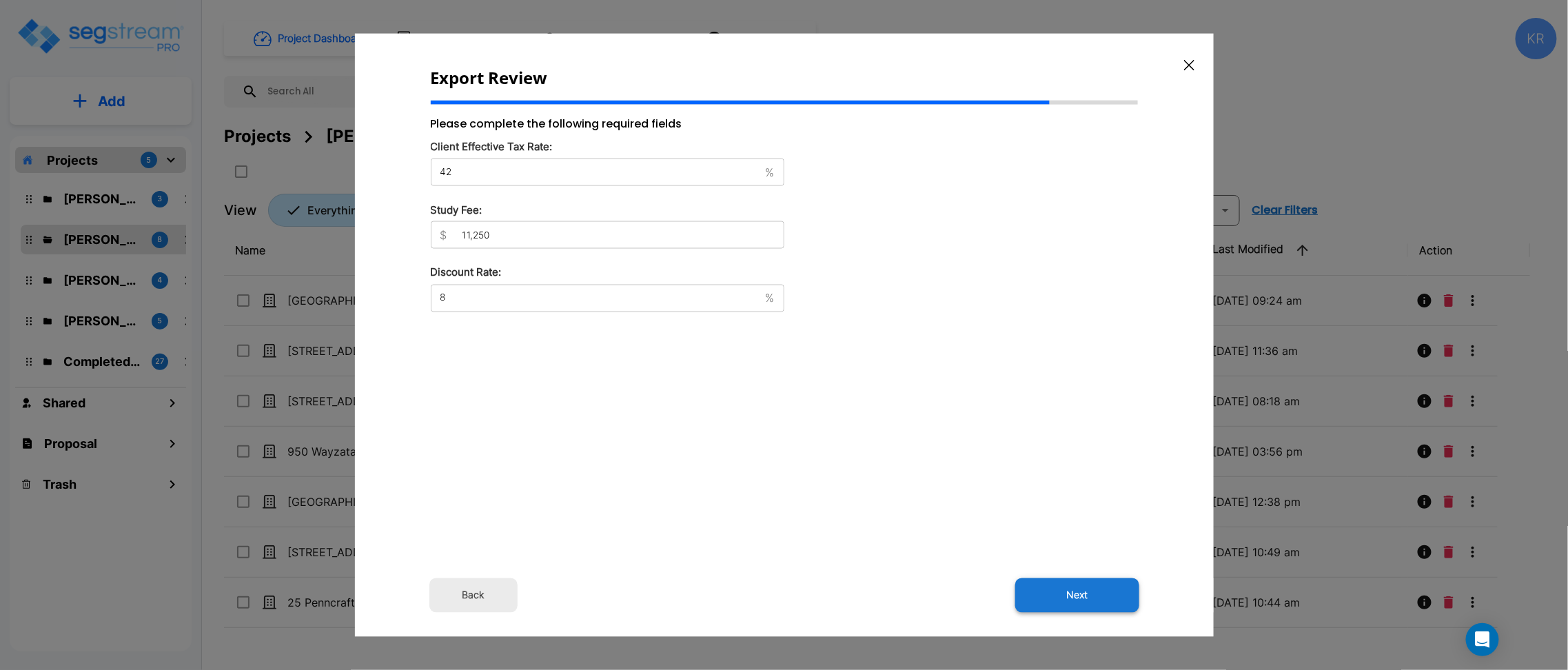
click at [1064, 592] on button "Next" at bounding box center [1078, 594] width 124 height 35
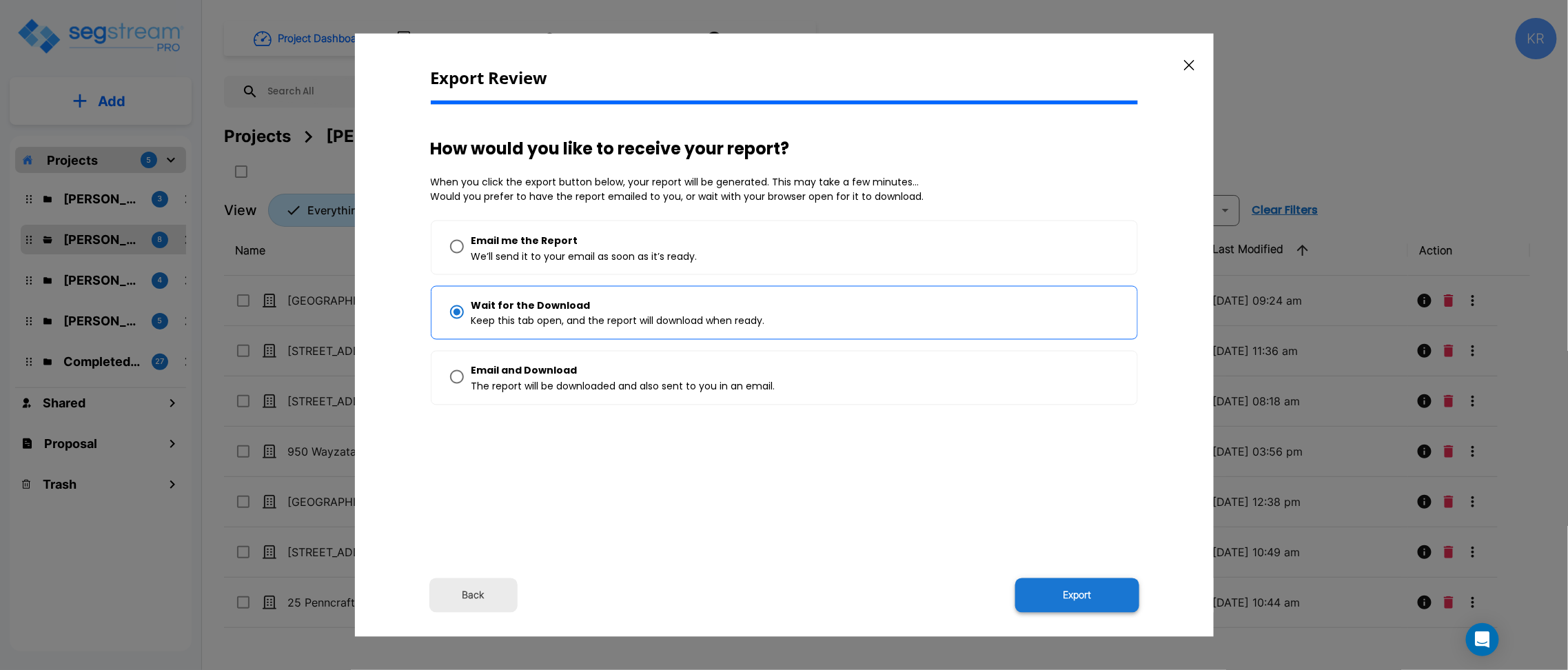
click at [1072, 593] on button "Export" at bounding box center [1078, 594] width 124 height 35
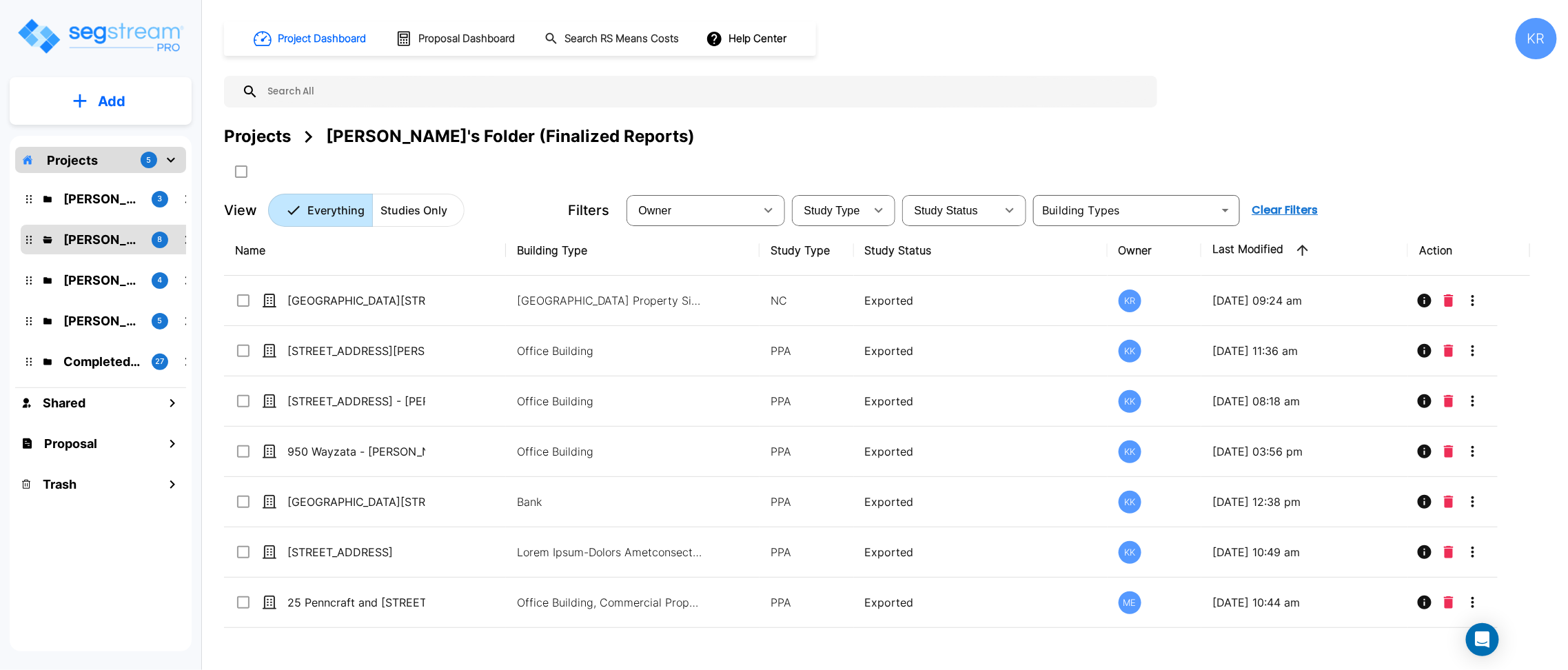
click at [1543, 40] on div "KR" at bounding box center [1536, 38] width 41 height 41
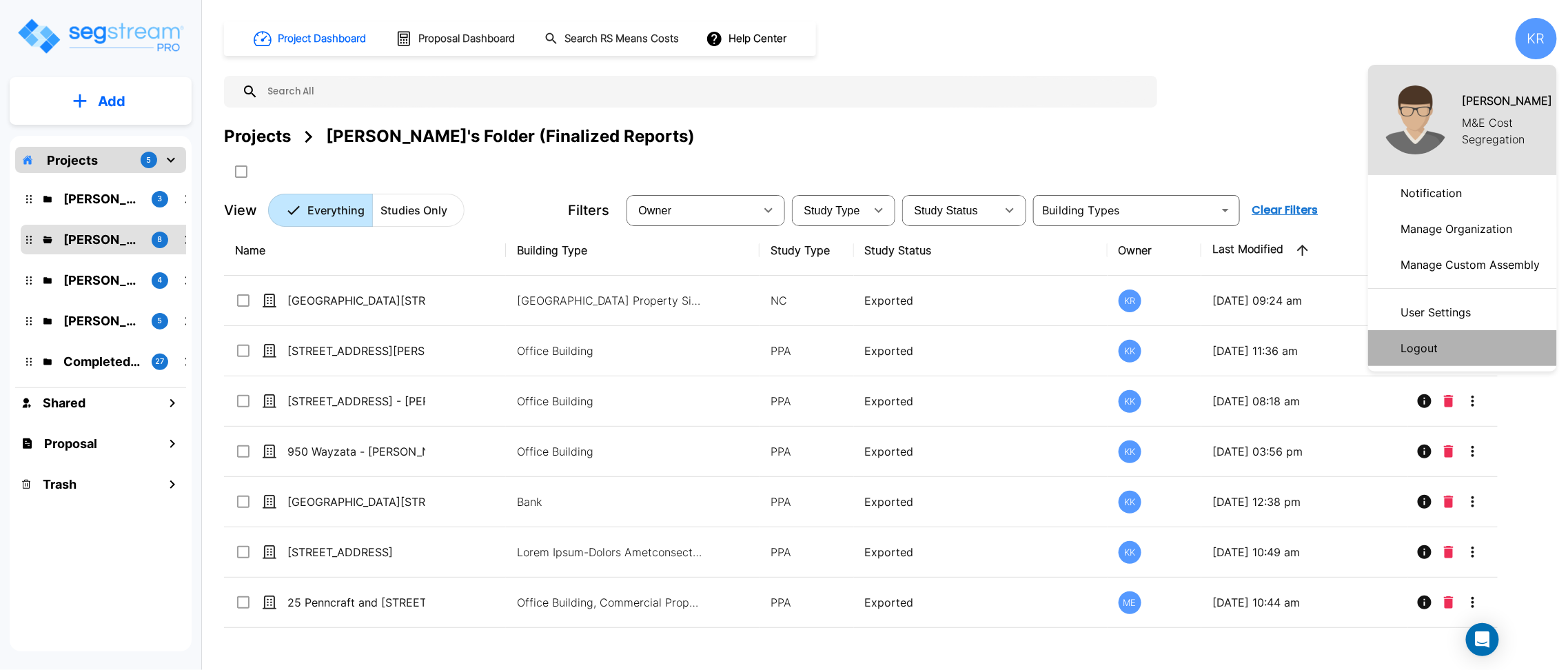
click at [1413, 346] on p "Logout" at bounding box center [1420, 347] width 48 height 27
